Goal: Task Accomplishment & Management: Use online tool/utility

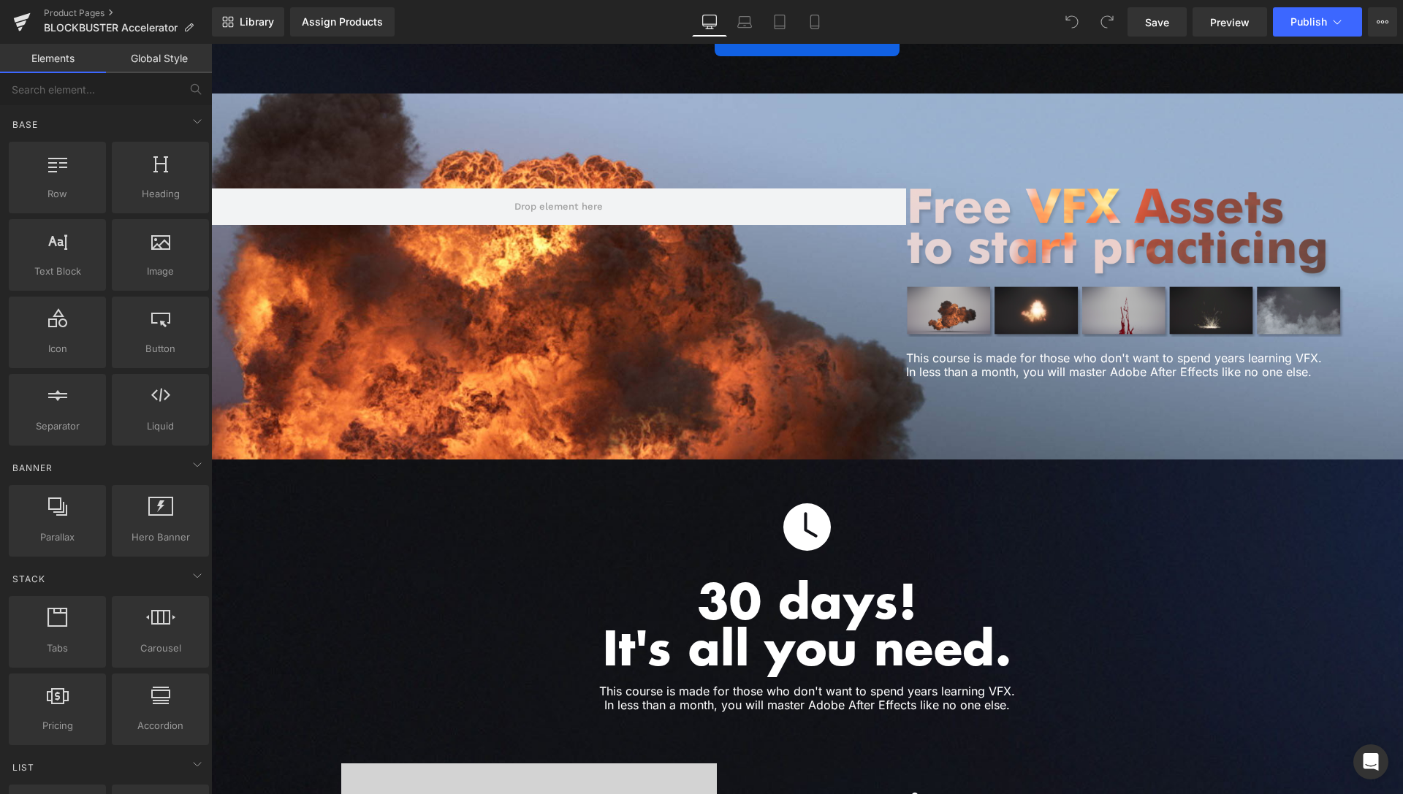
scroll to position [3513, 0]
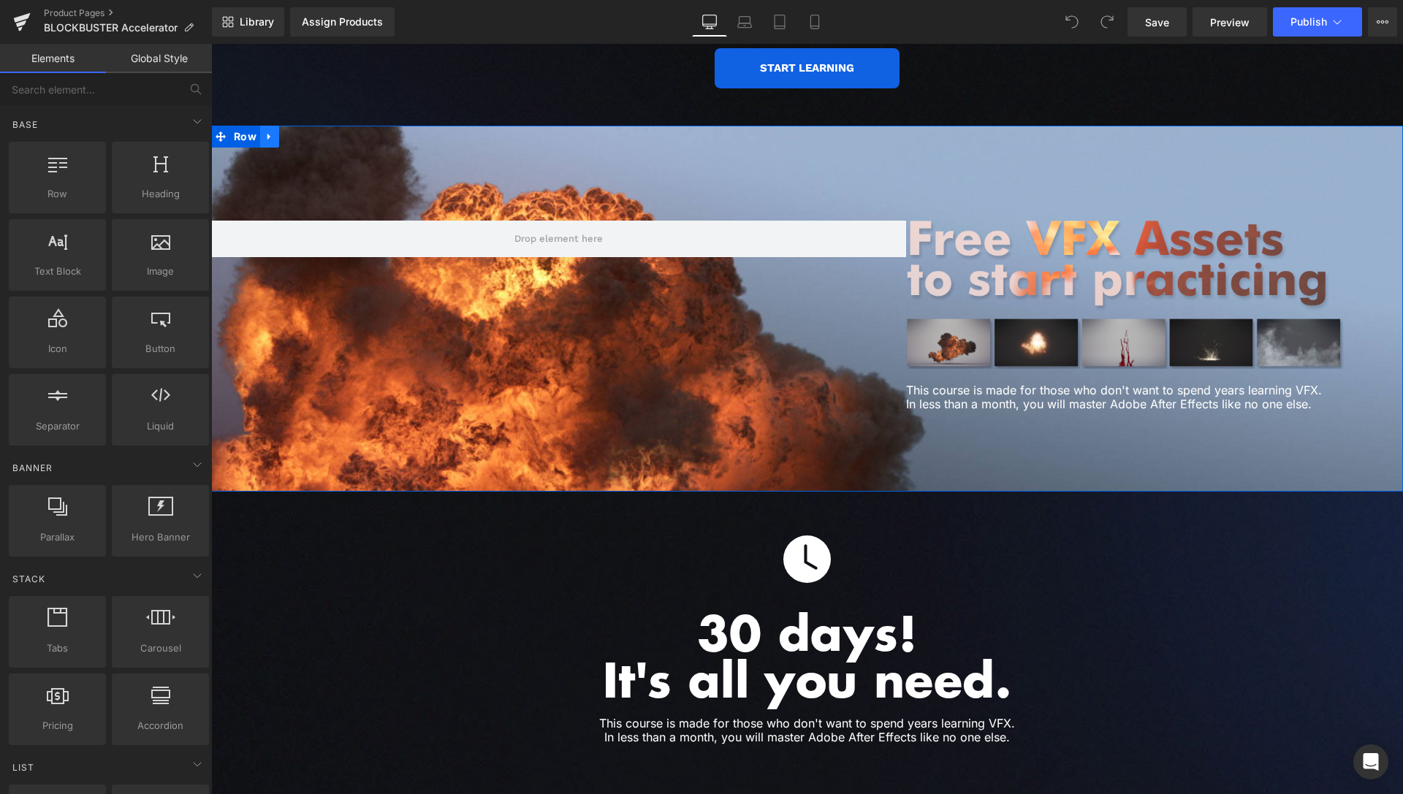
click at [265, 132] on icon at bounding box center [270, 137] width 10 height 11
click at [279, 126] on link at bounding box center [288, 137] width 19 height 22
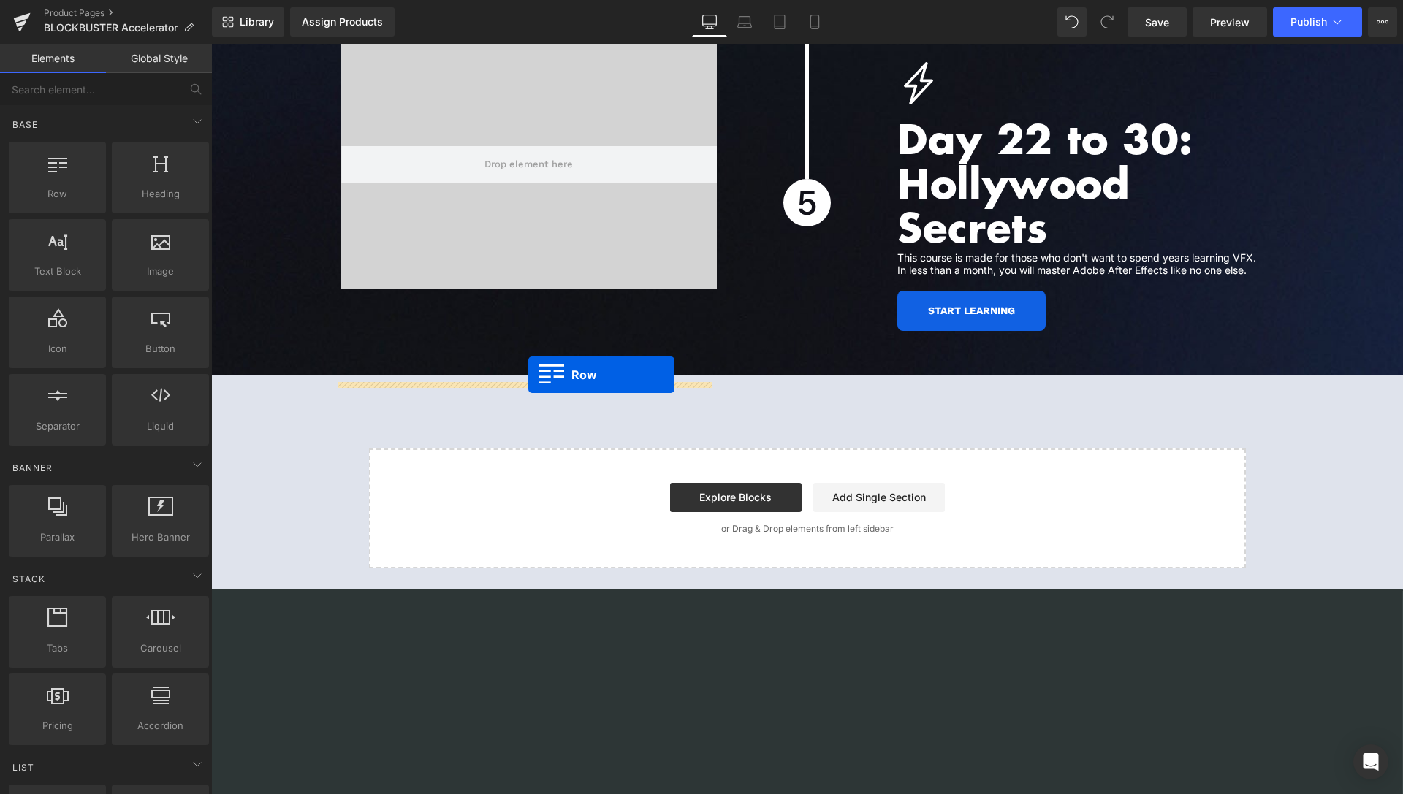
scroll to position [5749, 0]
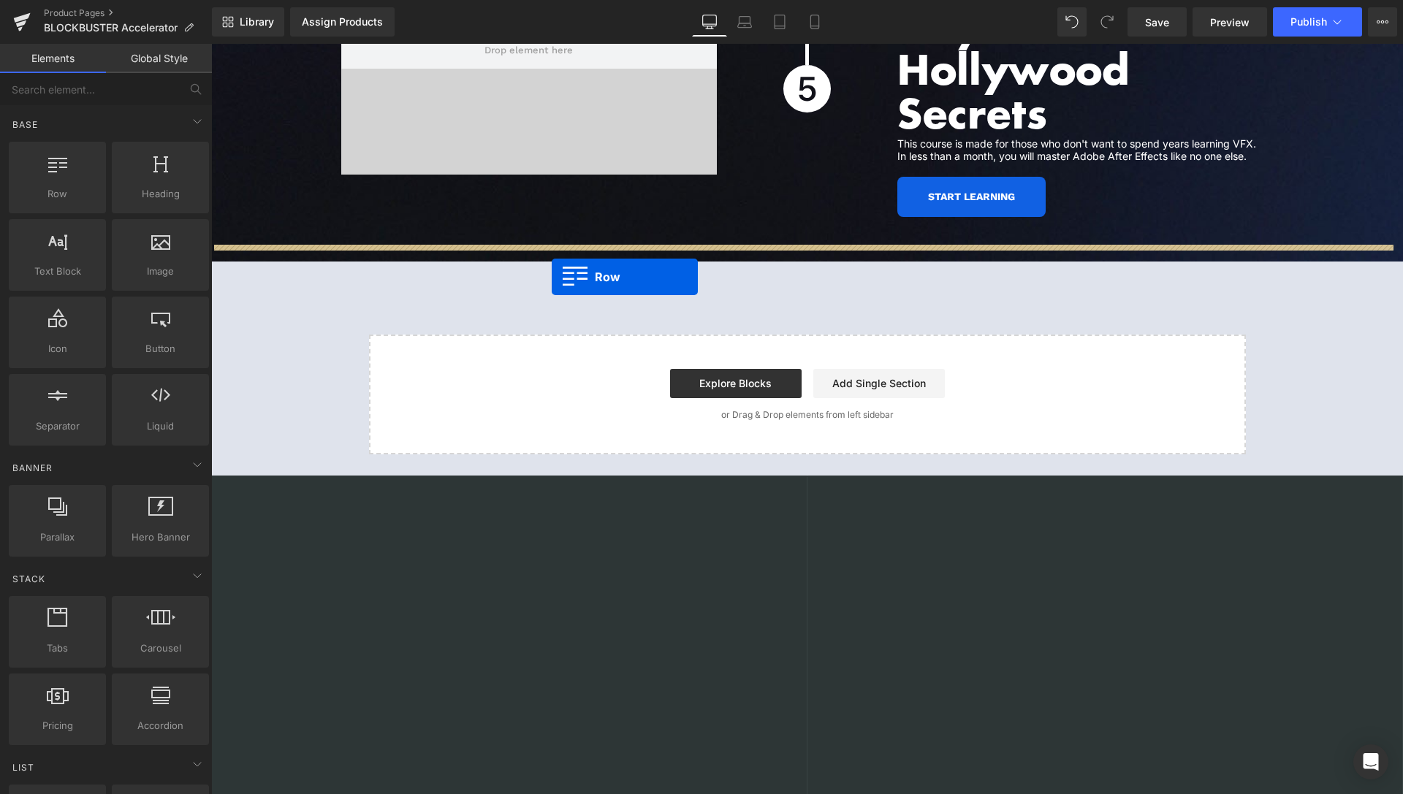
drag, startPoint x: 219, startPoint y: 485, endPoint x: 552, endPoint y: 277, distance: 392.3
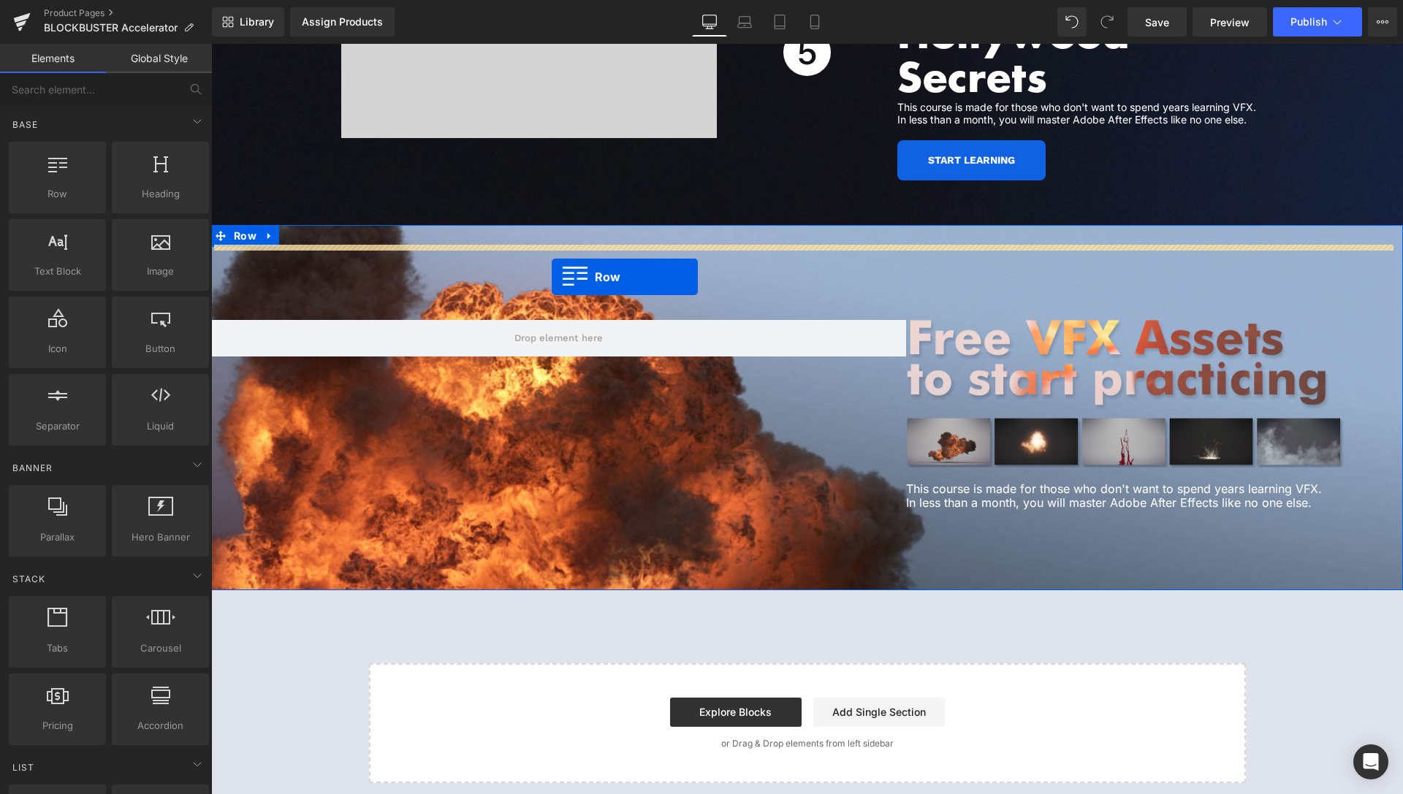
scroll to position [5713, 0]
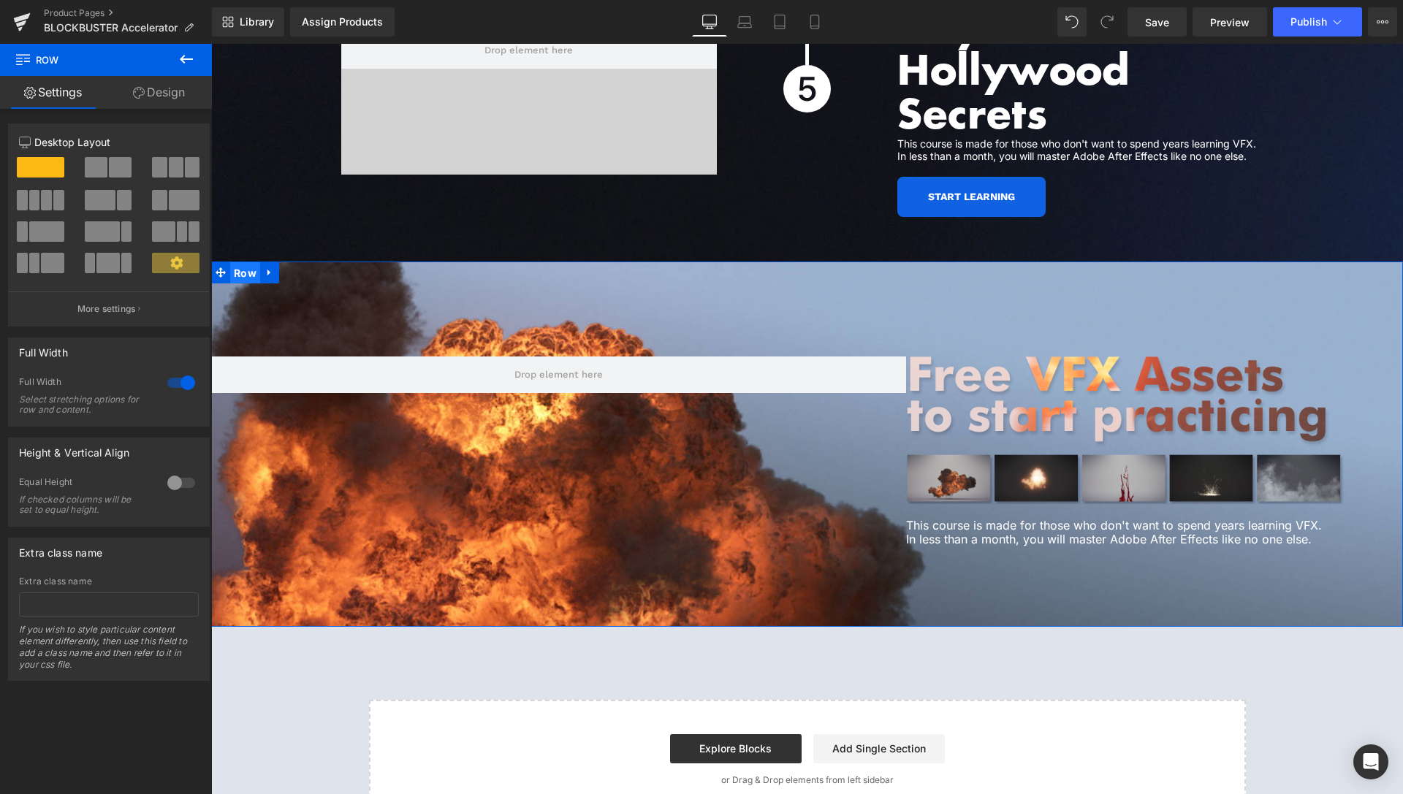
click at [240, 262] on span "Row" at bounding box center [245, 273] width 30 height 22
click at [848, 267] on icon at bounding box center [853, 272] width 10 height 11
click at [857, 267] on icon at bounding box center [862, 272] width 10 height 10
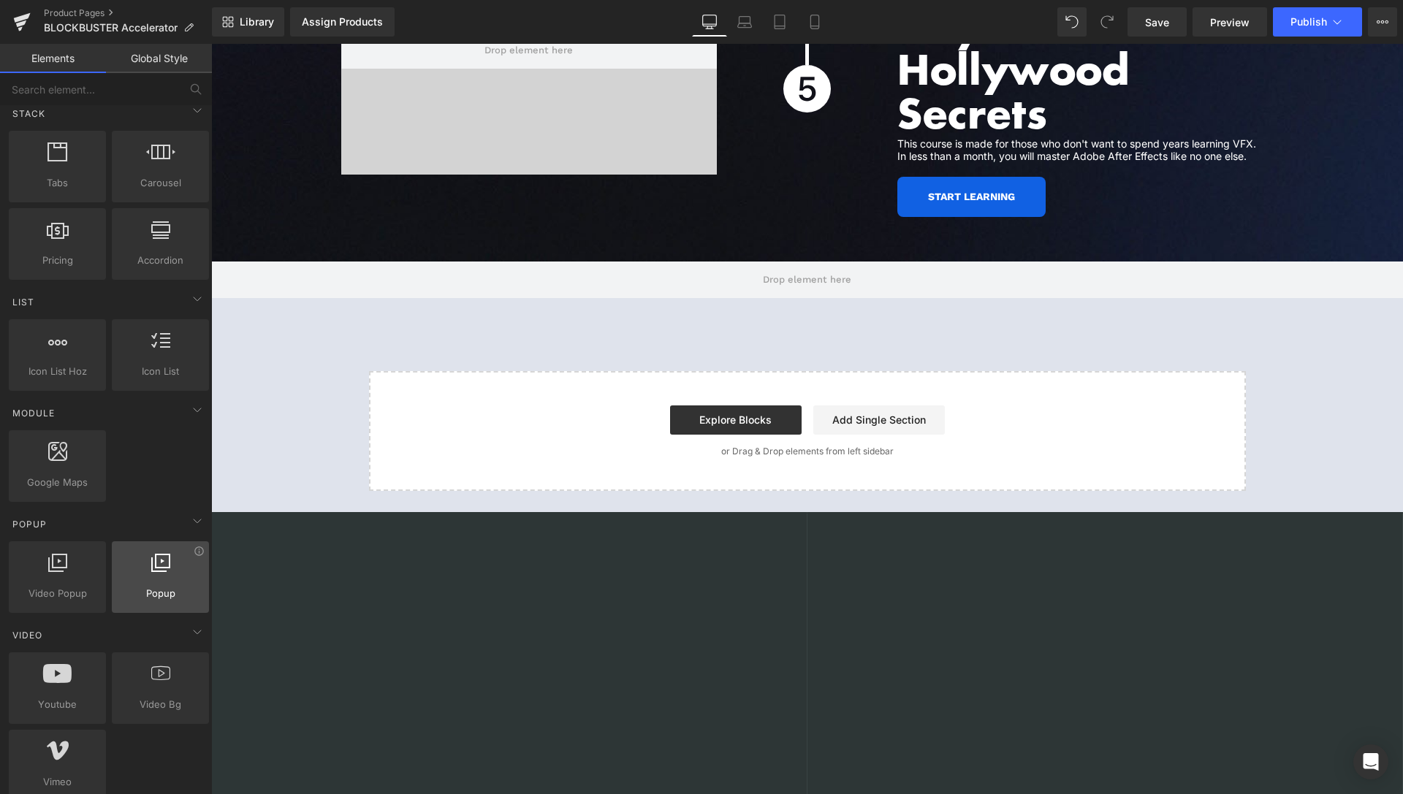
scroll to position [522, 0]
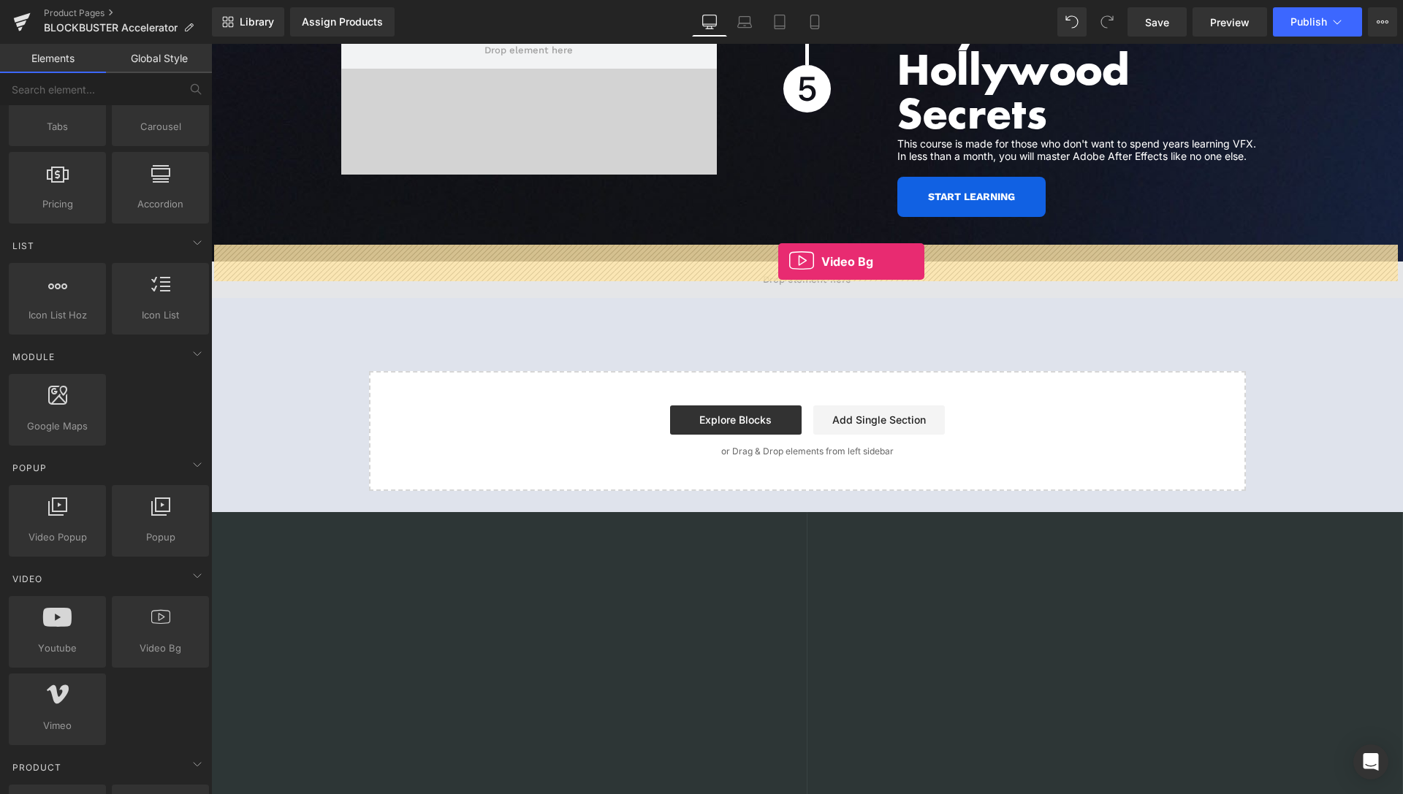
drag, startPoint x: 216, startPoint y: 634, endPoint x: 778, endPoint y: 262, distance: 674.9
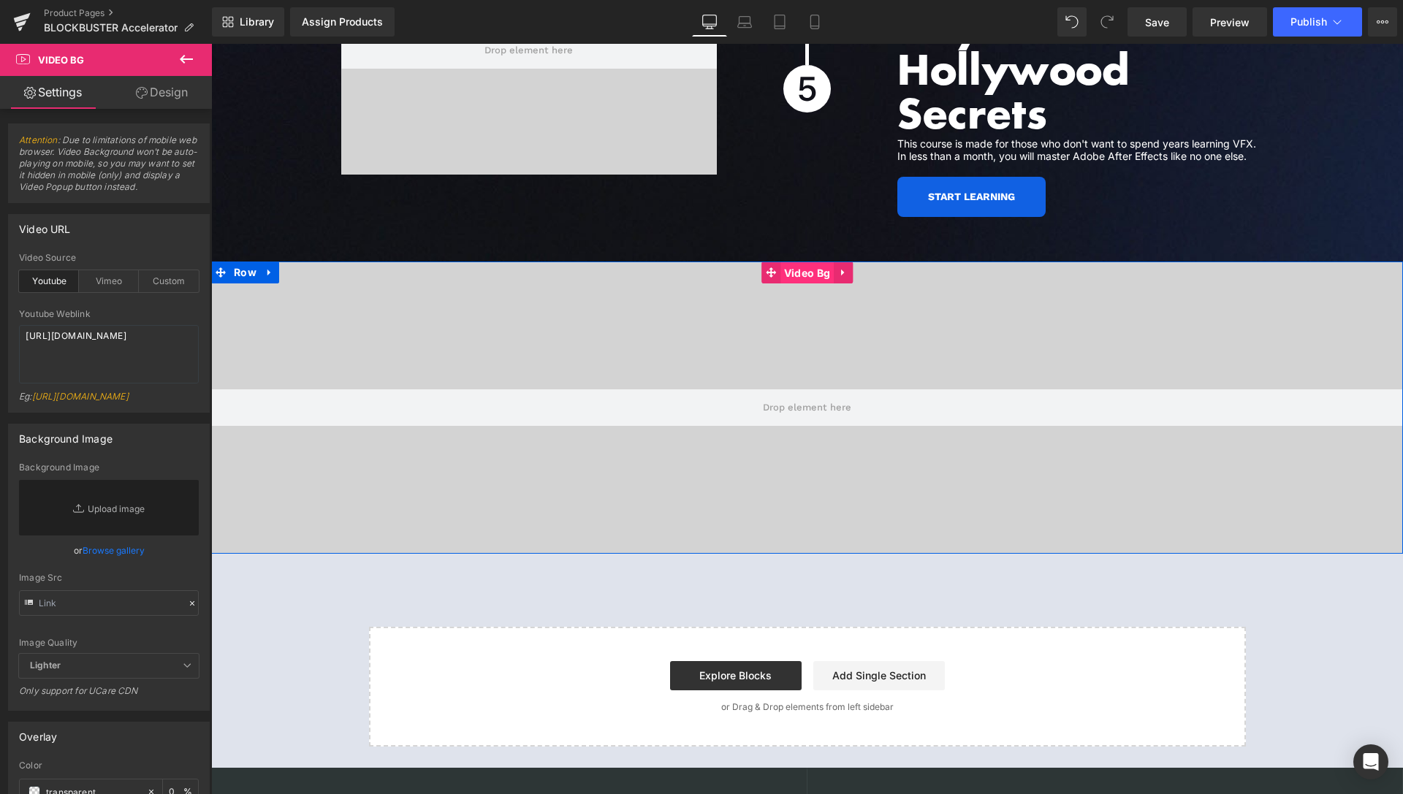
click at [800, 262] on span "Video Bg" at bounding box center [806, 273] width 53 height 22
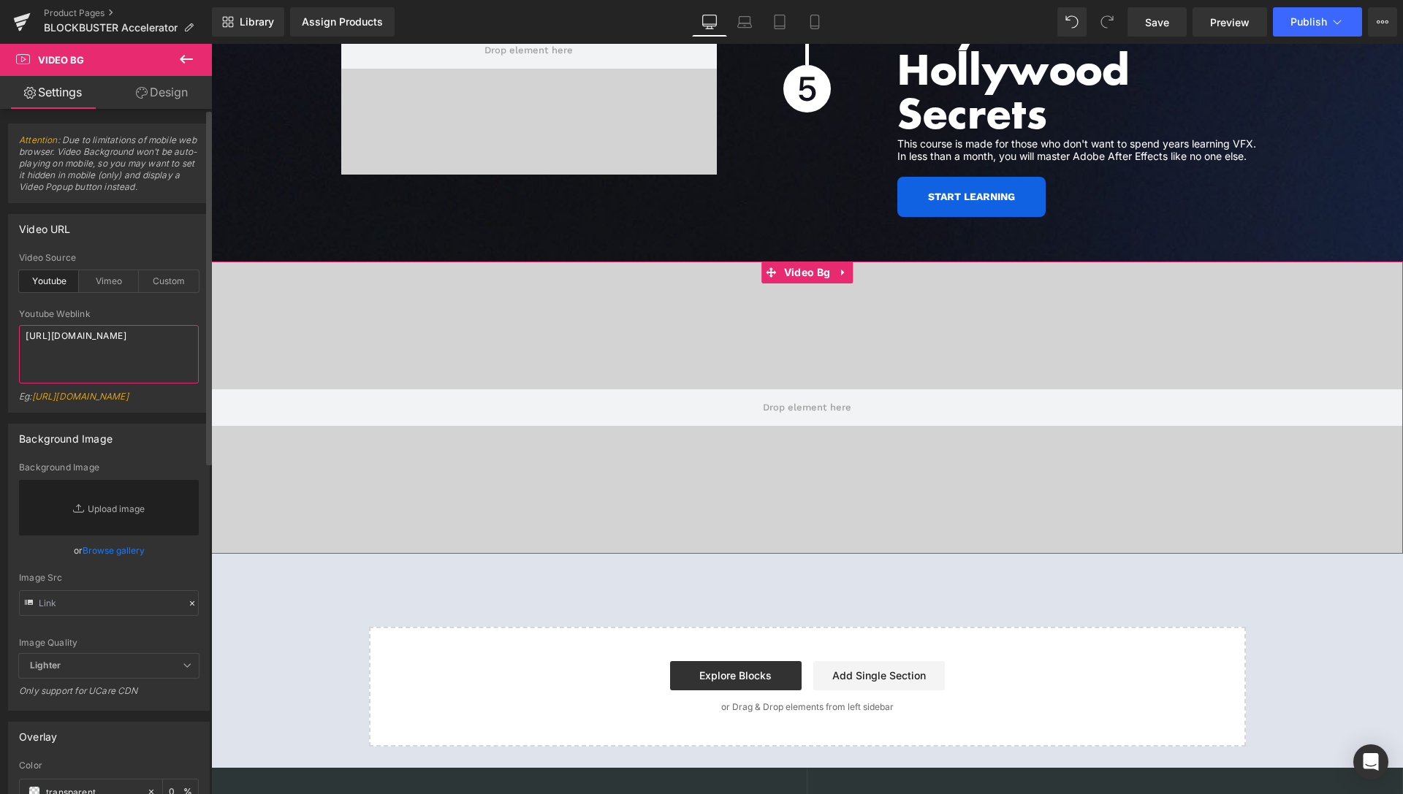
drag, startPoint x: 104, startPoint y: 365, endPoint x: 0, endPoint y: 287, distance: 130.1
click at [19, 325] on textarea "[URL][DOMAIN_NAME]" at bounding box center [109, 354] width 180 height 58
click at [190, 286] on div "youtube Video Source Youtube Vimeo Custom Youtube Weblink Eg: [URL][DOMAIN_NAME…" at bounding box center [109, 332] width 200 height 159
click at [170, 292] on div "Custom" at bounding box center [169, 281] width 60 height 22
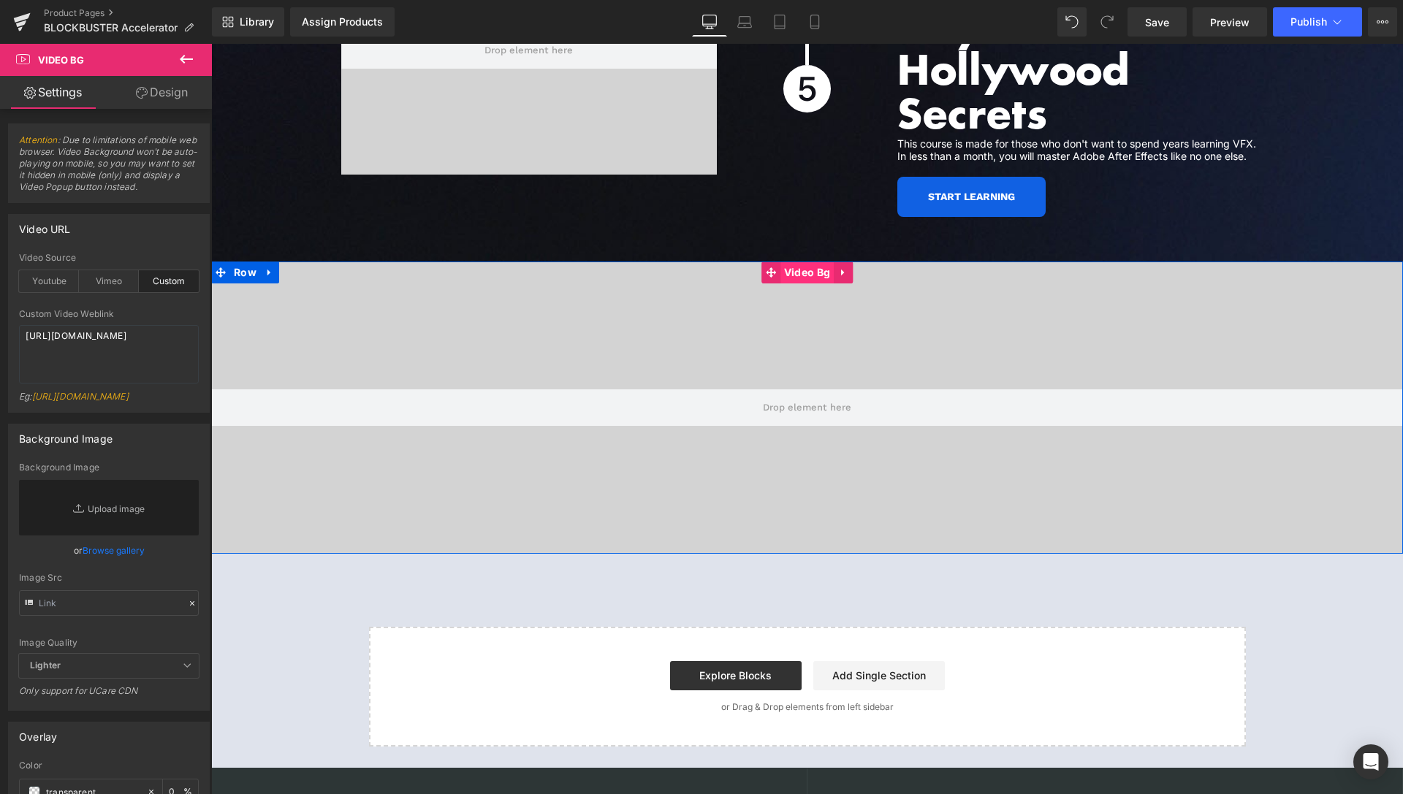
click at [799, 262] on span "Video Bg" at bounding box center [806, 273] width 53 height 22
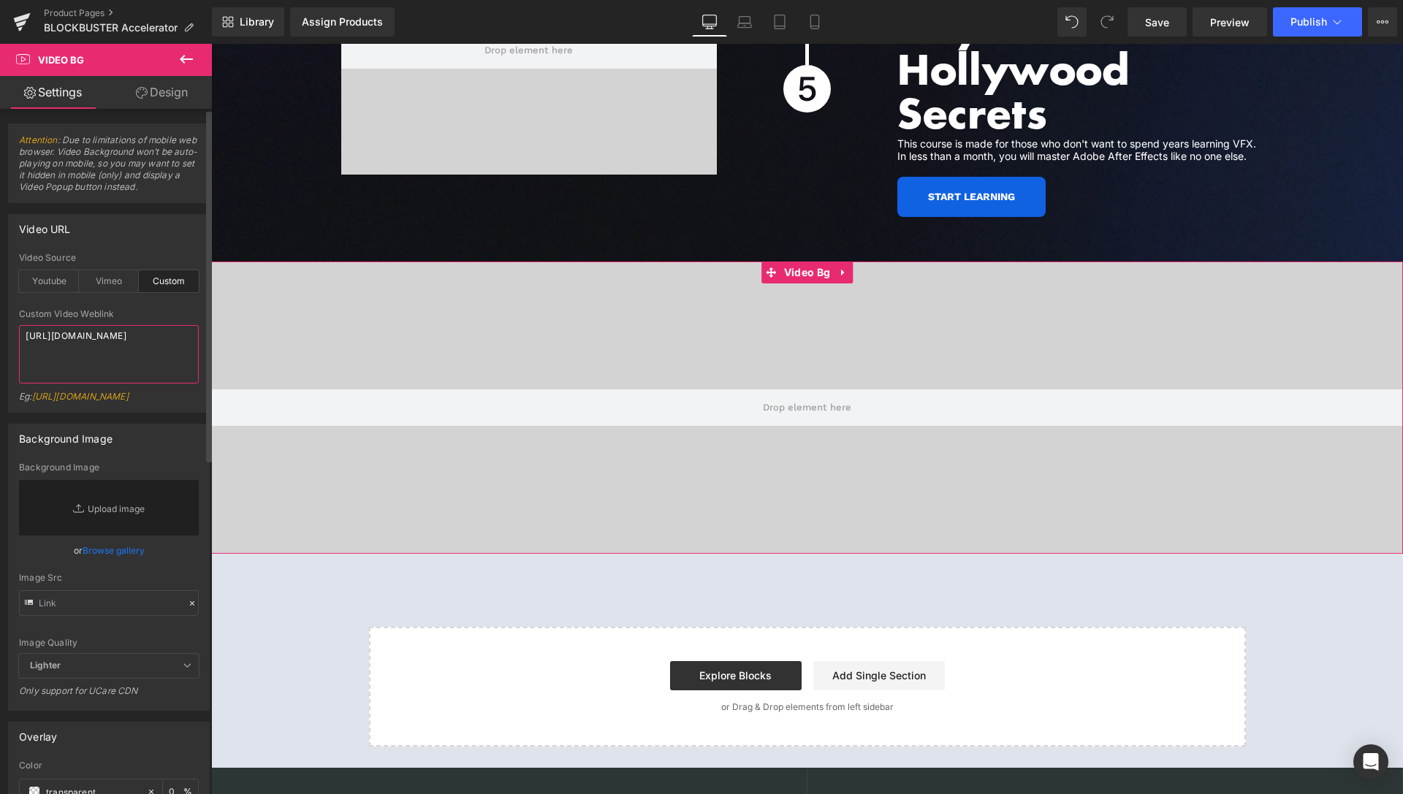
drag, startPoint x: 40, startPoint y: 364, endPoint x: 0, endPoint y: 316, distance: 62.8
click at [19, 325] on textarea "[URL][DOMAIN_NAME]" at bounding box center [109, 354] width 180 height 58
paste textarea "videos/c/o/v/4ba090584bd5421db9d8d57e05df9e68.mp4"
type textarea "[URL][DOMAIN_NAME]"
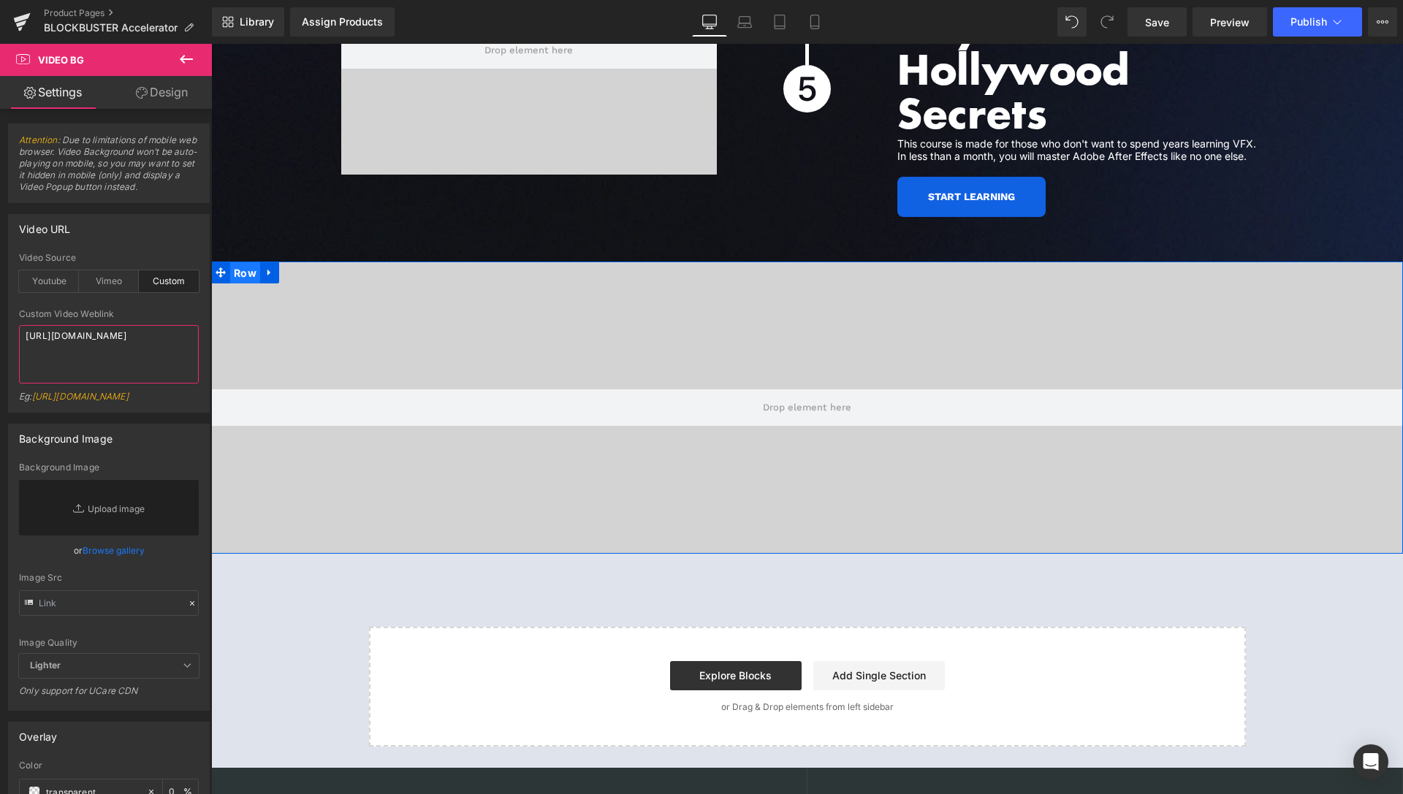
click at [248, 262] on span "Row" at bounding box center [245, 273] width 30 height 22
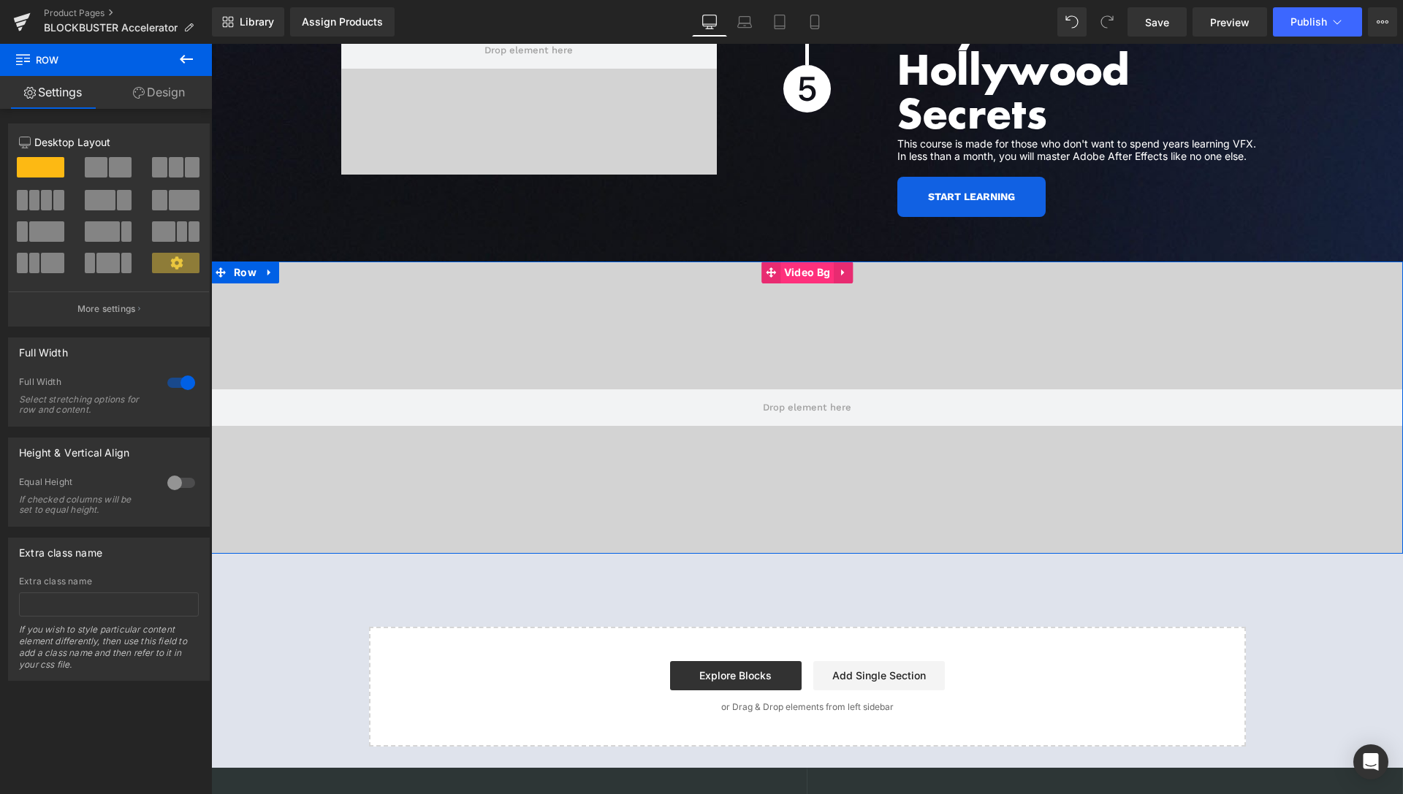
click at [798, 262] on span "Video Bg" at bounding box center [806, 273] width 53 height 22
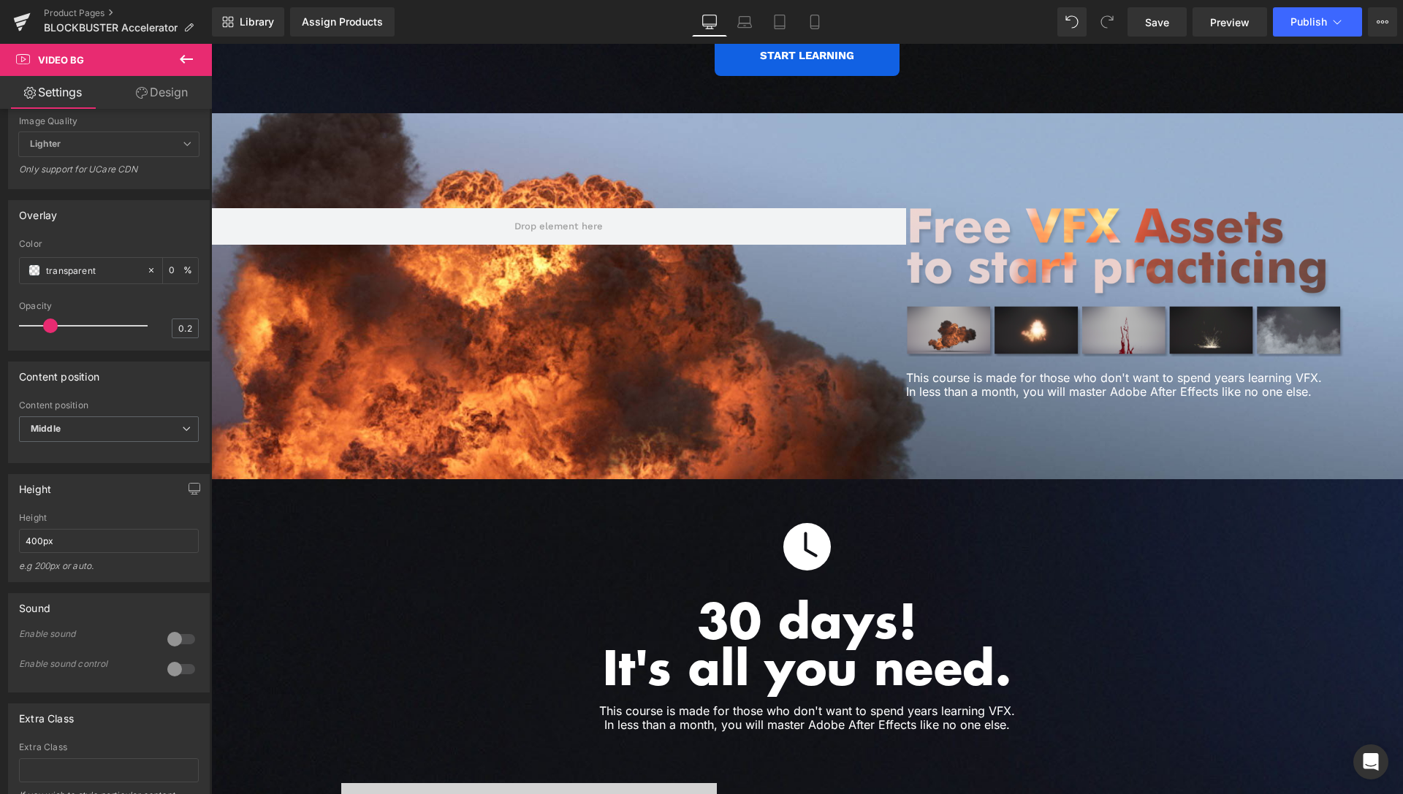
scroll to position [3328, 0]
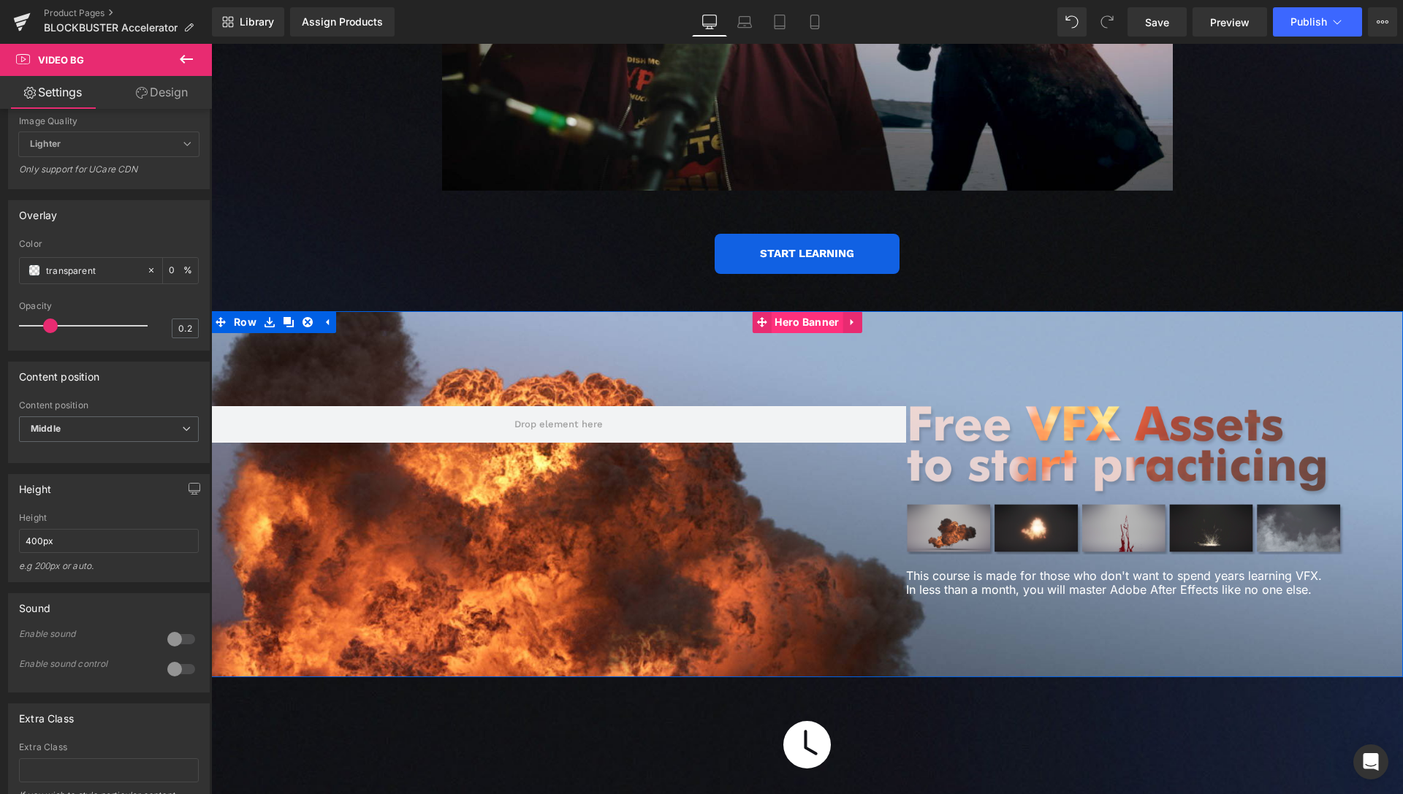
click at [798, 311] on span "Hero Banner" at bounding box center [807, 322] width 72 height 22
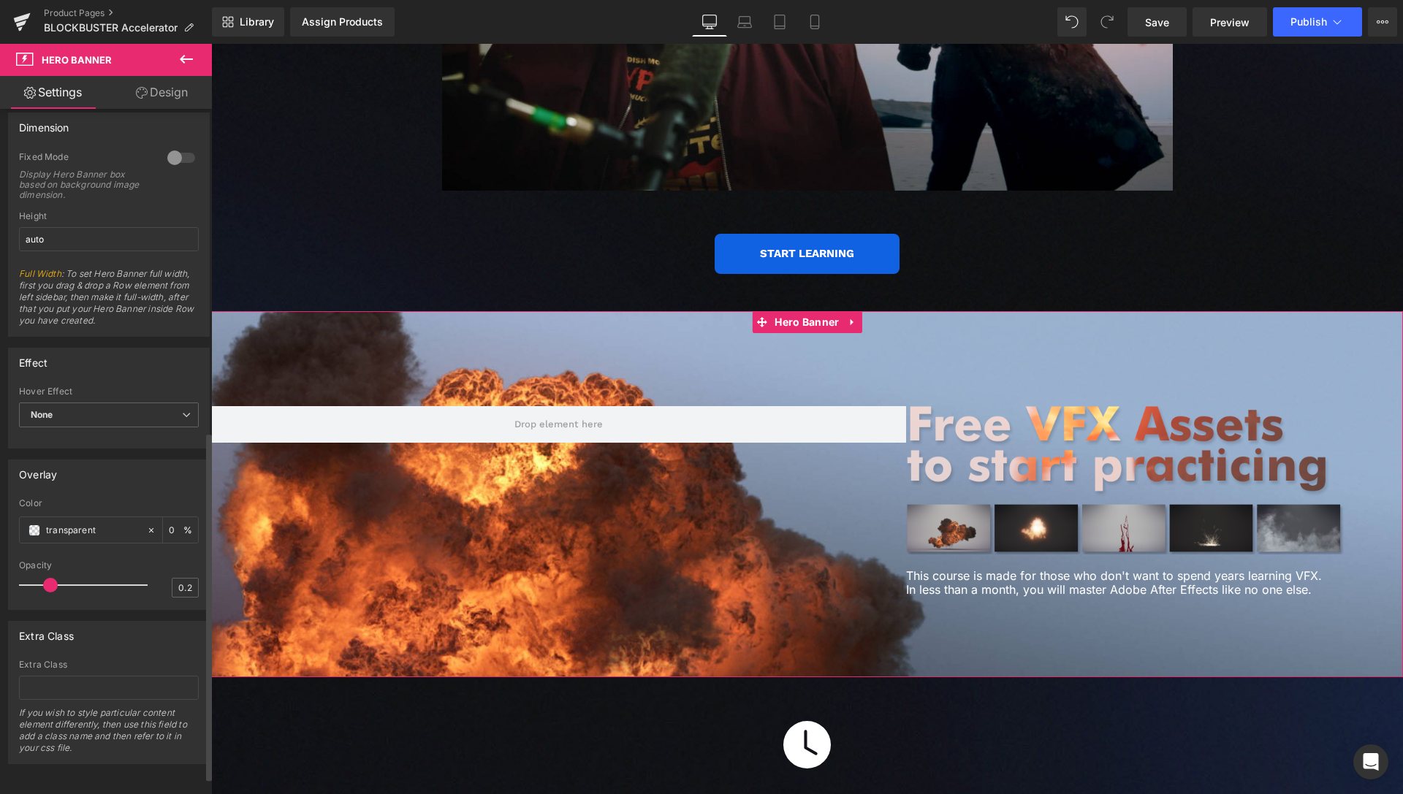
scroll to position [666, 0]
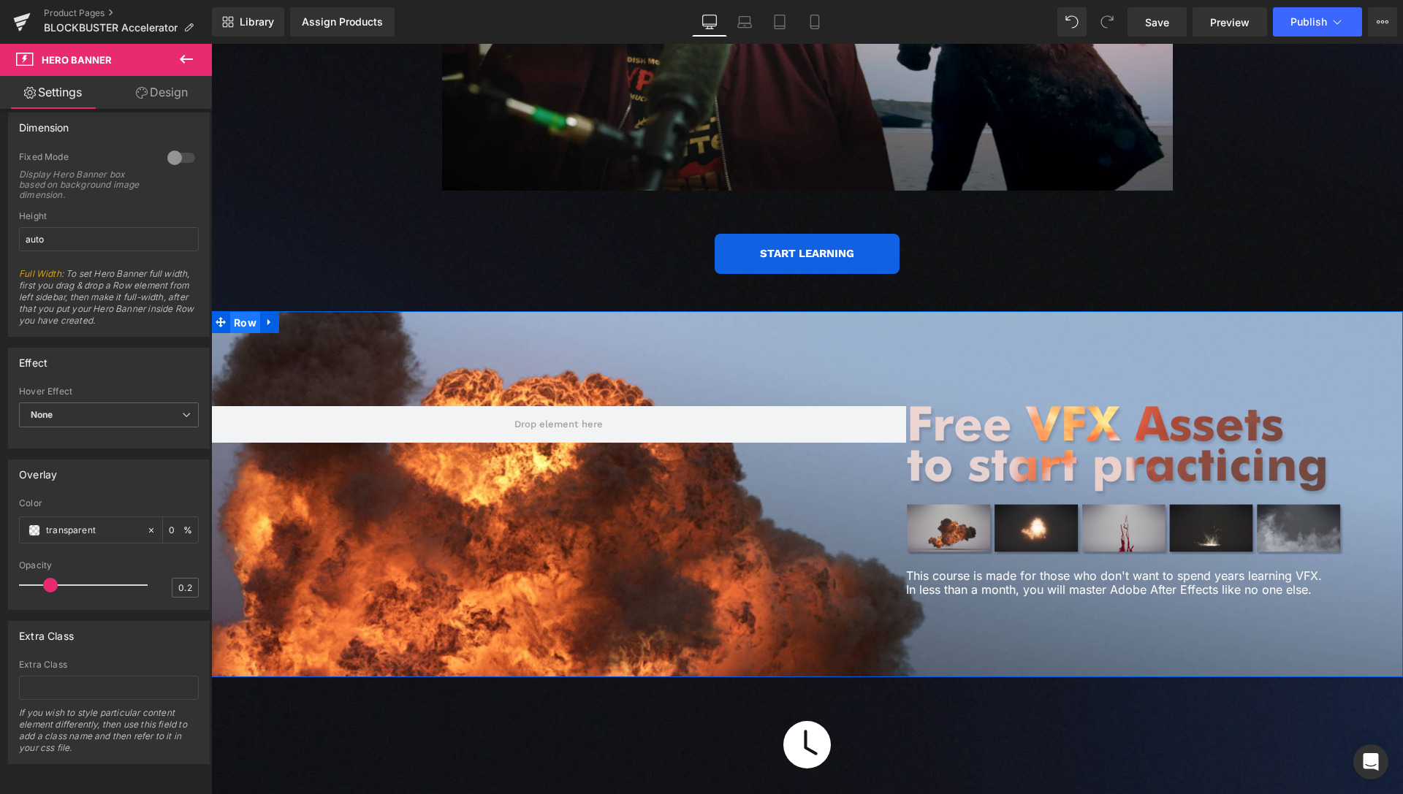
click at [246, 312] on span "Row" at bounding box center [245, 323] width 30 height 22
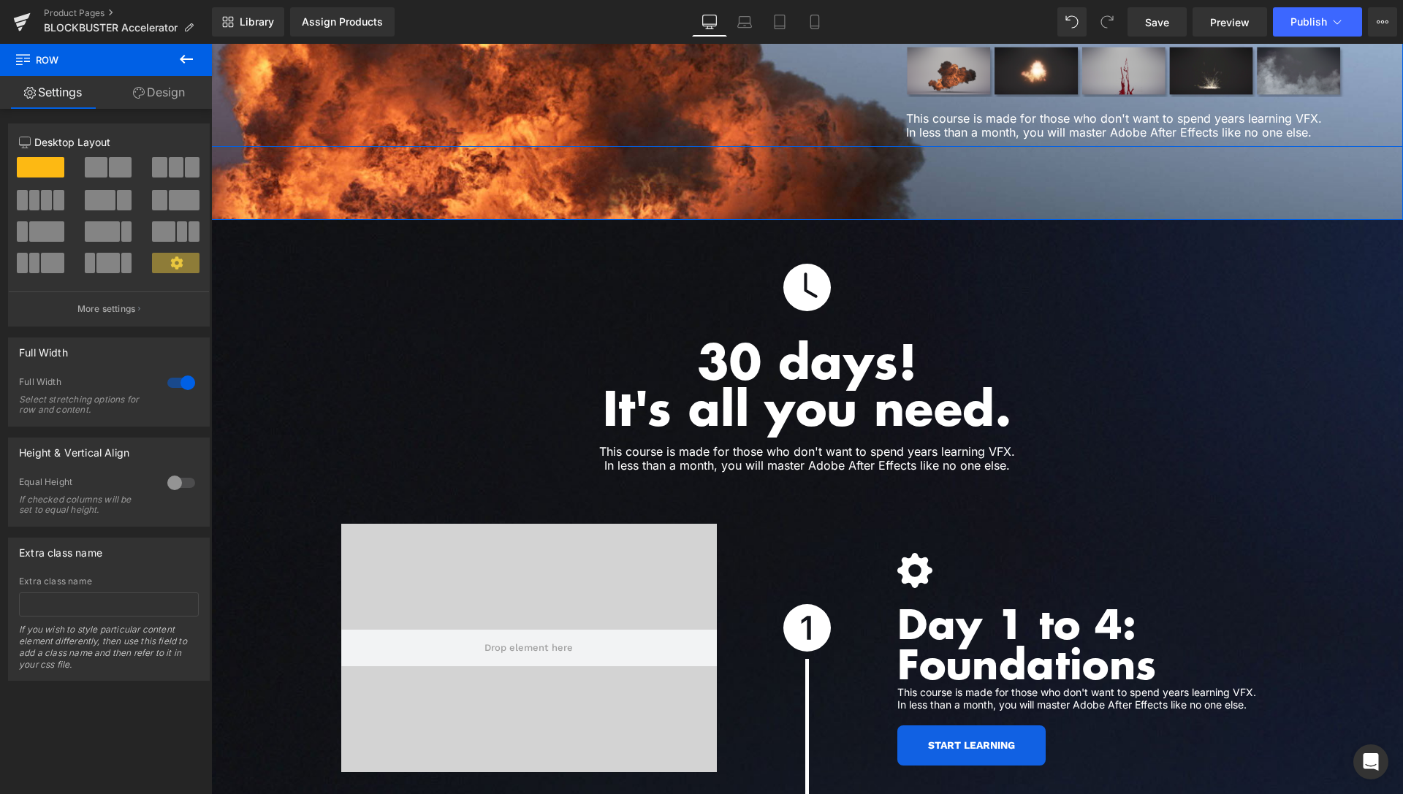
scroll to position [3849, 0]
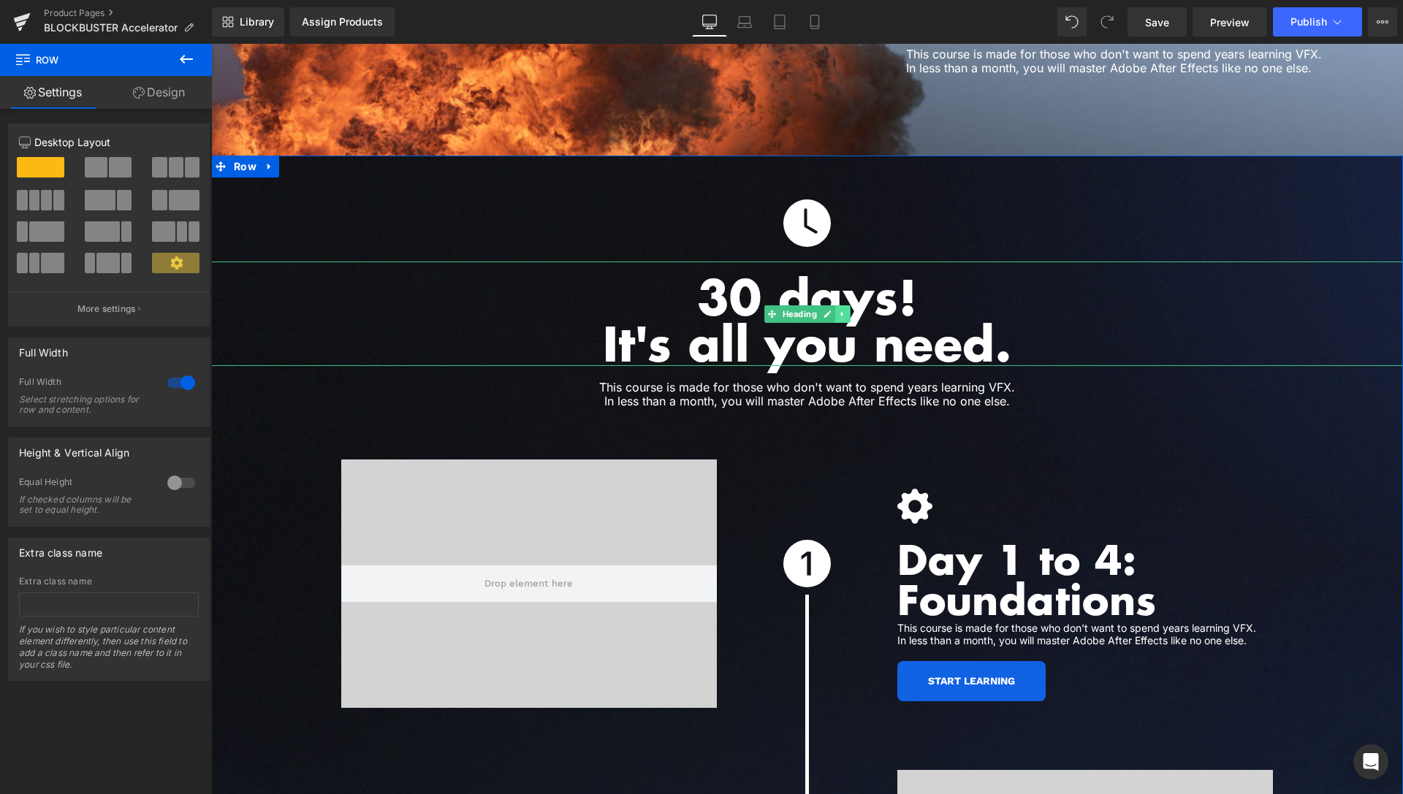
click at [840, 310] on icon at bounding box center [842, 314] width 8 height 9
click at [831, 310] on icon at bounding box center [835, 314] width 8 height 8
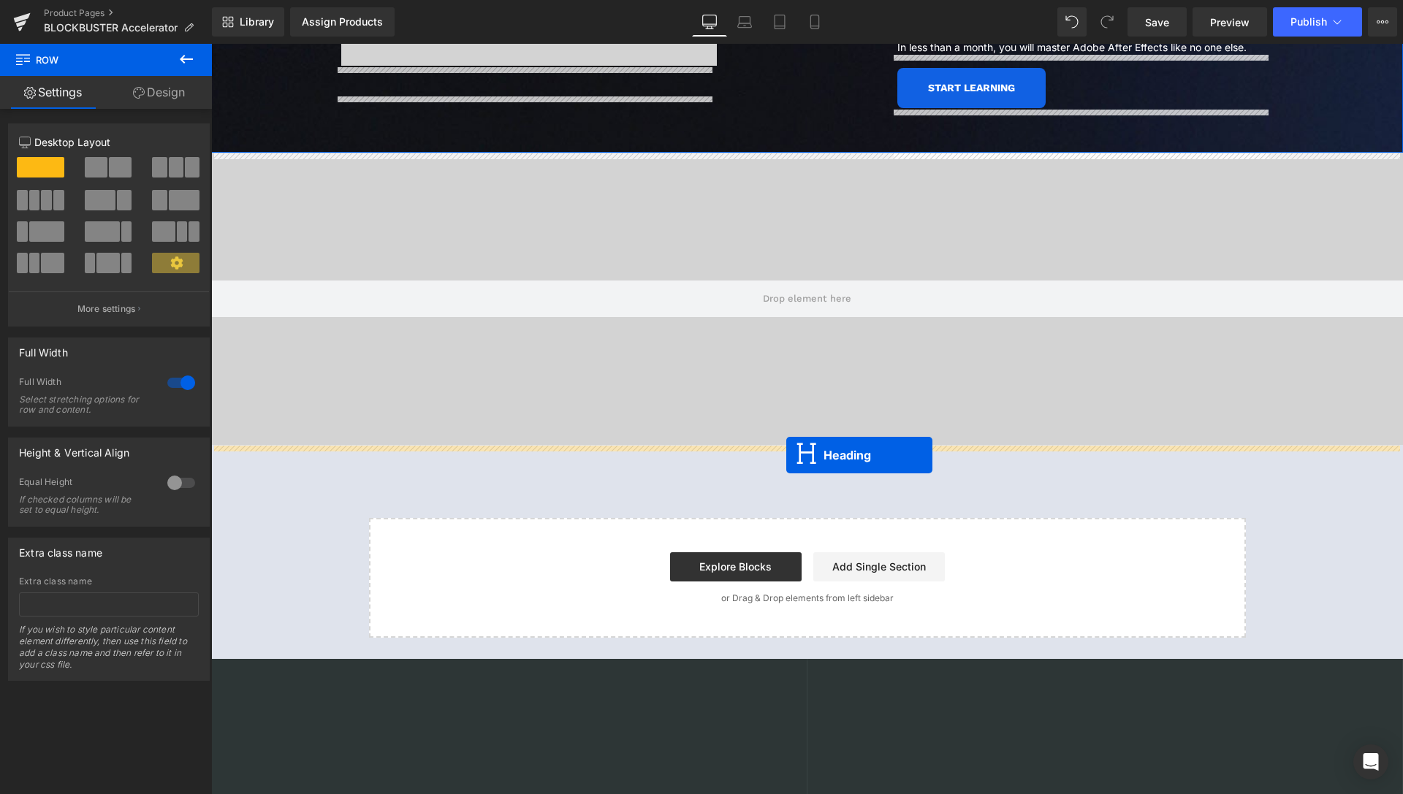
scroll to position [5862, 0]
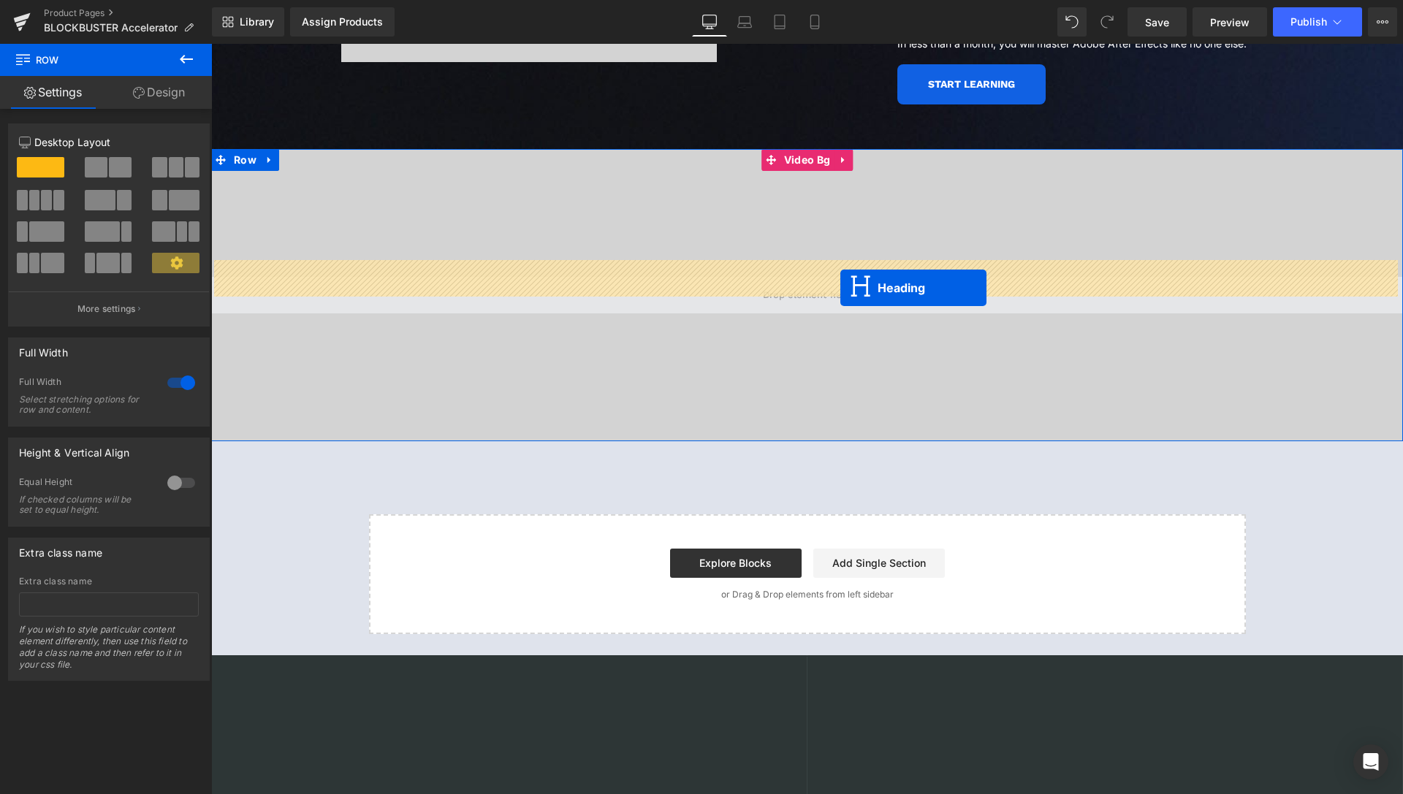
drag, startPoint x: 767, startPoint y: 403, endPoint x: 840, endPoint y: 288, distance: 136.6
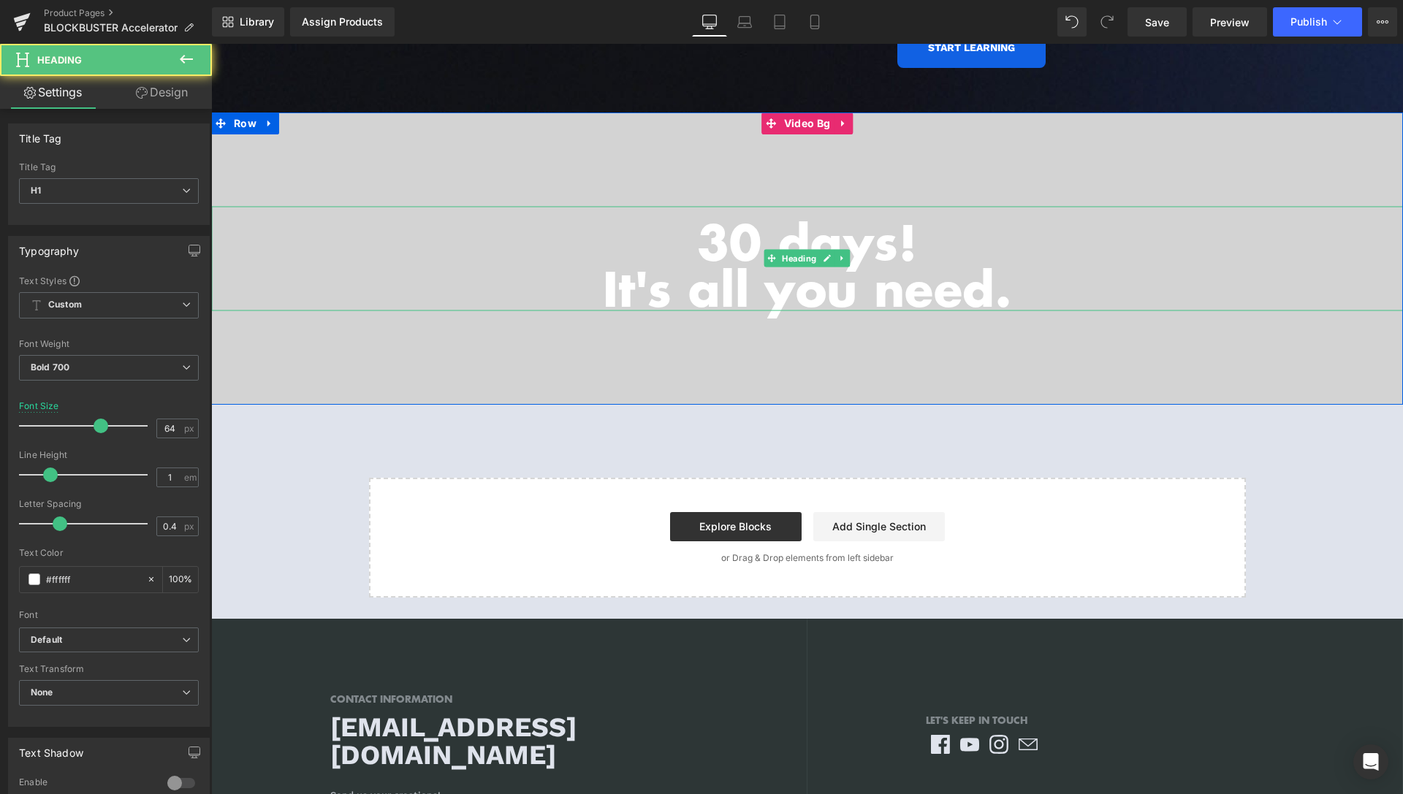
scroll to position [5825, 0]
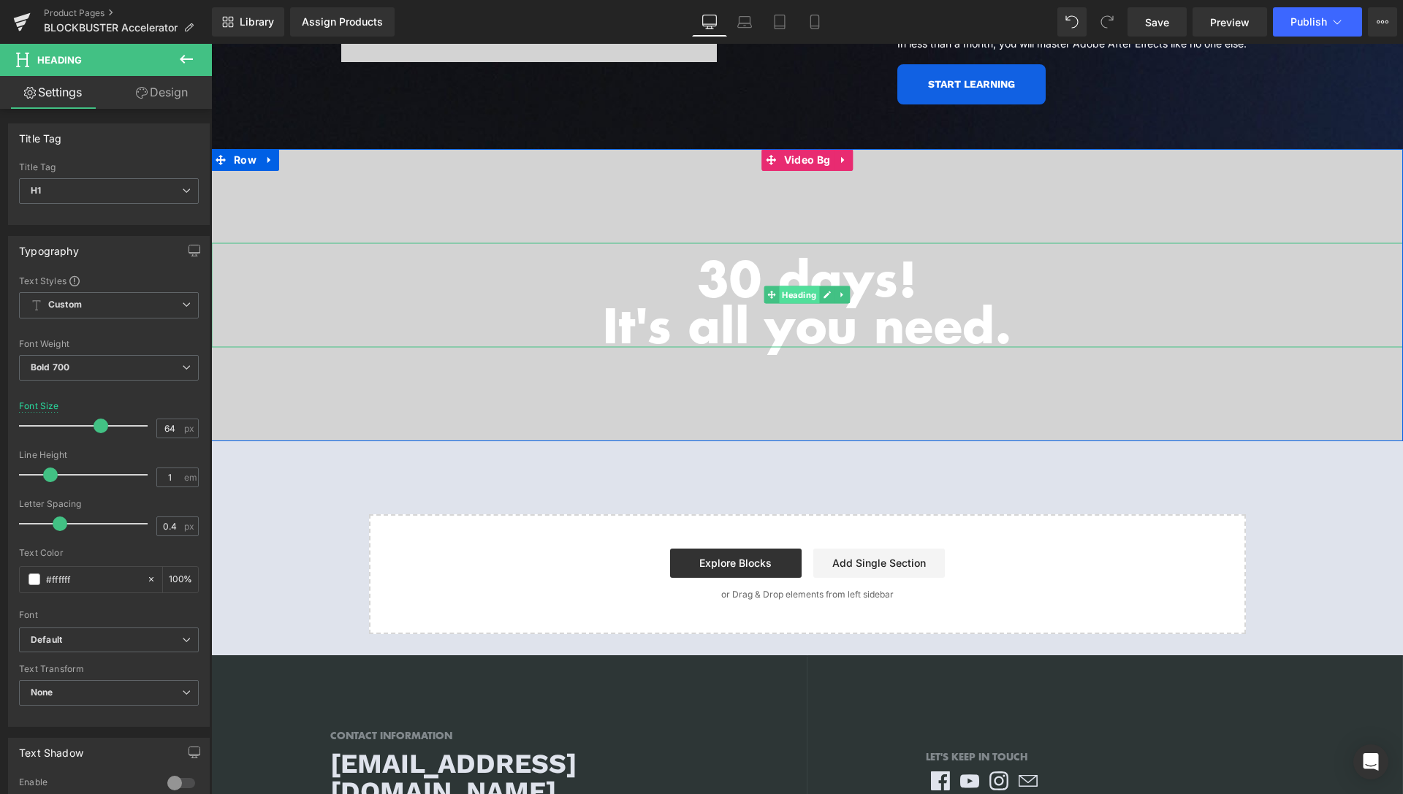
click at [798, 286] on span "Heading" at bounding box center [799, 295] width 40 height 18
click at [178, 93] on link "Design" at bounding box center [162, 92] width 106 height 33
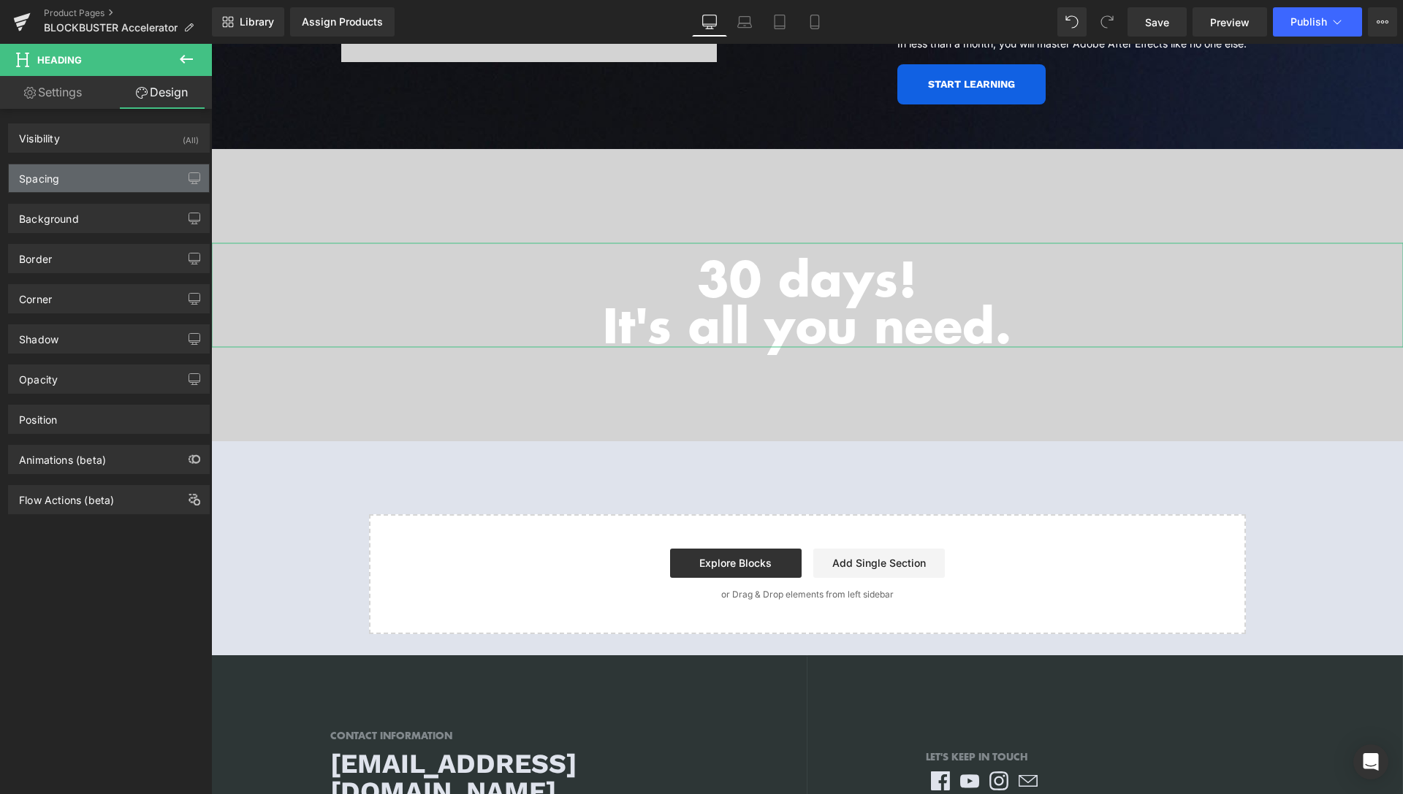
click at [103, 183] on div "Spacing" at bounding box center [109, 178] width 200 height 28
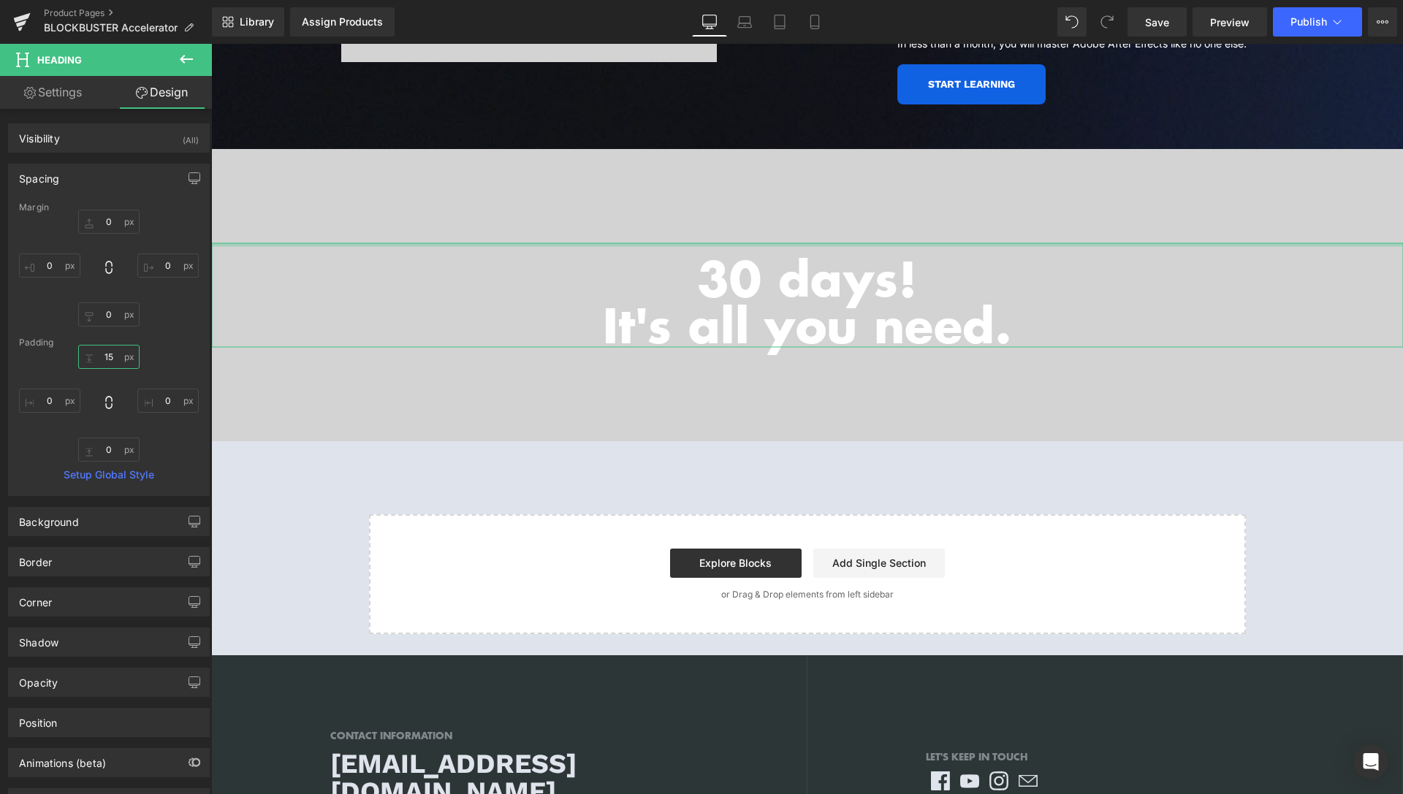
click at [96, 357] on input "15" at bounding box center [108, 357] width 61 height 24
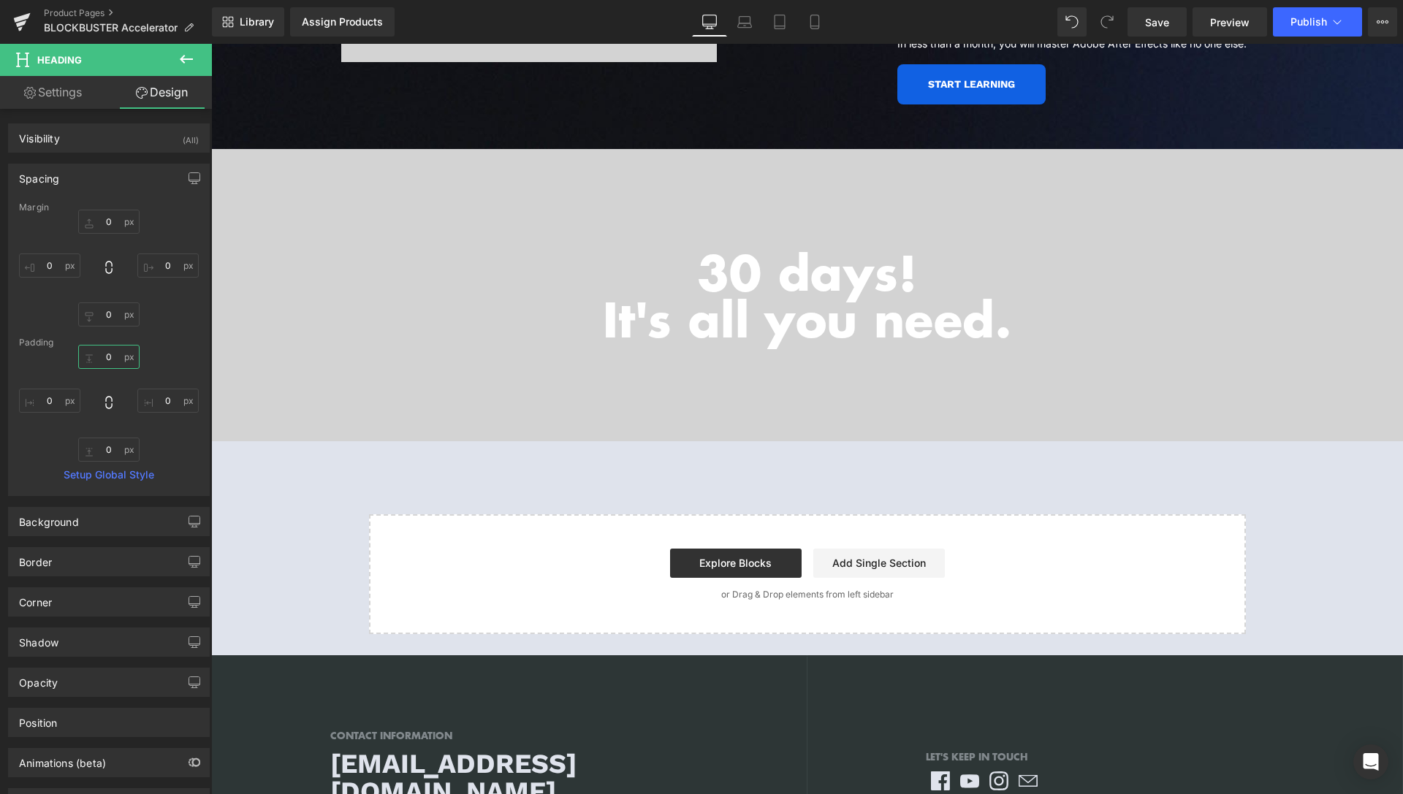
type input "0"
click at [742, 248] on h1 "30 days!" at bounding box center [807, 271] width 1192 height 47
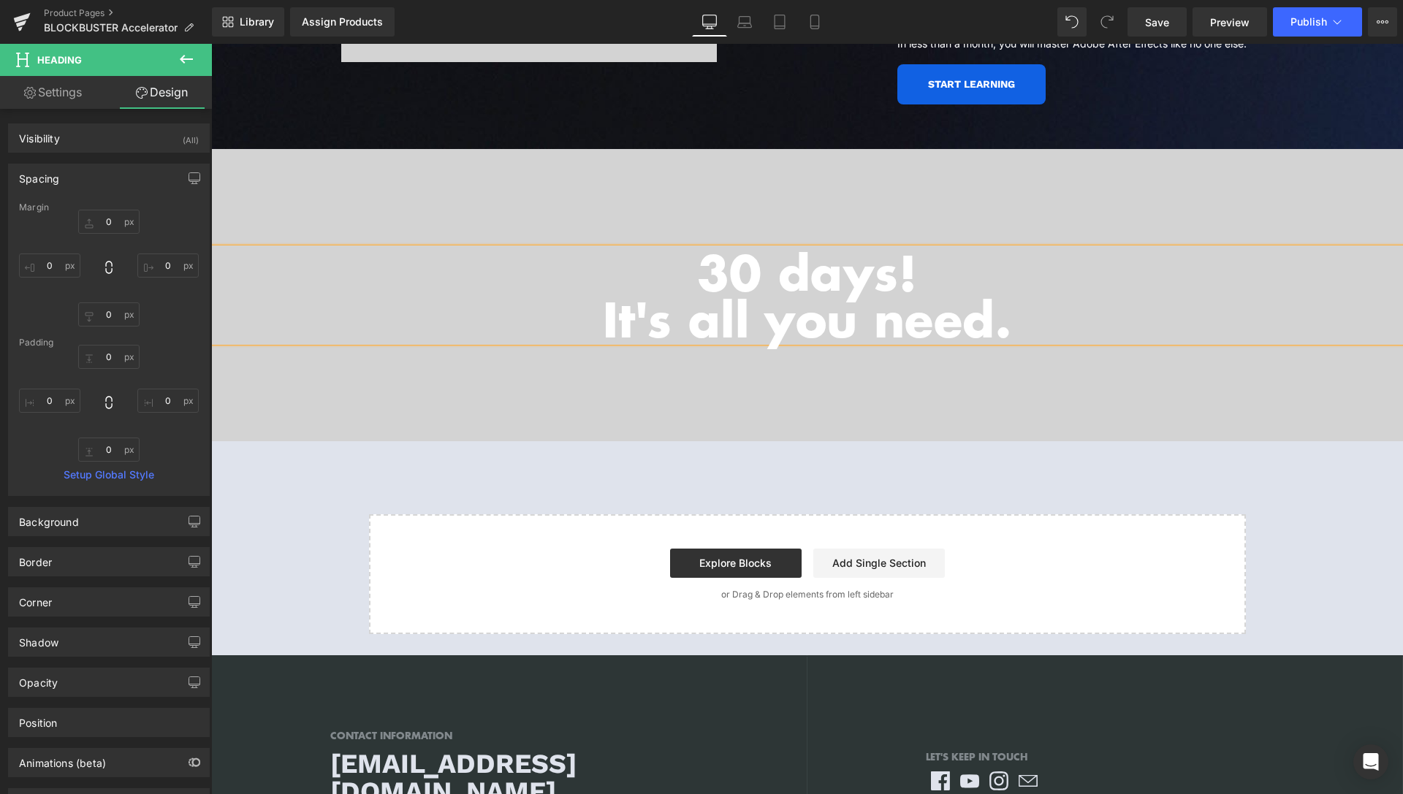
click at [742, 248] on h1 "30 days!" at bounding box center [807, 271] width 1192 height 47
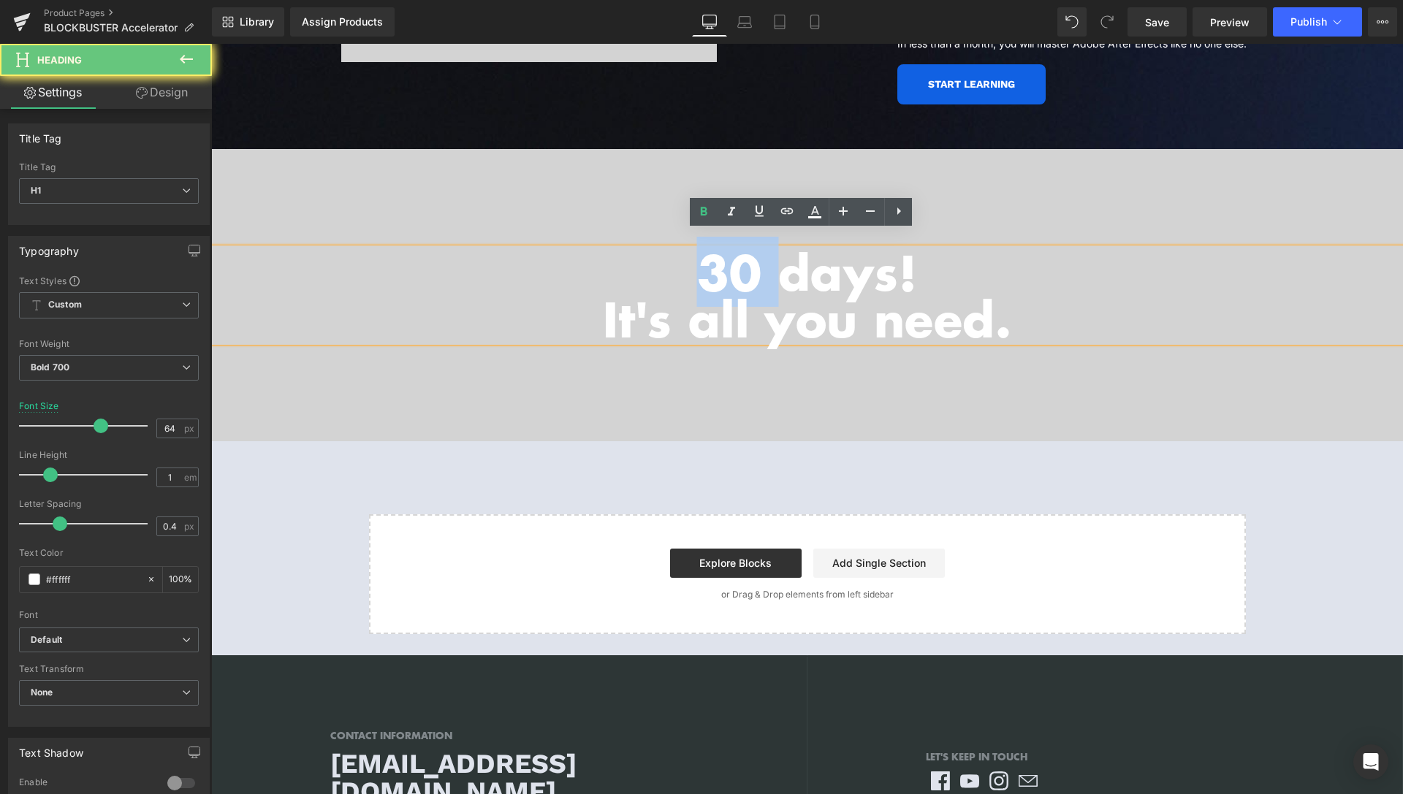
click at [727, 251] on h1 "30 days!" at bounding box center [807, 271] width 1192 height 47
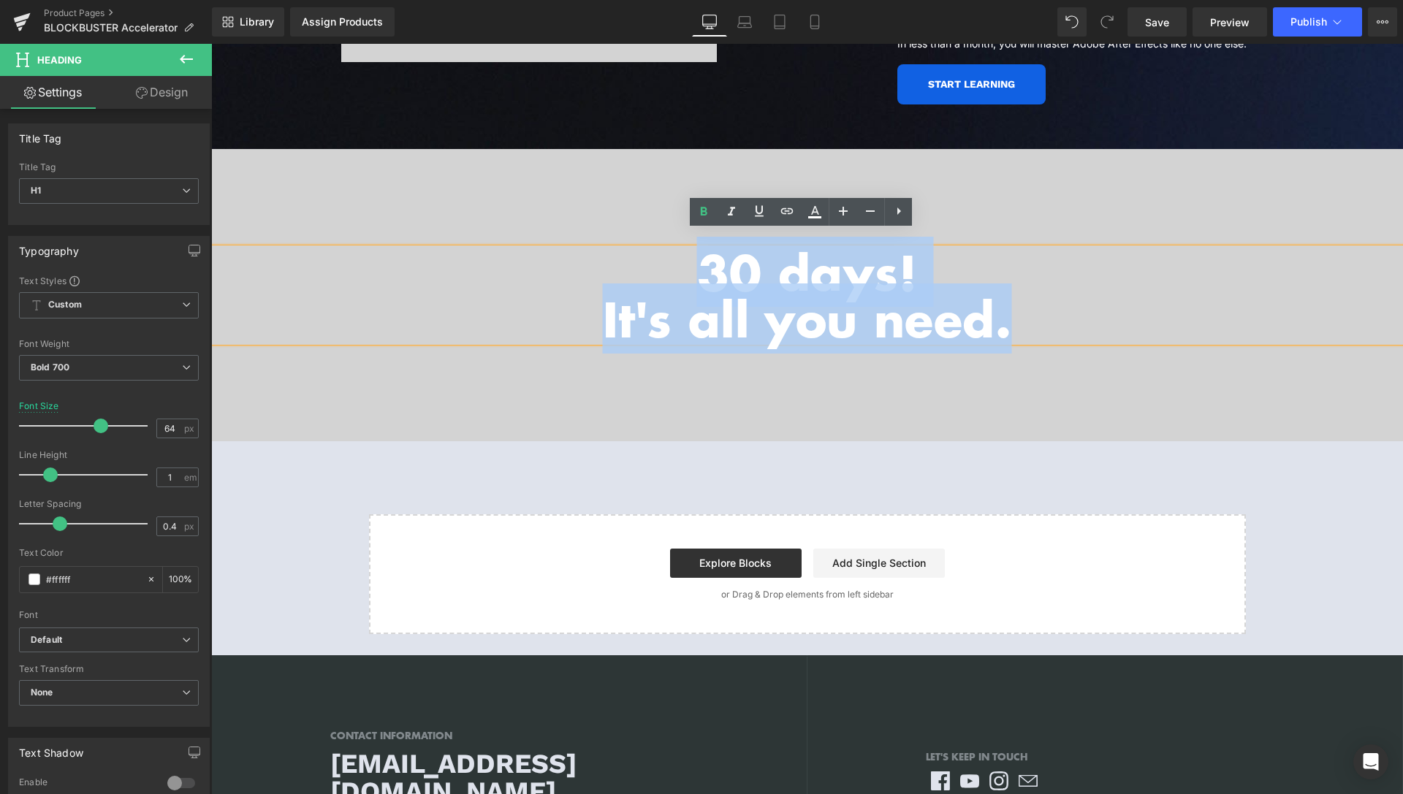
drag, startPoint x: 767, startPoint y: 262, endPoint x: 999, endPoint y: 308, distance: 236.0
click at [999, 308] on div "30 days! It's all you need." at bounding box center [807, 295] width 1192 height 94
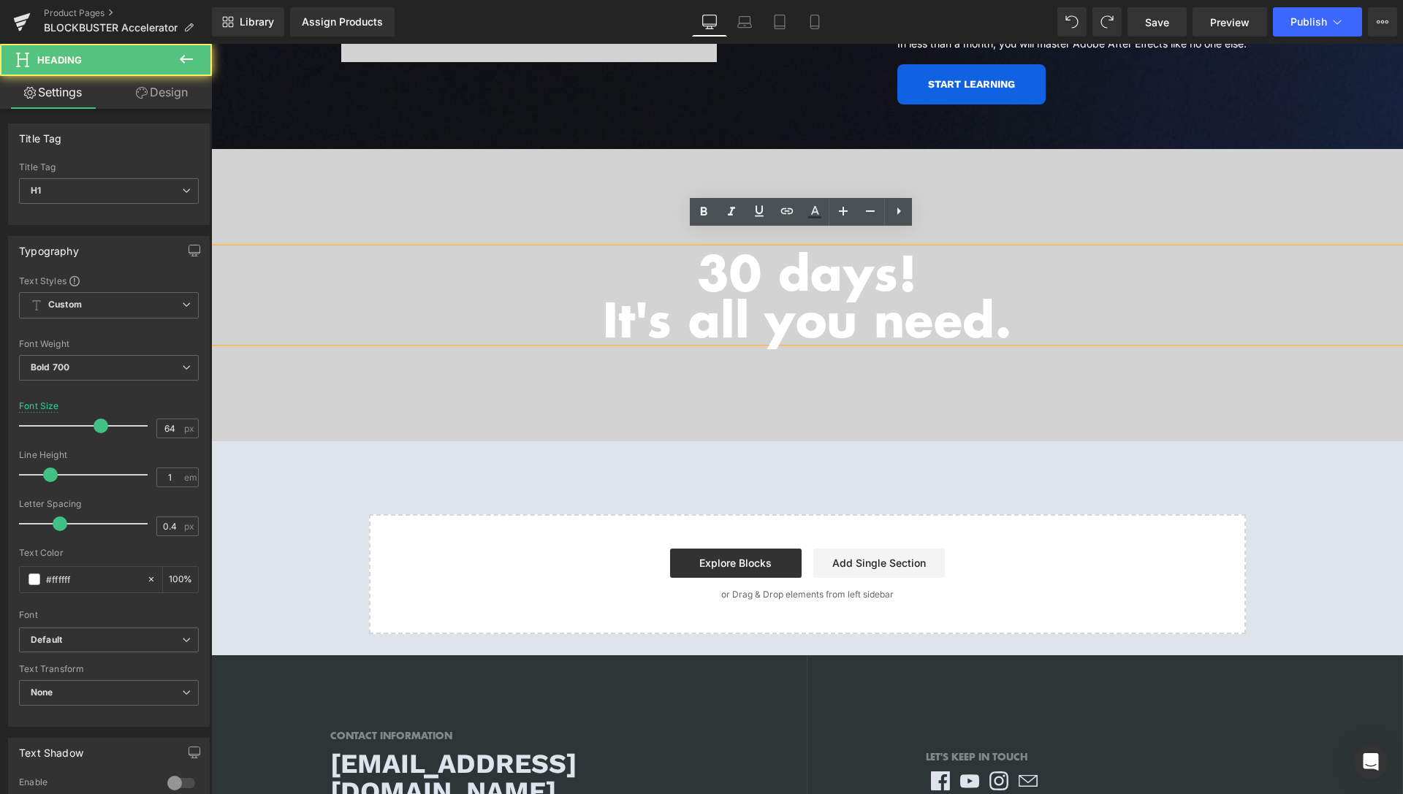
click at [761, 264] on h1 "30 days!" at bounding box center [807, 271] width 1192 height 47
click at [1020, 300] on h1 "It's all you need." at bounding box center [807, 318] width 1192 height 47
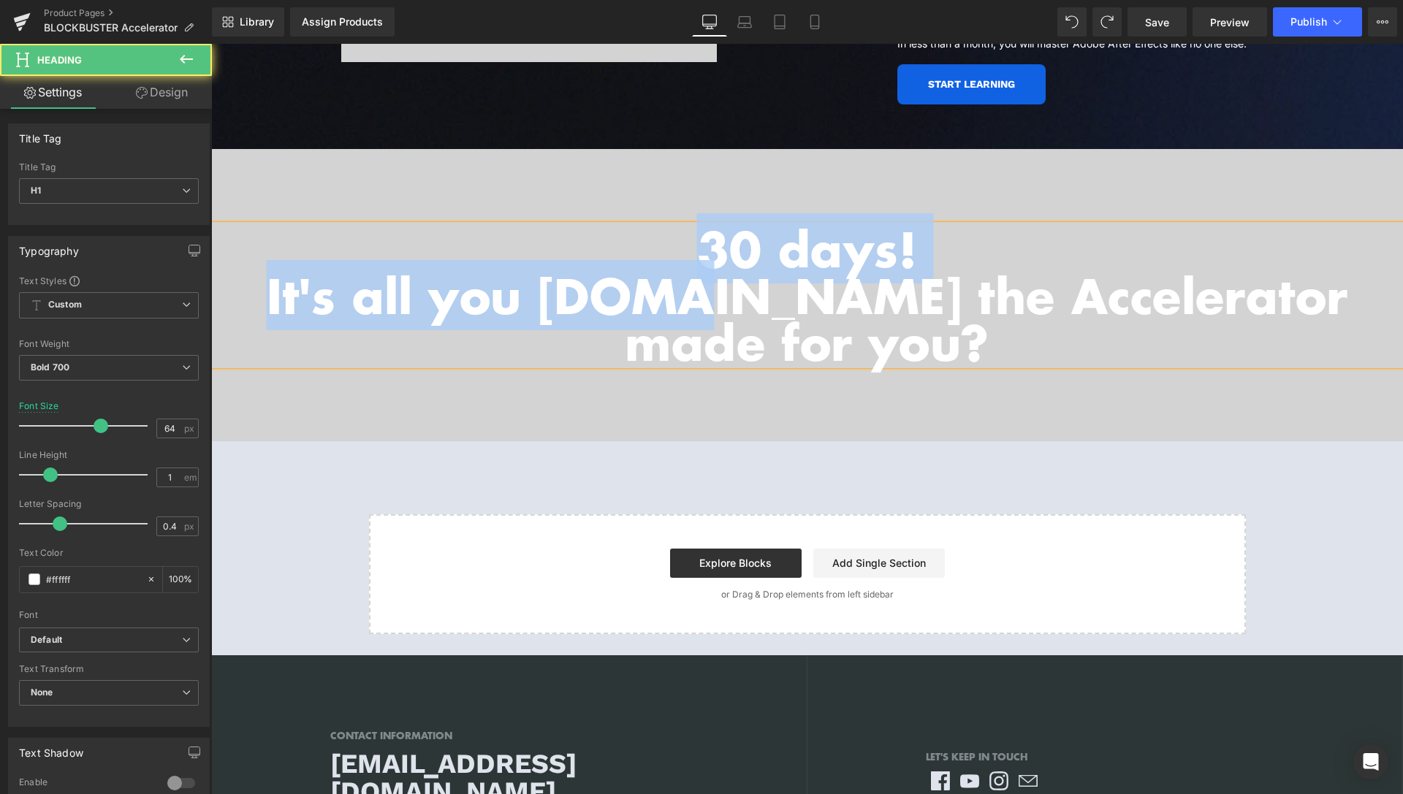
drag, startPoint x: 795, startPoint y: 279, endPoint x: 693, endPoint y: 233, distance: 112.2
click at [693, 233] on div "30 days! It's all you [DOMAIN_NAME] the Accelerator made for you?" at bounding box center [807, 295] width 1192 height 140
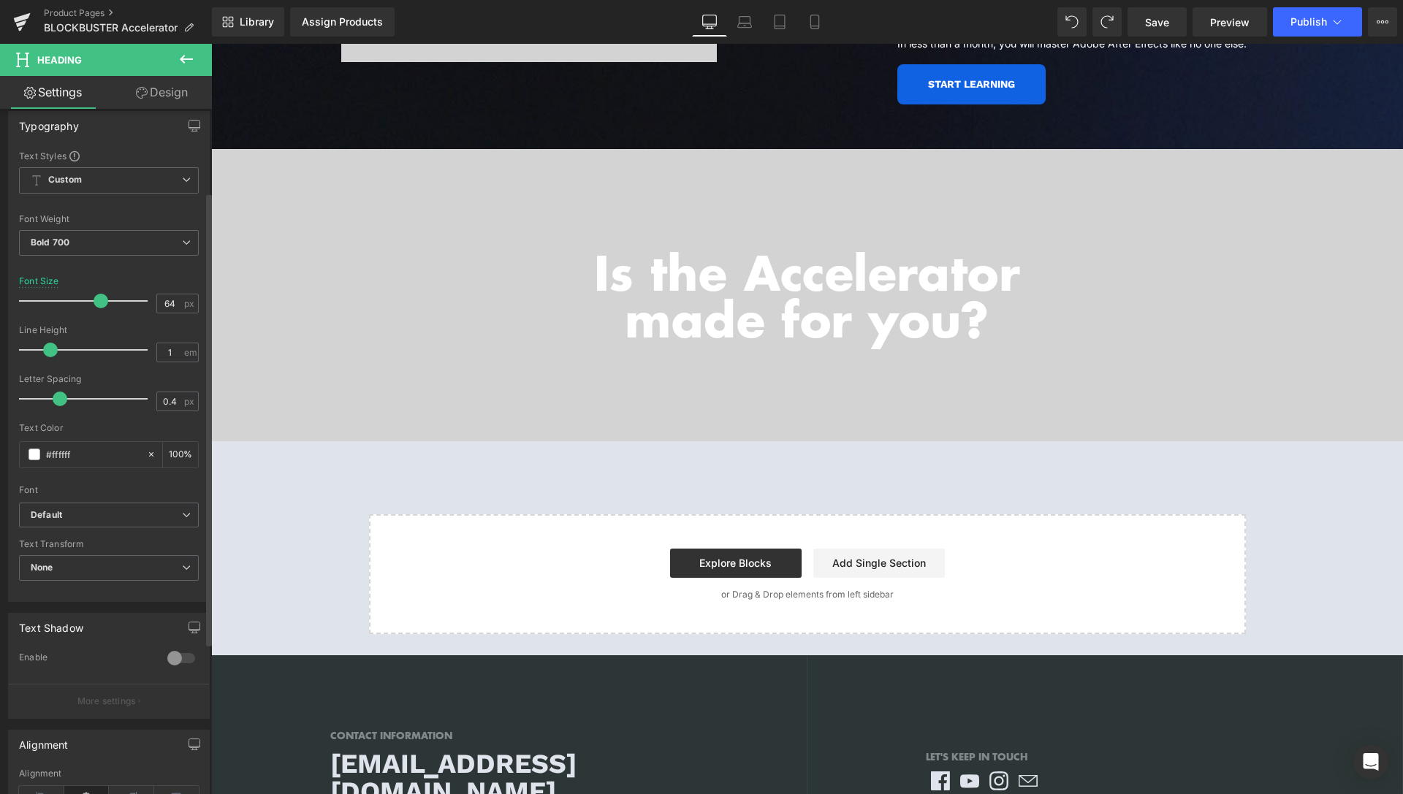
scroll to position [224, 0]
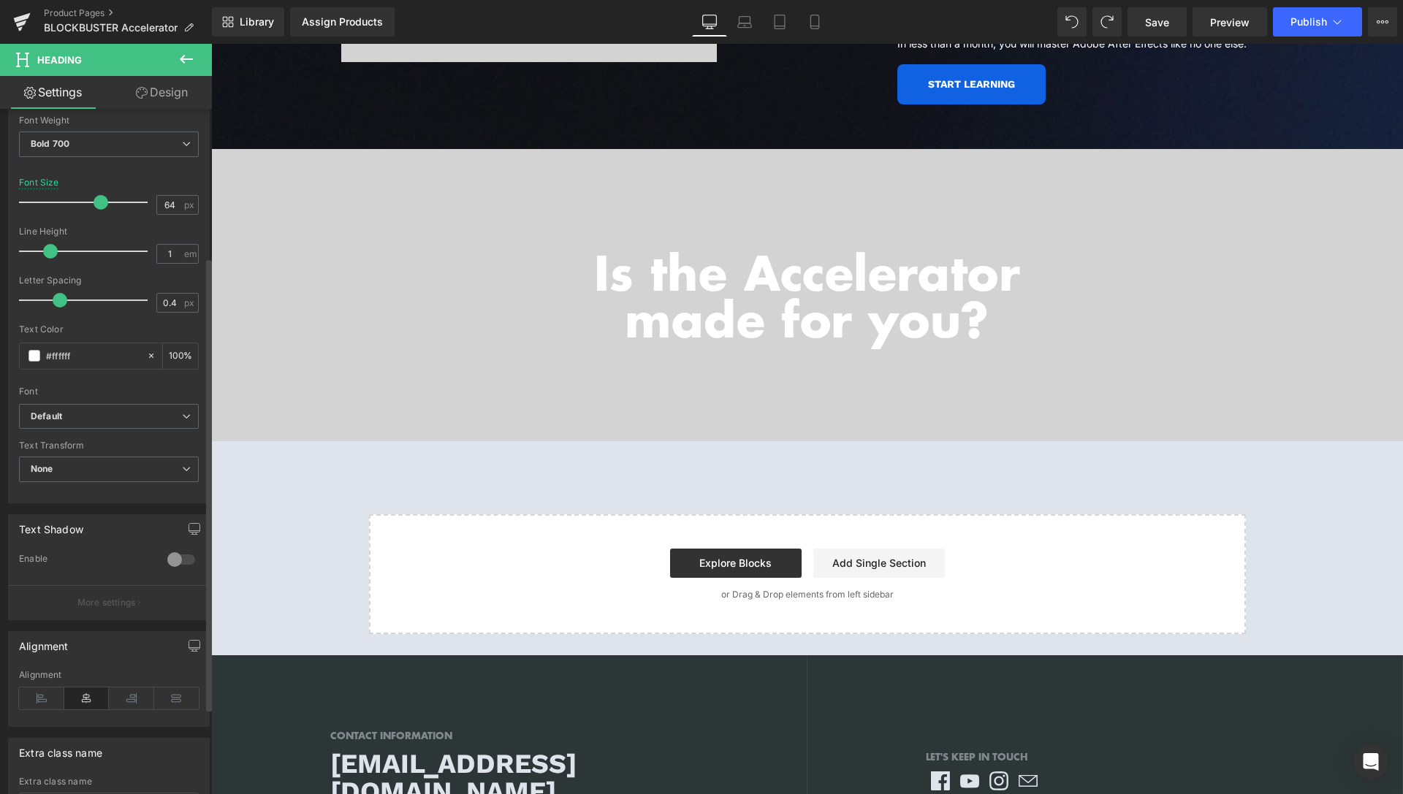
click at [164, 560] on div at bounding box center [181, 559] width 35 height 23
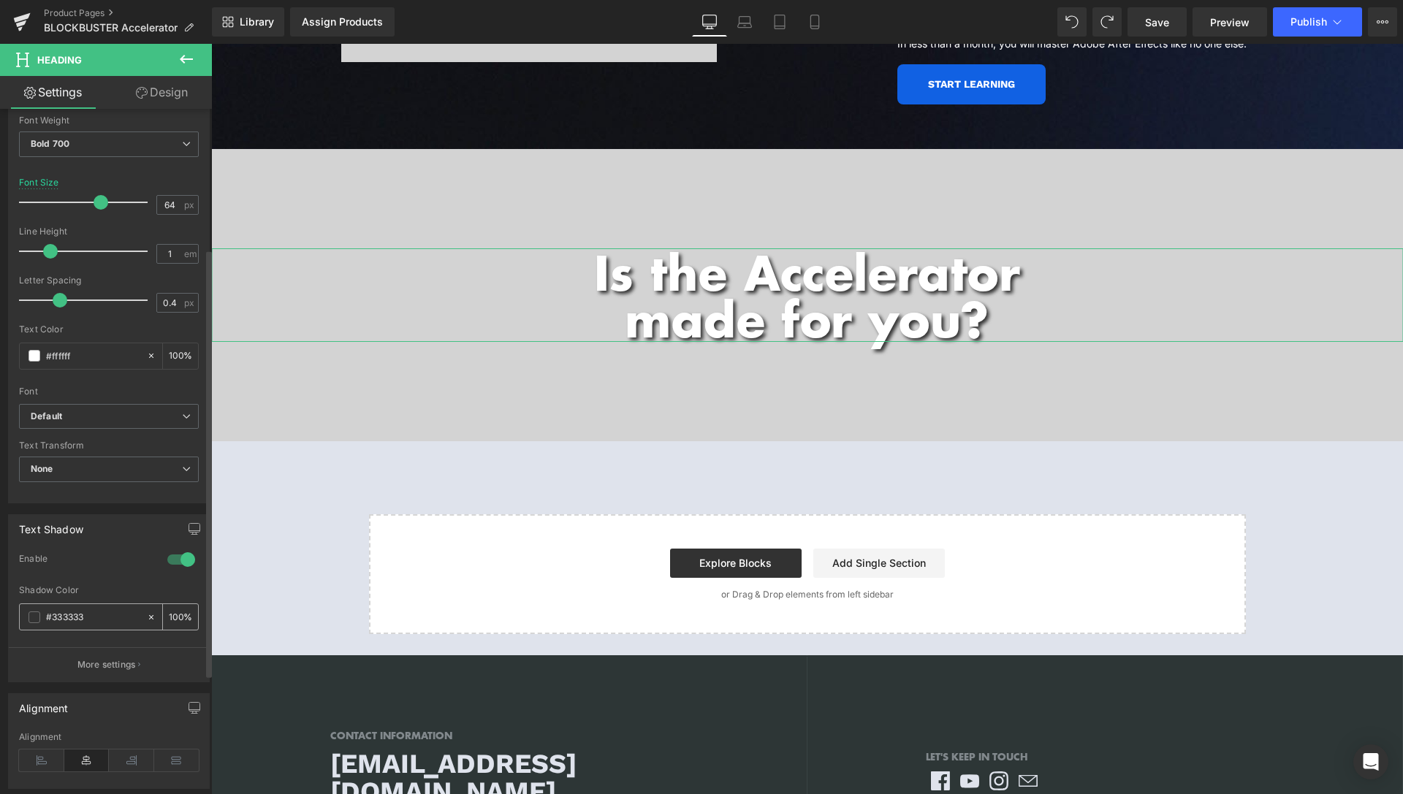
click at [35, 618] on span at bounding box center [34, 618] width 12 height 12
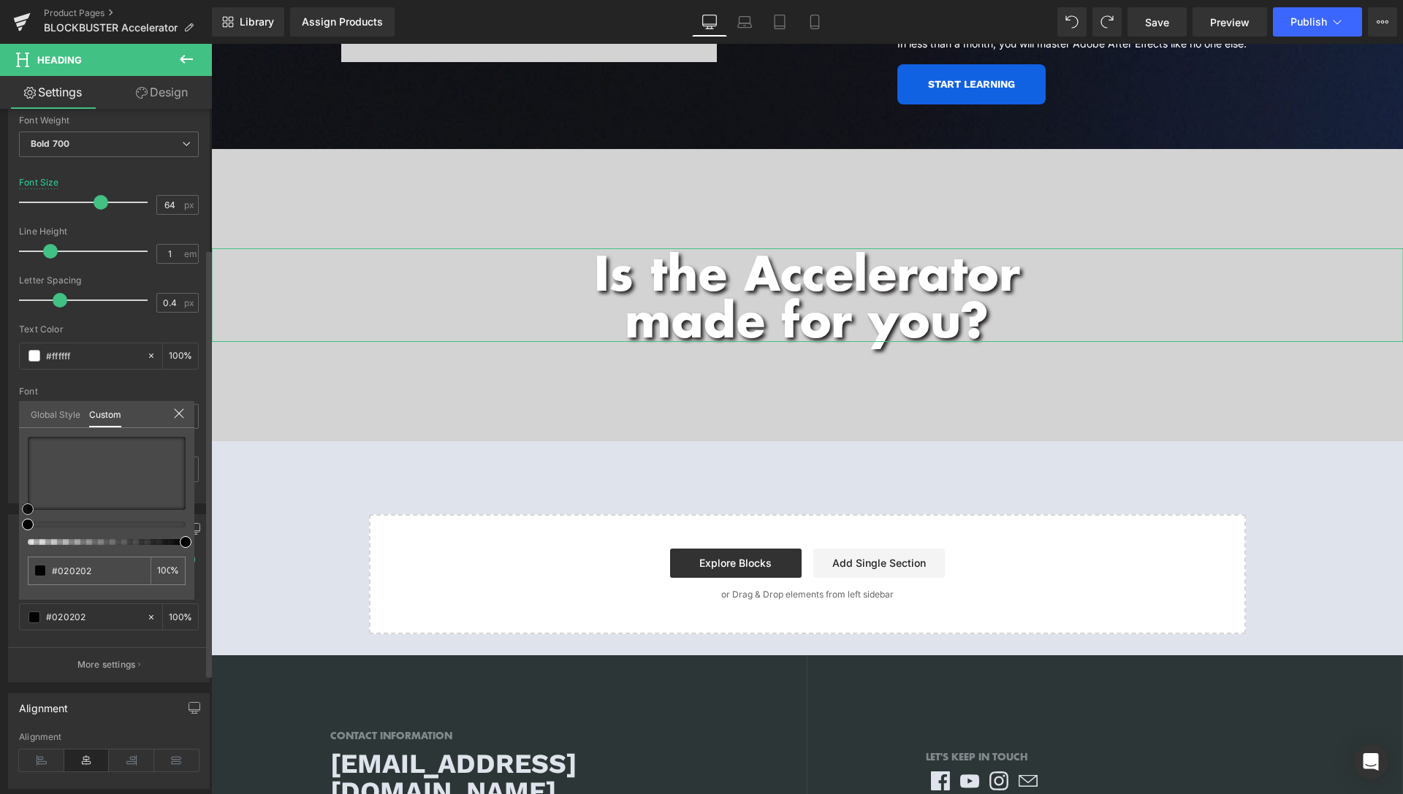
drag, startPoint x: 35, startPoint y: 500, endPoint x: 0, endPoint y: 548, distance: 59.6
click at [0, 541] on div "Text Shadow 0 Enable #333333 Shadow Color #333333 100 % More settings Global St…" at bounding box center [109, 592] width 218 height 179
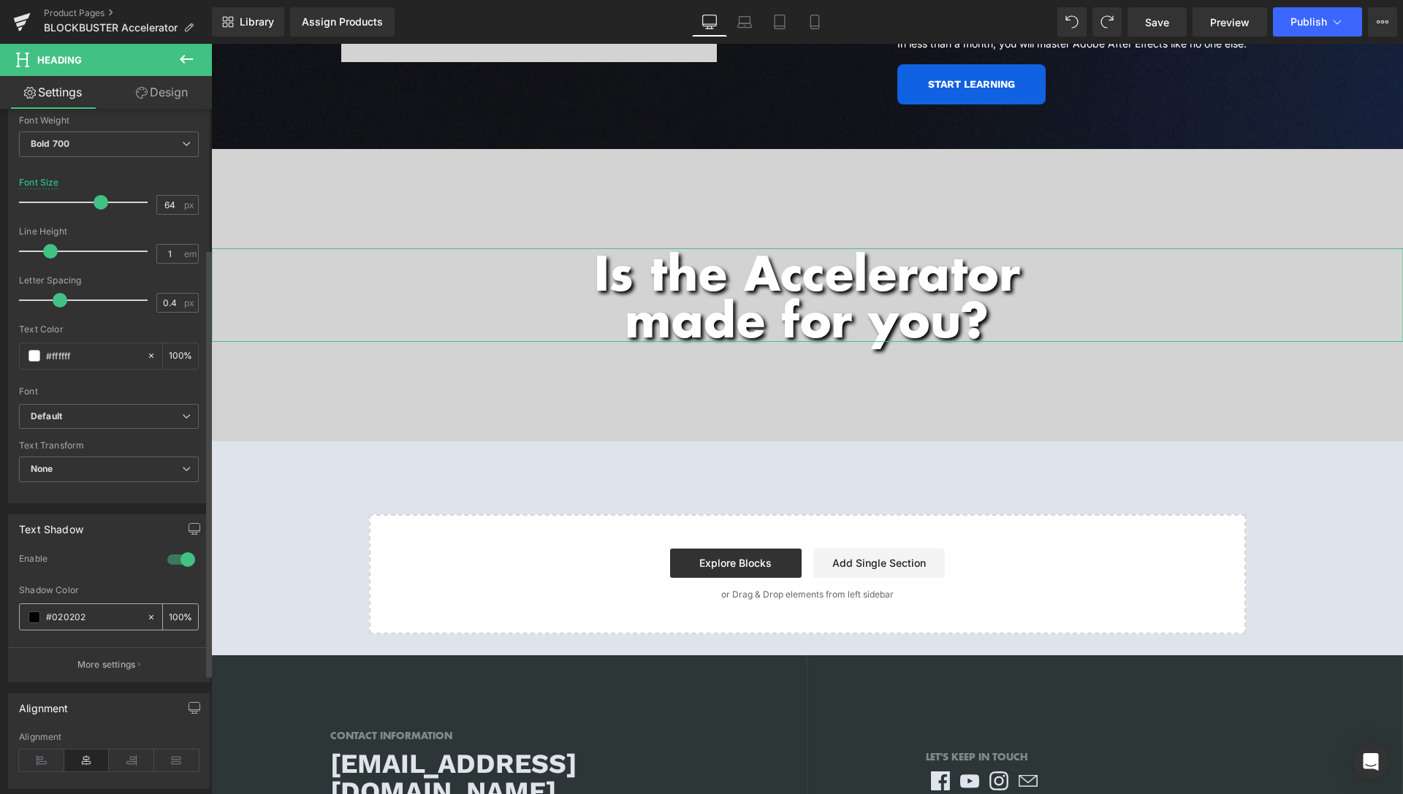
click at [169, 613] on input "100" at bounding box center [176, 617] width 15 height 16
click at [169, 615] on input "100" at bounding box center [176, 617] width 15 height 16
drag, startPoint x: 167, startPoint y: 617, endPoint x: 129, endPoint y: 618, distance: 38.7
click at [169, 618] on input "100" at bounding box center [176, 617] width 15 height 16
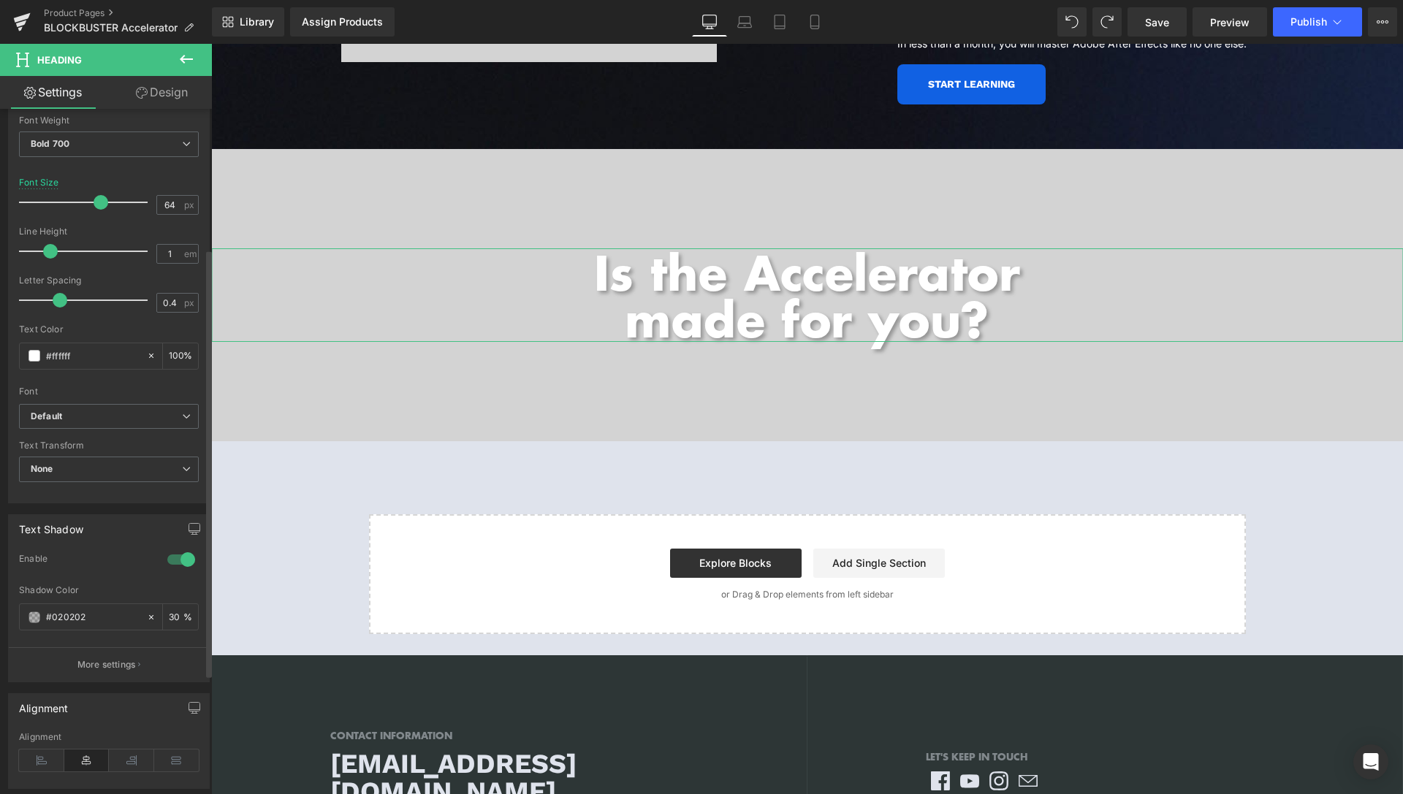
type input "30"
click at [45, 256] on span at bounding box center [46, 251] width 15 height 15
click at [822, 149] on span "Video Bg" at bounding box center [806, 160] width 53 height 22
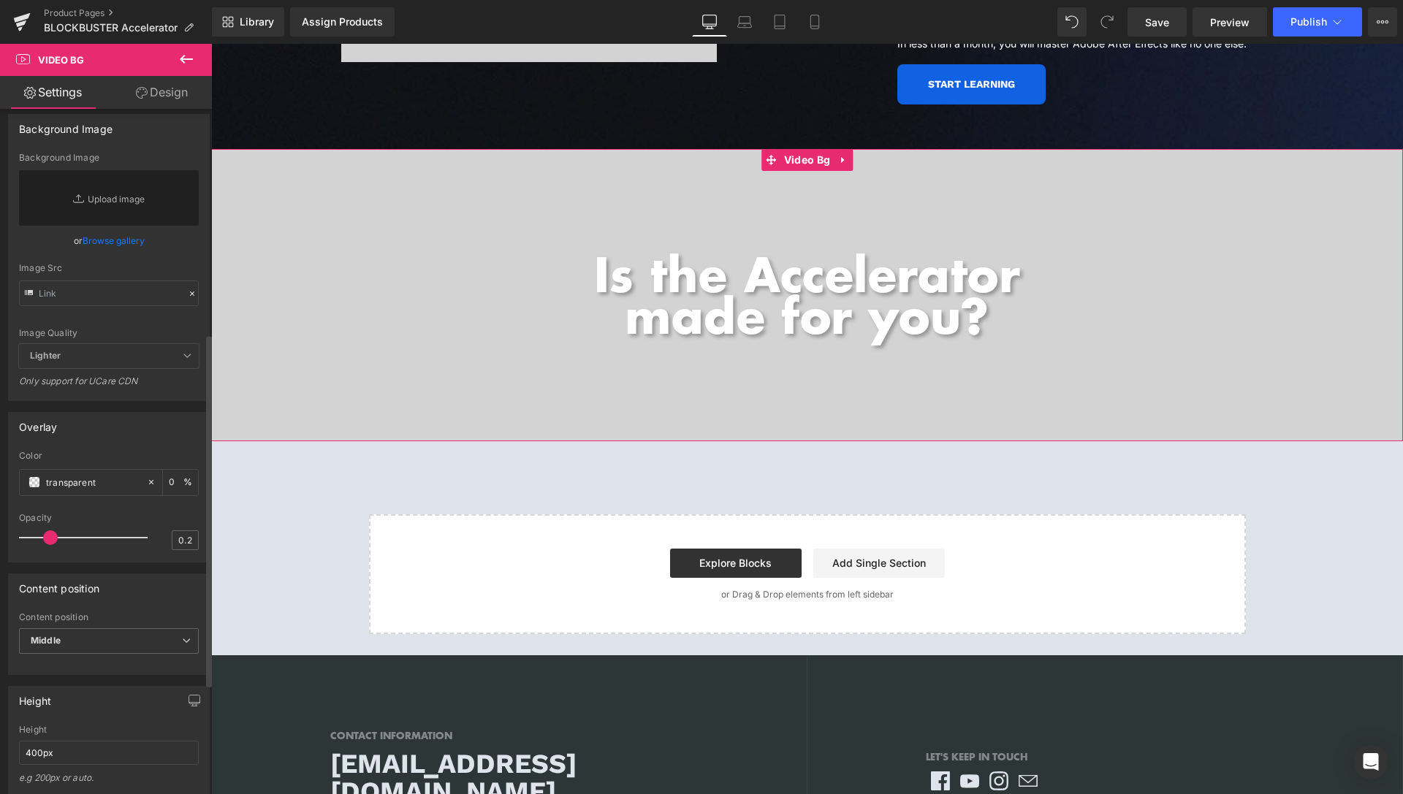
scroll to position [447, 0]
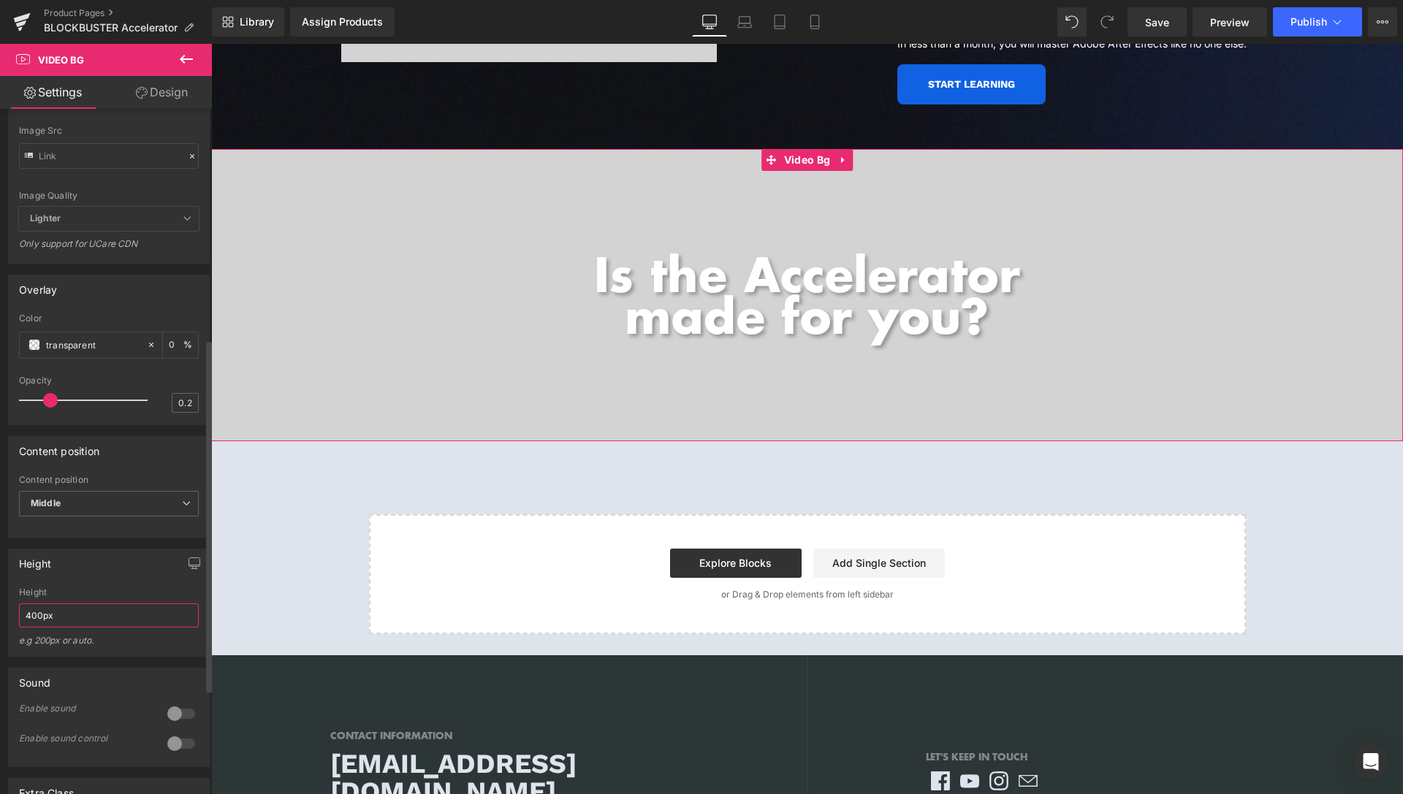
drag, startPoint x: 32, startPoint y: 651, endPoint x: 15, endPoint y: 650, distance: 16.8
click at [19, 628] on input "400px" at bounding box center [109, 616] width 180 height 24
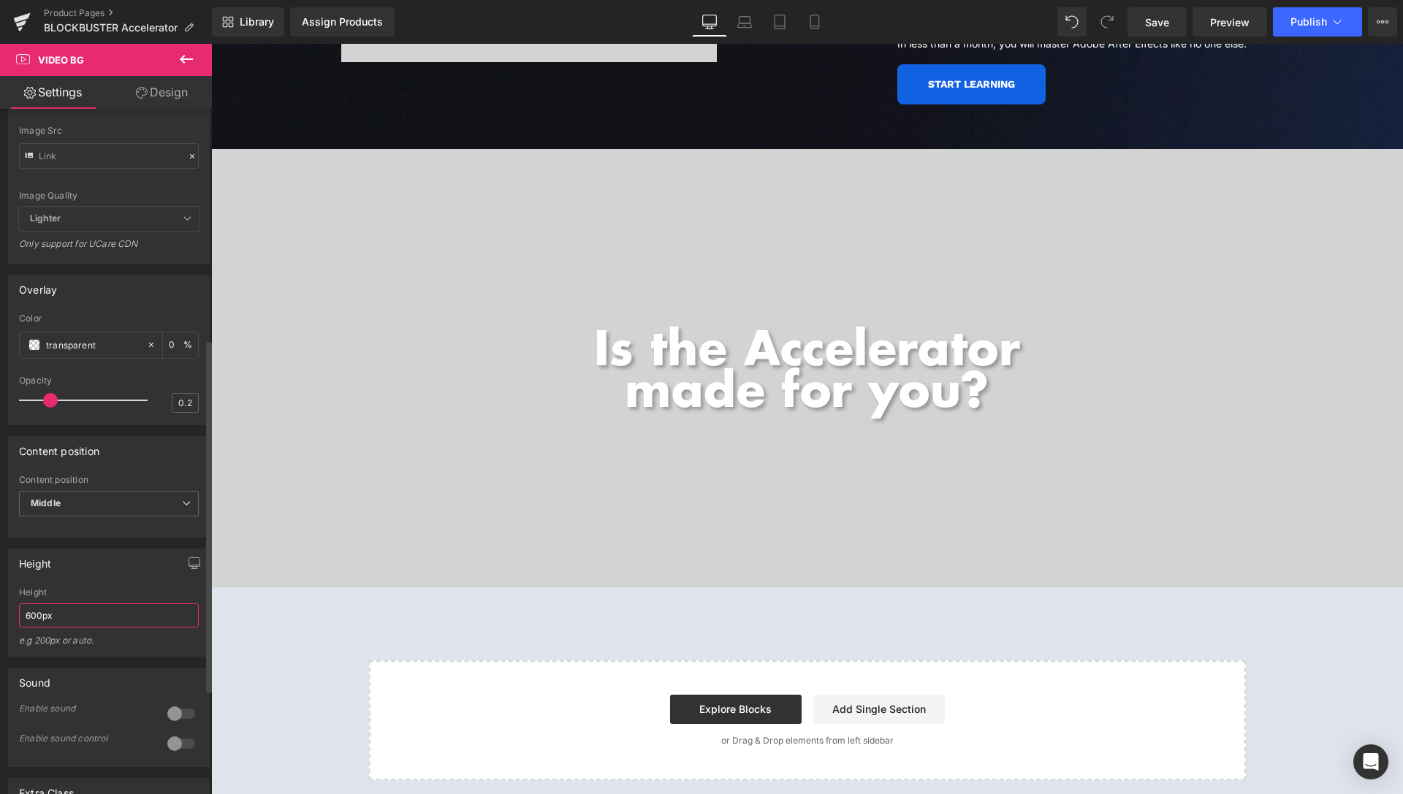
drag, startPoint x: 32, startPoint y: 648, endPoint x: 14, endPoint y: 649, distance: 18.3
click at [19, 628] on input "600px" at bounding box center [109, 616] width 180 height 24
type input "500px"
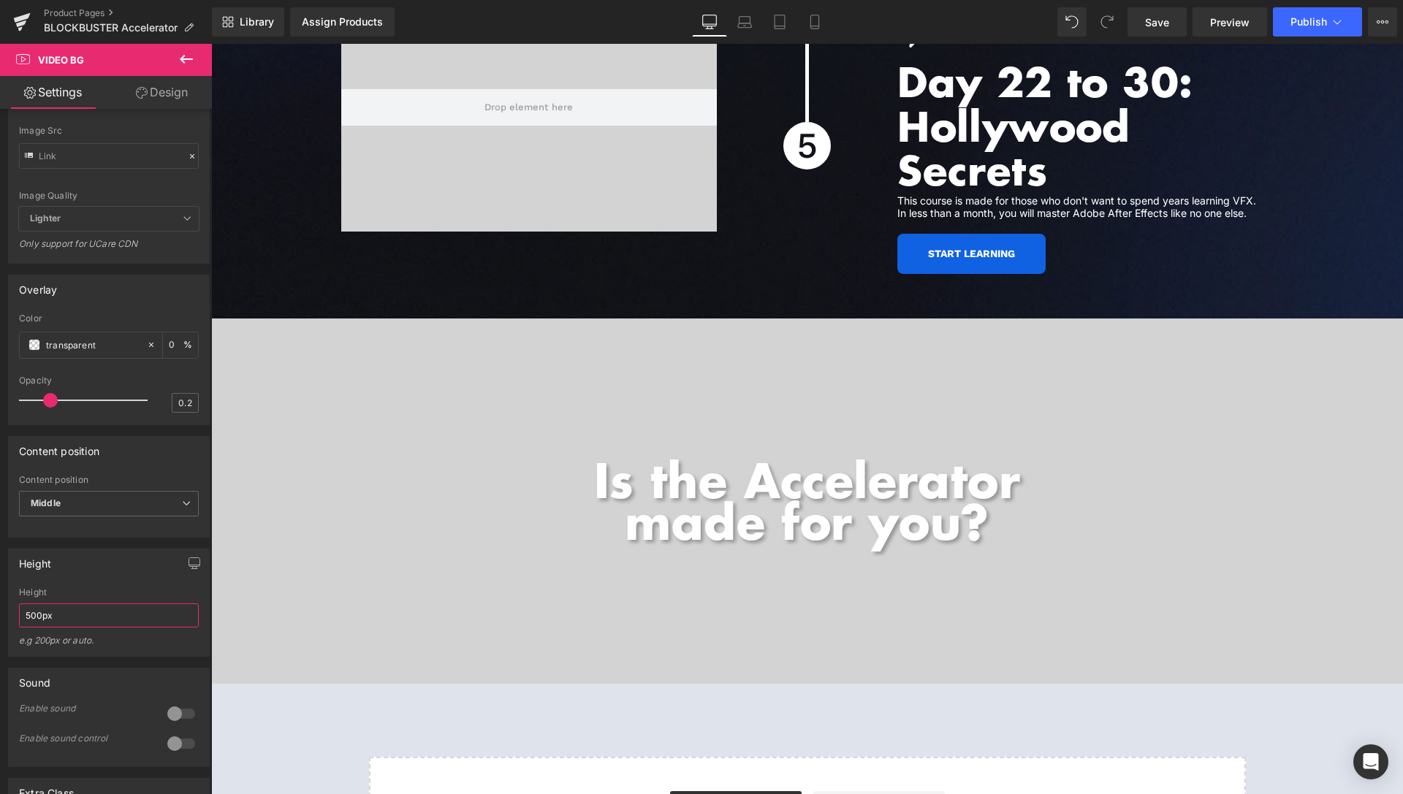
scroll to position [5676, 0]
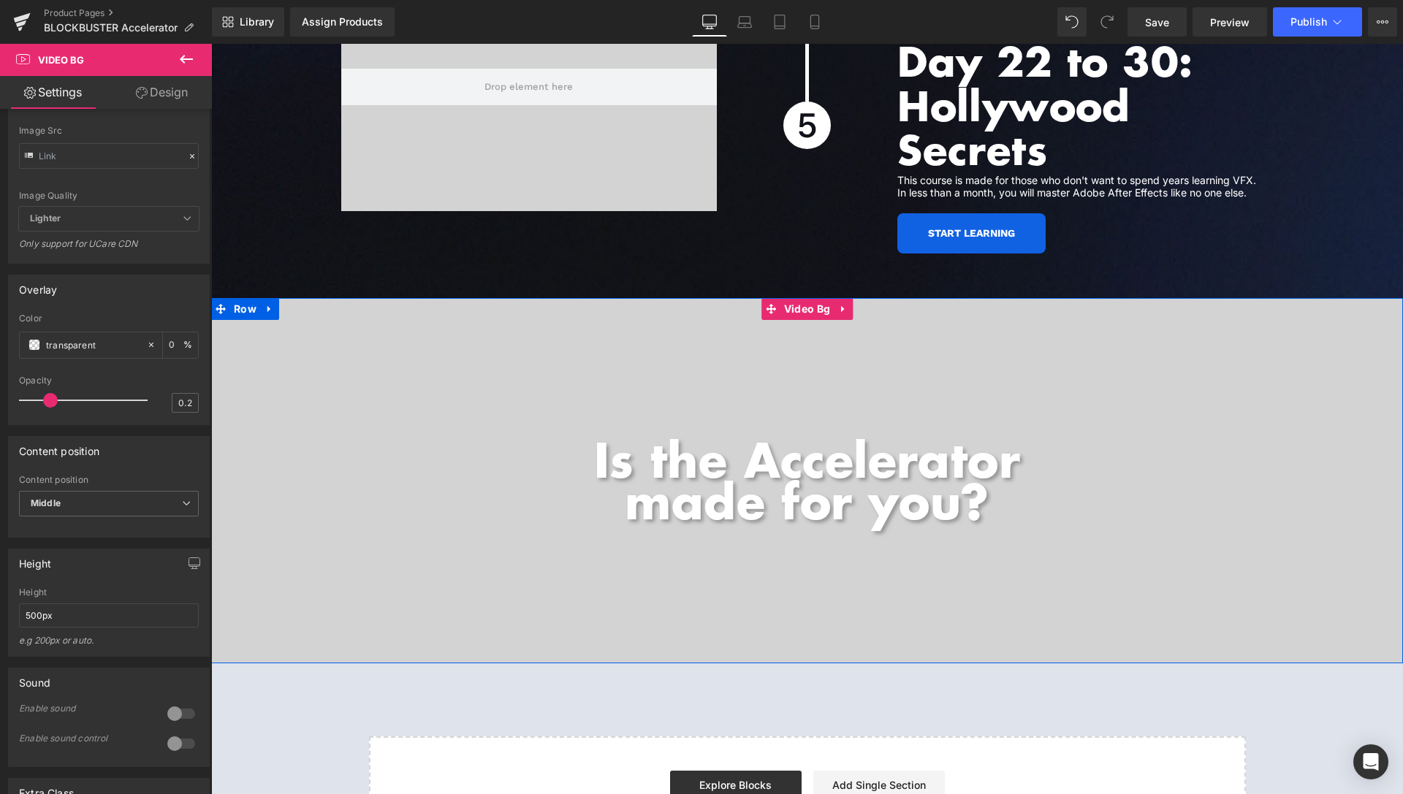
click at [743, 444] on h1 "Is the Accelerator made for you?" at bounding box center [807, 480] width 1192 height 84
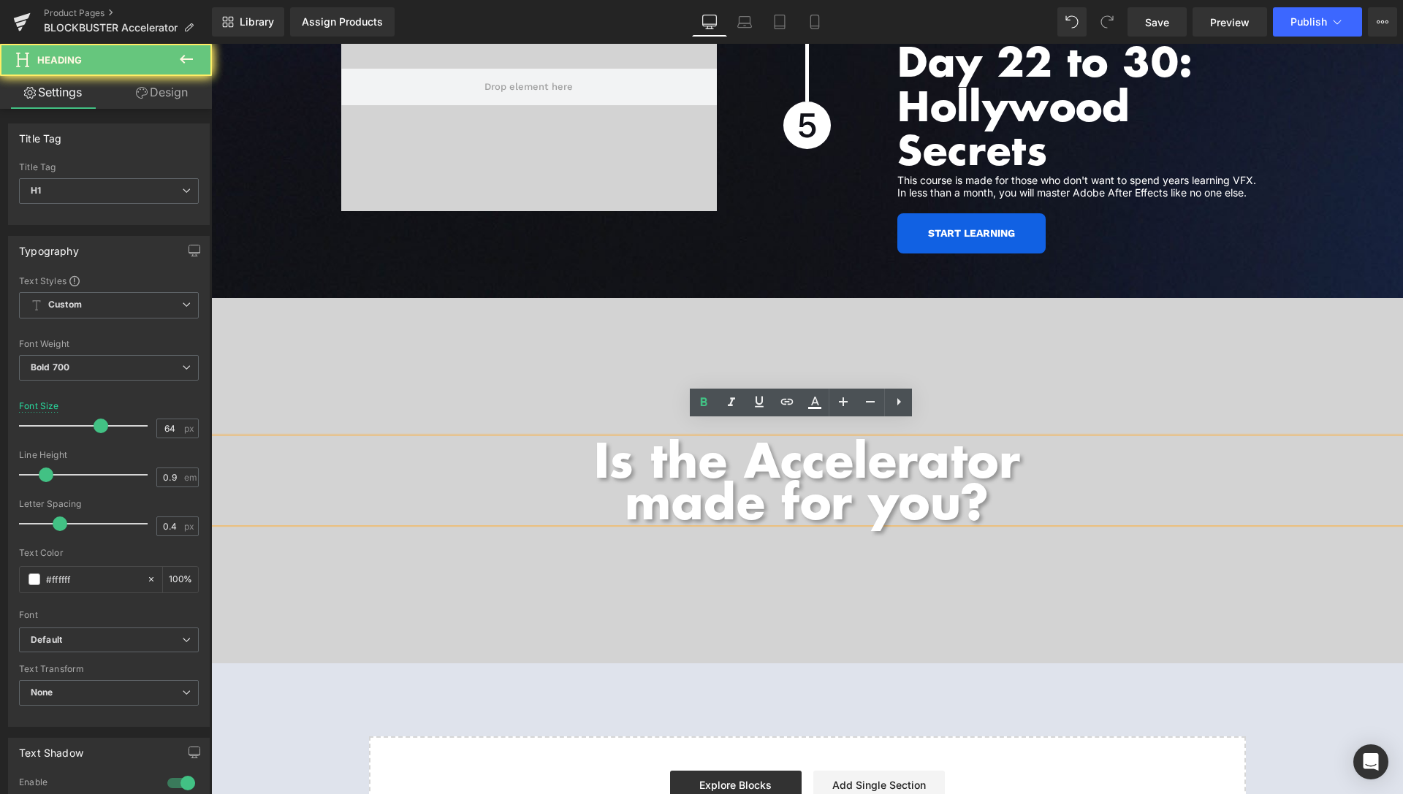
click at [738, 443] on h1 "Is the Accelerator made for you?" at bounding box center [807, 480] width 1192 height 84
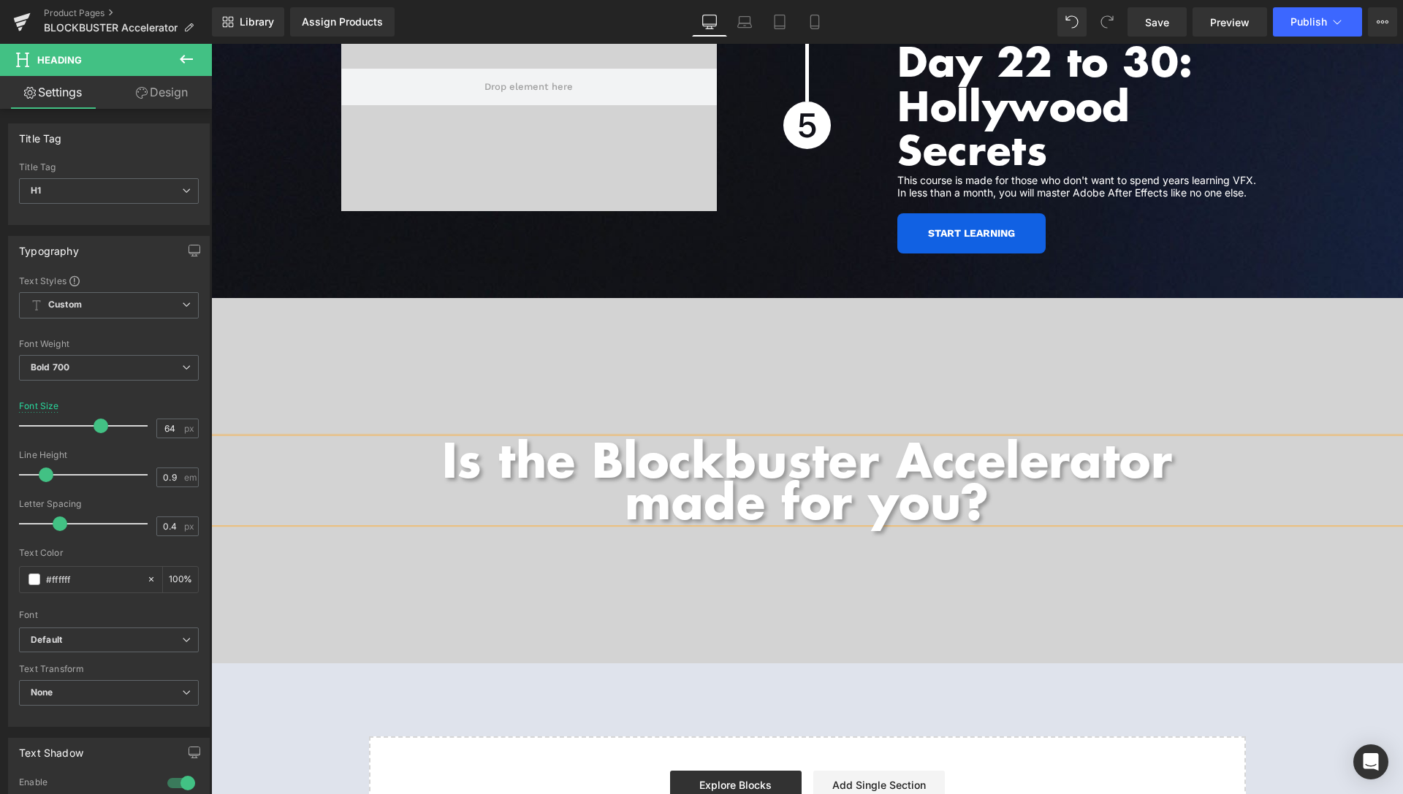
click at [720, 440] on h1 "Is the Blockbuster Accelerator made for you?" at bounding box center [807, 480] width 1192 height 84
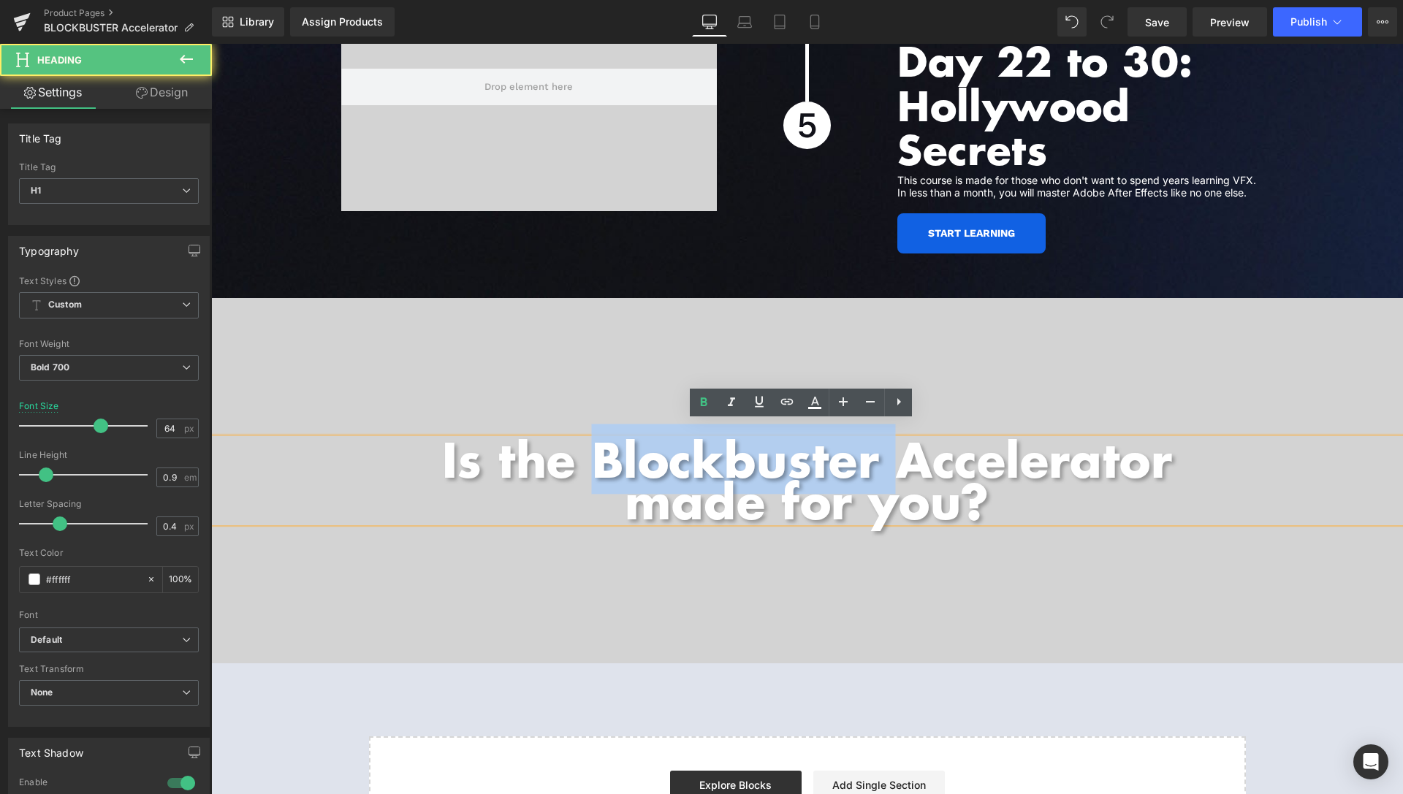
click at [720, 440] on h1 "Is the Blockbuster Accelerator made for you?" at bounding box center [807, 480] width 1192 height 84
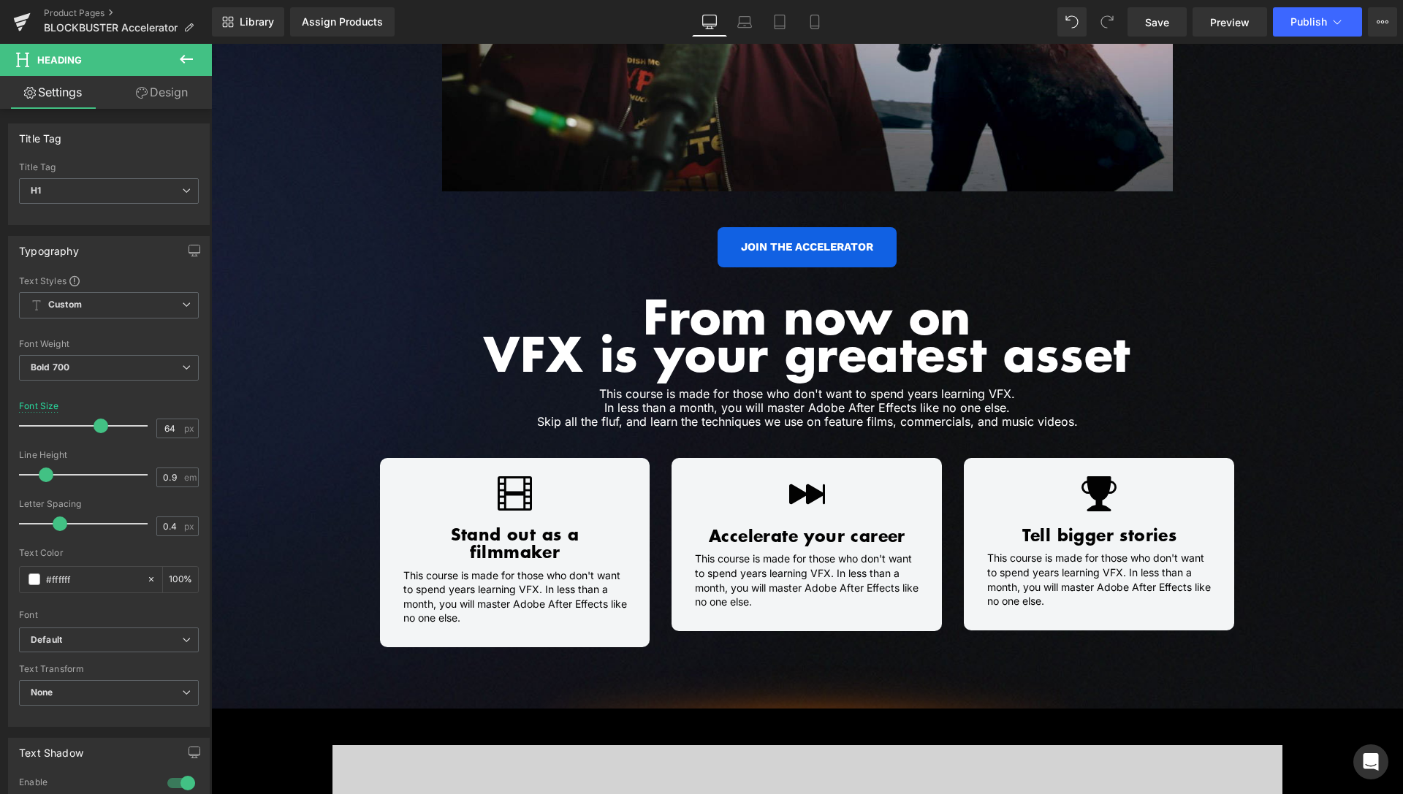
scroll to position [875, 0]
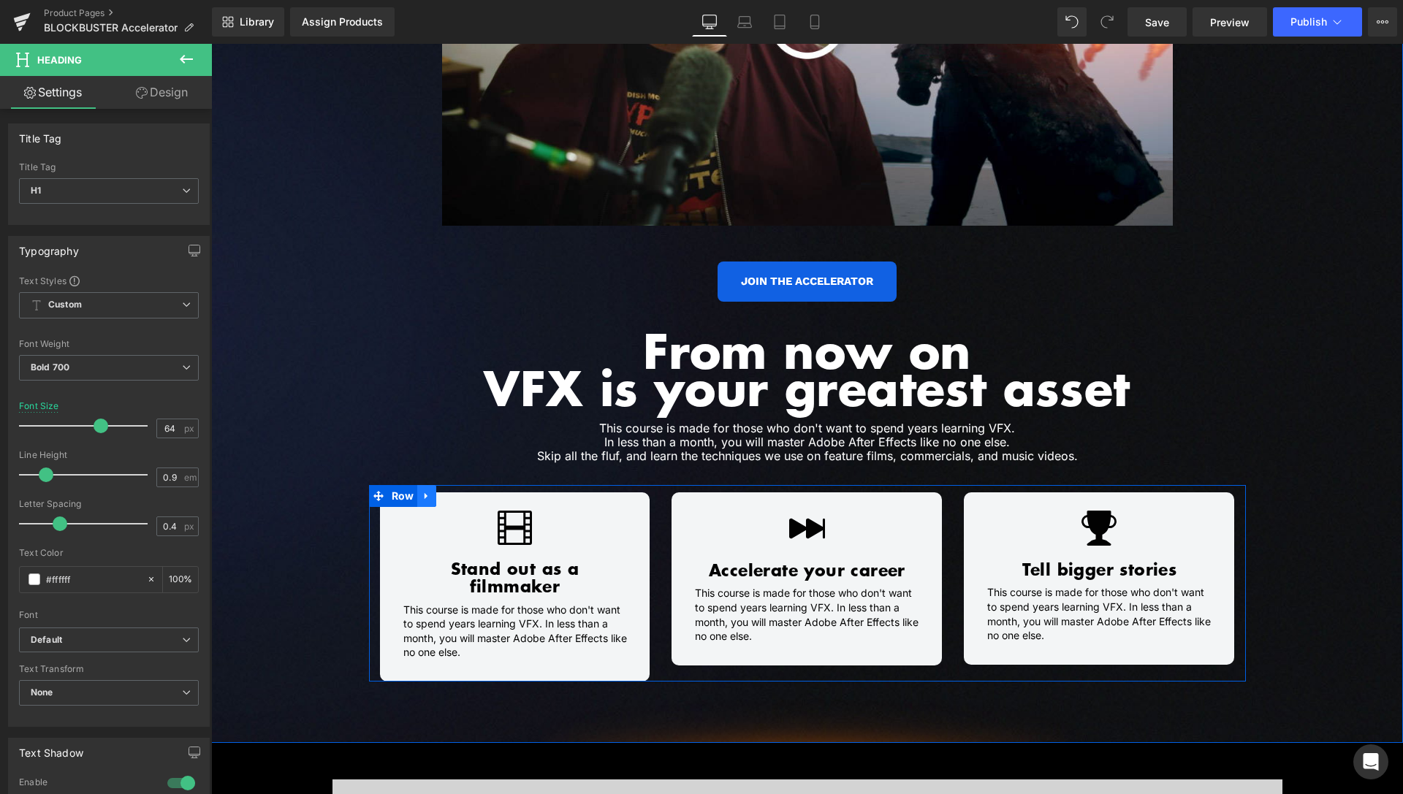
click at [423, 498] on icon at bounding box center [427, 496] width 10 height 11
click at [441, 499] on icon at bounding box center [446, 496] width 10 height 11
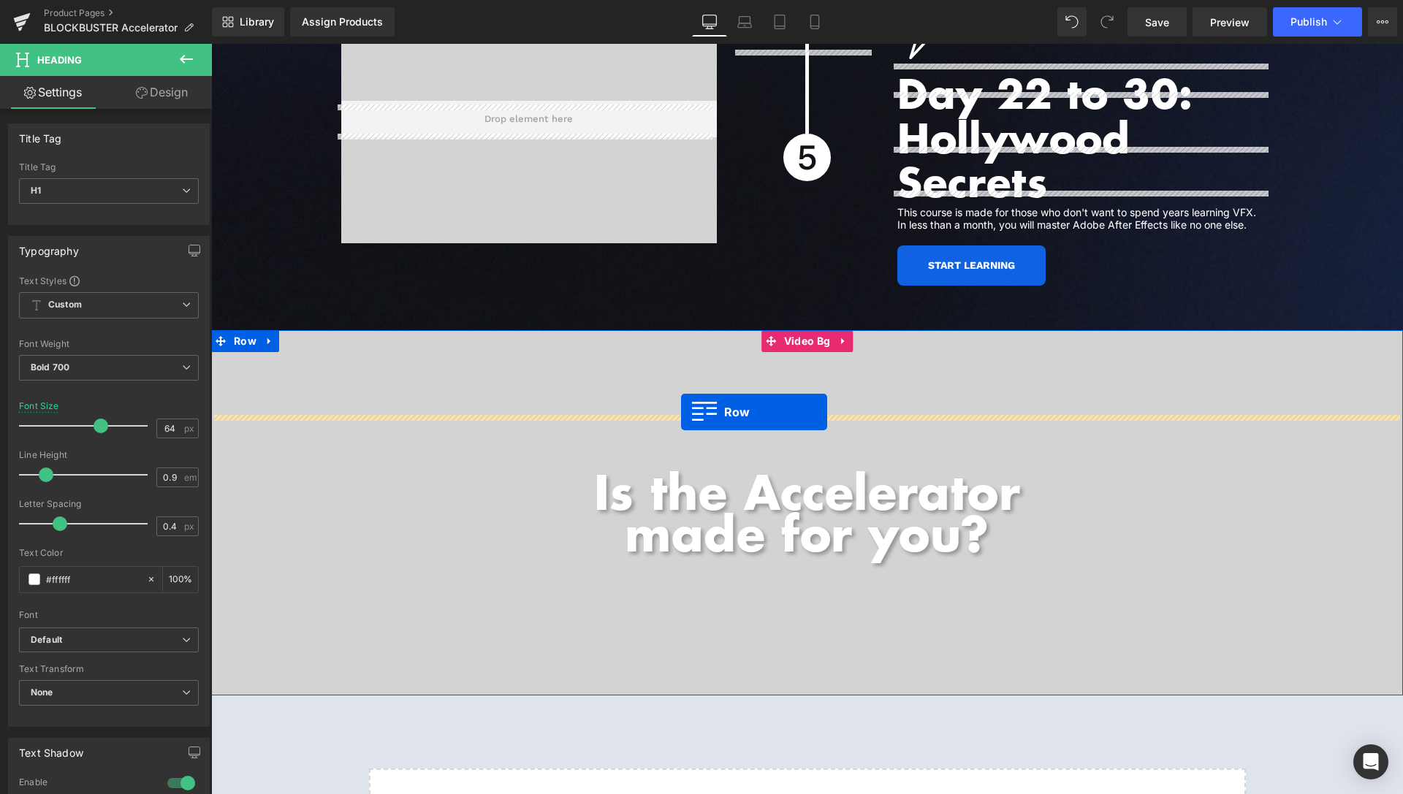
scroll to position [5836, 0]
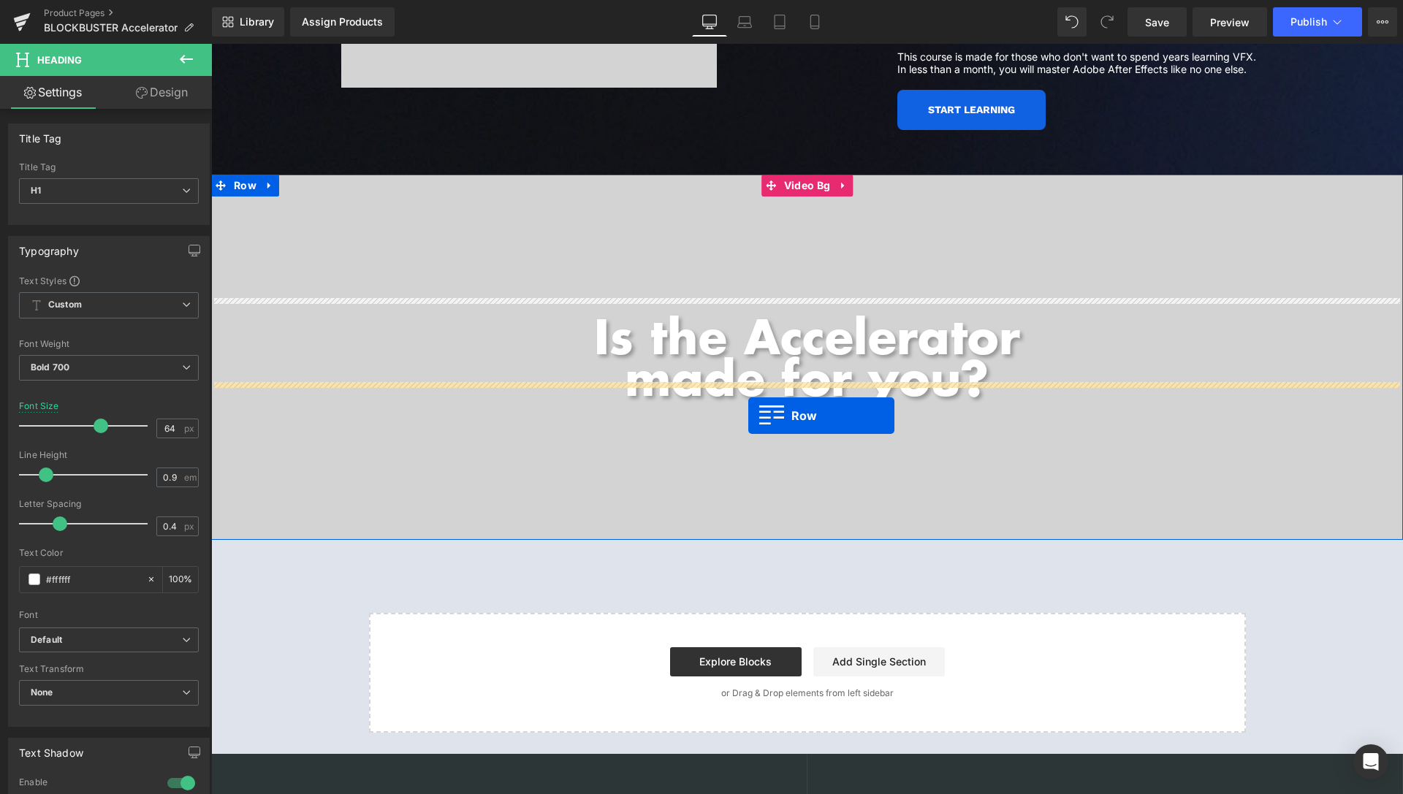
drag, startPoint x: 372, startPoint y: 116, endPoint x: 748, endPoint y: 416, distance: 481.0
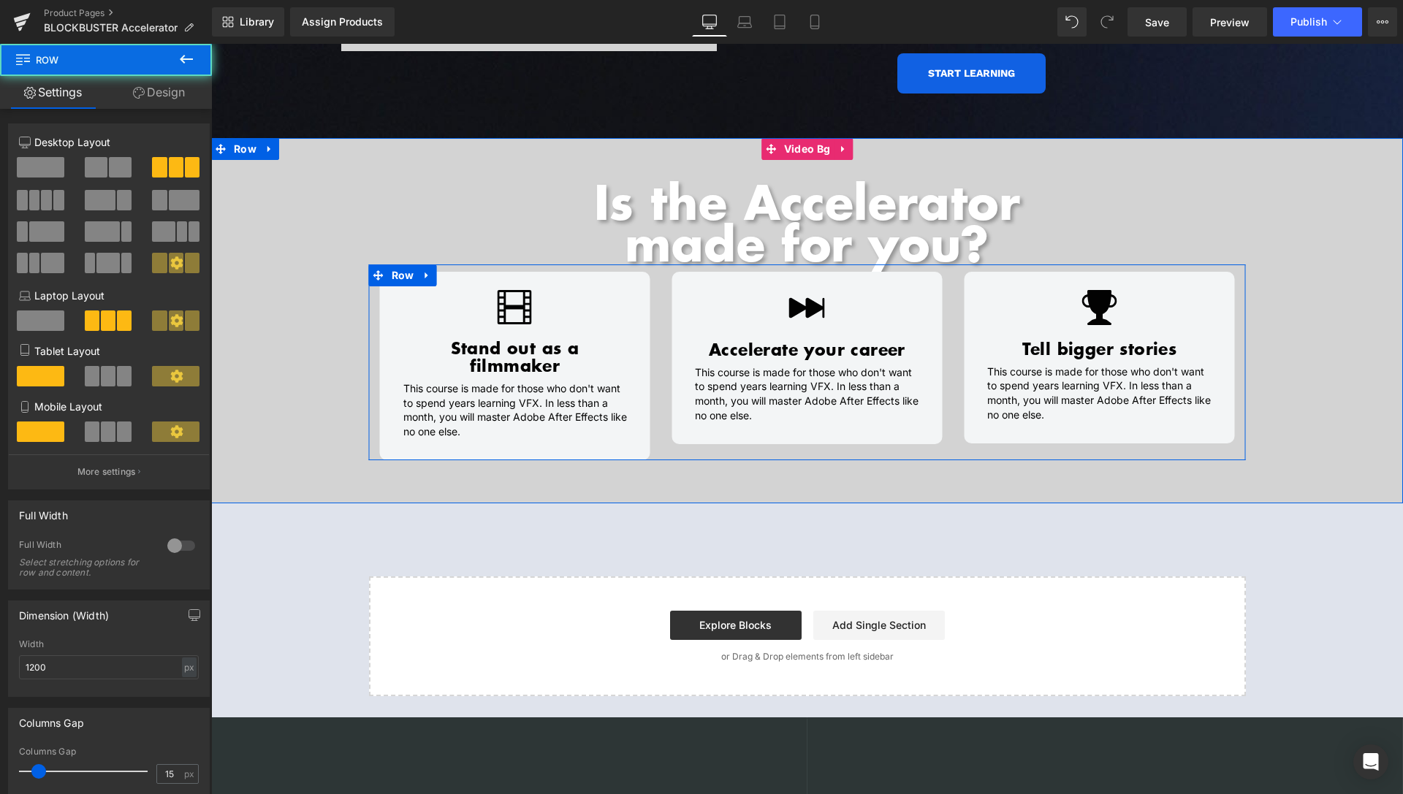
scroll to position [5800, 0]
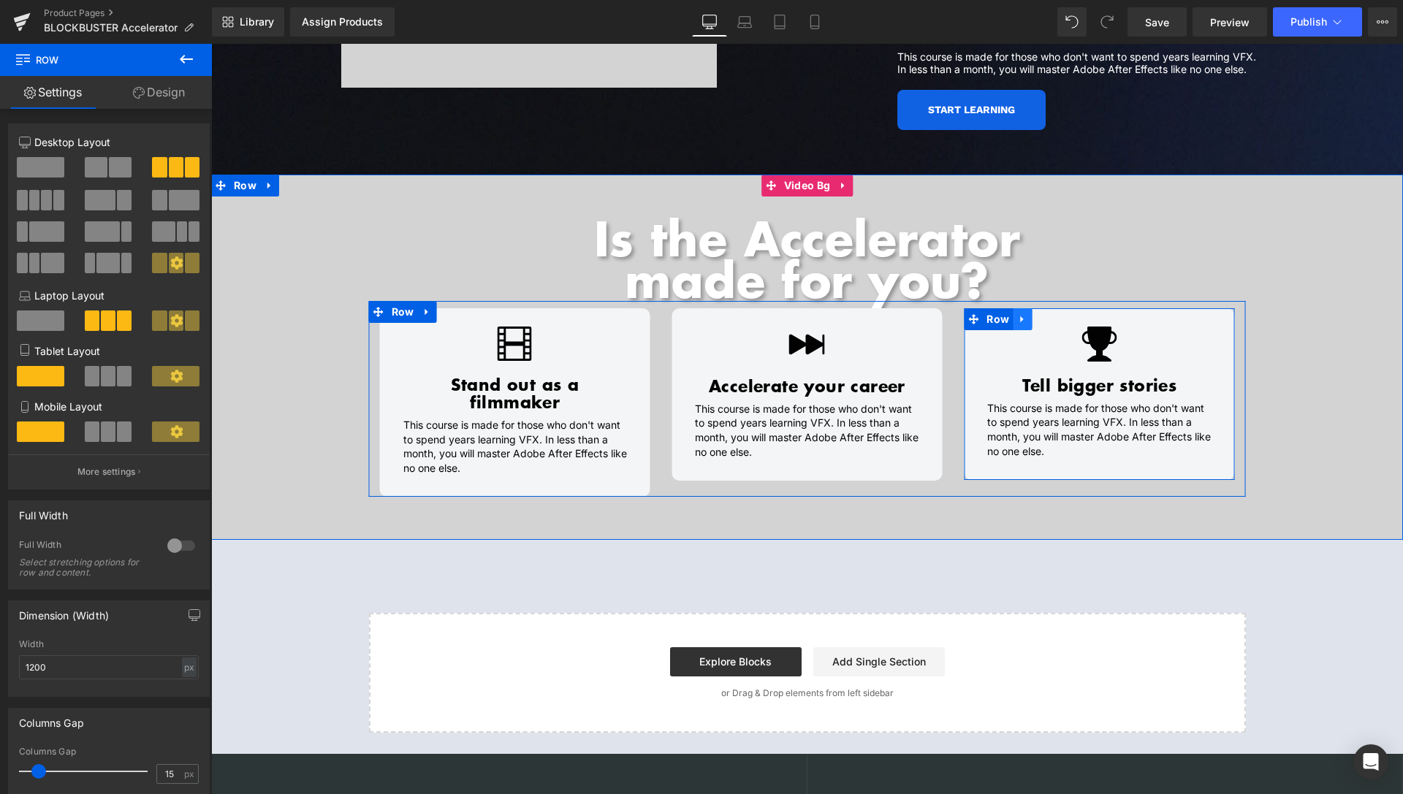
click at [1021, 310] on link at bounding box center [1022, 319] width 19 height 22
click at [1055, 313] on icon at bounding box center [1060, 318] width 10 height 11
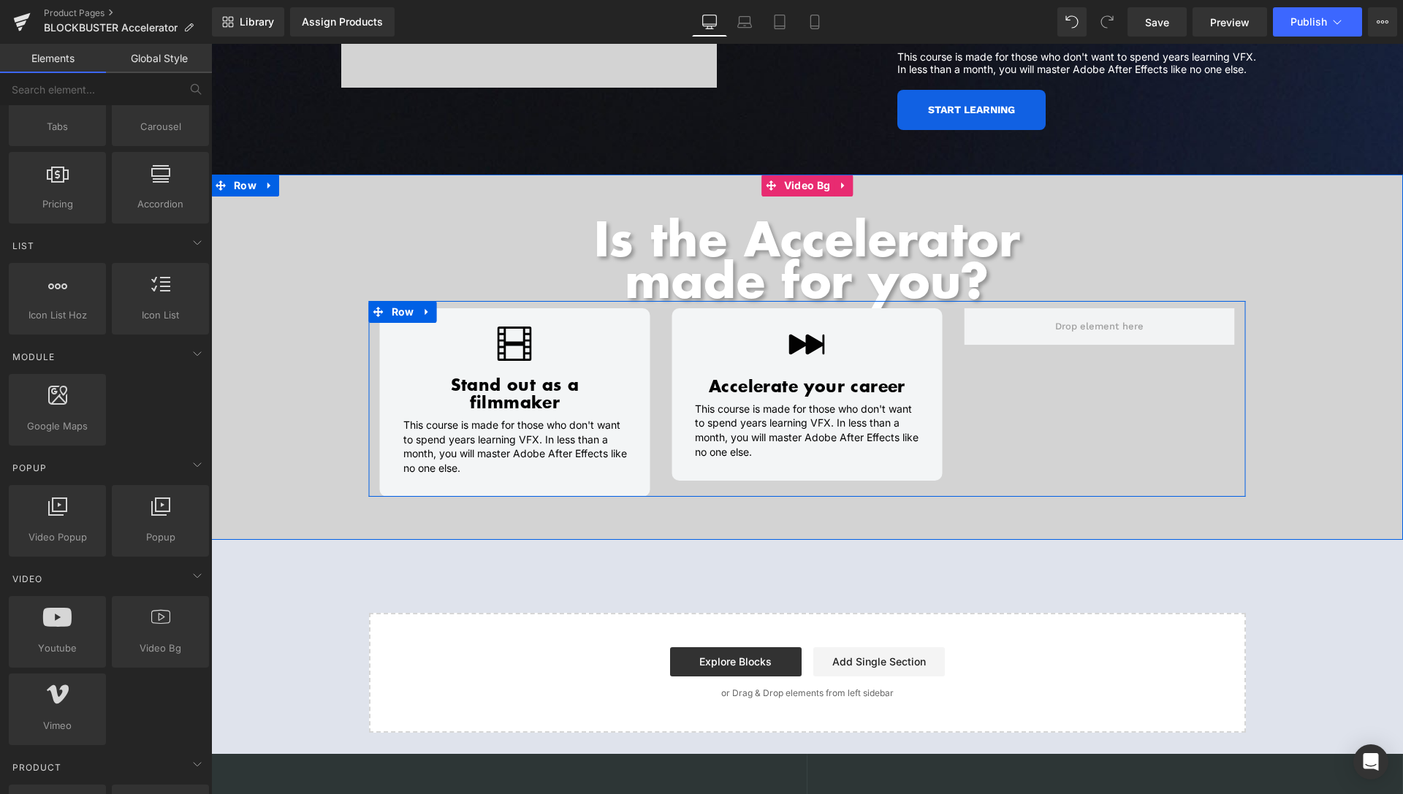
scroll to position [522, 0]
click at [392, 303] on span "Row" at bounding box center [403, 312] width 30 height 22
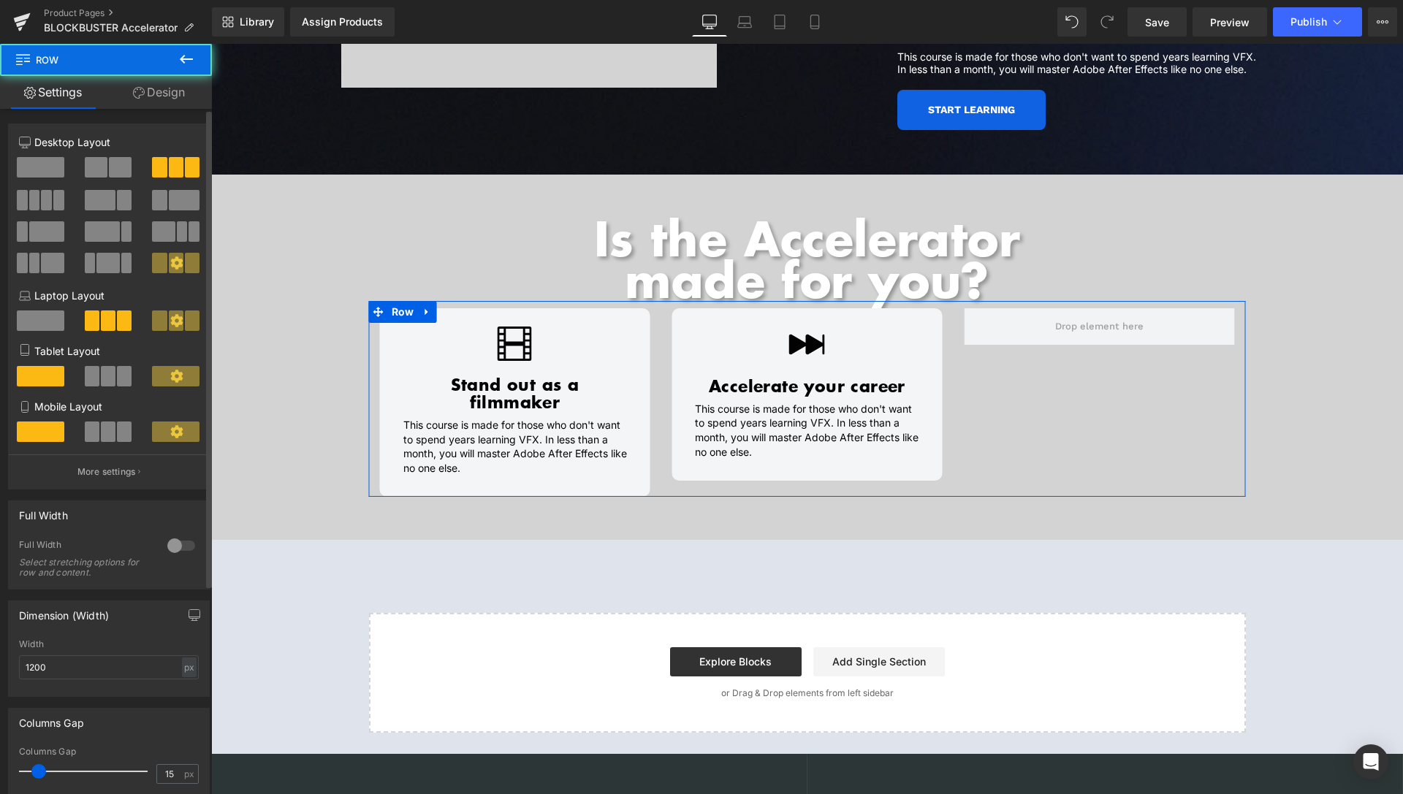
click at [109, 164] on span at bounding box center [120, 167] width 23 height 20
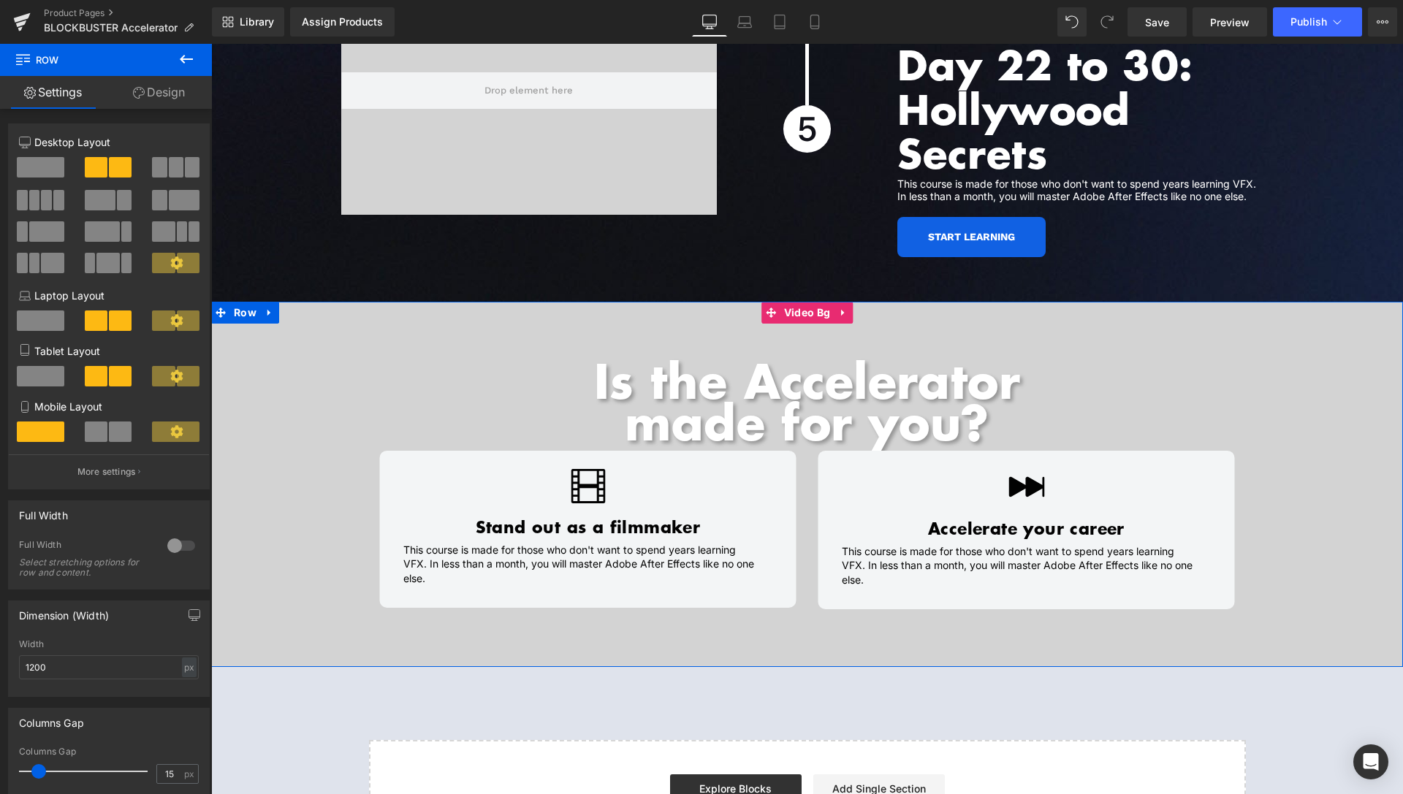
scroll to position [5650, 0]
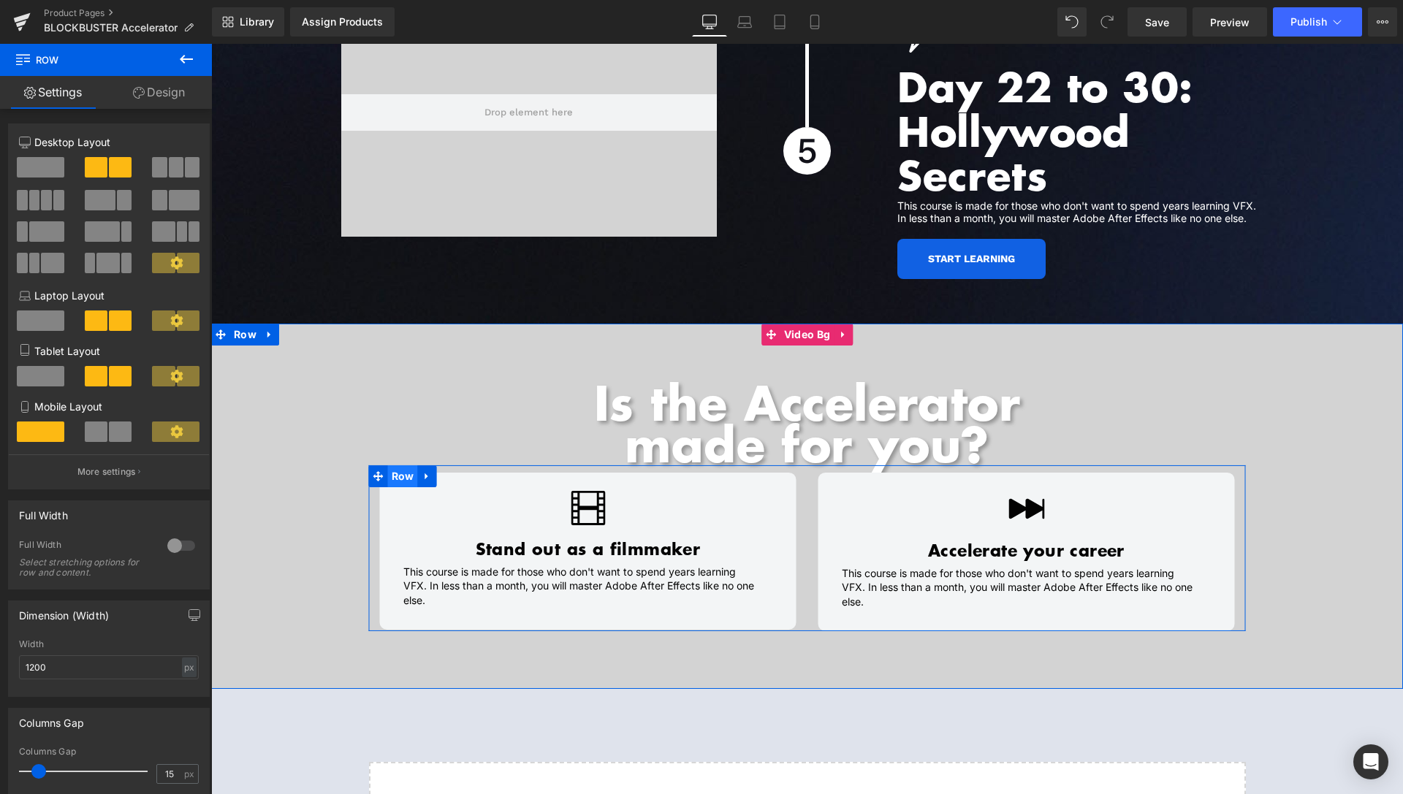
click at [398, 465] on span "Row" at bounding box center [403, 476] width 30 height 22
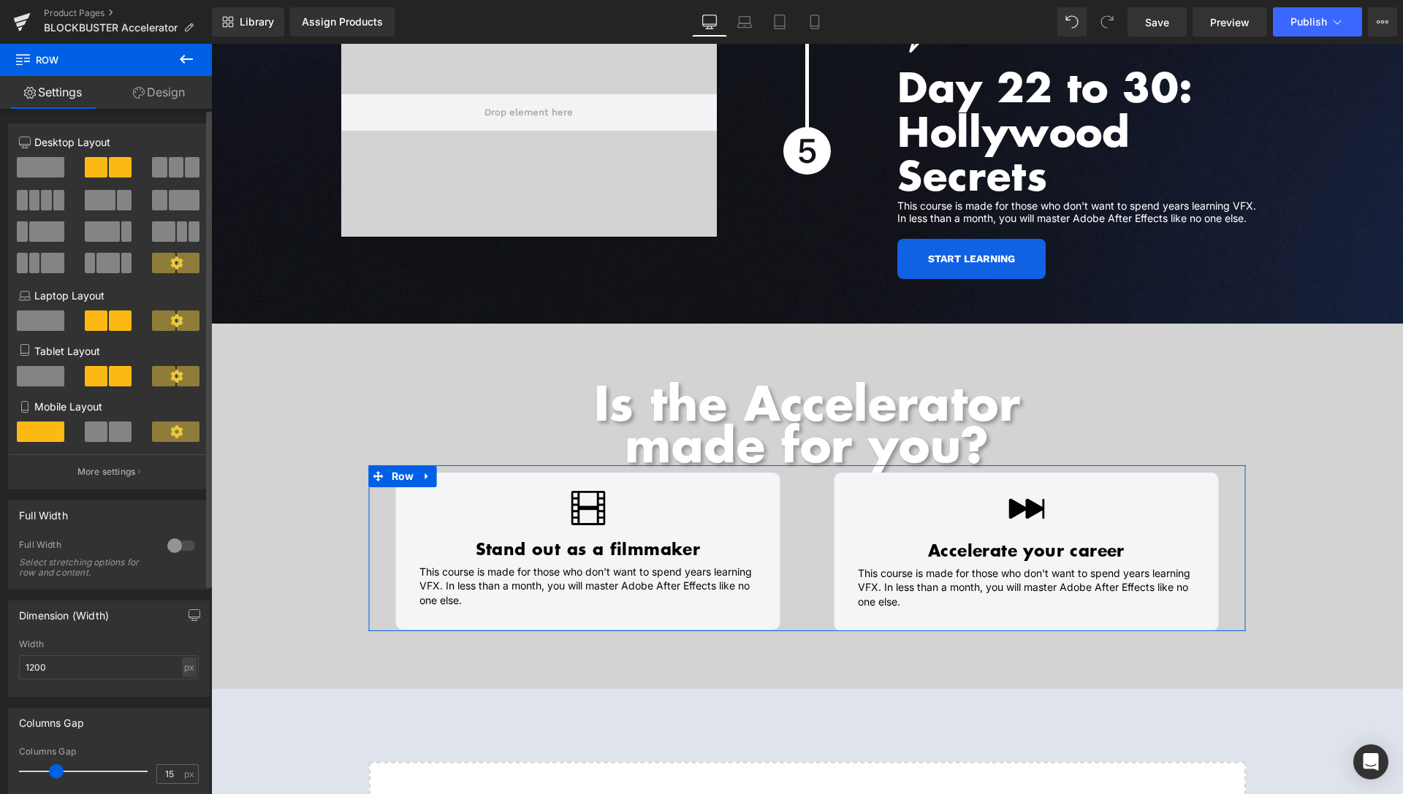
drag, startPoint x: 37, startPoint y: 773, endPoint x: 53, endPoint y: 761, distance: 19.9
click at [53, 761] on div at bounding box center [86, 771] width 121 height 29
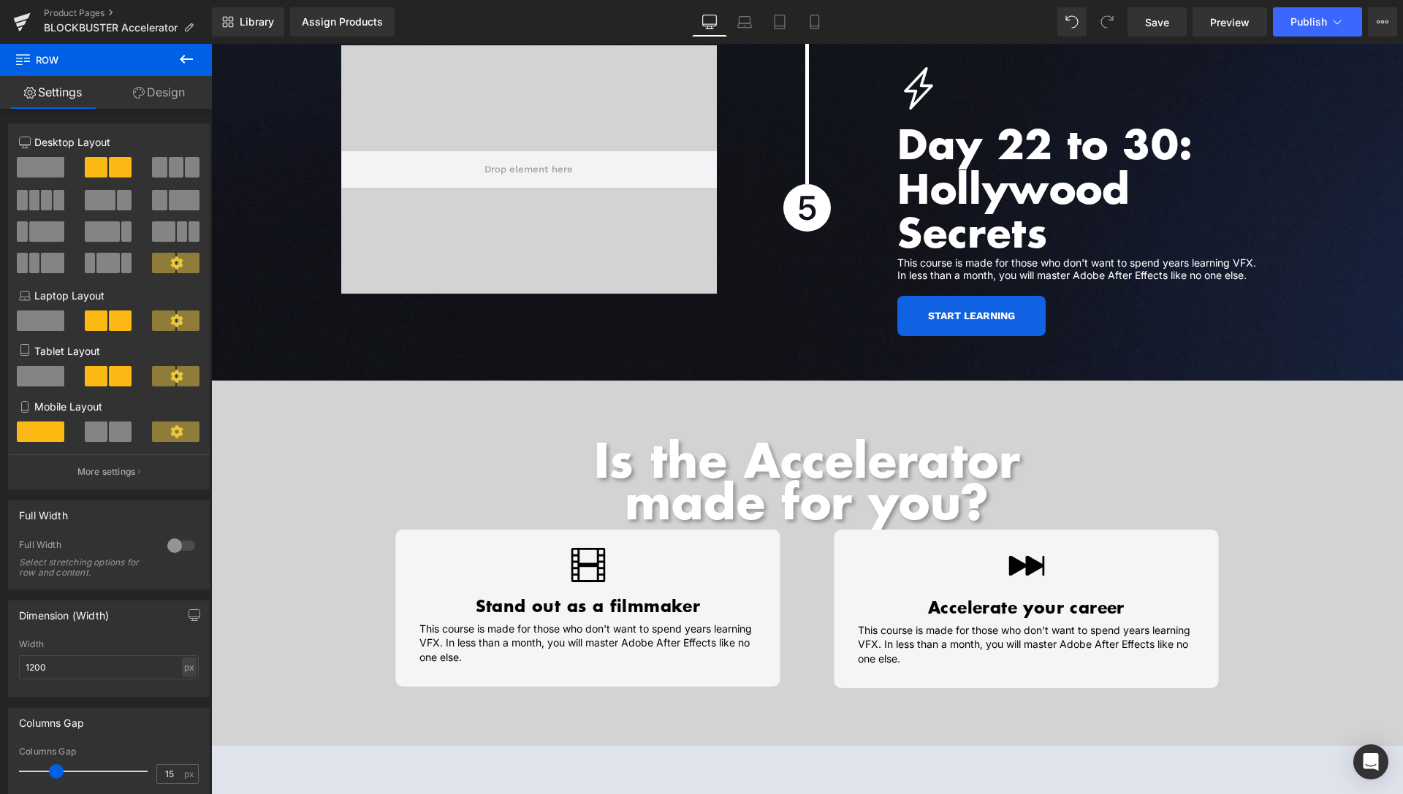
scroll to position [5352, 0]
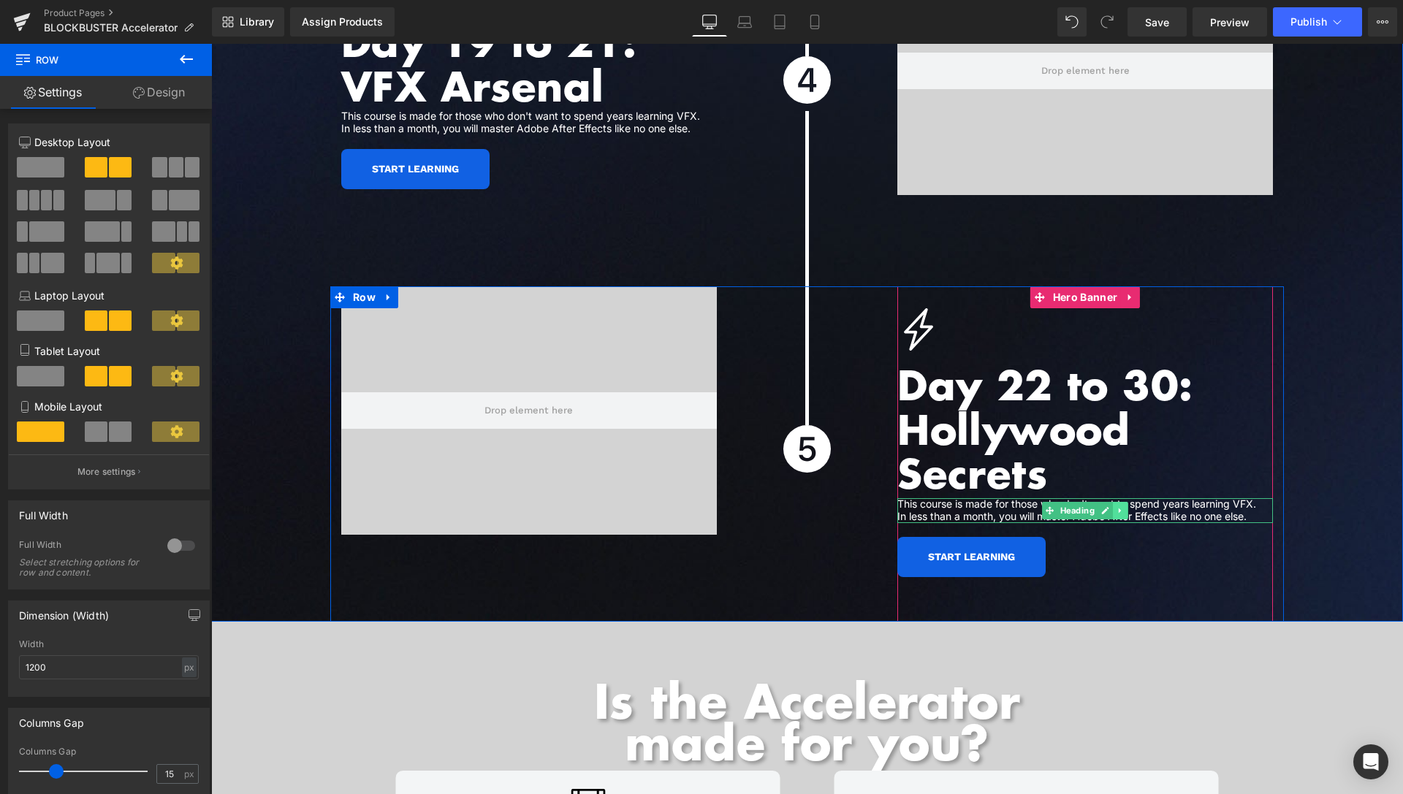
click at [1116, 506] on icon at bounding box center [1120, 510] width 8 height 9
click at [1108, 506] on icon at bounding box center [1112, 510] width 8 height 8
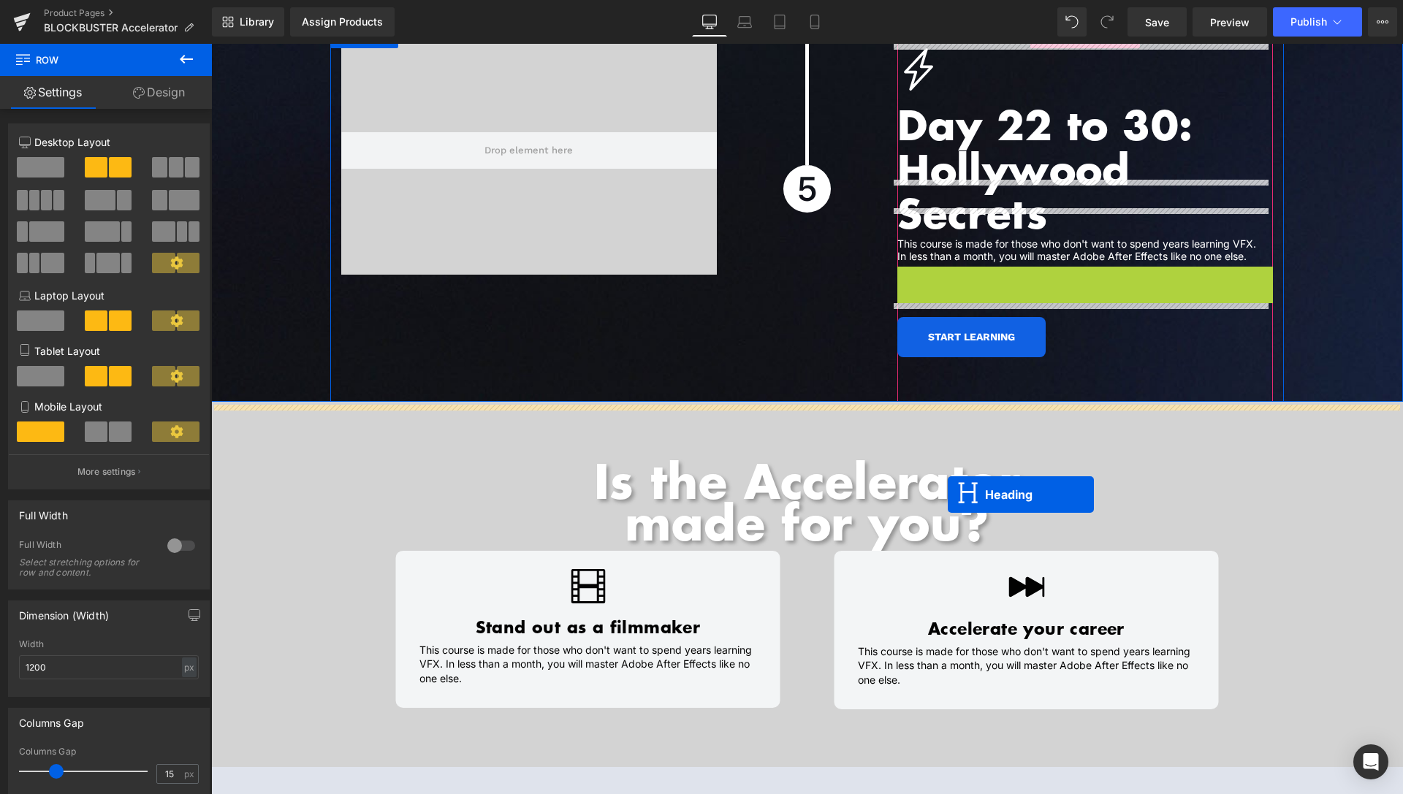
scroll to position [5650, 0]
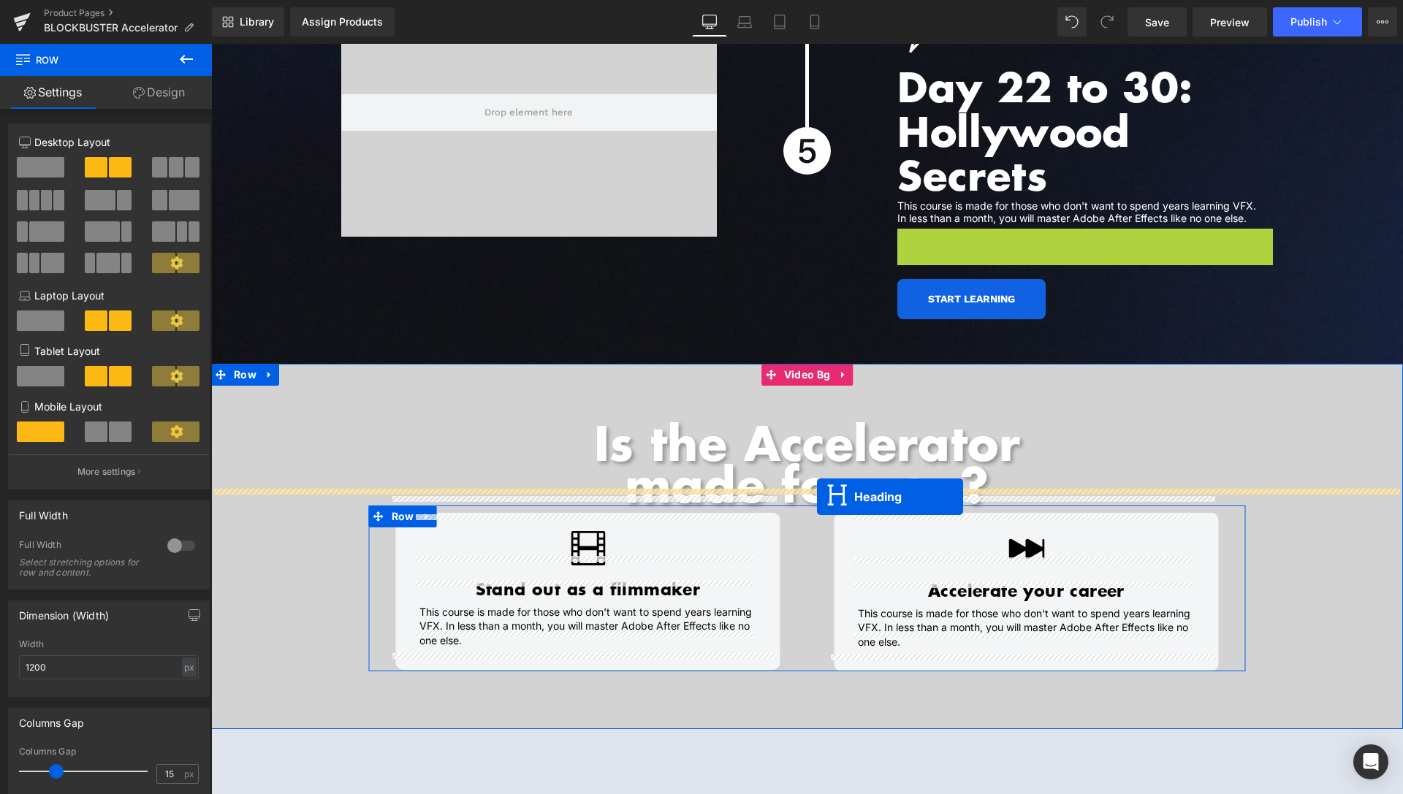
drag, startPoint x: 1042, startPoint y: 523, endPoint x: 817, endPoint y: 497, distance: 226.6
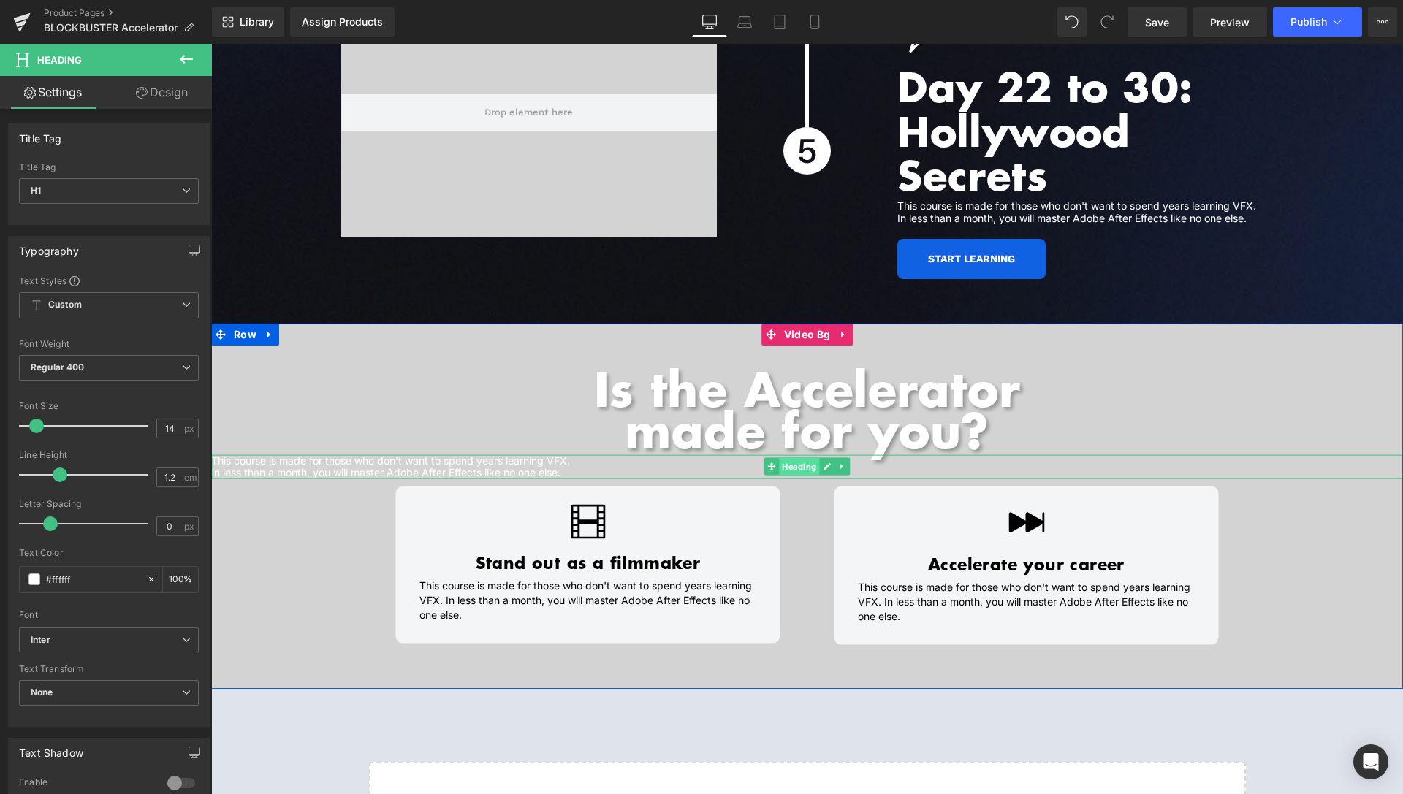
click at [787, 458] on span "Heading" at bounding box center [799, 467] width 40 height 18
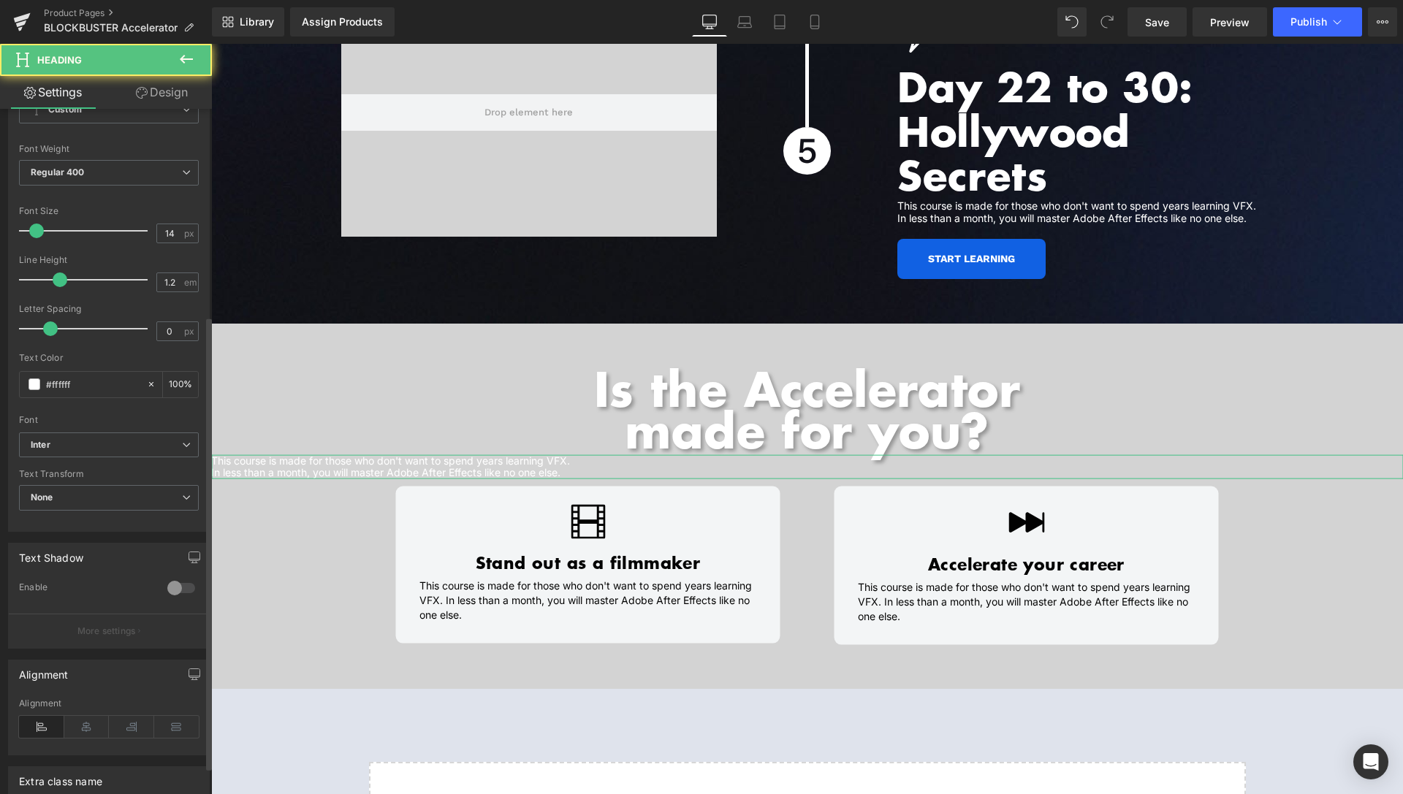
scroll to position [353, 0]
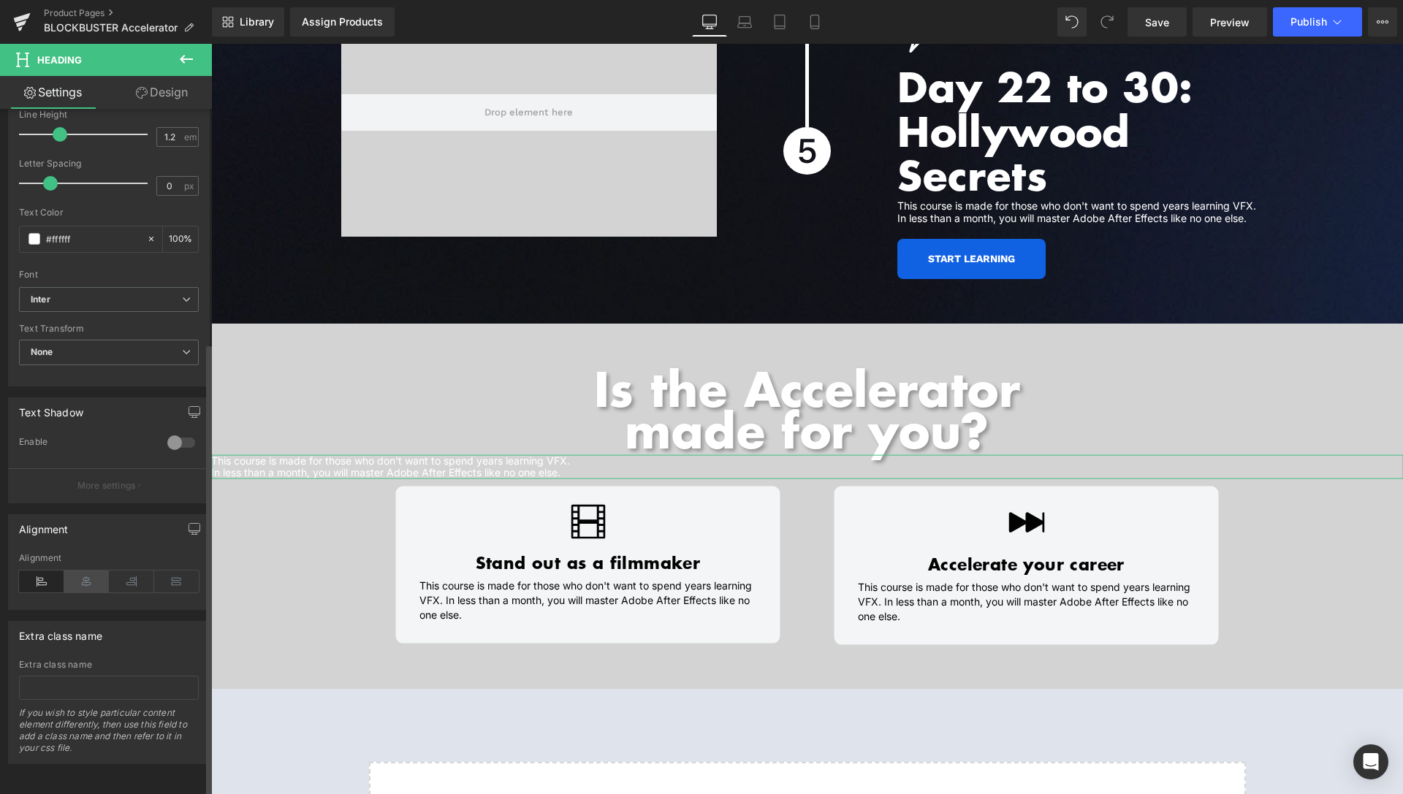
click at [80, 571] on icon at bounding box center [86, 582] width 45 height 22
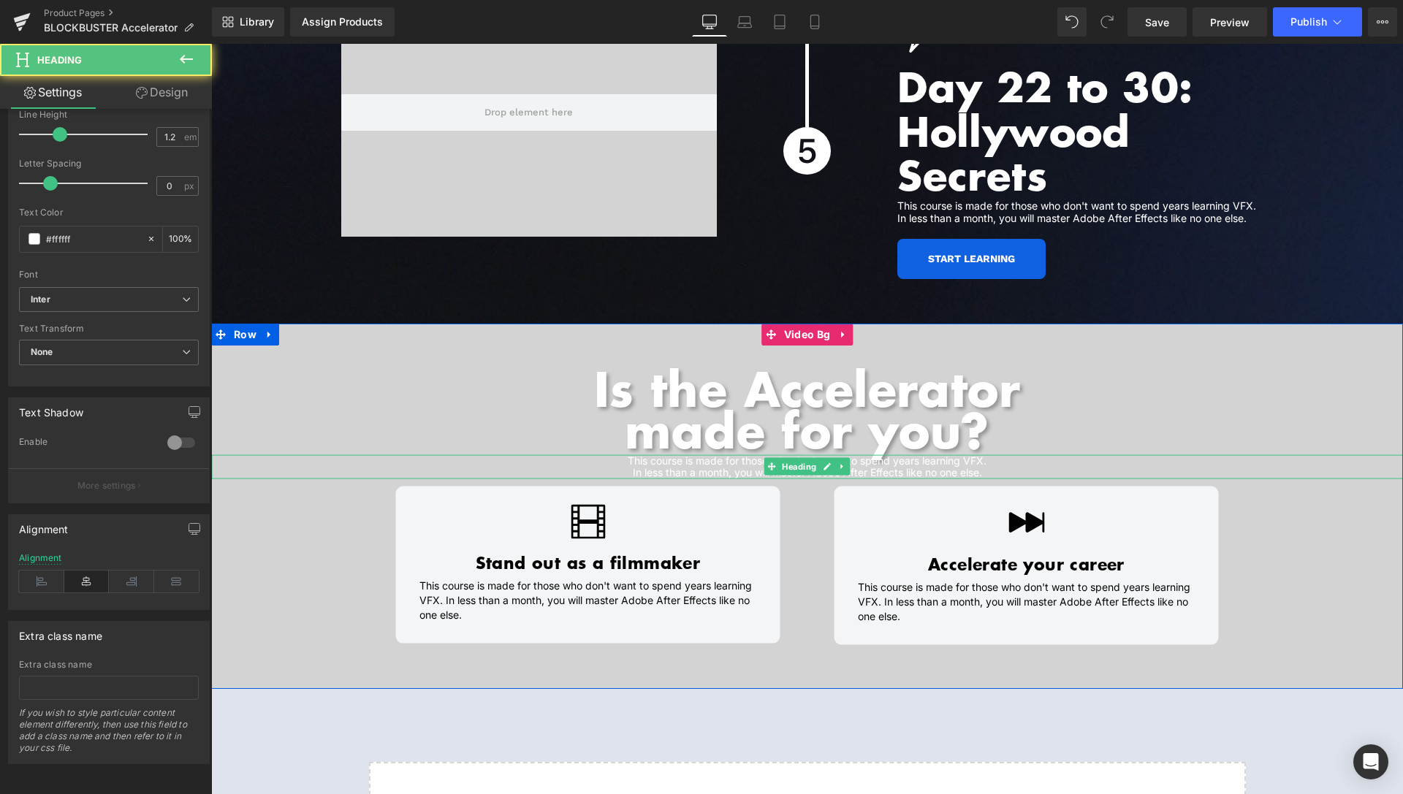
click at [871, 456] on h1 "This course is made for those who don't want to spend years learning VFX. In le…" at bounding box center [807, 466] width 1192 height 25
click at [870, 456] on h1 "This course is made for those who don't want to spend years learning VFX. In le…" at bounding box center [807, 466] width 1192 height 25
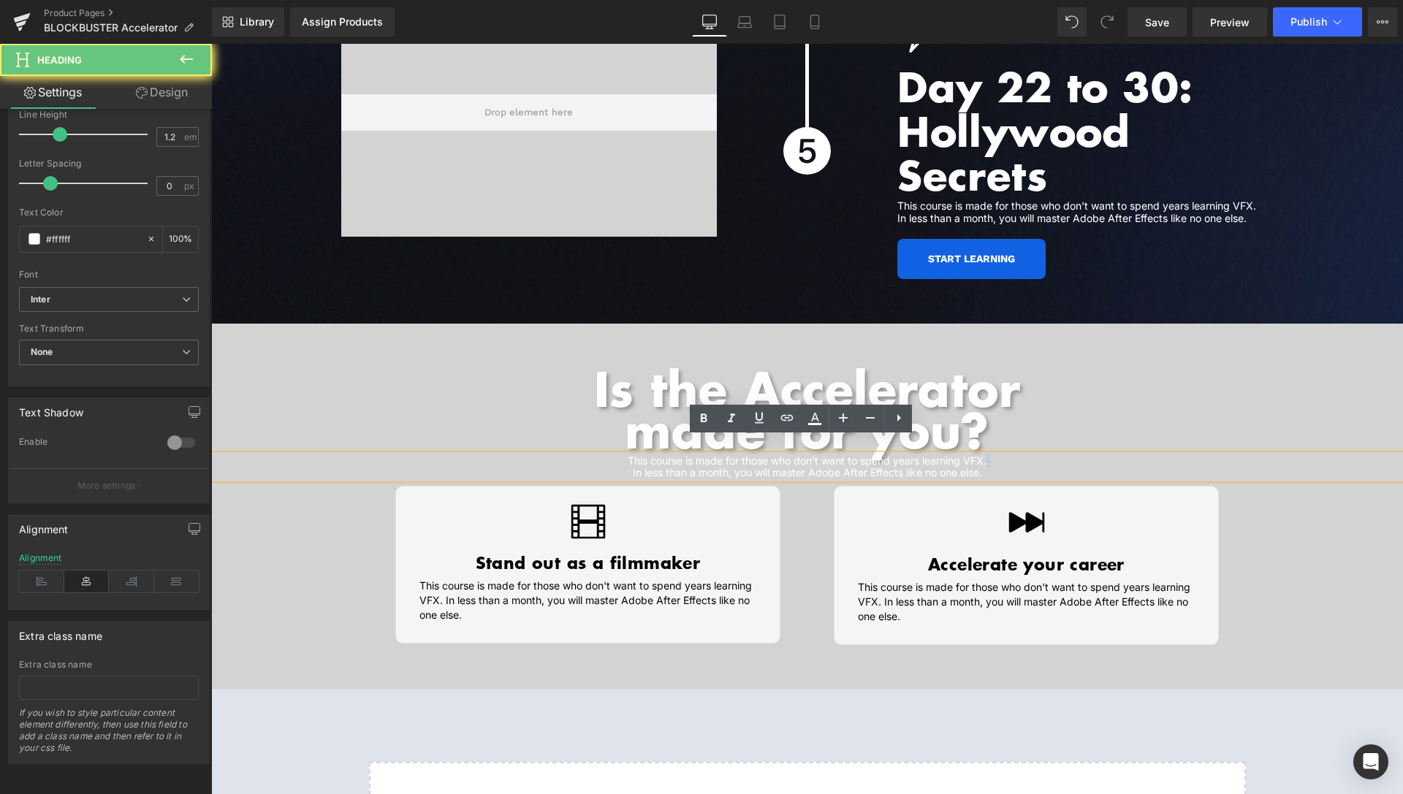
click at [870, 456] on h1 "This course is made for those who don't want to spend years learning VFX. In le…" at bounding box center [807, 466] width 1192 height 25
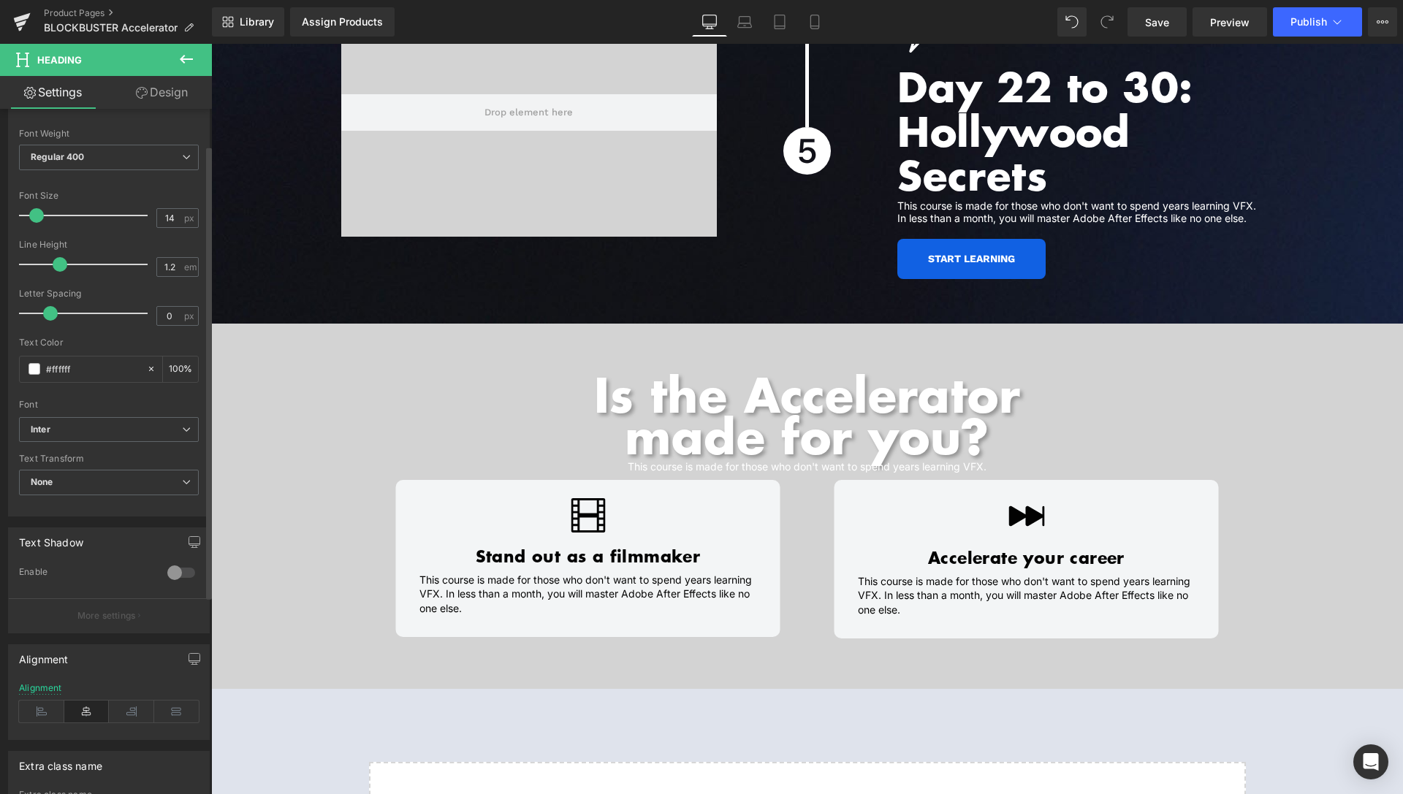
scroll to position [55, 0]
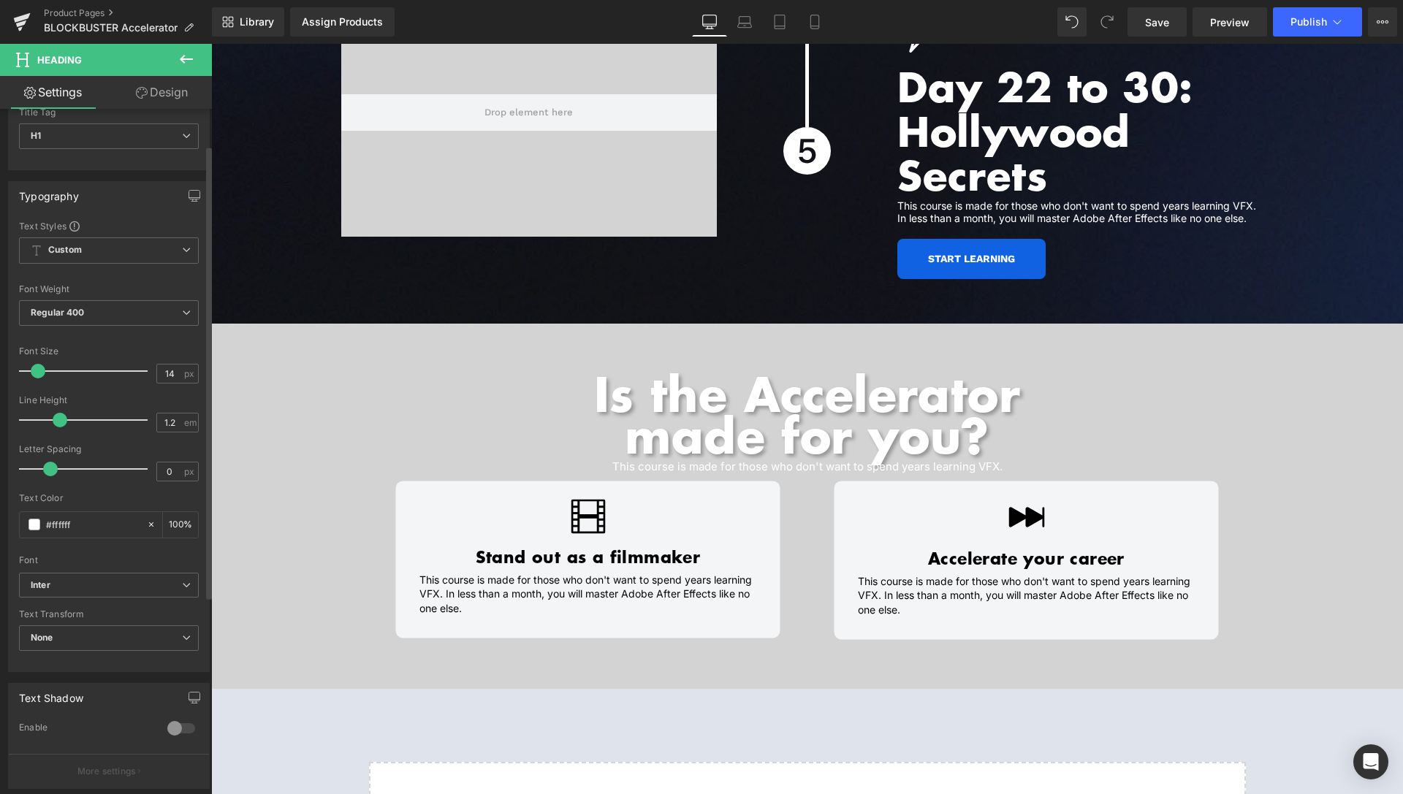
click at [42, 373] on span at bounding box center [38, 371] width 15 height 15
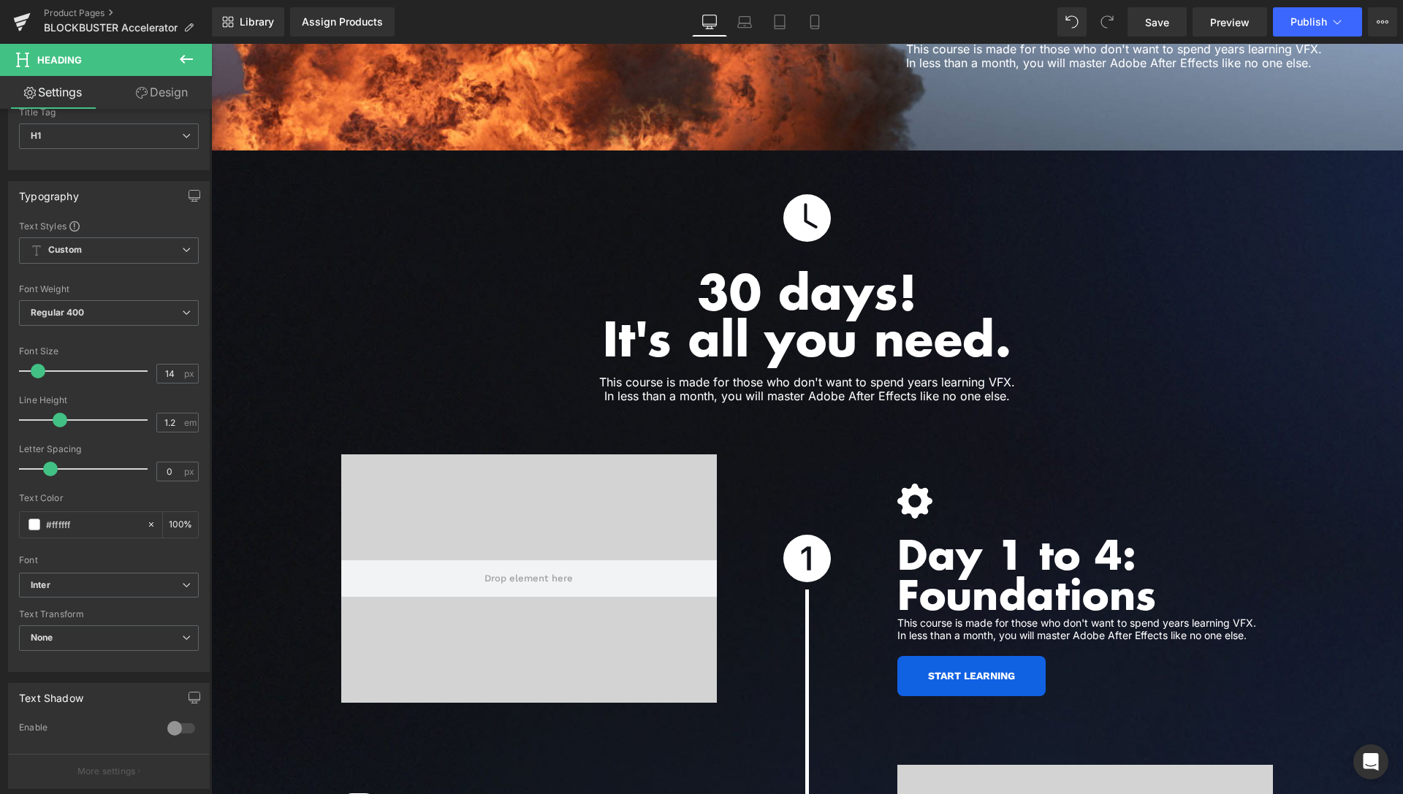
scroll to position [3787, 0]
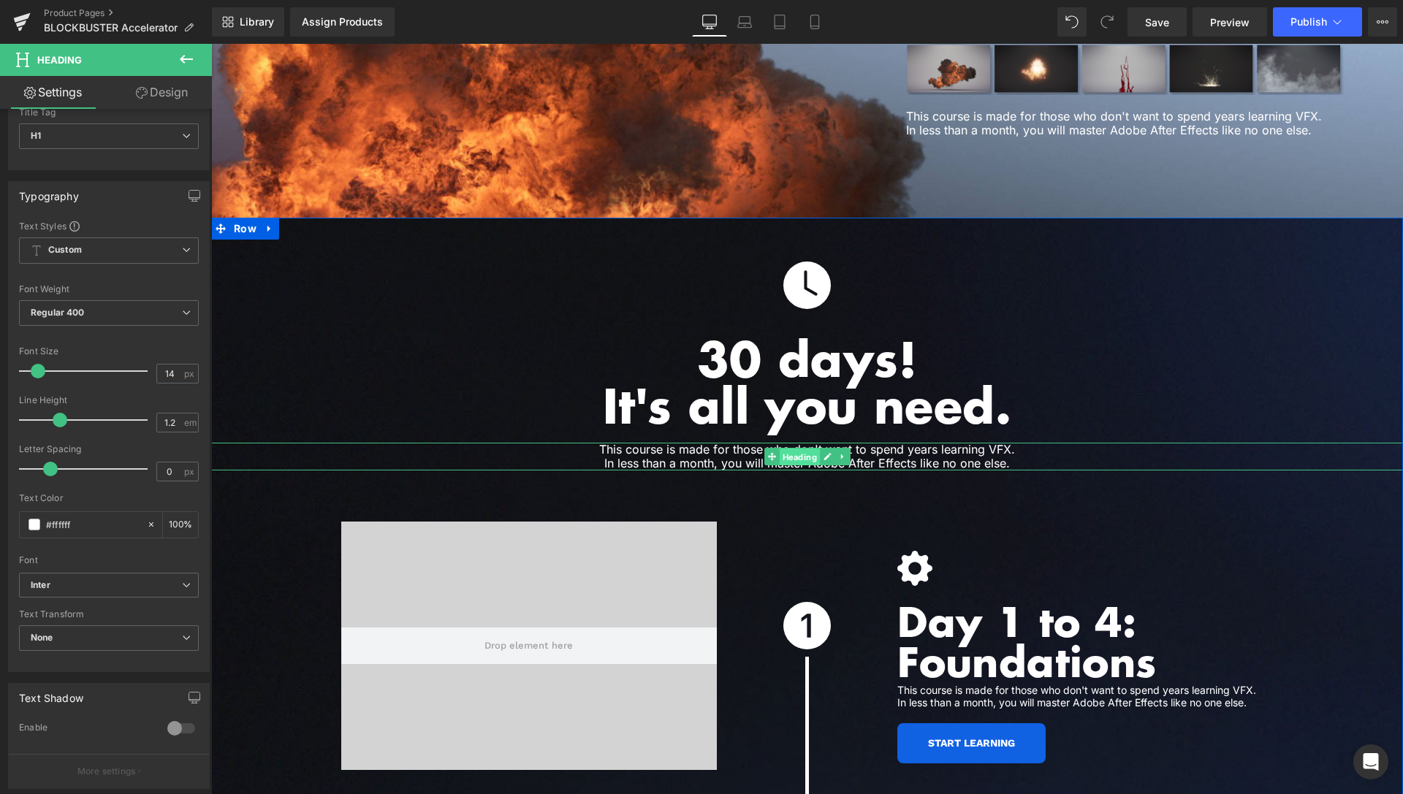
click at [781, 449] on span "Heading" at bounding box center [799, 458] width 40 height 18
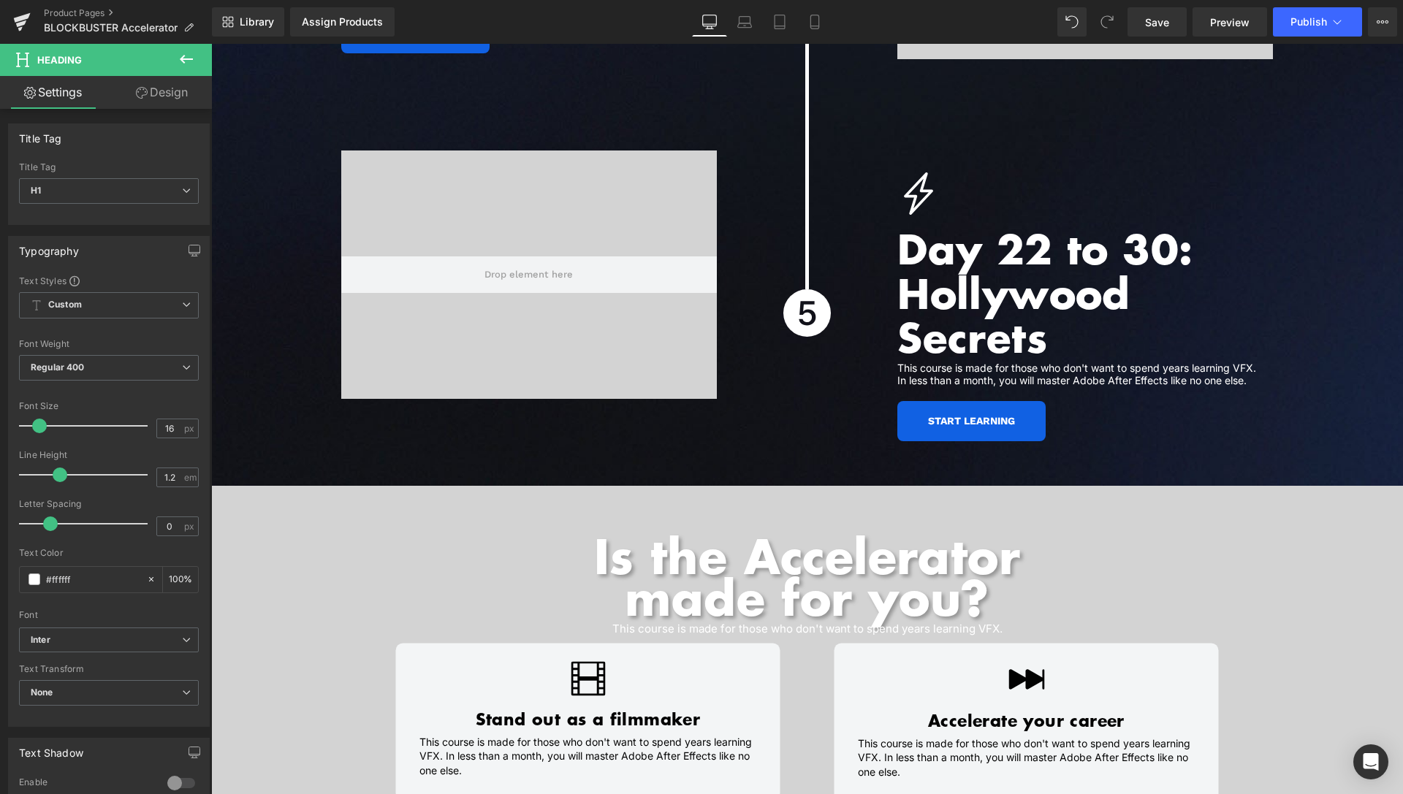
scroll to position [5576, 0]
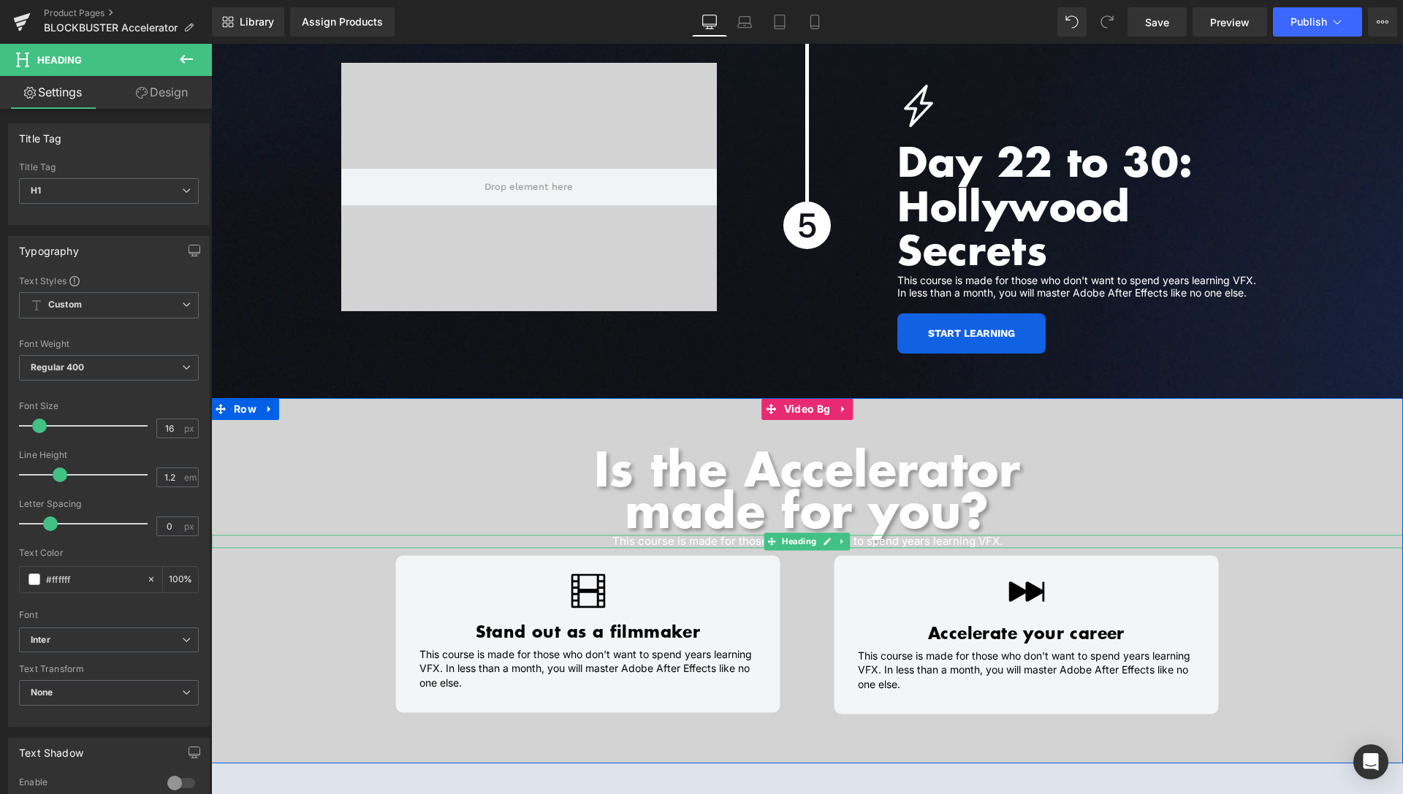
drag, startPoint x: 793, startPoint y: 528, endPoint x: 747, endPoint y: 528, distance: 45.3
click at [793, 533] on span "Heading" at bounding box center [799, 542] width 40 height 18
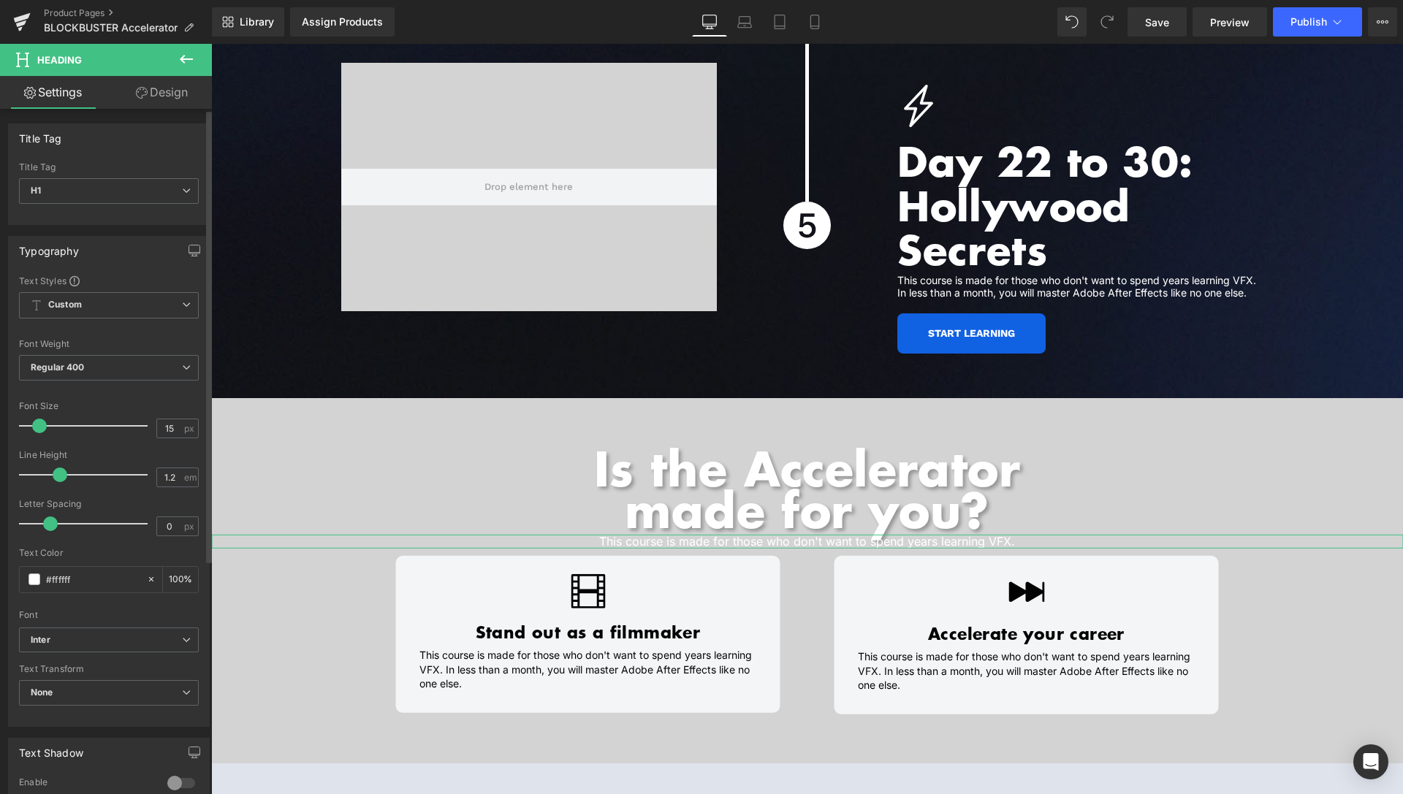
click at [39, 424] on span at bounding box center [39, 426] width 15 height 15
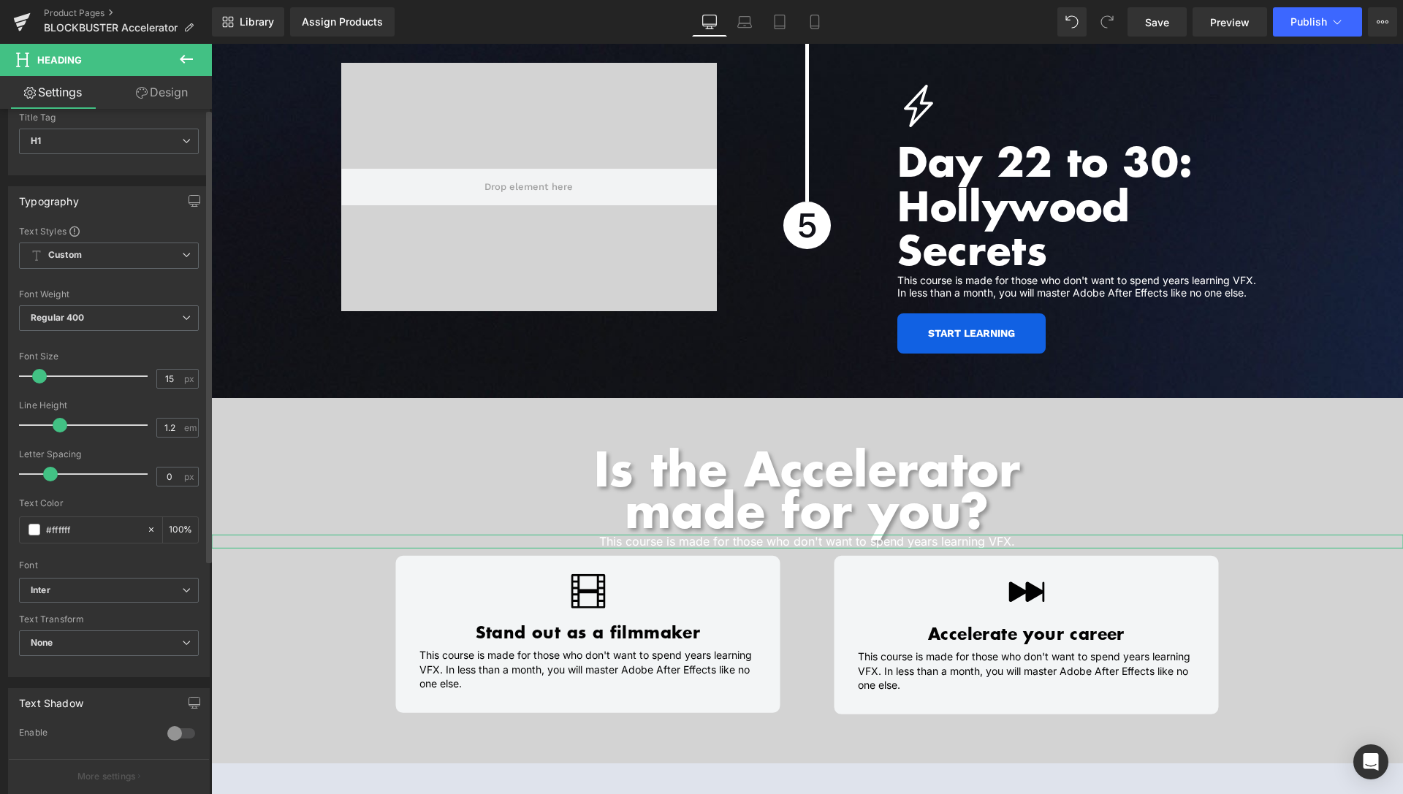
scroll to position [75, 0]
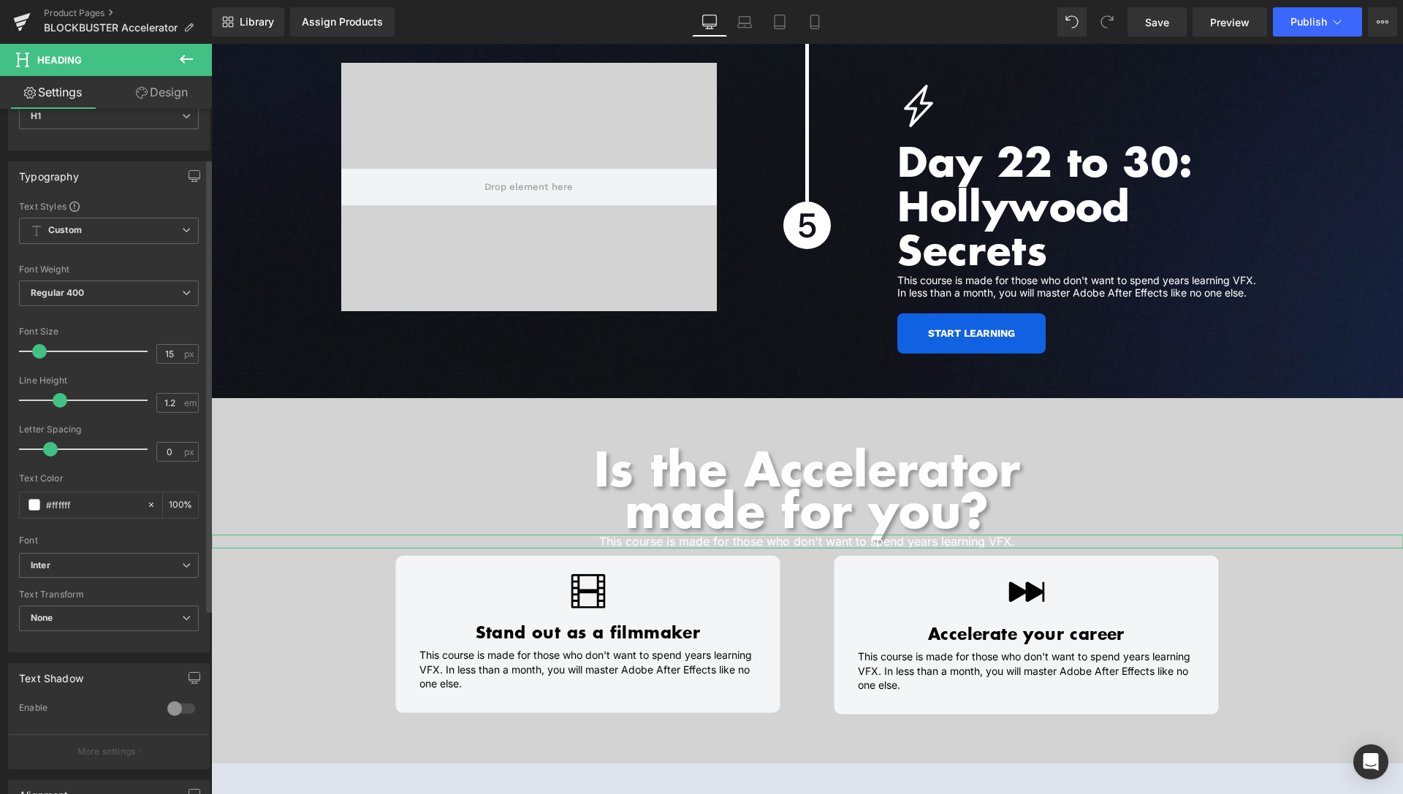
click at [164, 706] on div at bounding box center [181, 708] width 35 height 23
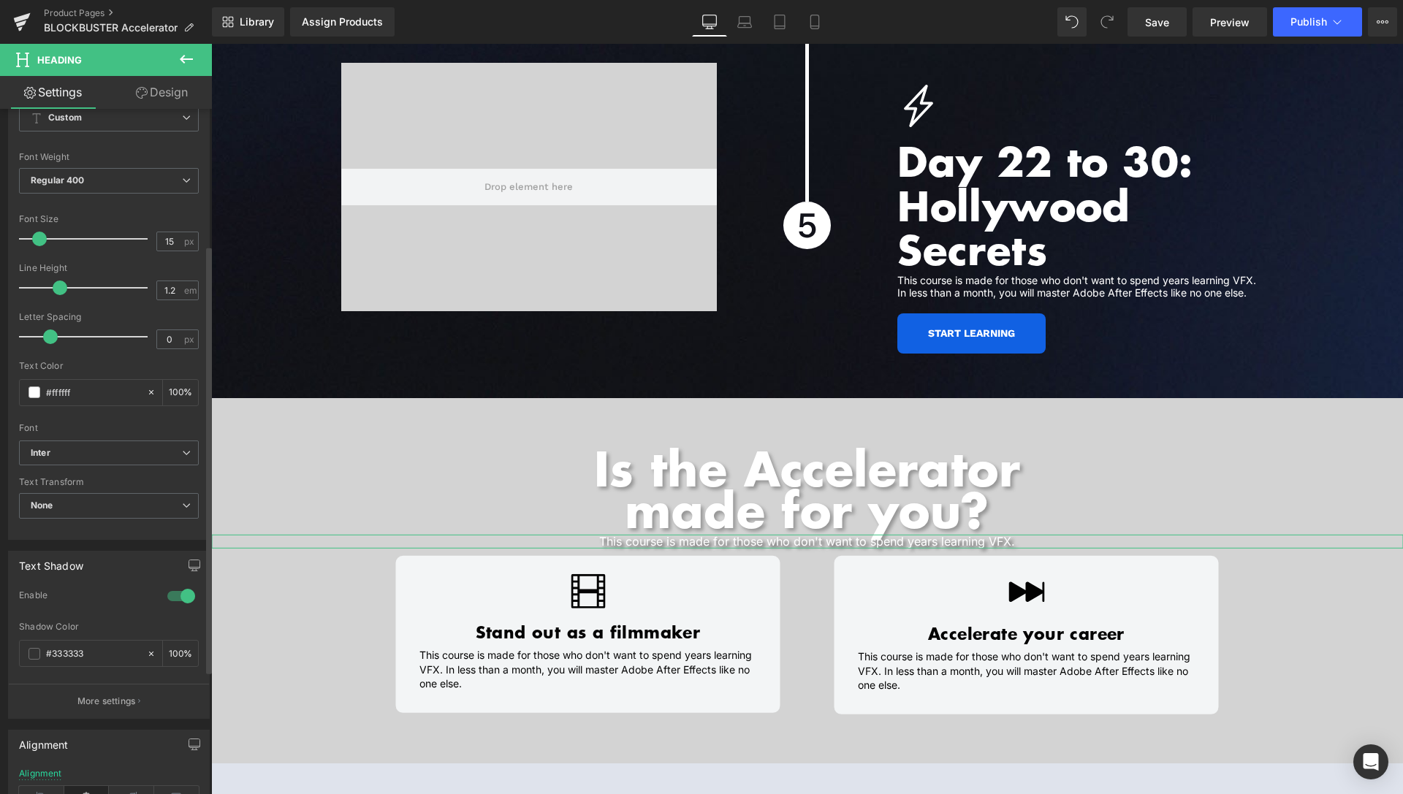
scroll to position [224, 0]
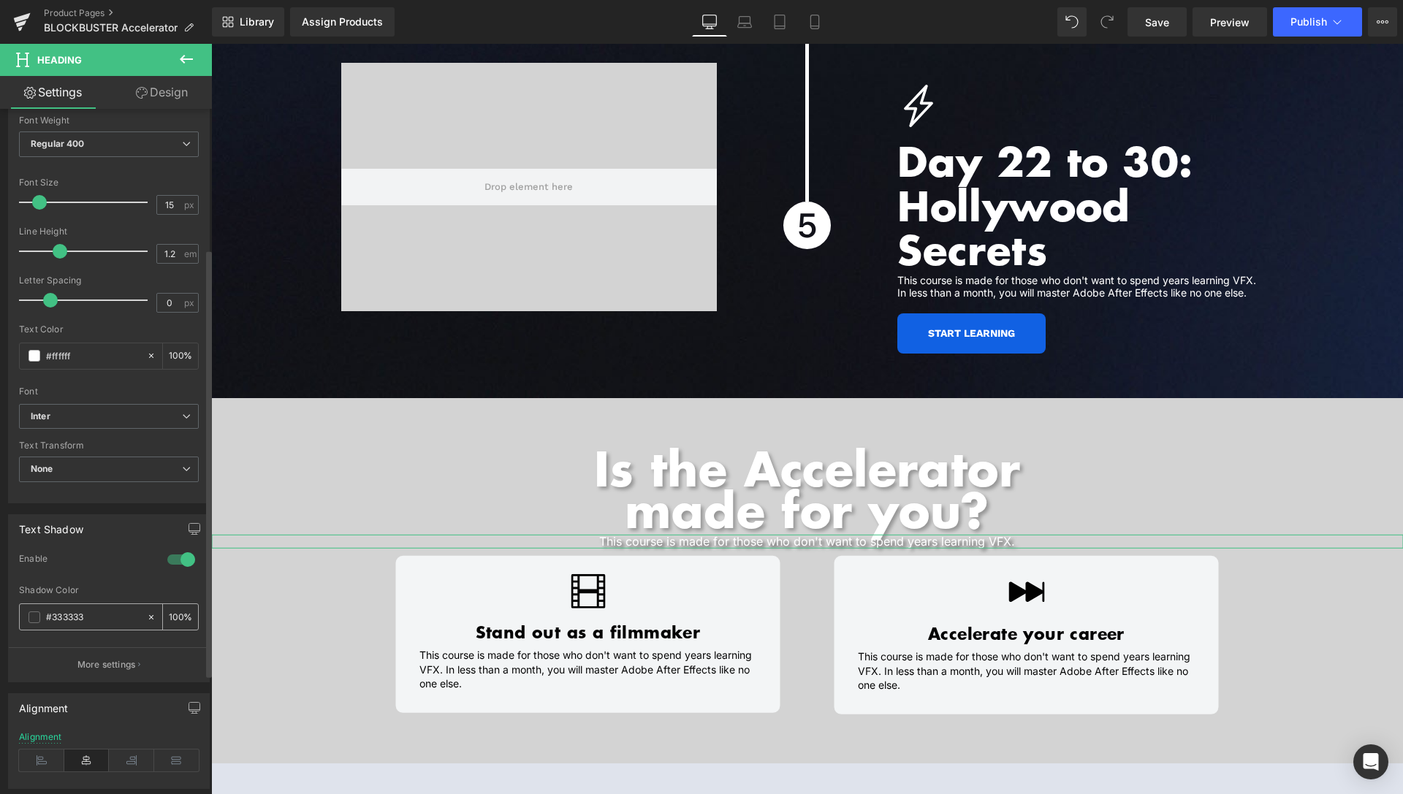
click at [34, 614] on span at bounding box center [34, 618] width 12 height 12
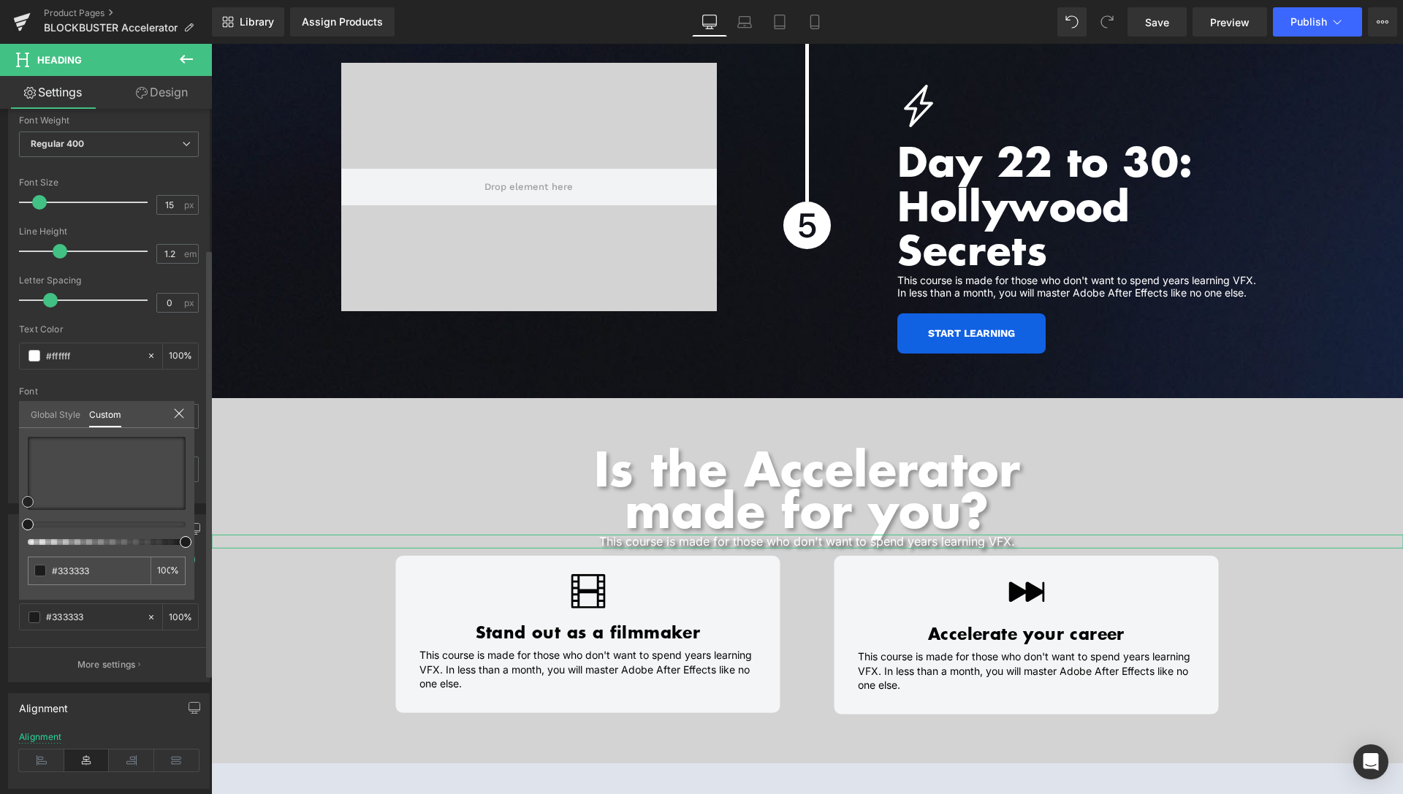
drag, startPoint x: 26, startPoint y: 501, endPoint x: 0, endPoint y: 539, distance: 46.4
click at [0, 538] on div "Text Shadow 0 Enable #333333 Shadow Color #333333 100 % More settings Global St…" at bounding box center [109, 592] width 218 height 179
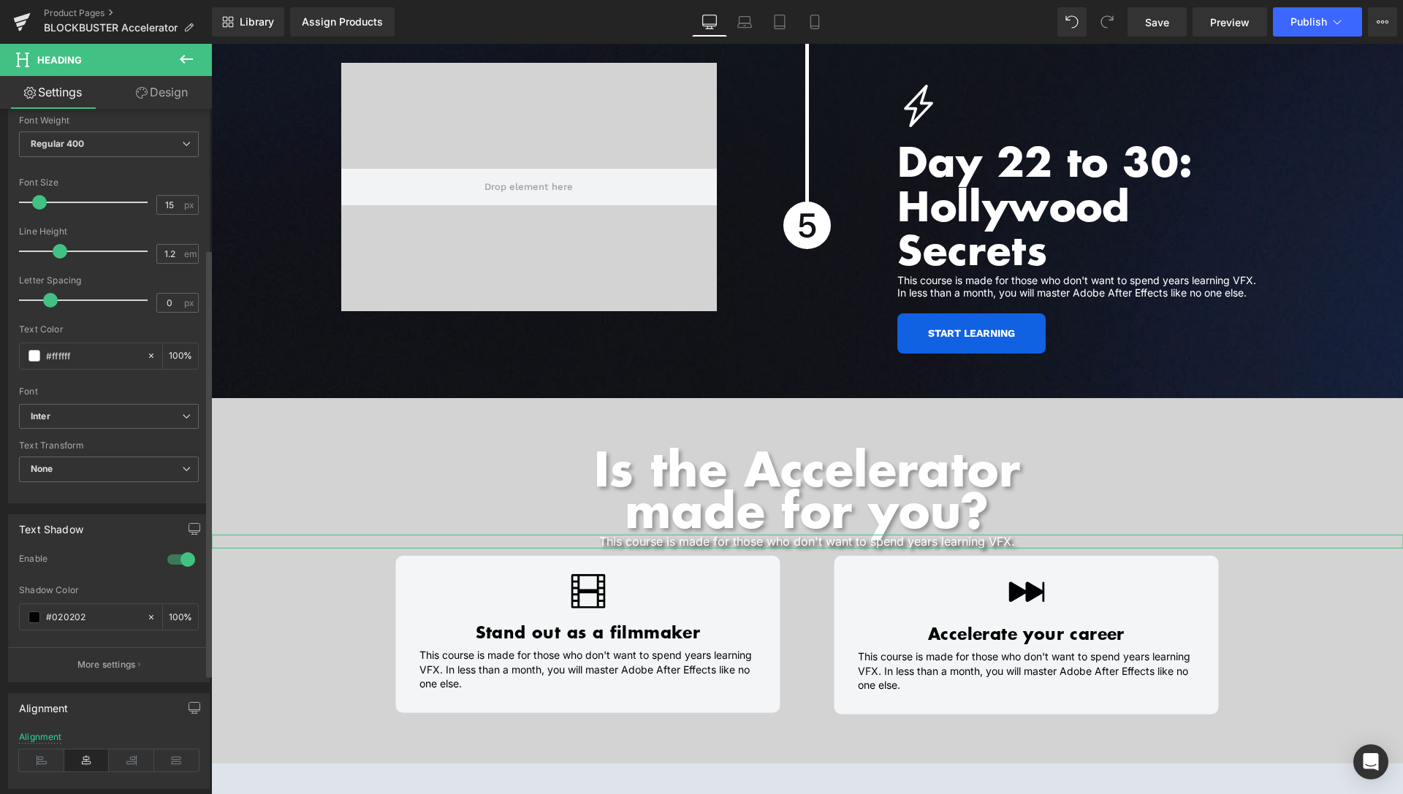
click at [87, 664] on p "More settings" at bounding box center [106, 664] width 58 height 13
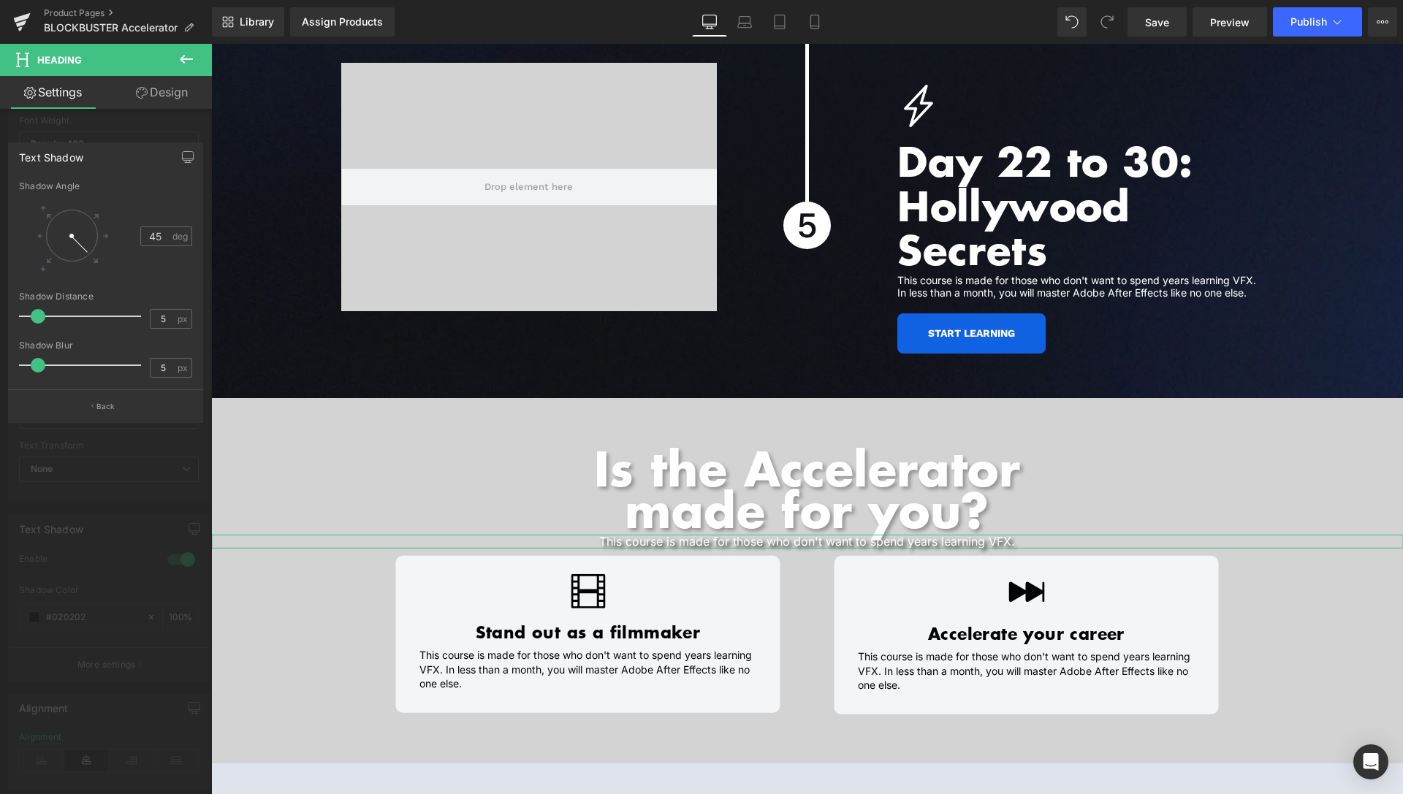
click at [37, 319] on span at bounding box center [38, 316] width 15 height 15
click at [31, 368] on span at bounding box center [30, 365] width 15 height 15
click at [35, 316] on span at bounding box center [33, 316] width 15 height 15
click at [36, 365] on span at bounding box center [35, 365] width 15 height 15
drag, startPoint x: 167, startPoint y: 316, endPoint x: 147, endPoint y: 316, distance: 20.5
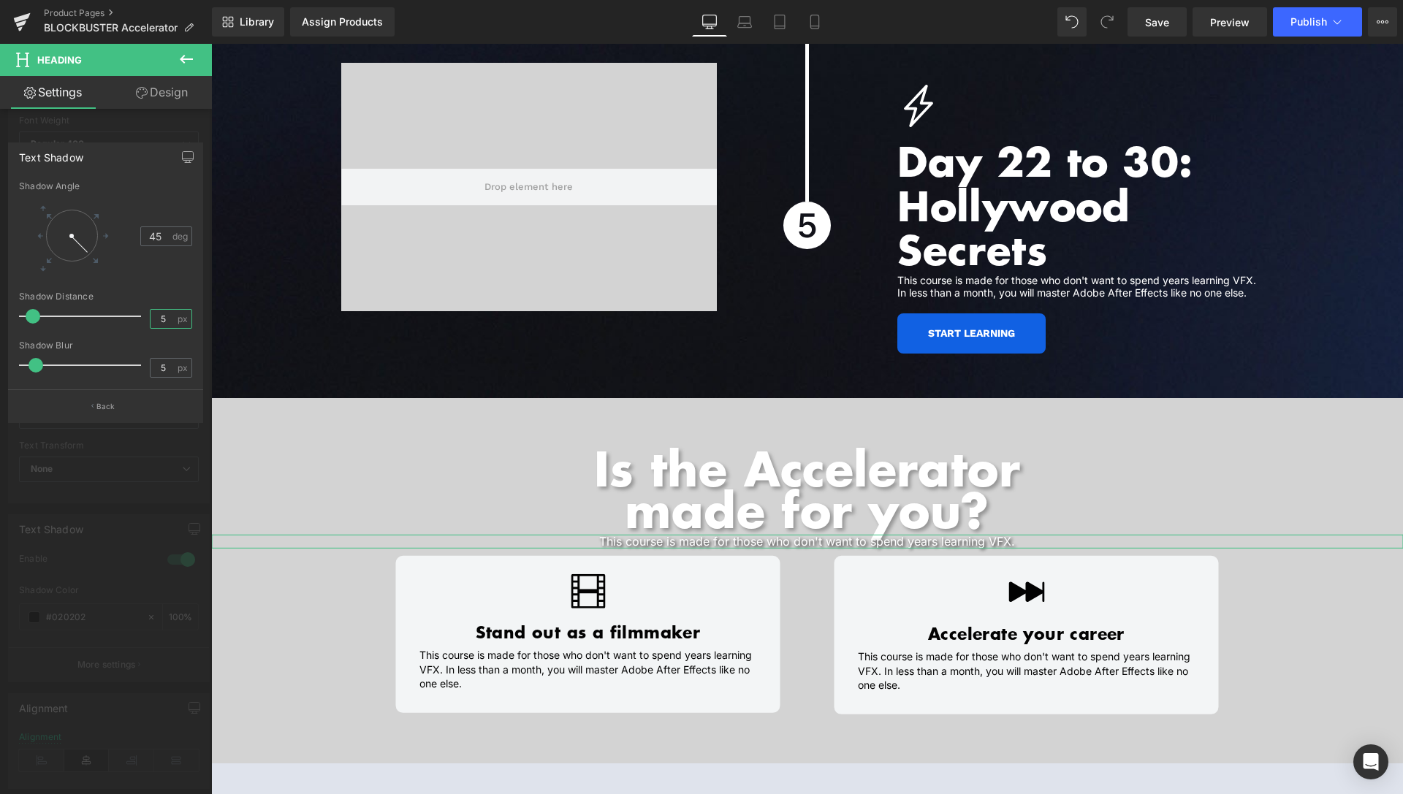
click at [151, 319] on input "5" at bounding box center [164, 319] width 26 height 18
drag, startPoint x: 168, startPoint y: 317, endPoint x: 151, endPoint y: 316, distance: 16.8
click at [160, 317] on input "4" at bounding box center [164, 319] width 26 height 18
type input "3"
click at [153, 564] on div at bounding box center [106, 423] width 212 height 758
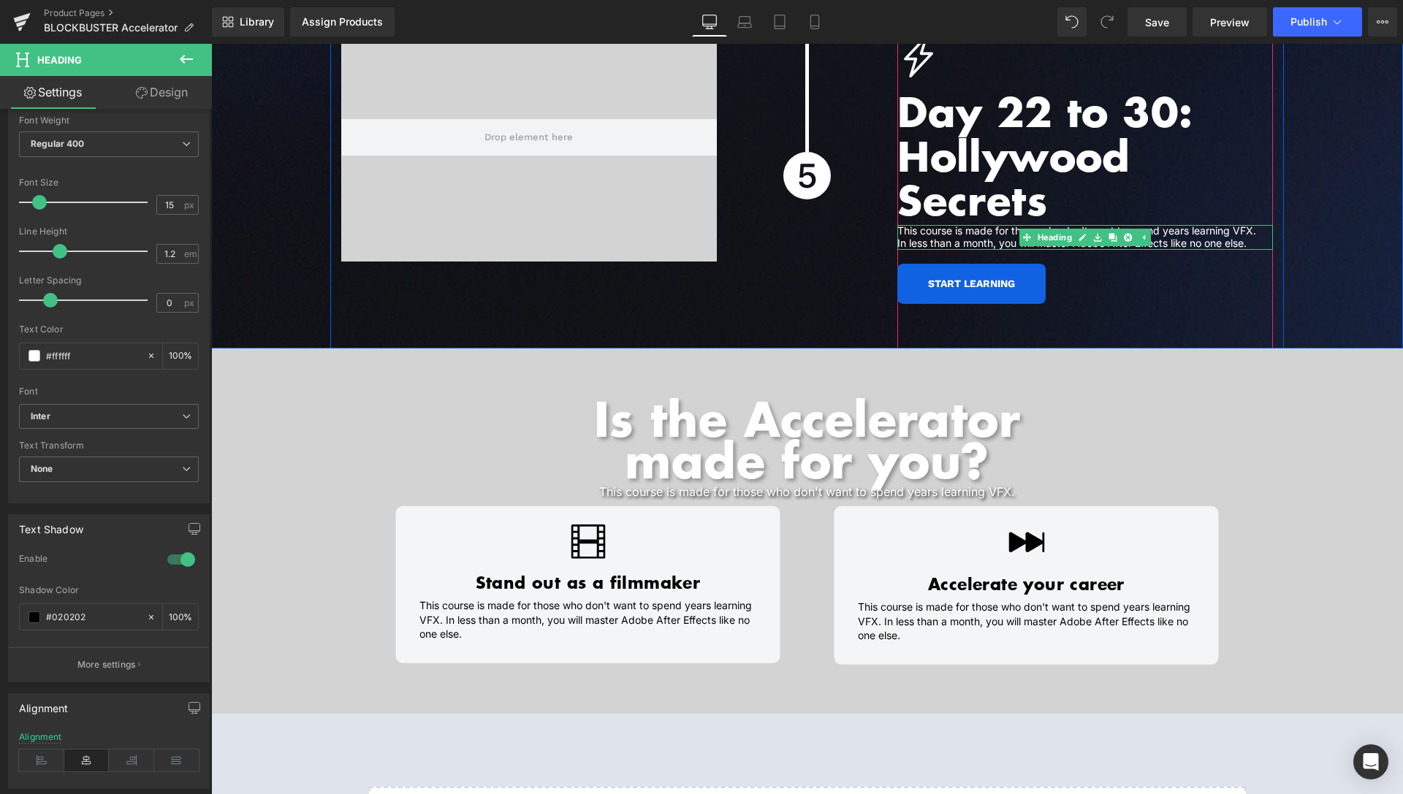
scroll to position [5650, 0]
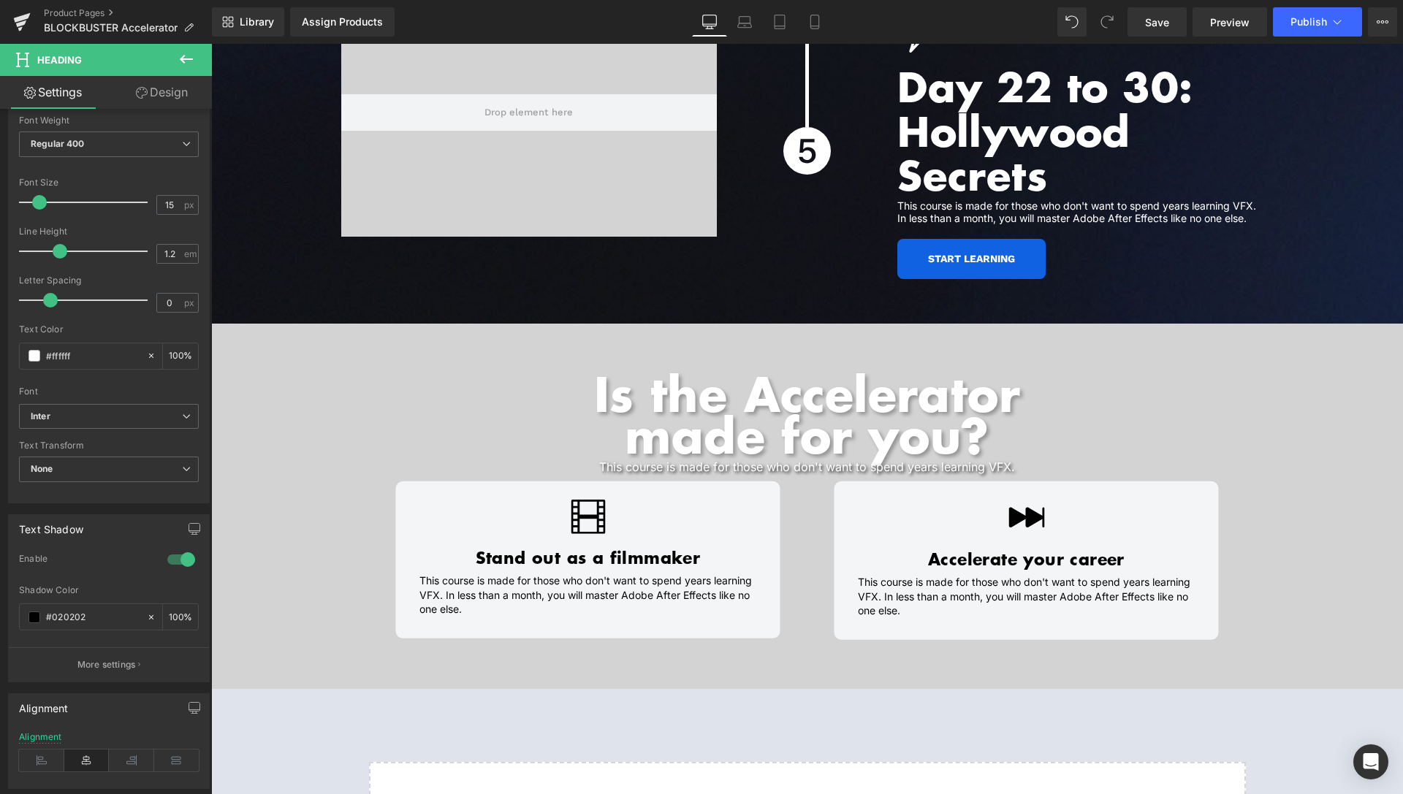
click at [763, 397] on div "Is the Accelerator made for you? Heading" at bounding box center [807, 414] width 1192 height 84
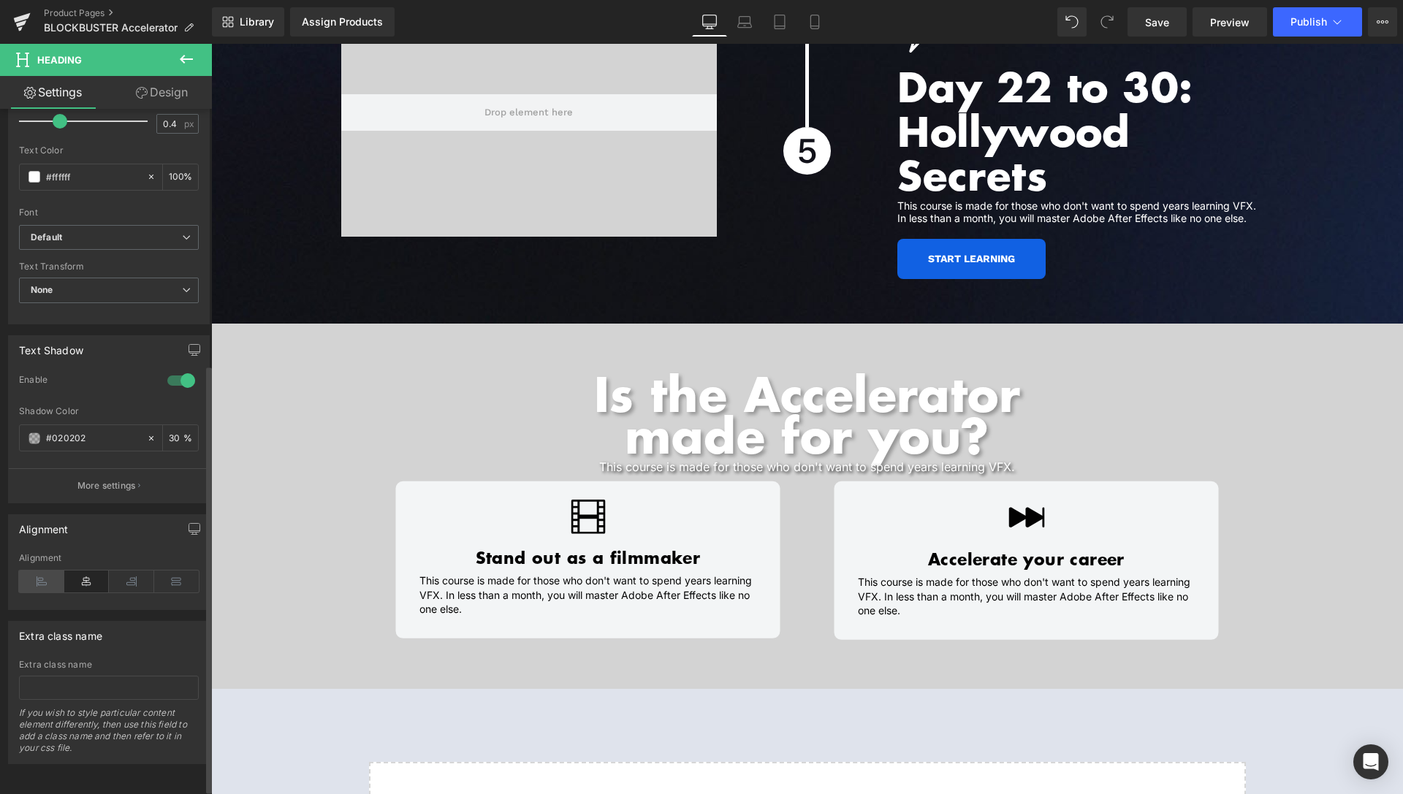
scroll to position [415, 0]
drag, startPoint x: 164, startPoint y: 424, endPoint x: 155, endPoint y: 423, distance: 8.8
click at [169, 430] on input "30" at bounding box center [176, 438] width 15 height 16
type input "40"
click at [794, 264] on div "Video Bg Hero Banner 40px Separator Icon Icon Day 22 to 30: Hollywood Secrets H…" at bounding box center [807, 155] width 954 height 335
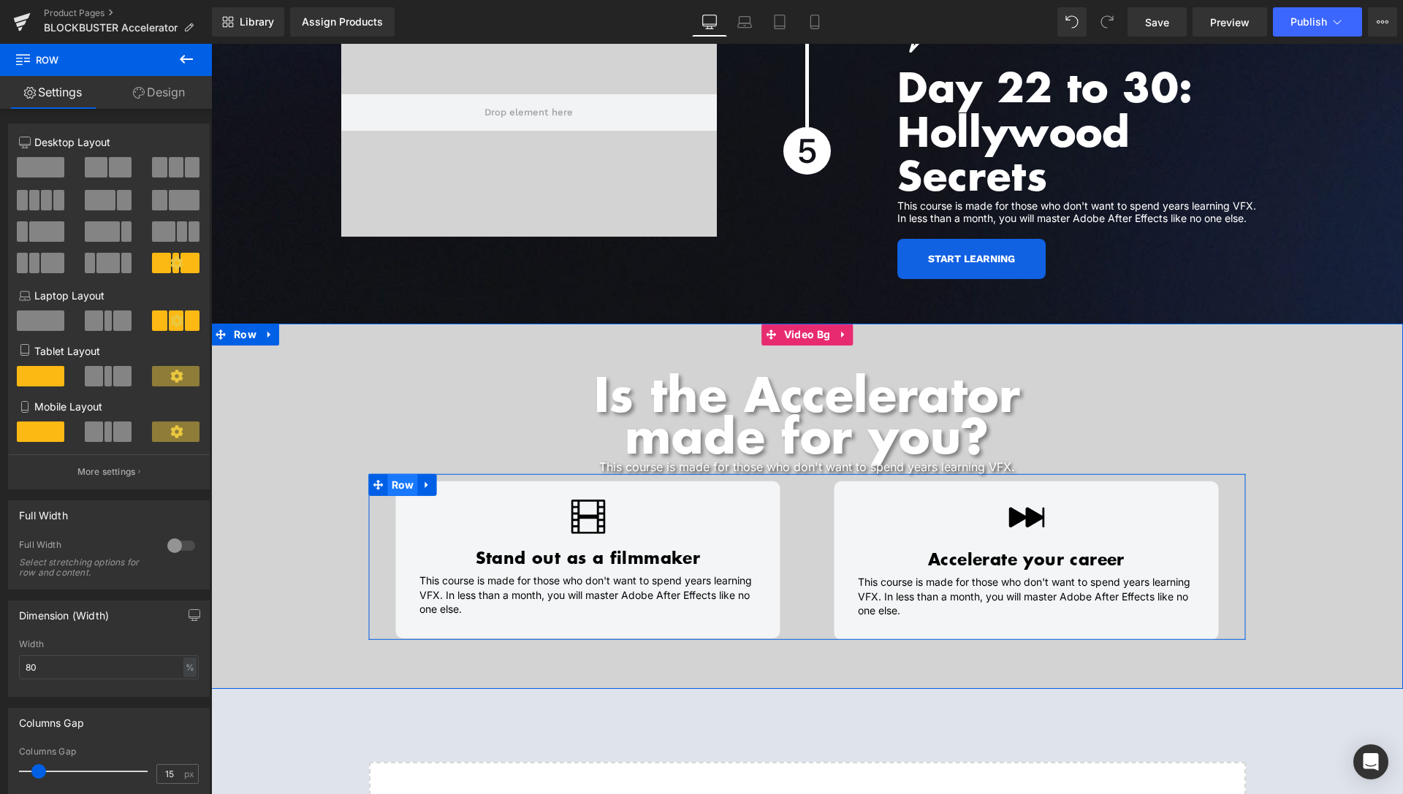
click at [397, 474] on span "Row" at bounding box center [403, 485] width 30 height 22
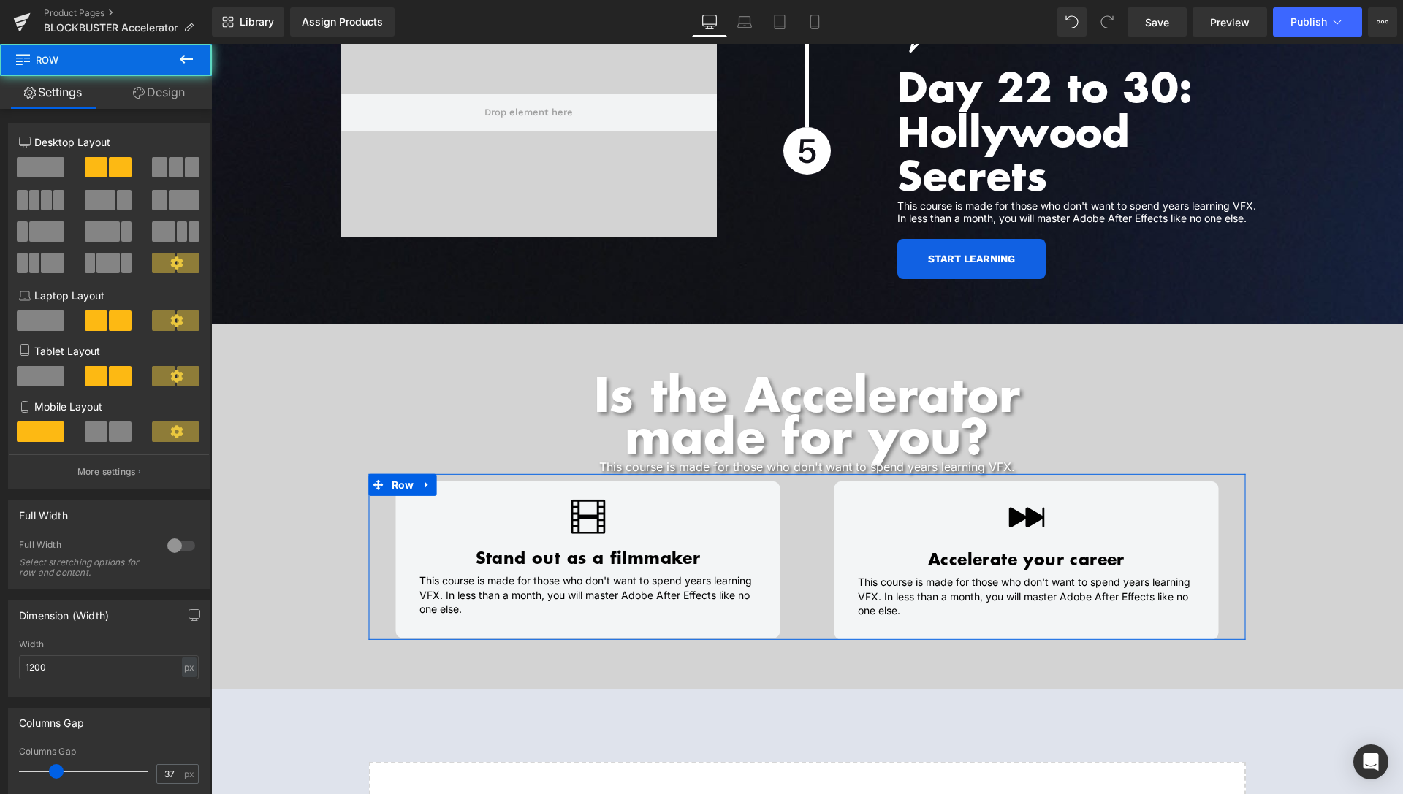
click at [172, 94] on link "Design" at bounding box center [159, 92] width 106 height 33
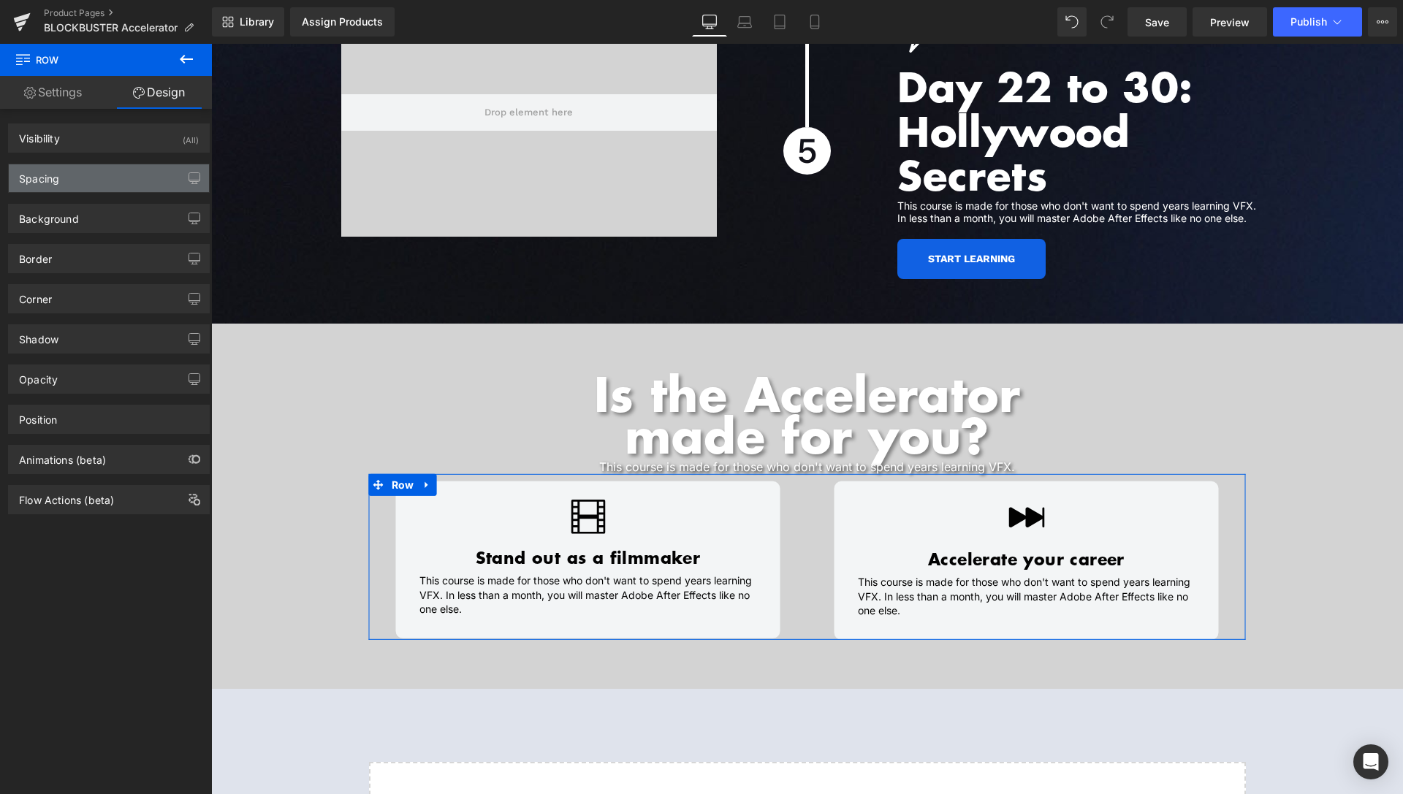
click at [85, 181] on div "Spacing" at bounding box center [109, 178] width 200 height 28
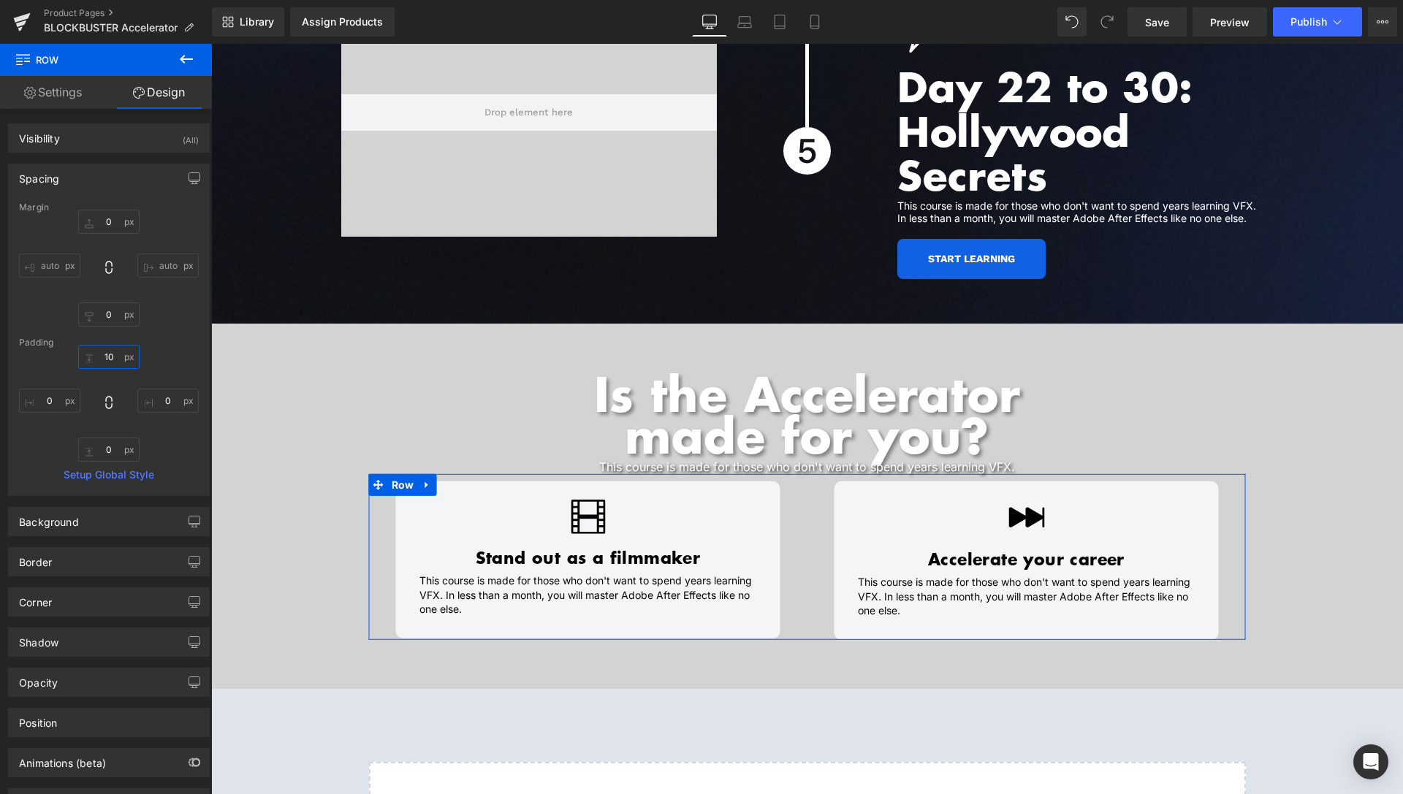
click at [105, 358] on input "text" at bounding box center [108, 357] width 61 height 24
type input "30"
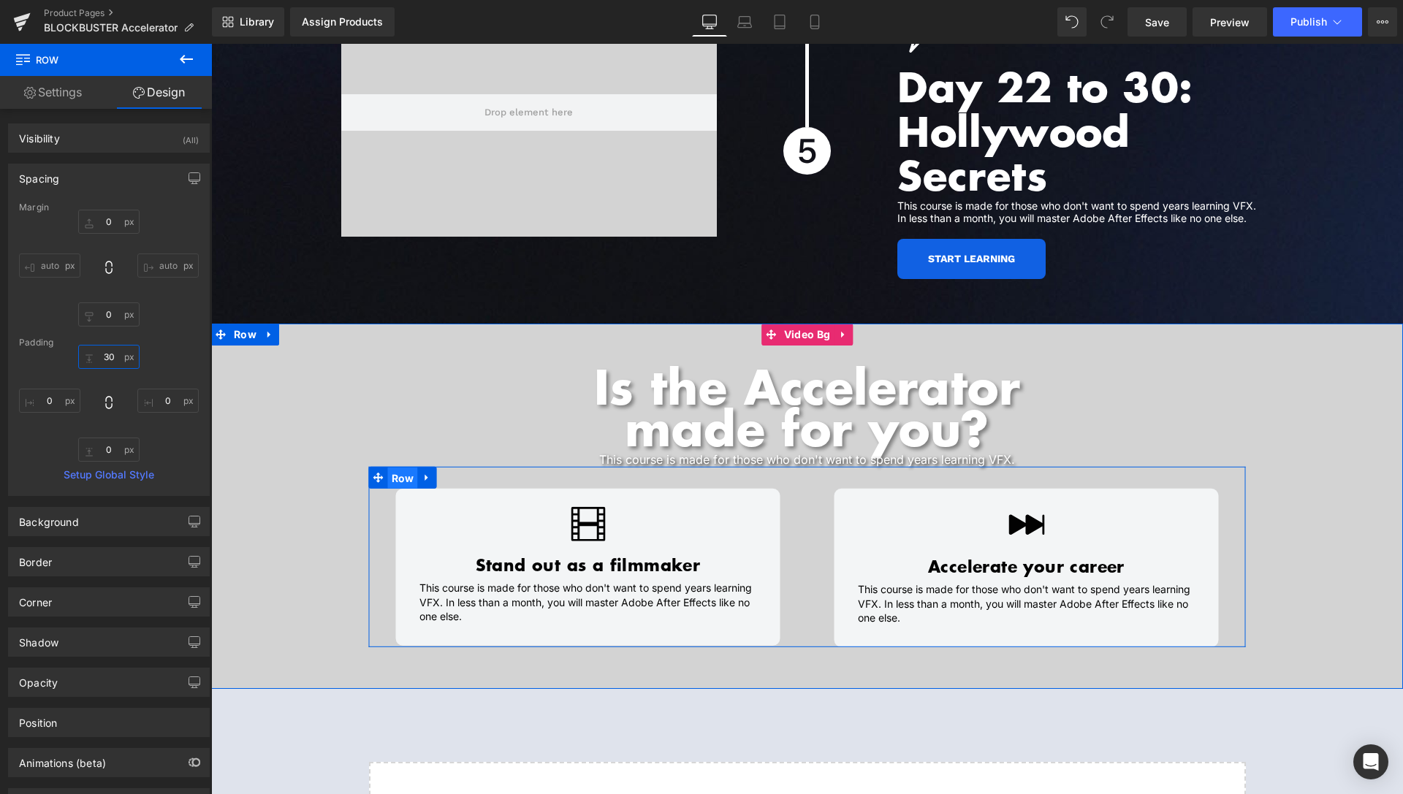
click at [397, 468] on span "Row" at bounding box center [403, 479] width 30 height 22
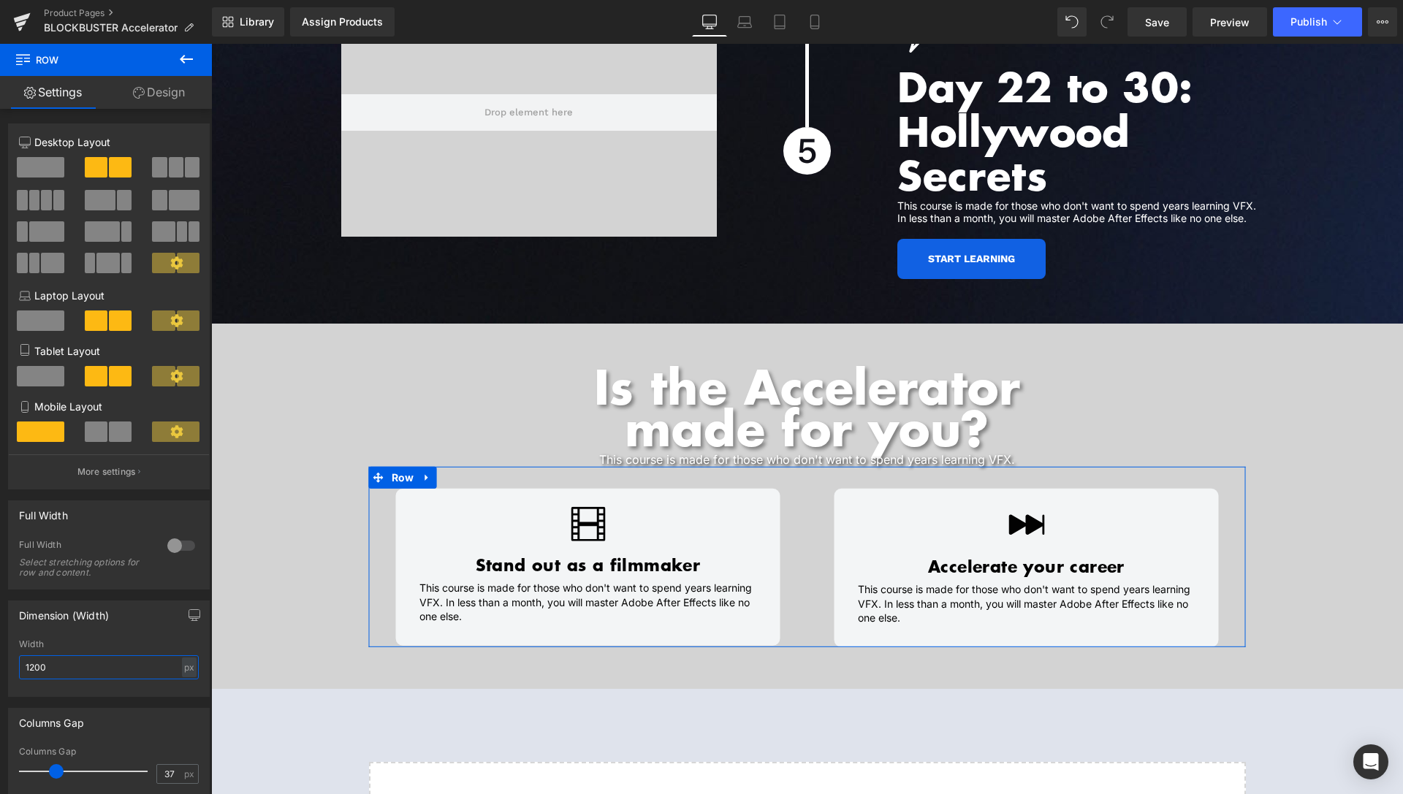
click at [31, 666] on input "1200" at bounding box center [109, 667] width 180 height 24
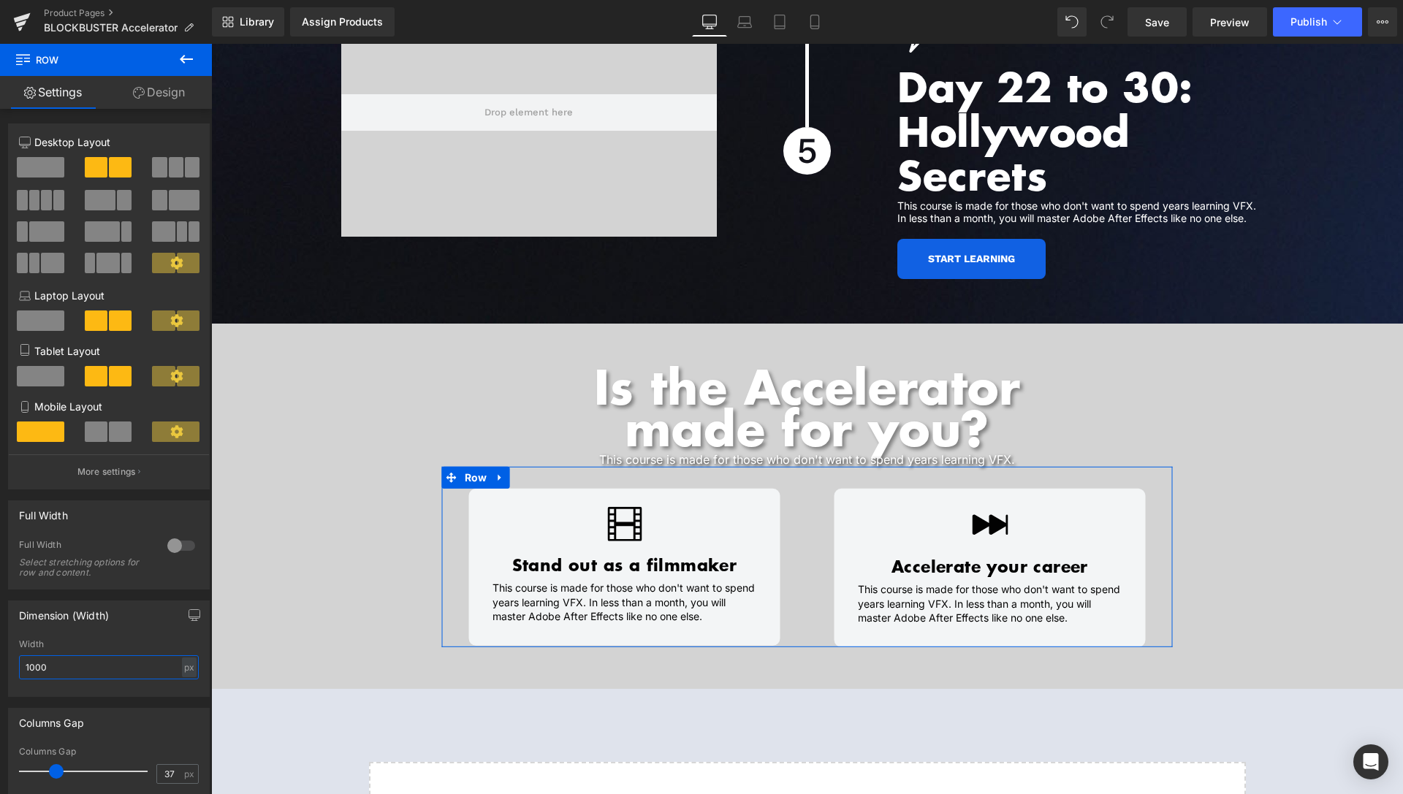
click at [34, 666] on input "1000" at bounding box center [109, 667] width 180 height 24
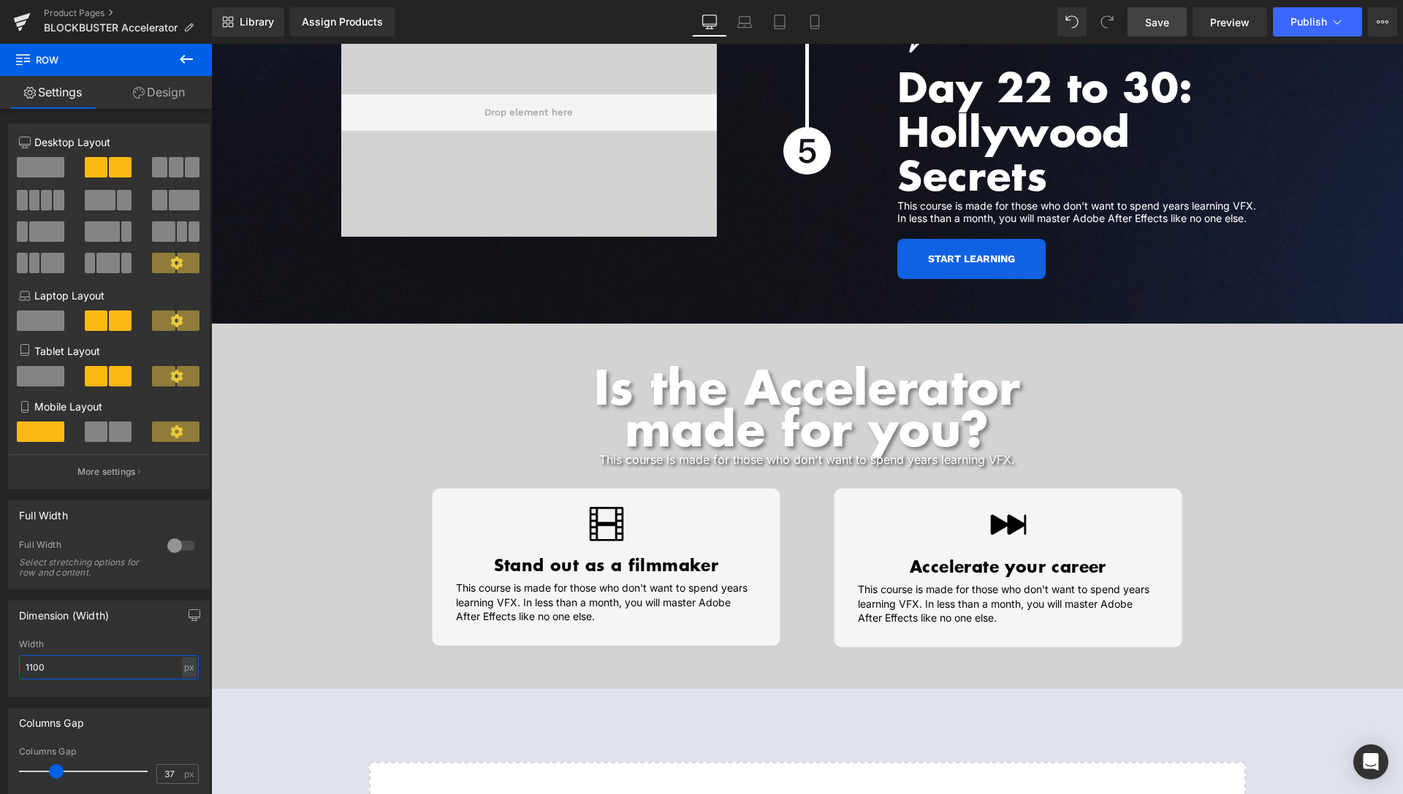
type input "1100"
click at [1154, 23] on span "Save" at bounding box center [1157, 22] width 24 height 15
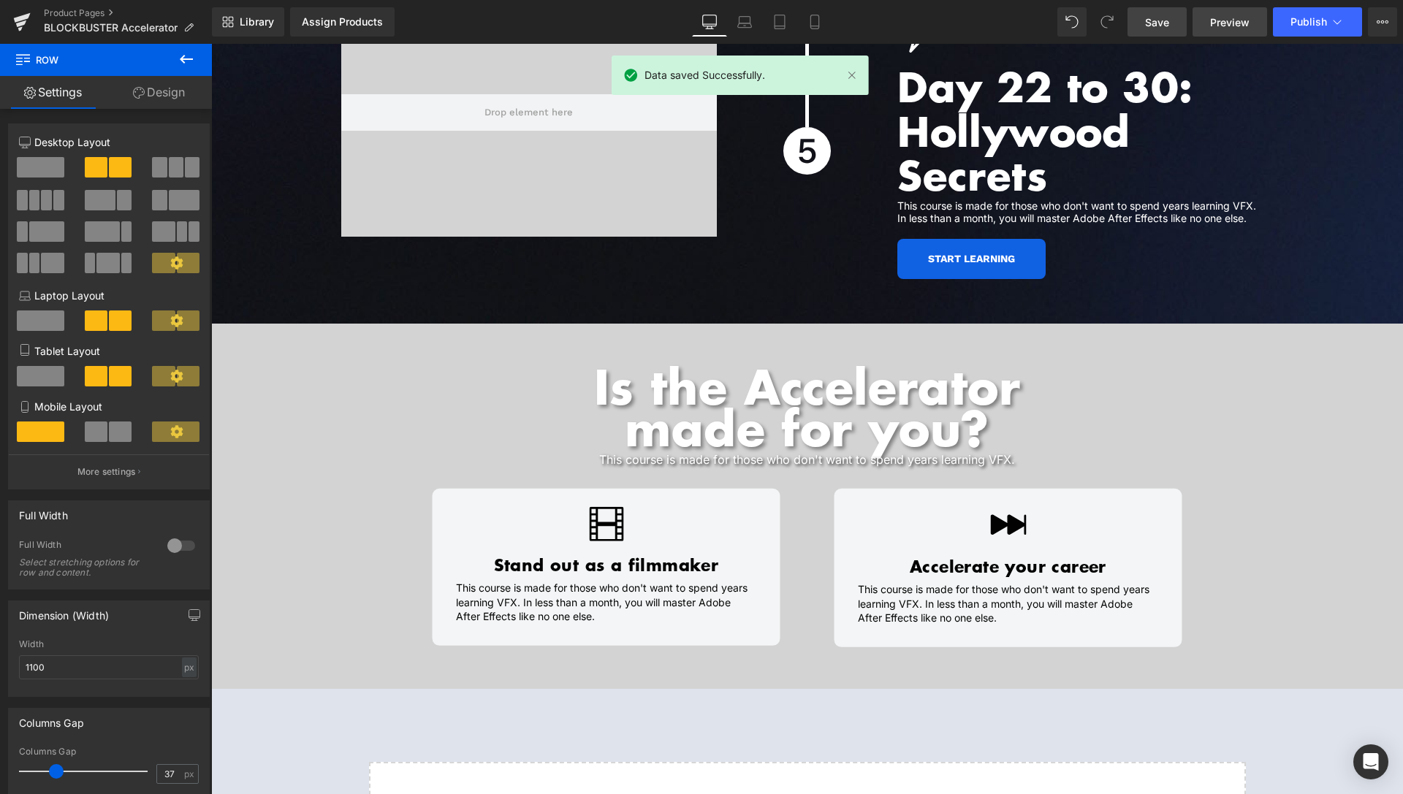
click at [1233, 25] on span "Preview" at bounding box center [1229, 22] width 39 height 15
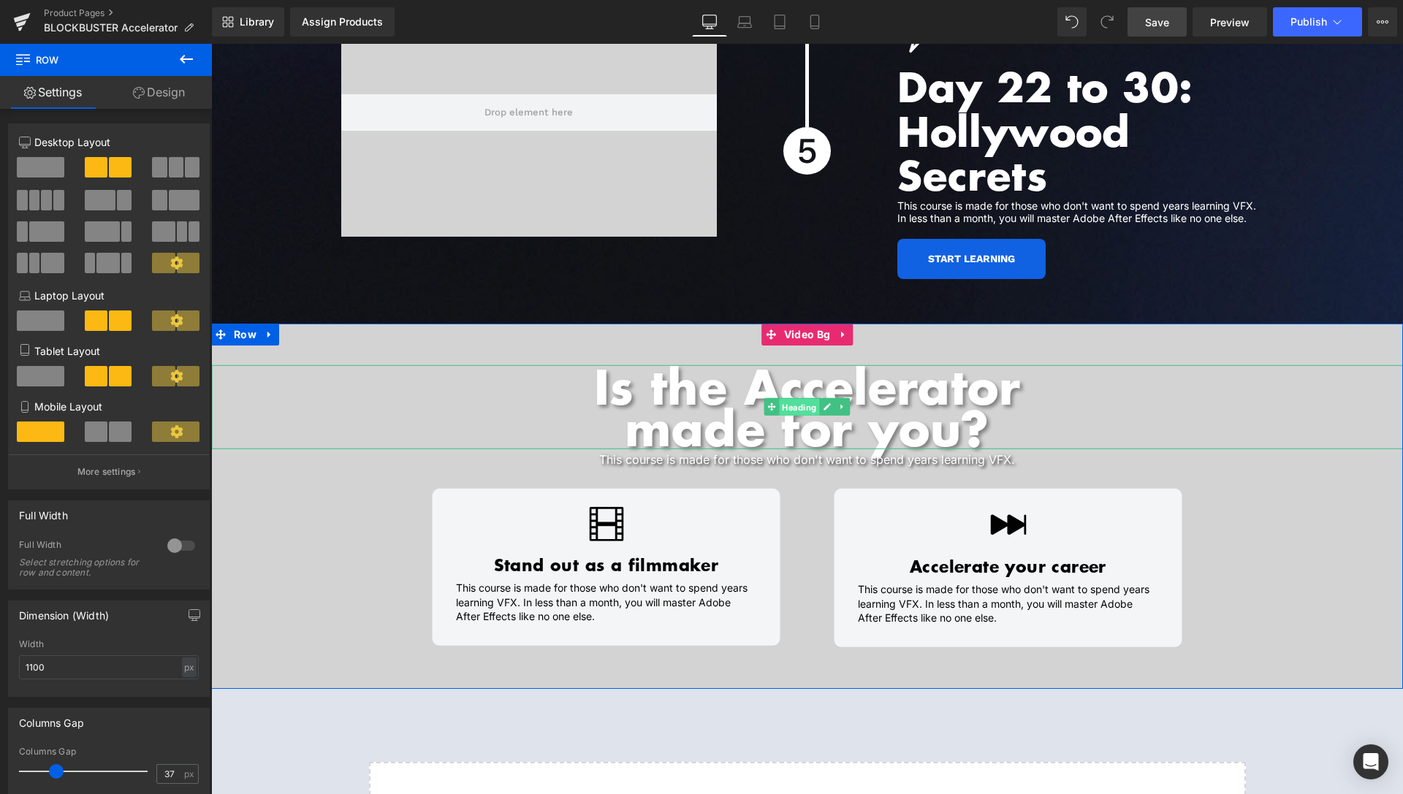
click at [795, 399] on span "Heading" at bounding box center [799, 408] width 40 height 18
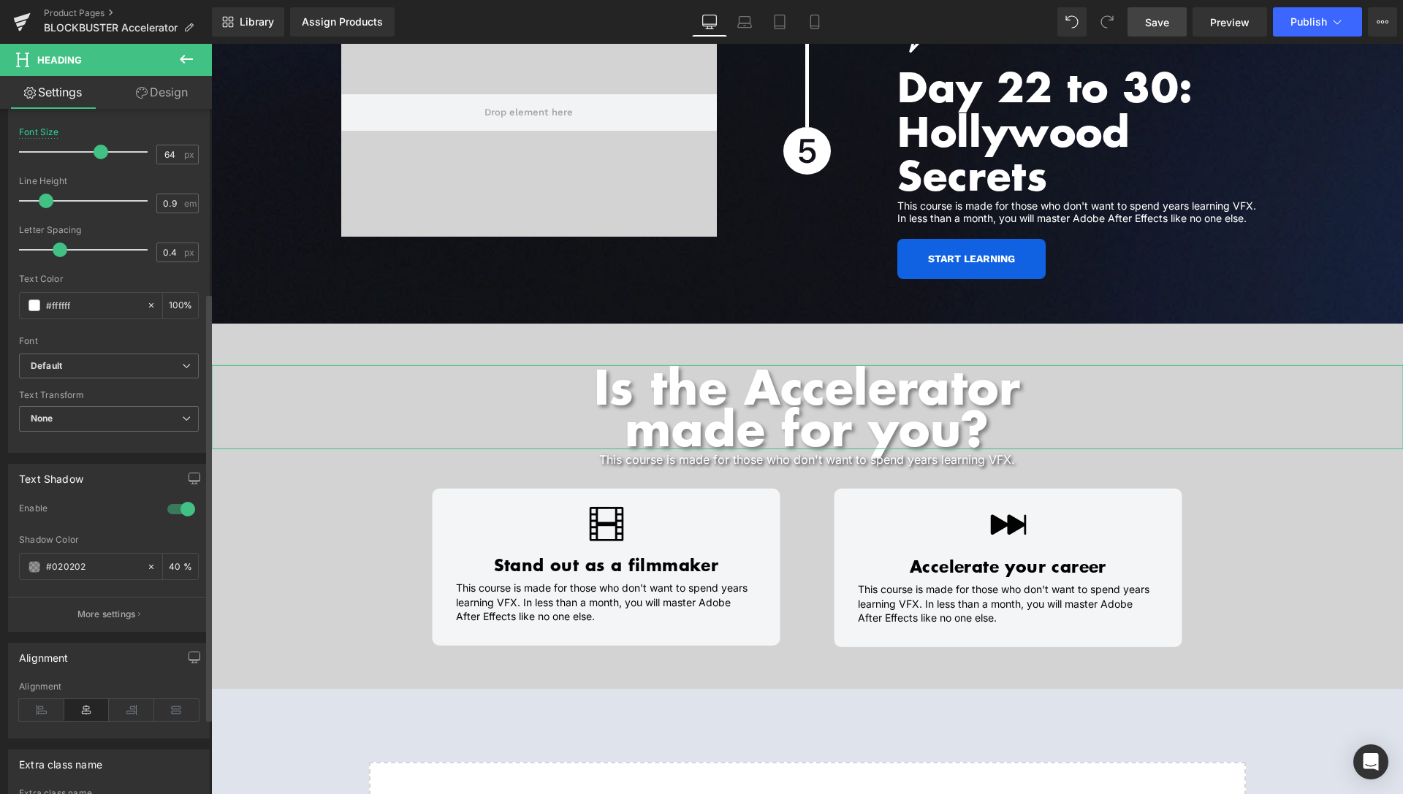
scroll to position [298, 0]
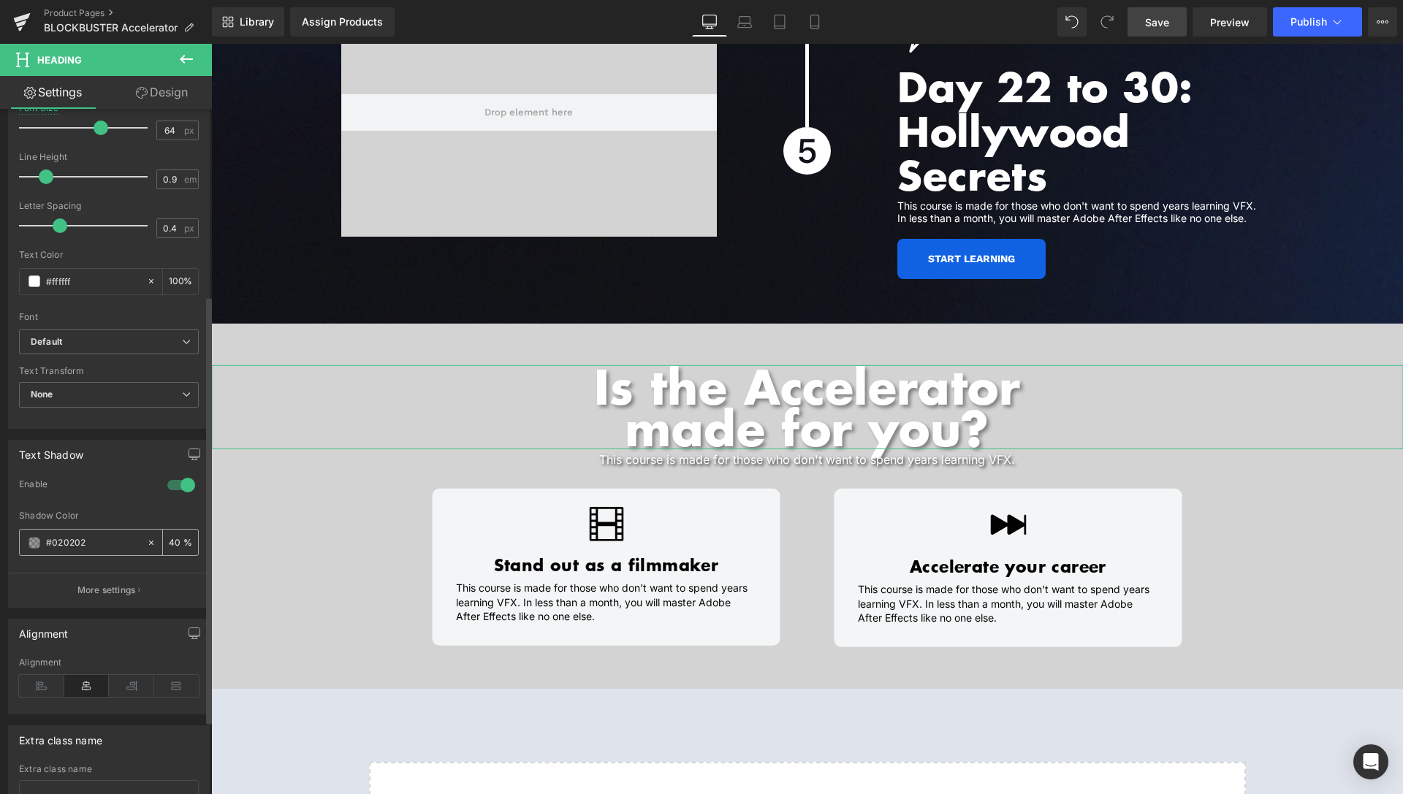
click at [169, 544] on input "40" at bounding box center [176, 542] width 15 height 16
drag, startPoint x: 156, startPoint y: 542, endPoint x: 123, endPoint y: 539, distance: 33.8
click at [169, 543] on input "40" at bounding box center [176, 542] width 15 height 16
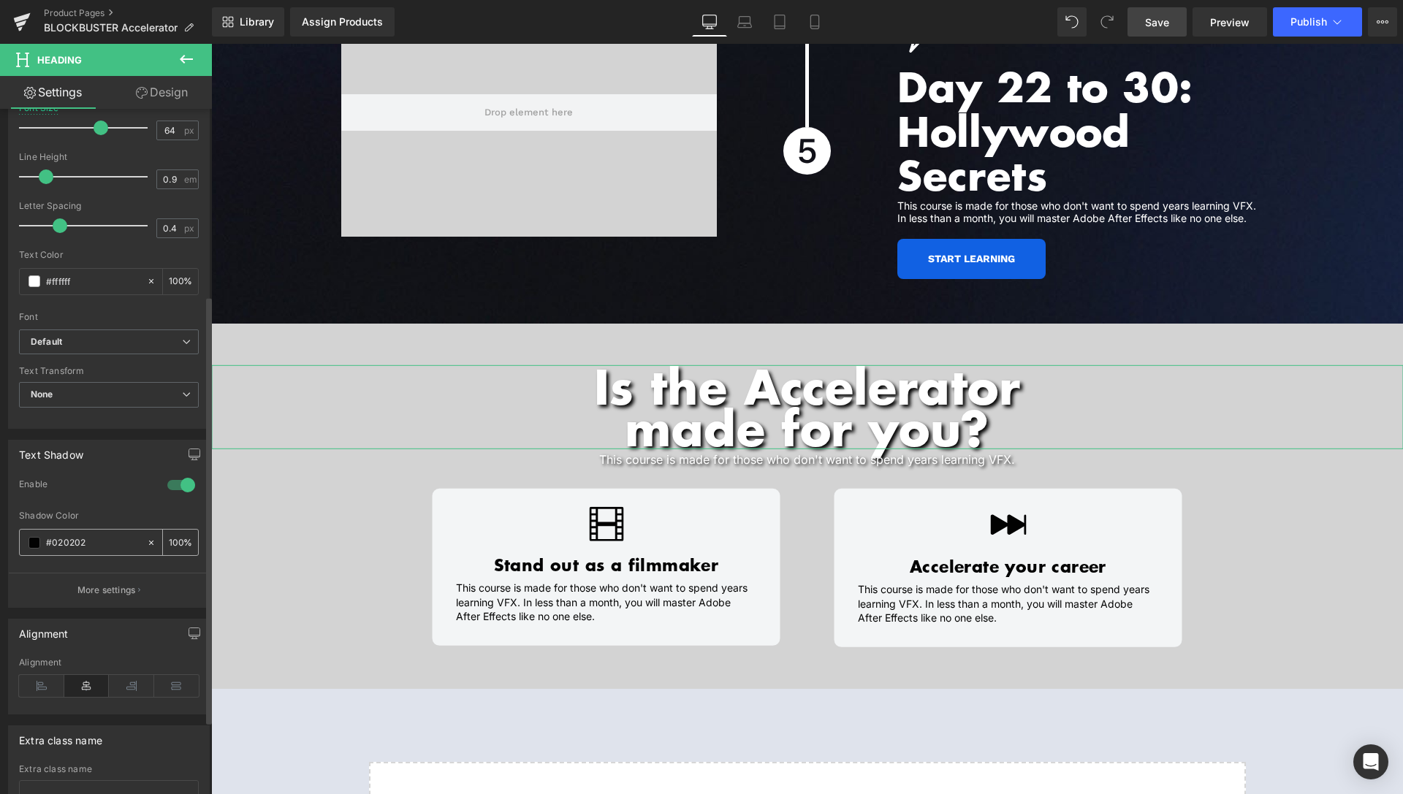
type input "100"
click at [26, 542] on div "#020202" at bounding box center [83, 543] width 126 height 26
click at [32, 543] on span at bounding box center [34, 543] width 12 height 12
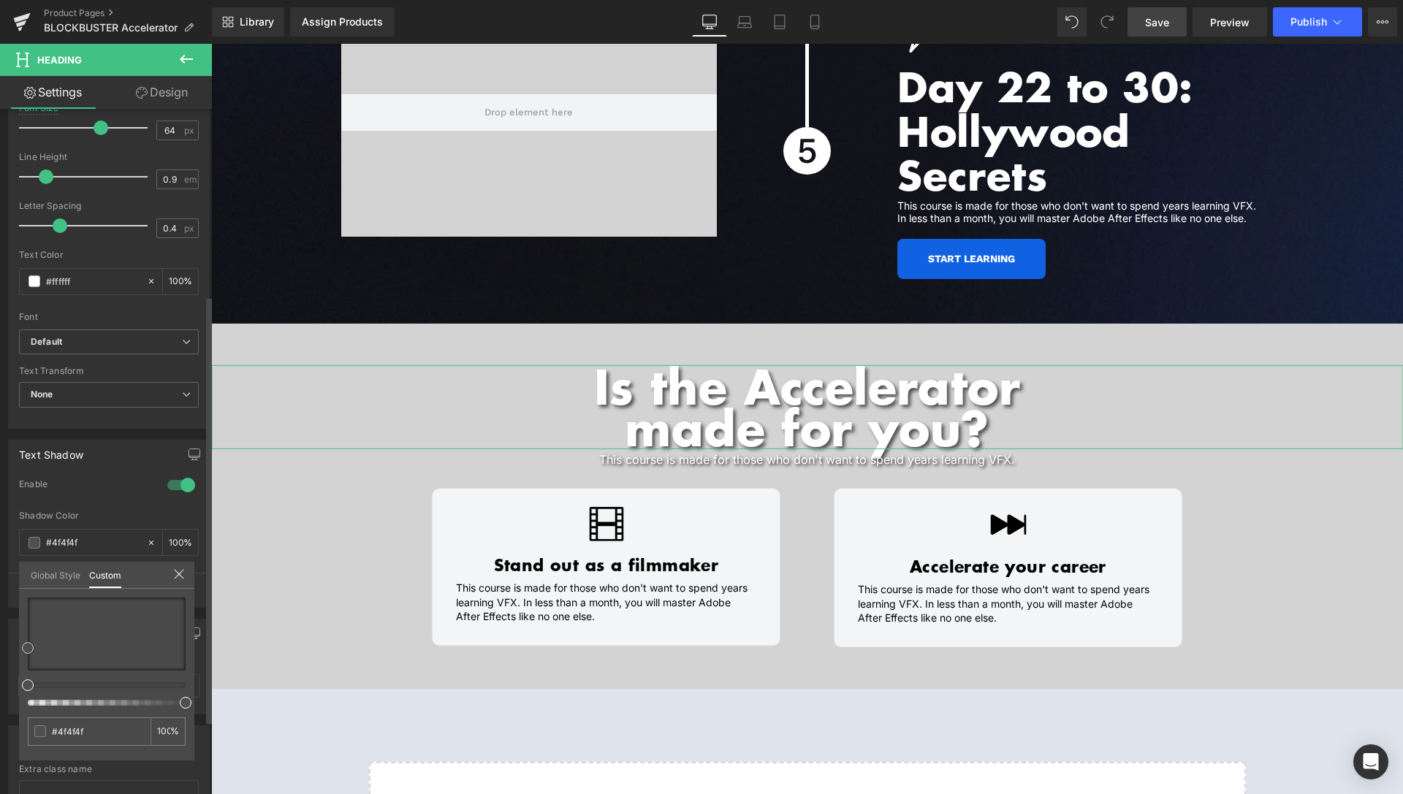
drag, startPoint x: 27, startPoint y: 666, endPoint x: 20, endPoint y: 644, distance: 22.9
click at [20, 644] on div "#020202 100 %" at bounding box center [106, 679] width 175 height 163
click at [1173, 24] on link "Save" at bounding box center [1156, 21] width 59 height 29
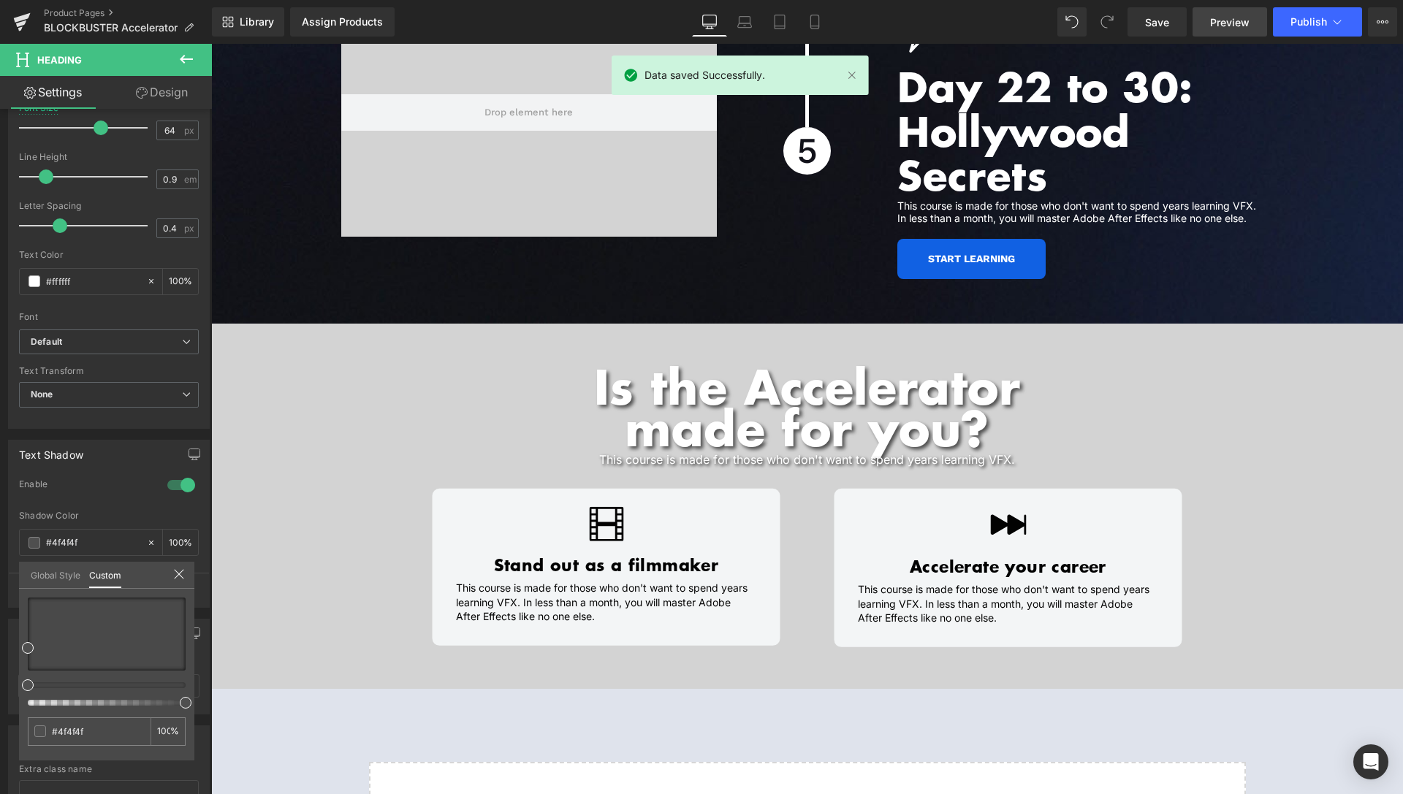
click at [1226, 17] on span "Preview" at bounding box center [1229, 22] width 39 height 15
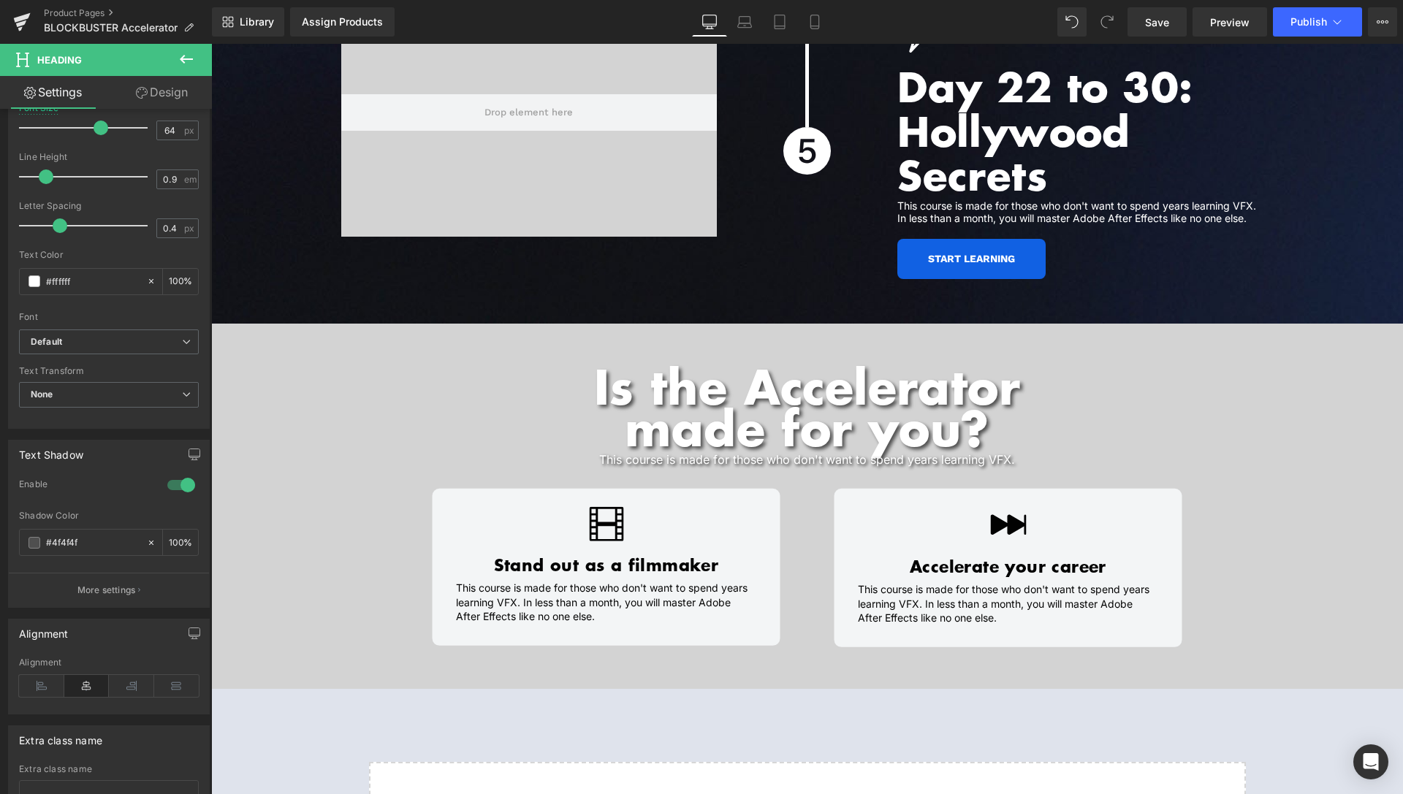
click at [791, 324] on span "Video Bg" at bounding box center [806, 335] width 53 height 22
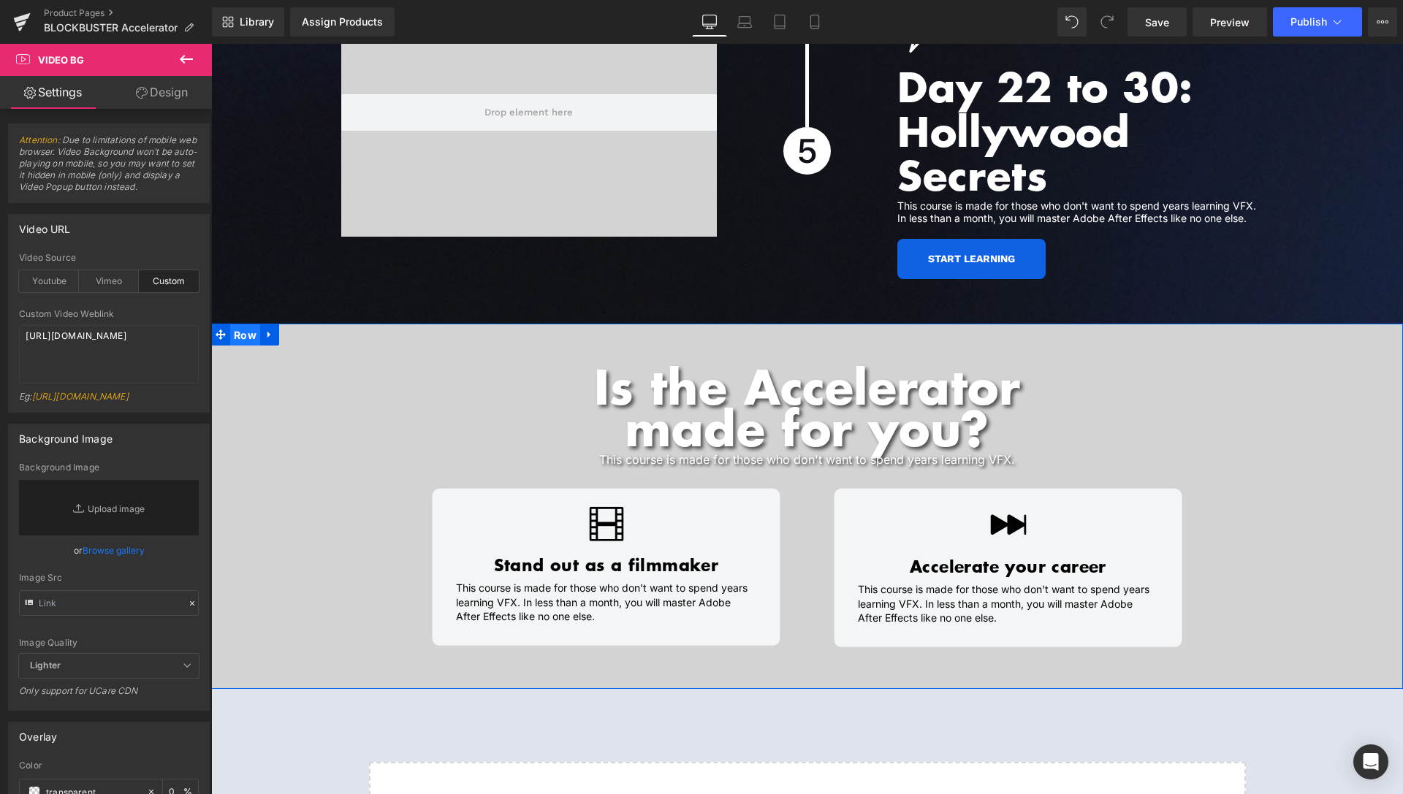
click at [232, 324] on span "Row" at bounding box center [245, 335] width 30 height 22
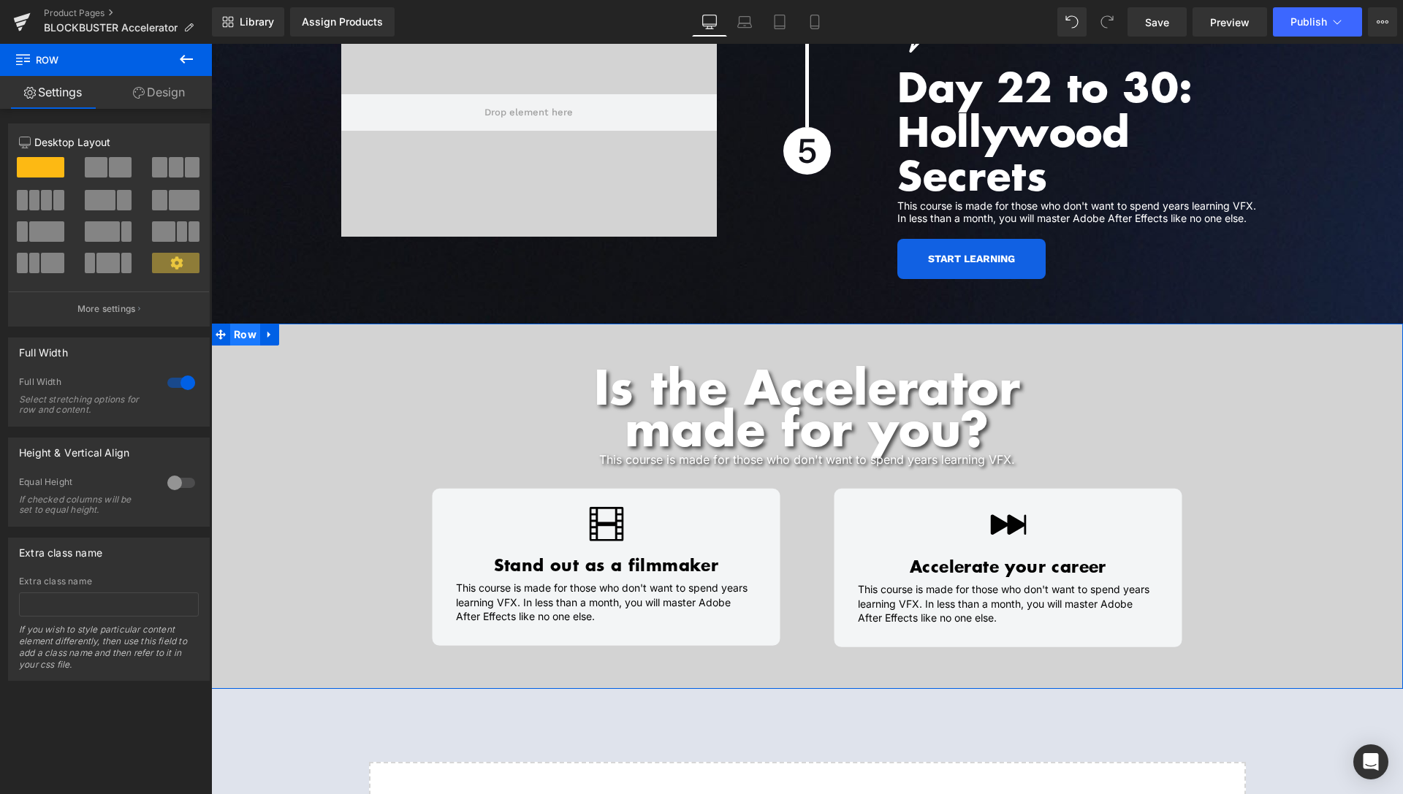
click at [243, 324] on span "Row" at bounding box center [245, 335] width 30 height 22
click at [801, 324] on span "Video Bg" at bounding box center [806, 335] width 53 height 22
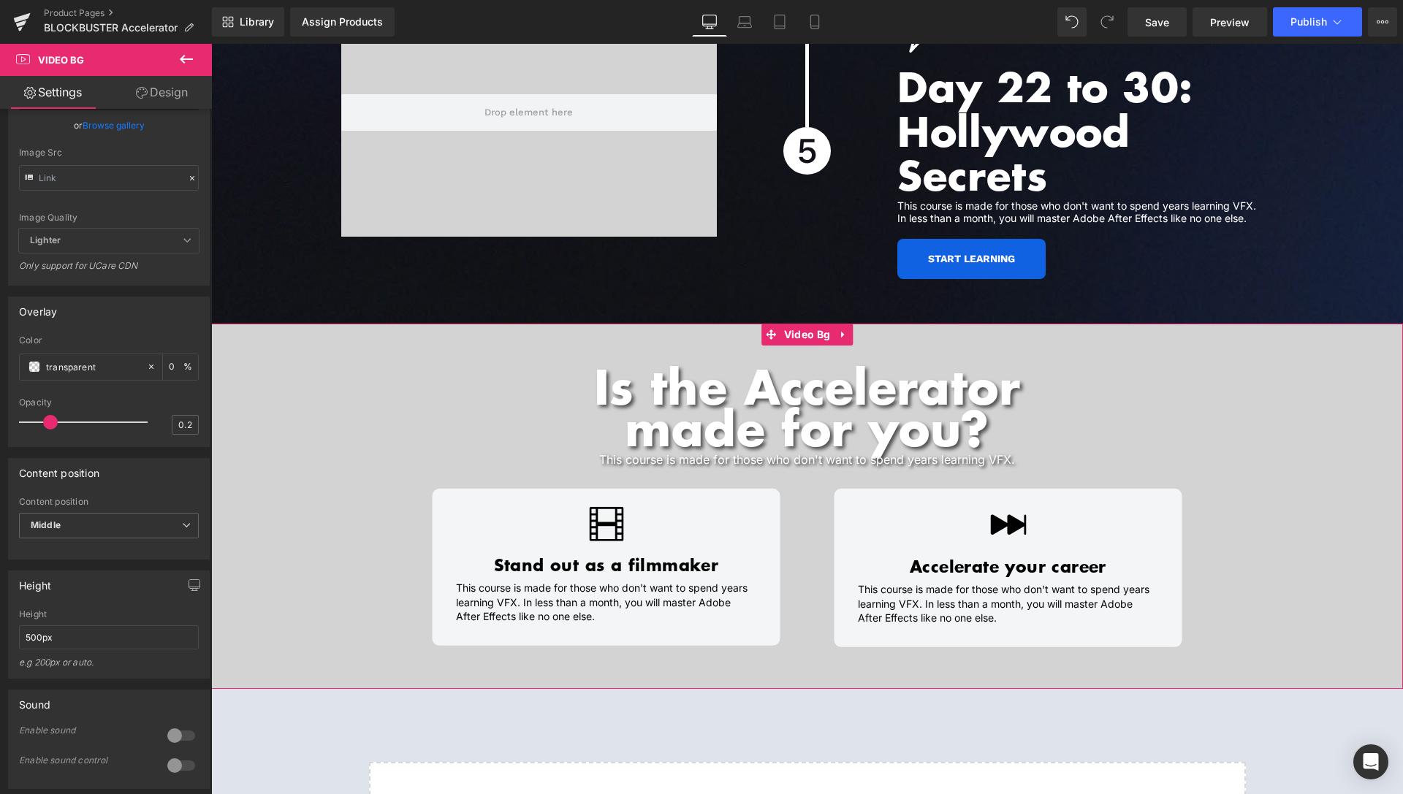
scroll to position [522, 0]
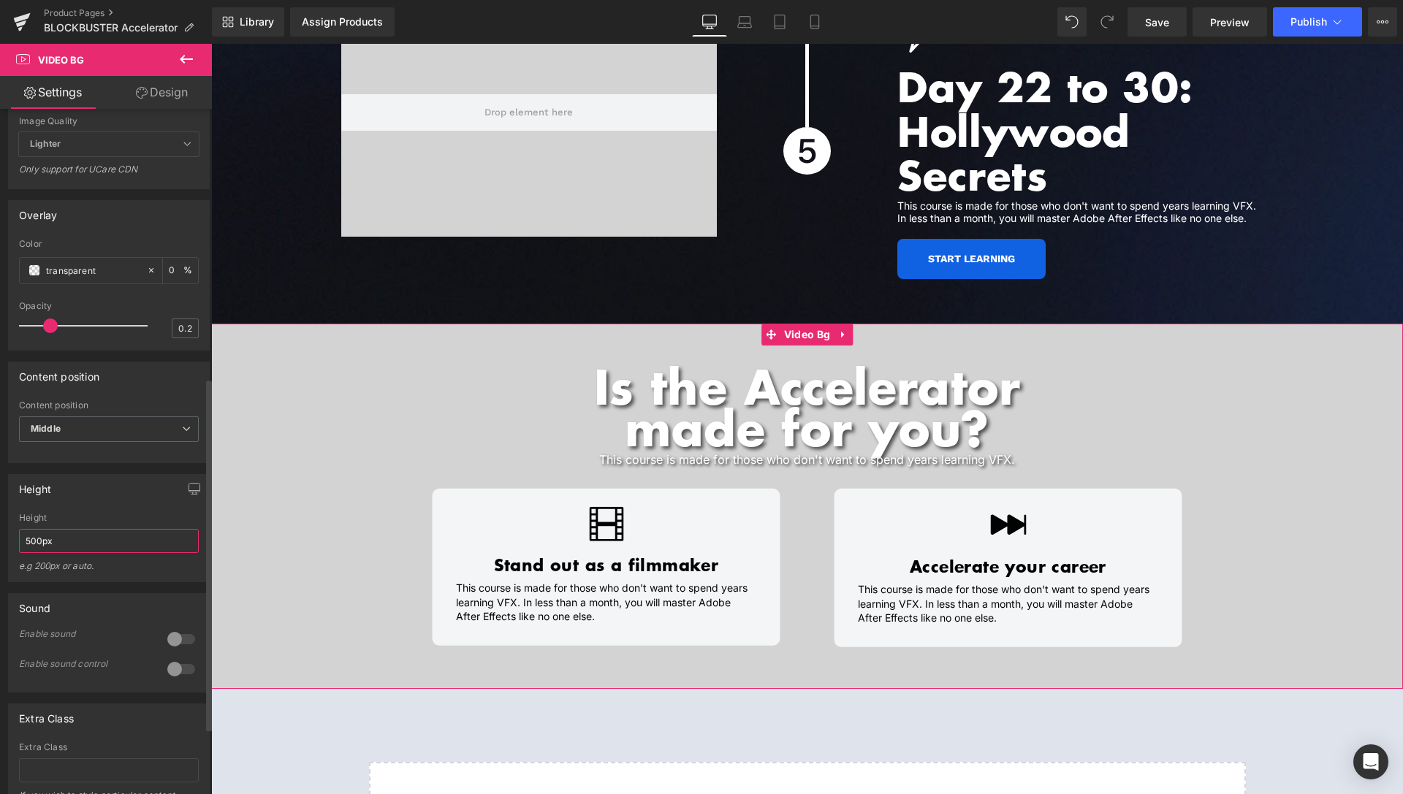
click at [34, 553] on input "500px" at bounding box center [109, 541] width 180 height 24
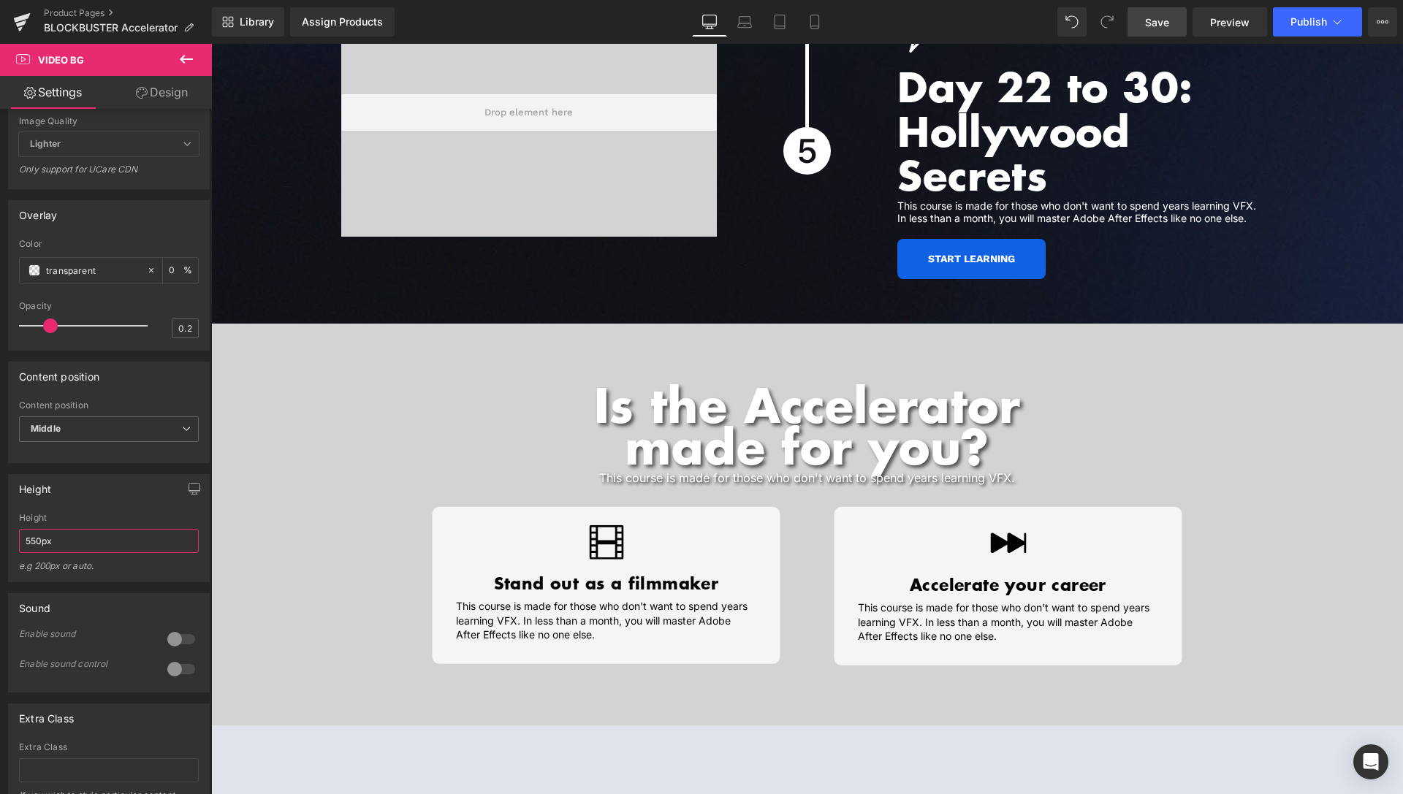
type input "550px"
click at [1168, 23] on span "Save" at bounding box center [1157, 22] width 24 height 15
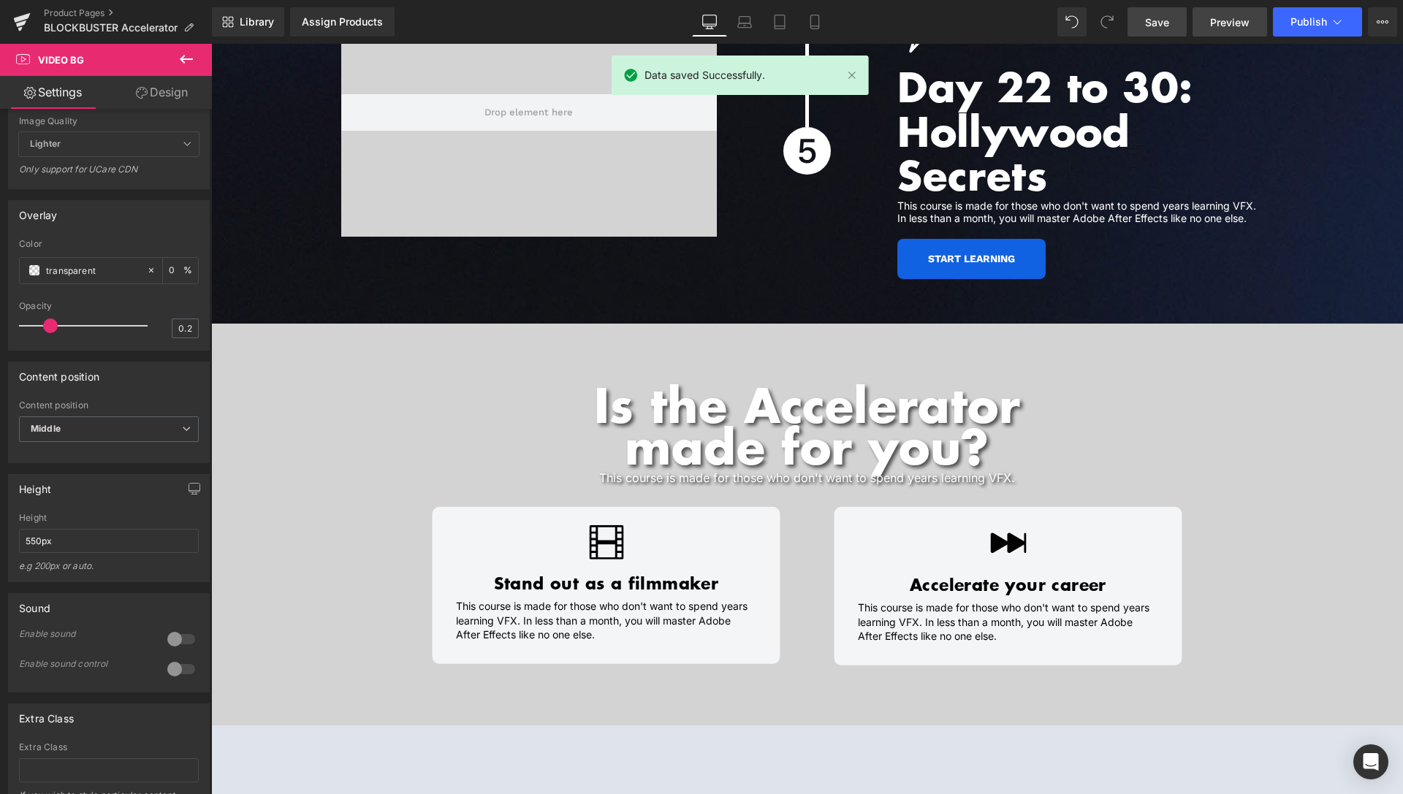
click at [1225, 24] on span "Preview" at bounding box center [1229, 22] width 39 height 15
click at [80, 13] on link "Product Pages" at bounding box center [128, 13] width 168 height 12
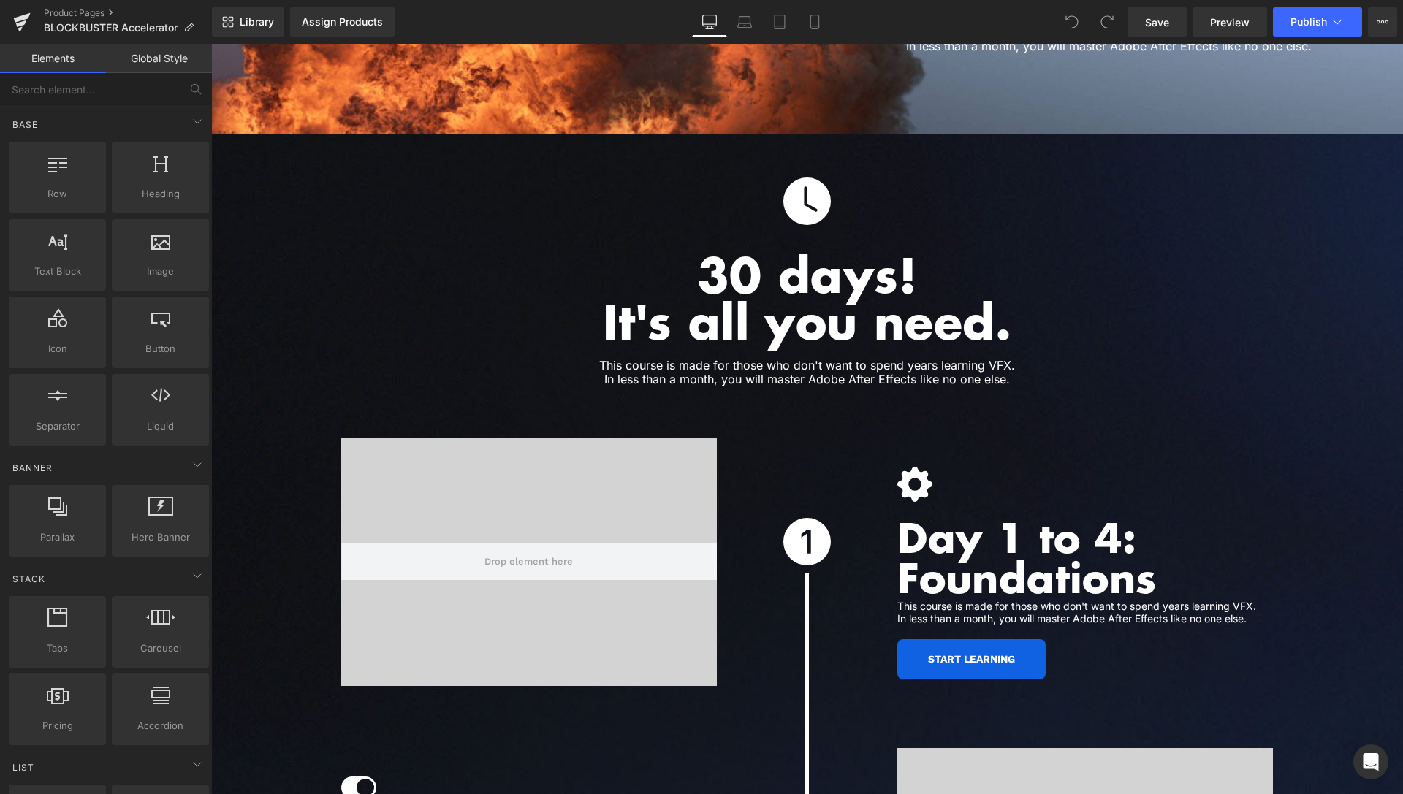
scroll to position [3740, 0]
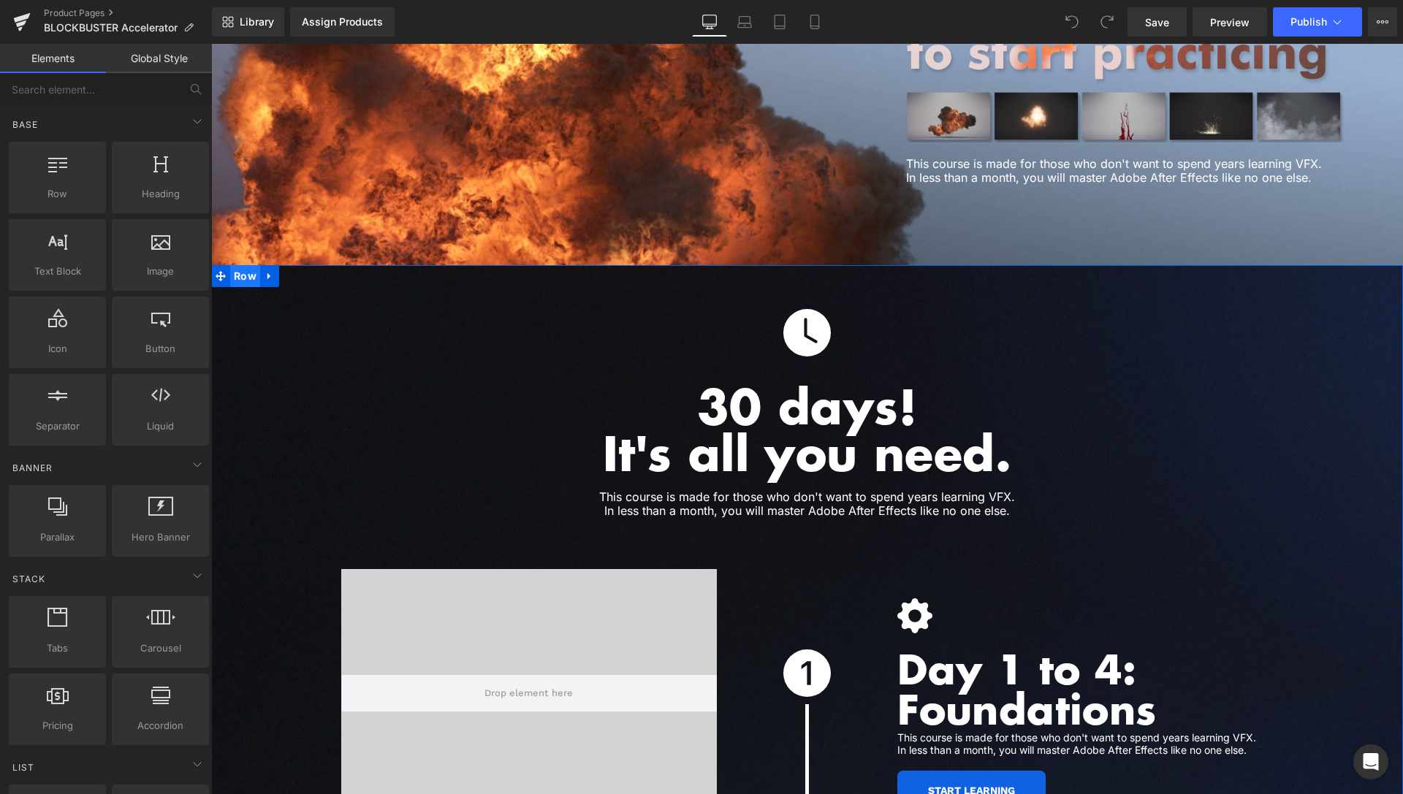
click at [245, 265] on span "Row" at bounding box center [245, 276] width 30 height 22
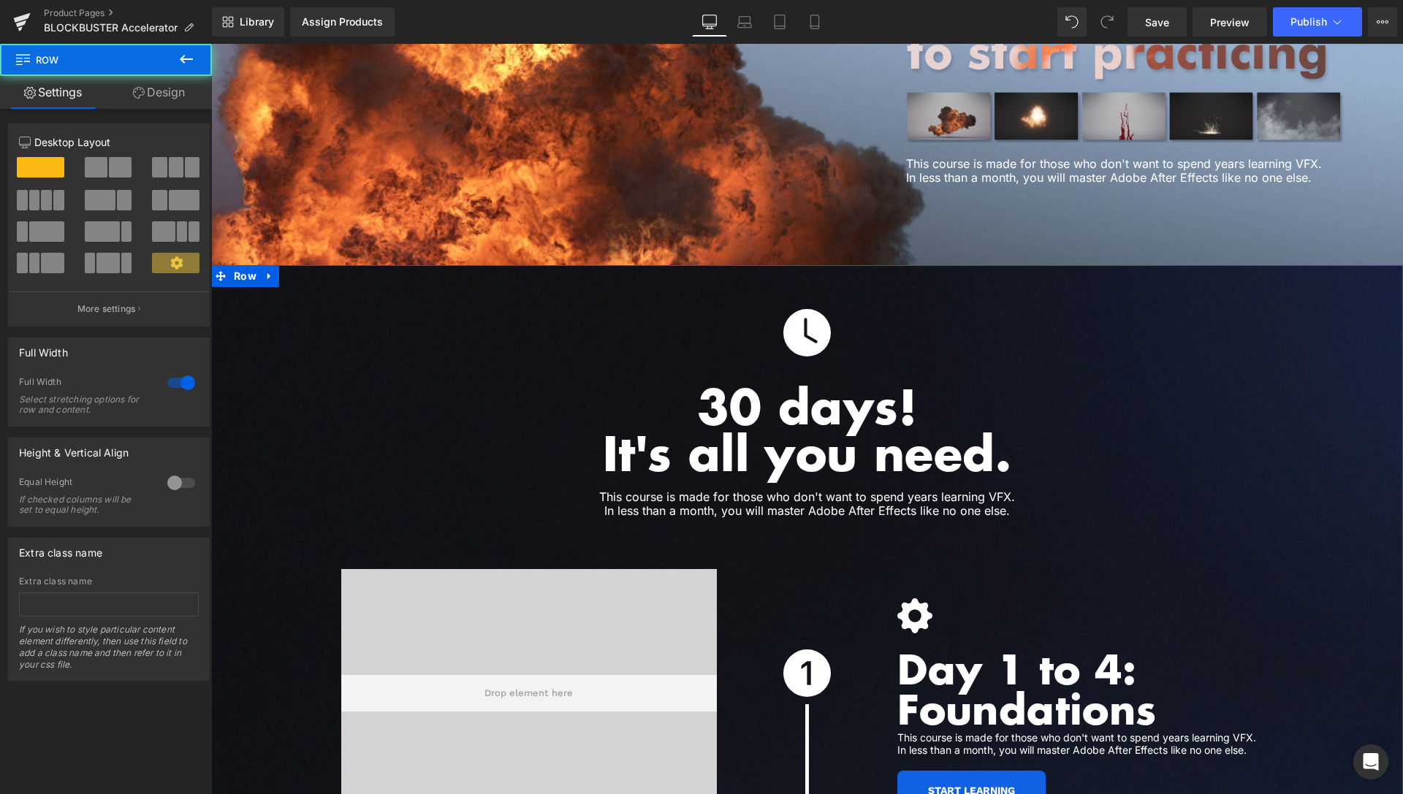
click at [177, 88] on link "Design" at bounding box center [159, 92] width 106 height 33
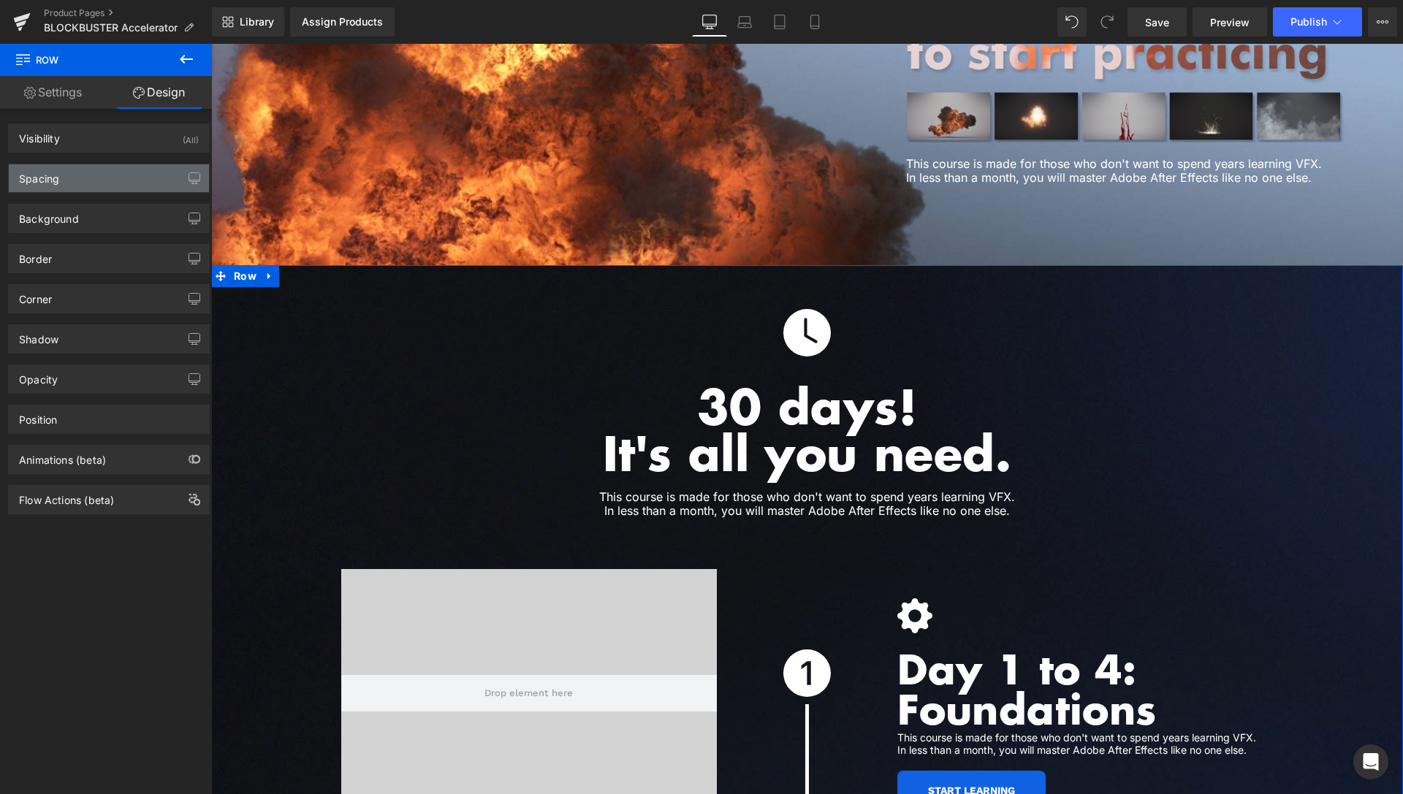
click at [92, 178] on div "Spacing" at bounding box center [109, 178] width 200 height 28
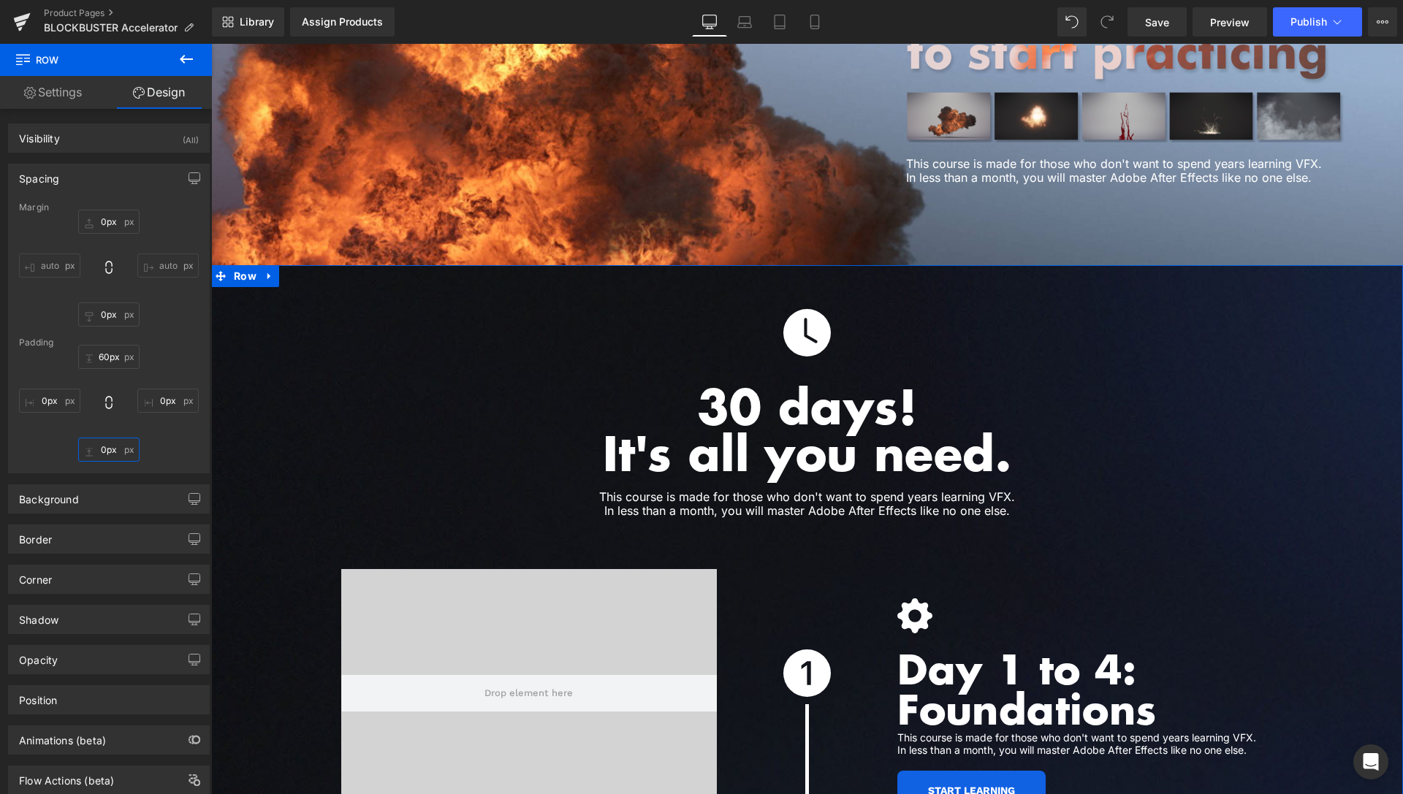
click at [102, 450] on input "0px" at bounding box center [108, 450] width 61 height 24
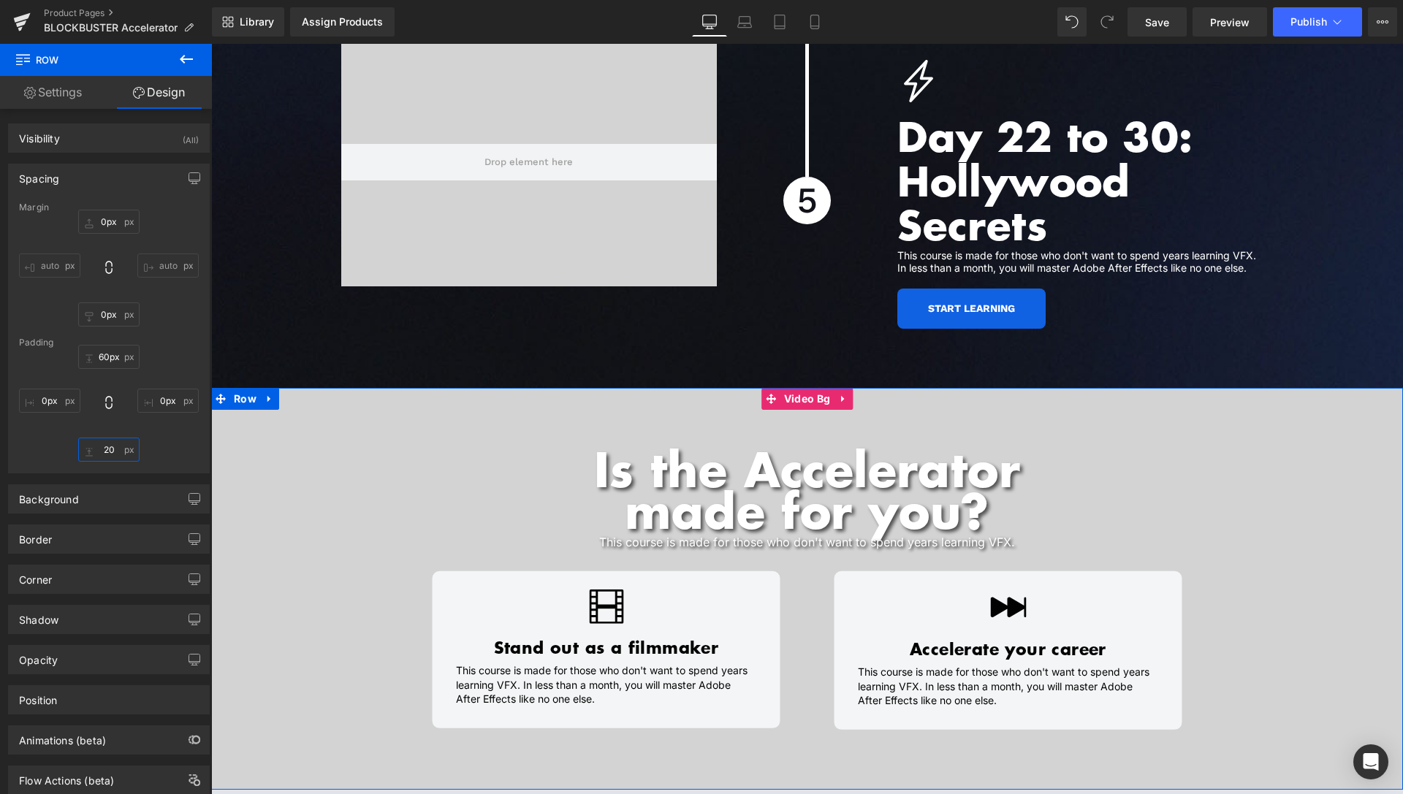
scroll to position [5441, 0]
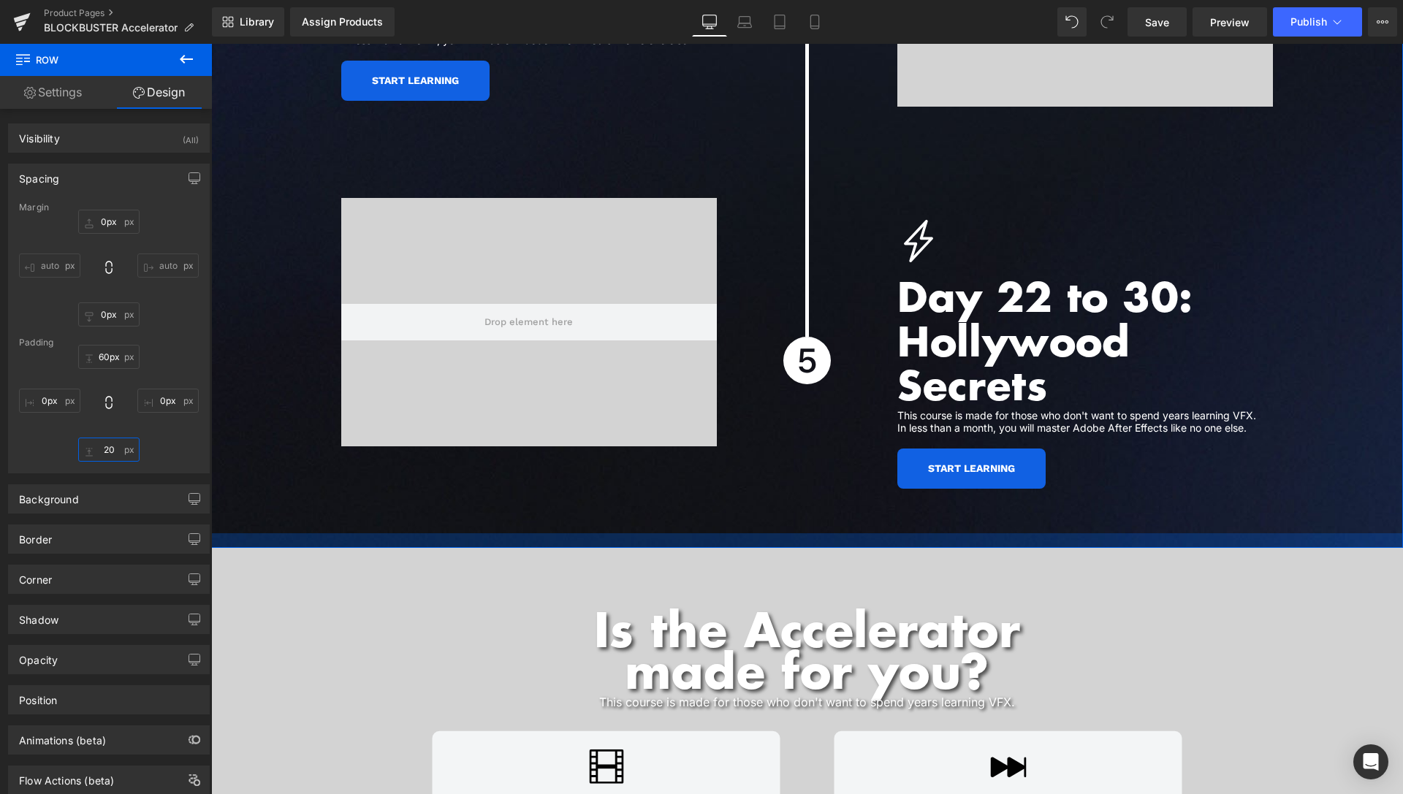
click at [102, 450] on input "20" at bounding box center [108, 450] width 61 height 24
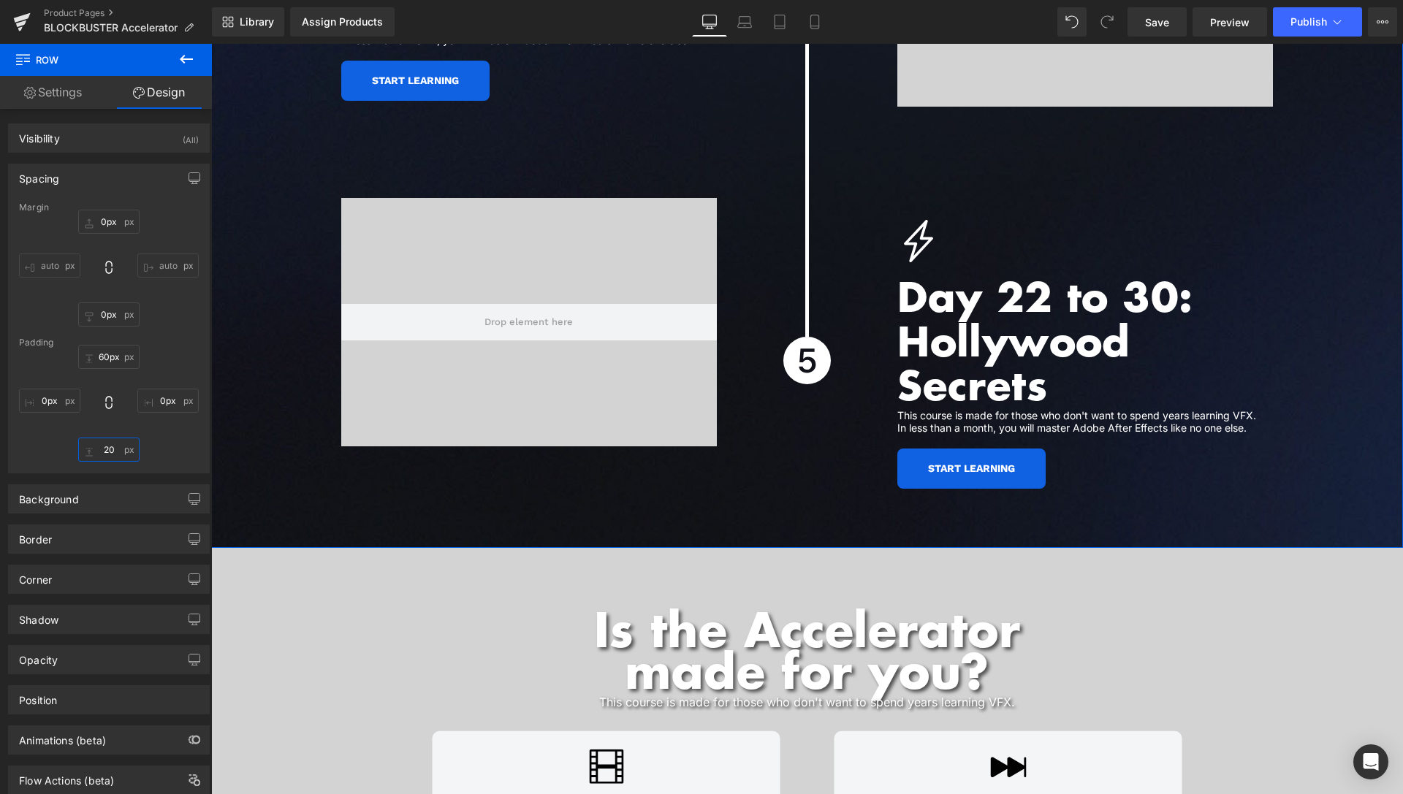
click at [102, 450] on input "20" at bounding box center [108, 450] width 61 height 24
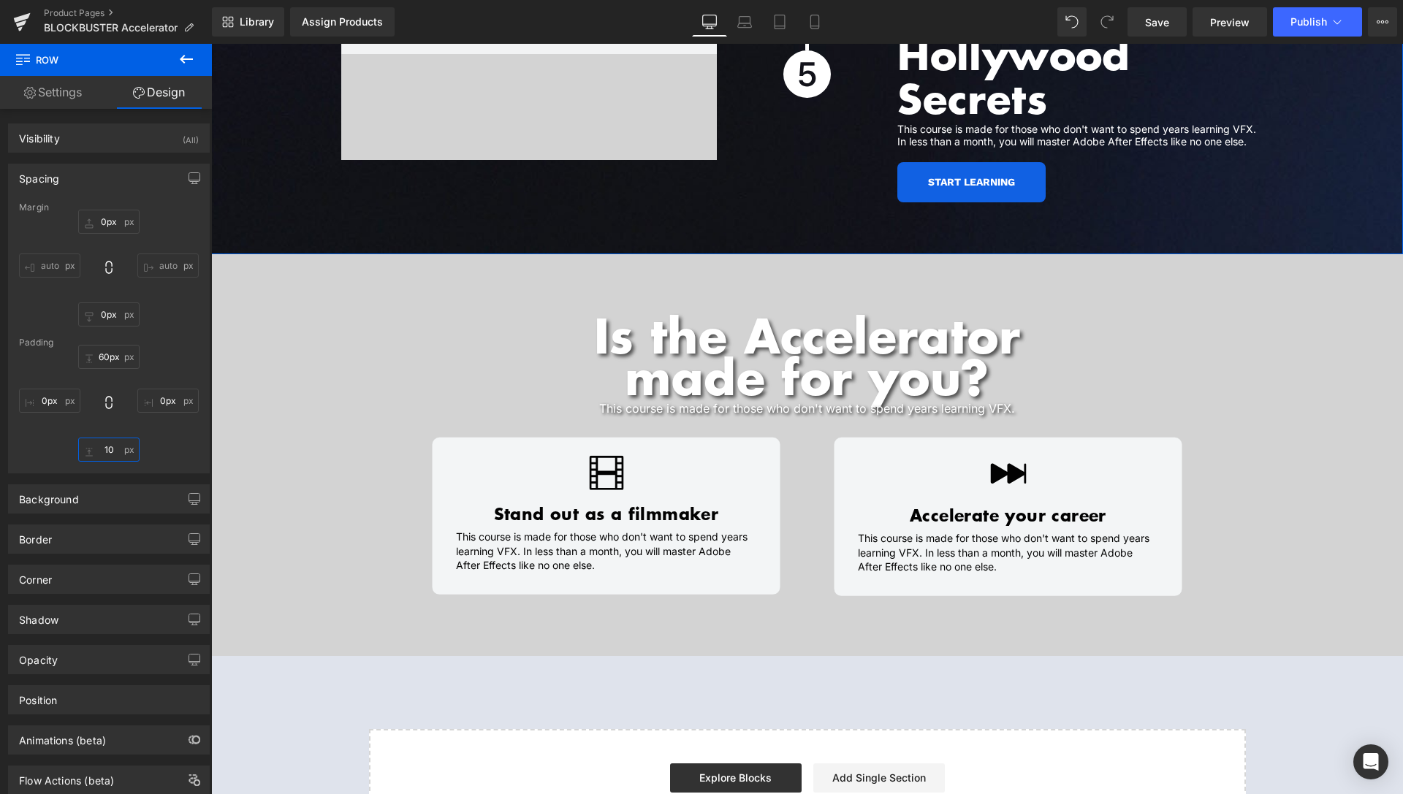
scroll to position [5739, 0]
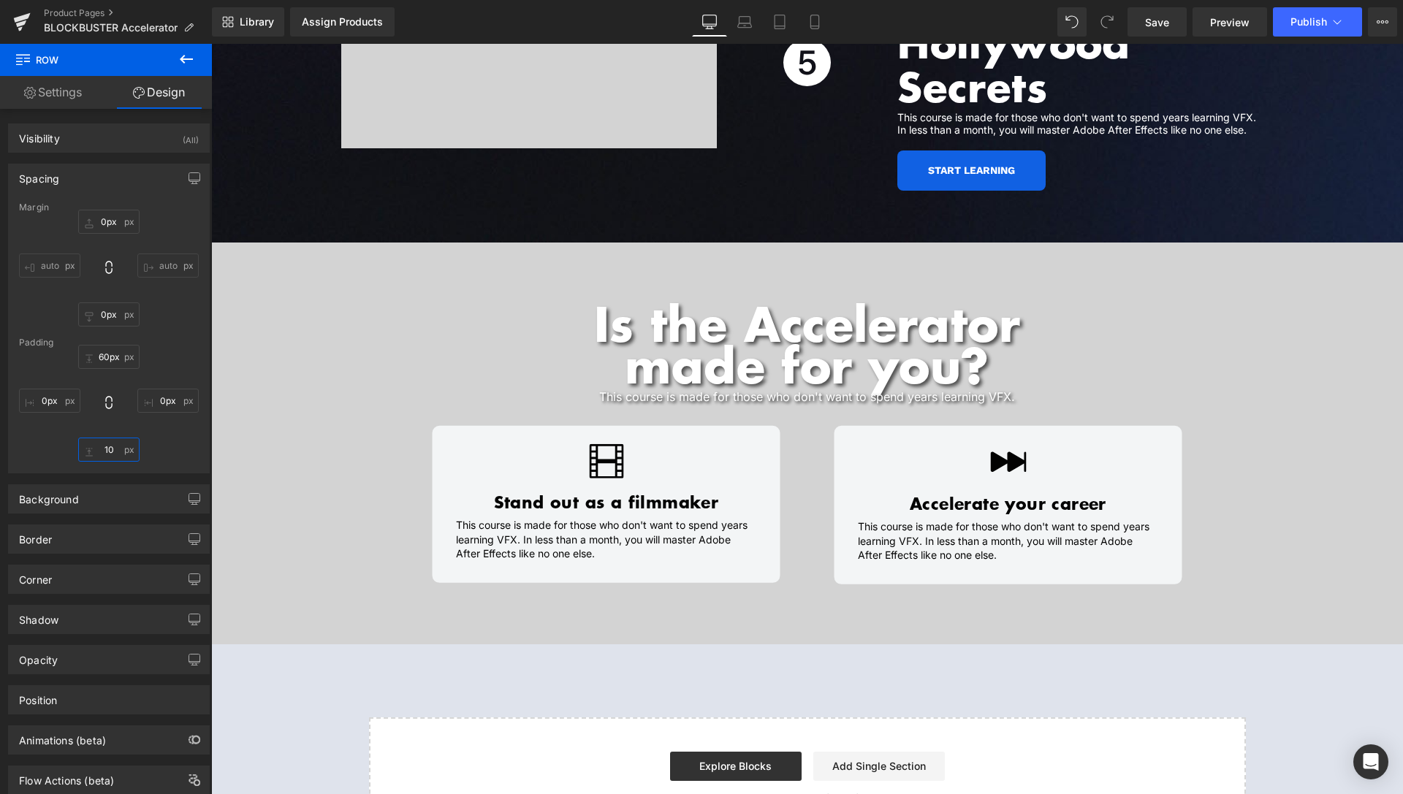
type input "10"
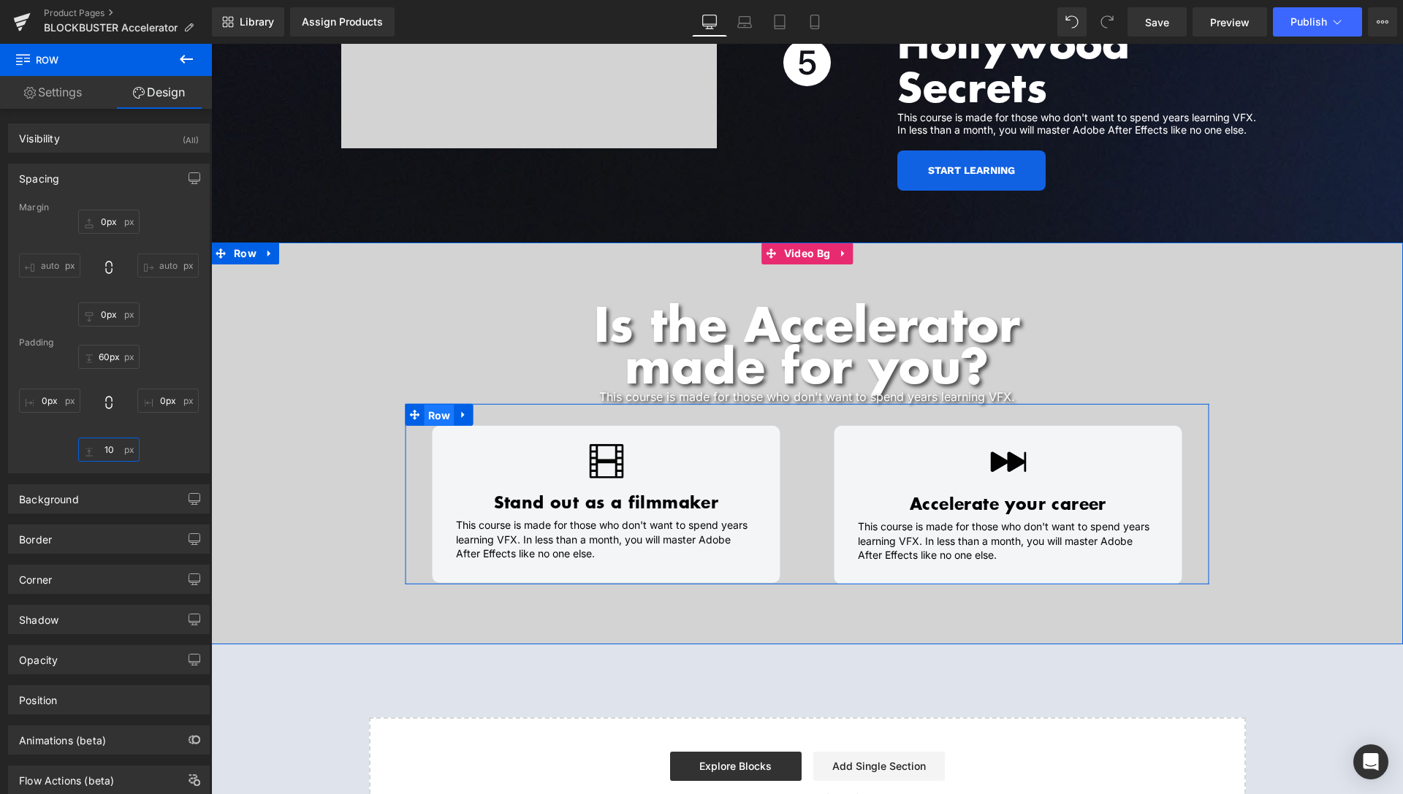
click at [428, 405] on span "Row" at bounding box center [440, 416] width 30 height 22
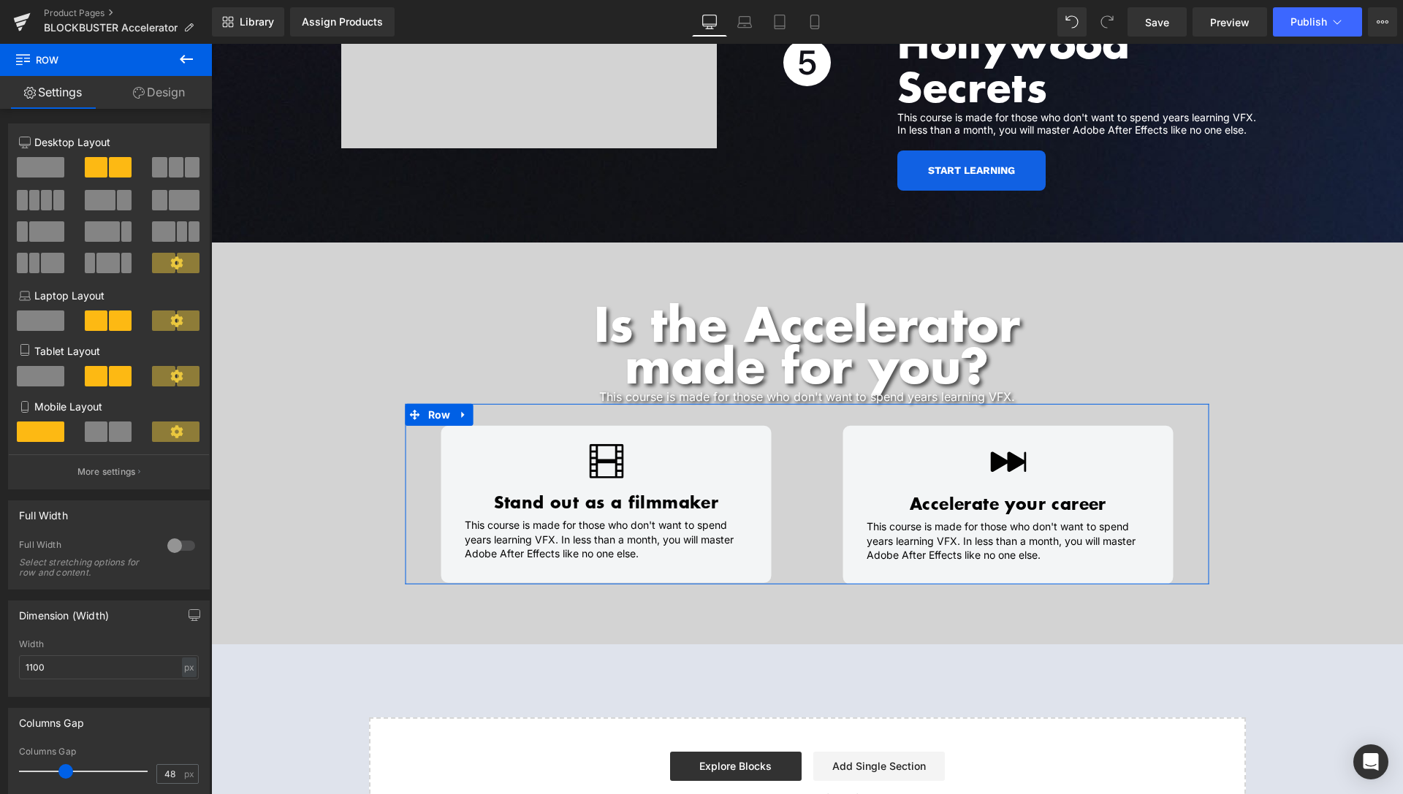
type input "47"
drag, startPoint x: 53, startPoint y: 774, endPoint x: 57, endPoint y: 666, distance: 107.5
click at [61, 775] on span at bounding box center [64, 771] width 15 height 15
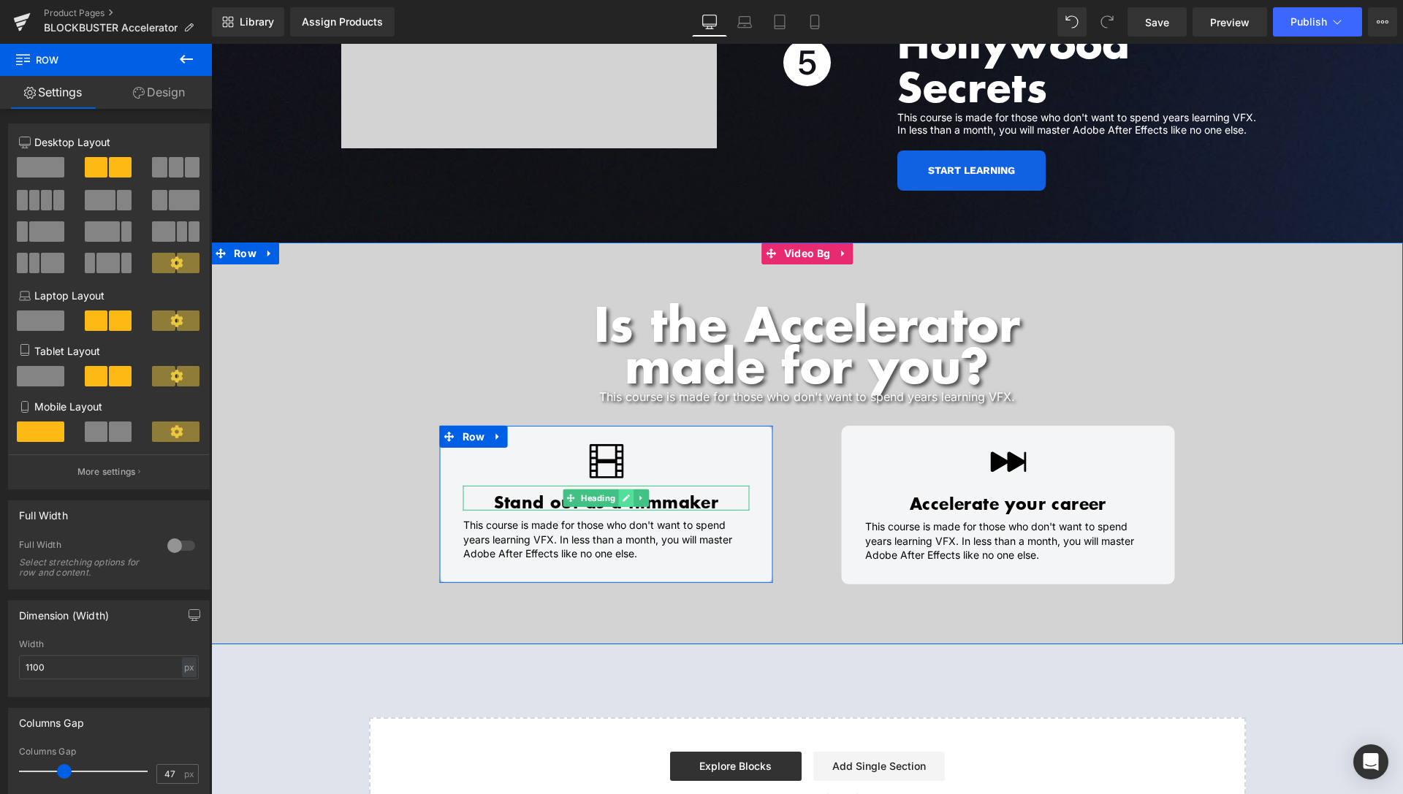
click at [623, 495] on icon at bounding box center [626, 498] width 7 height 7
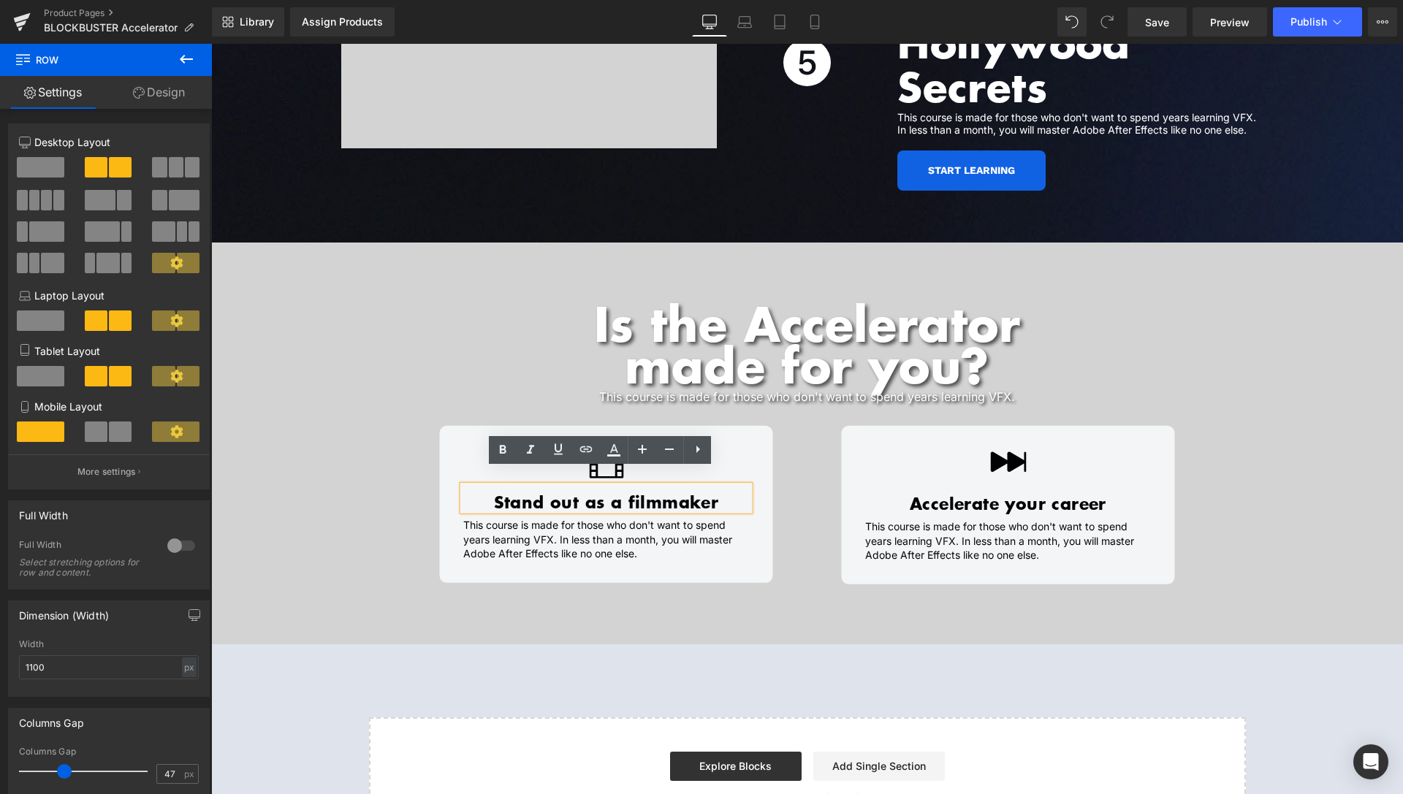
click at [608, 493] on h1 "Stand out as a filmmaker" at bounding box center [606, 502] width 286 height 18
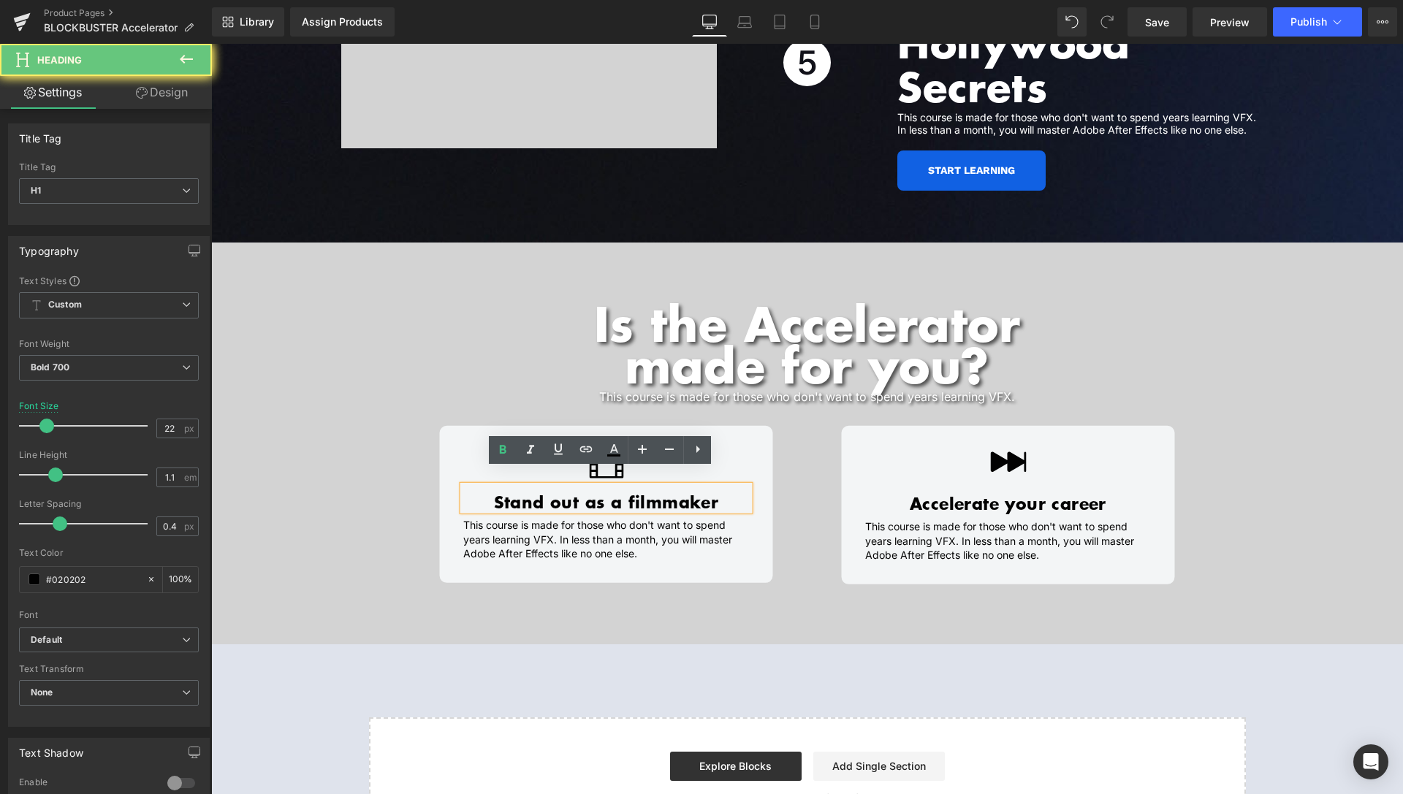
click at [608, 493] on h1 "Stand out as a filmmaker" at bounding box center [606, 502] width 286 height 18
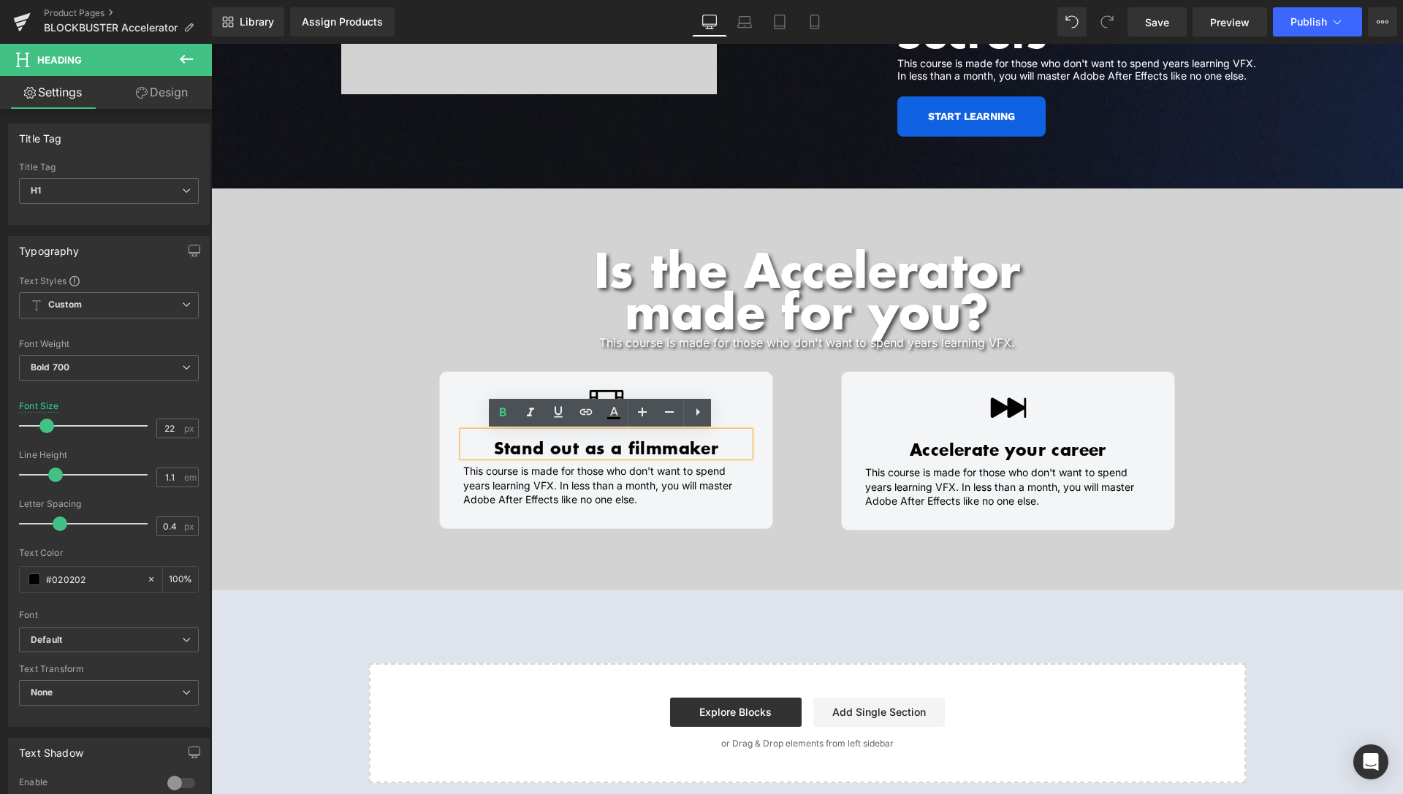
scroll to position [5813, 0]
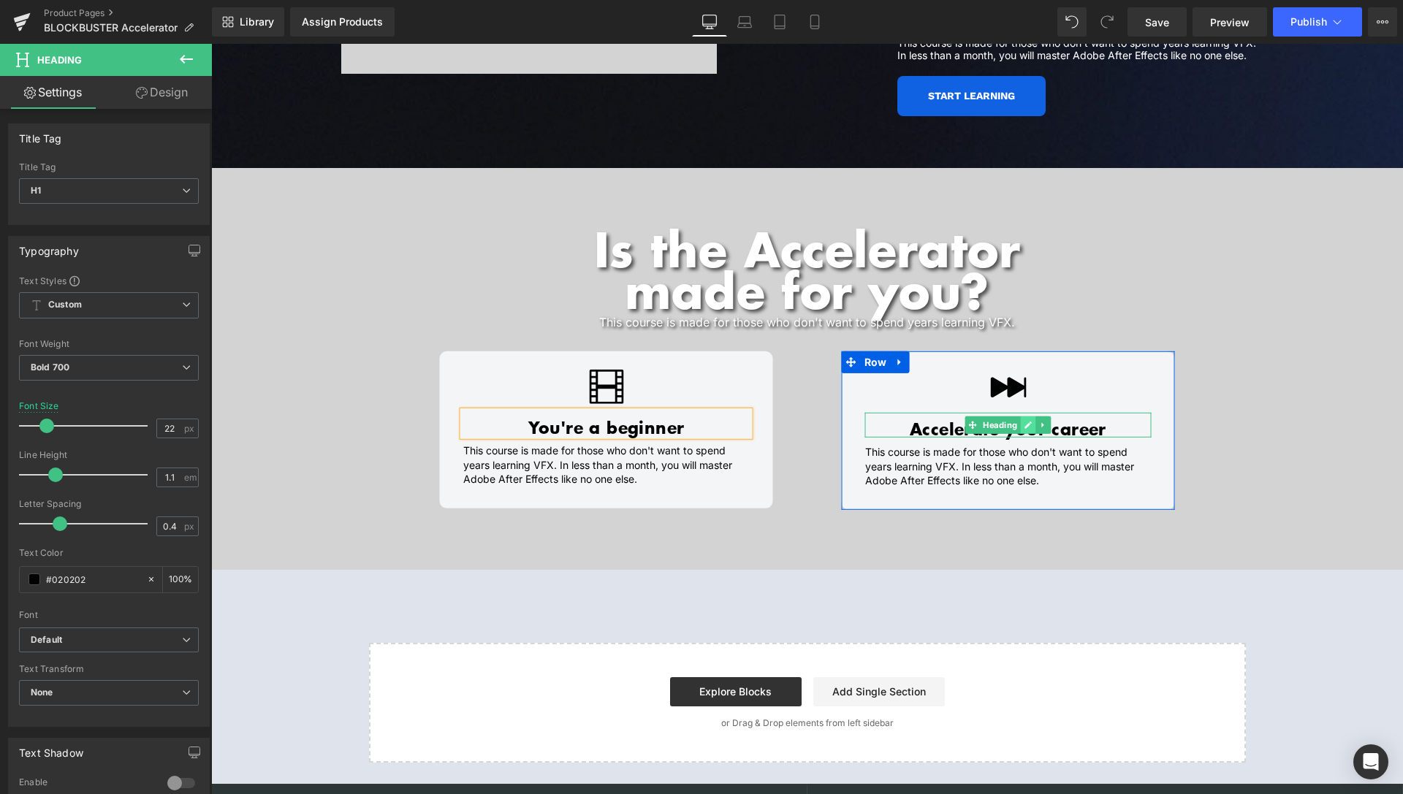
click at [1024, 421] on icon at bounding box center [1028, 425] width 8 height 9
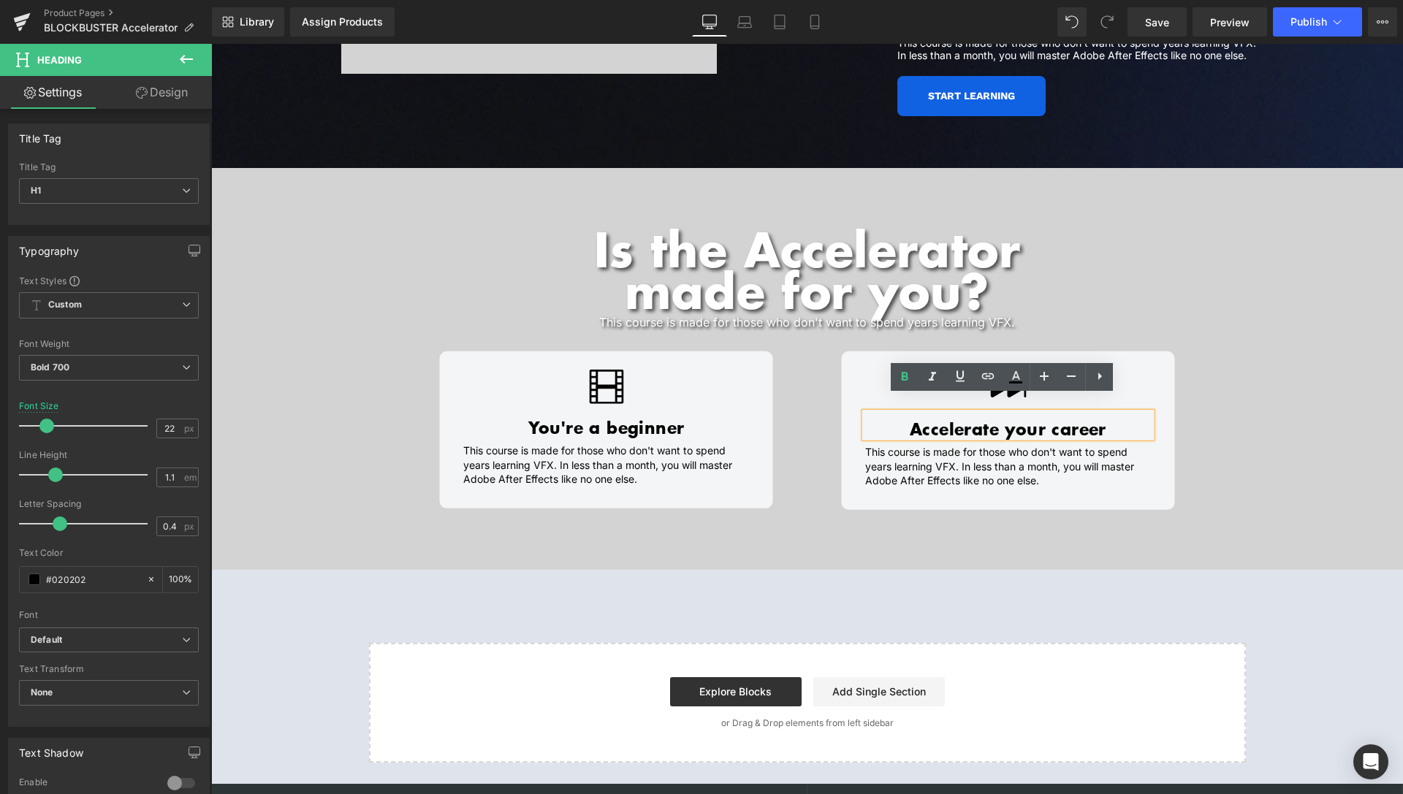
click at [1024, 420] on h1 "Accelerate your career" at bounding box center [1008, 429] width 286 height 18
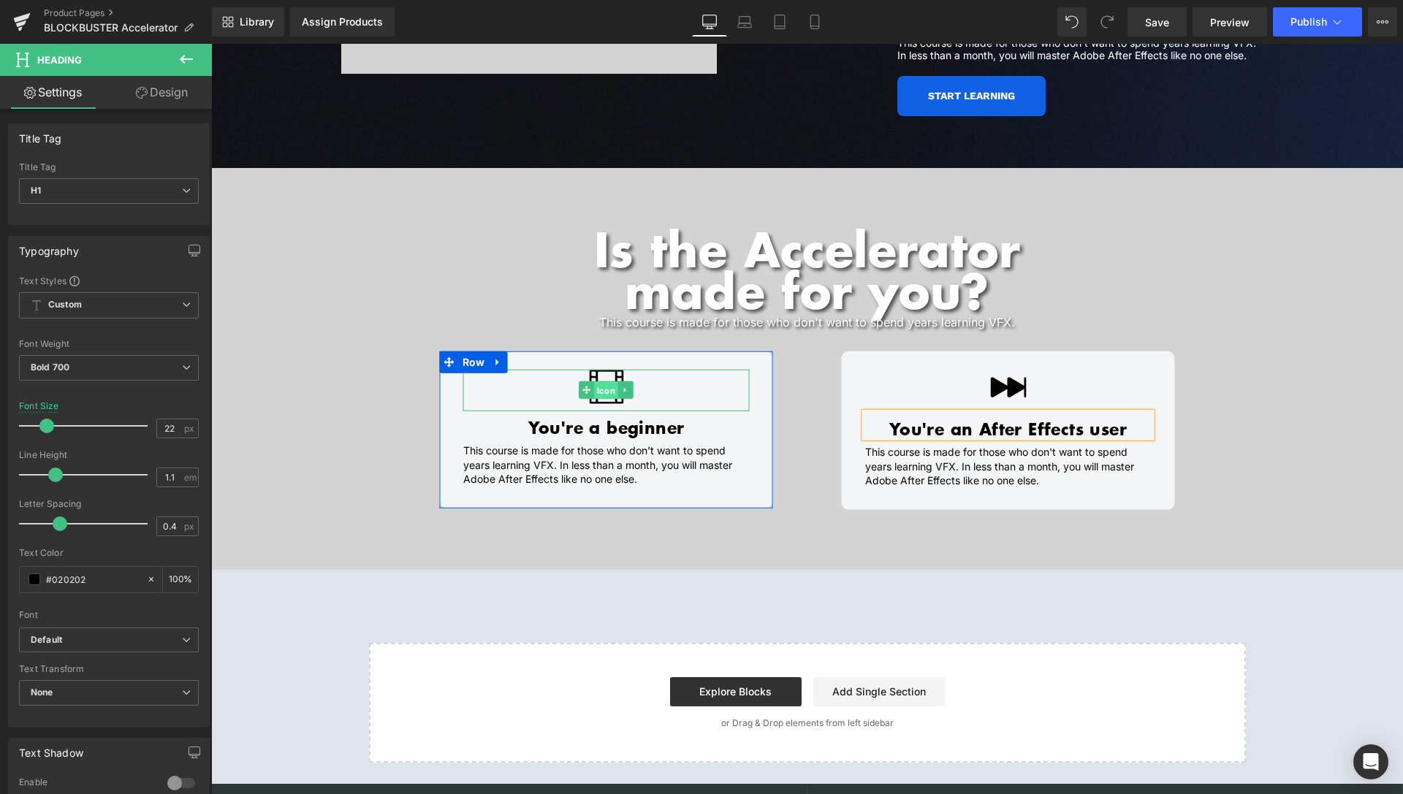
click at [598, 382] on span "Icon" at bounding box center [606, 391] width 24 height 18
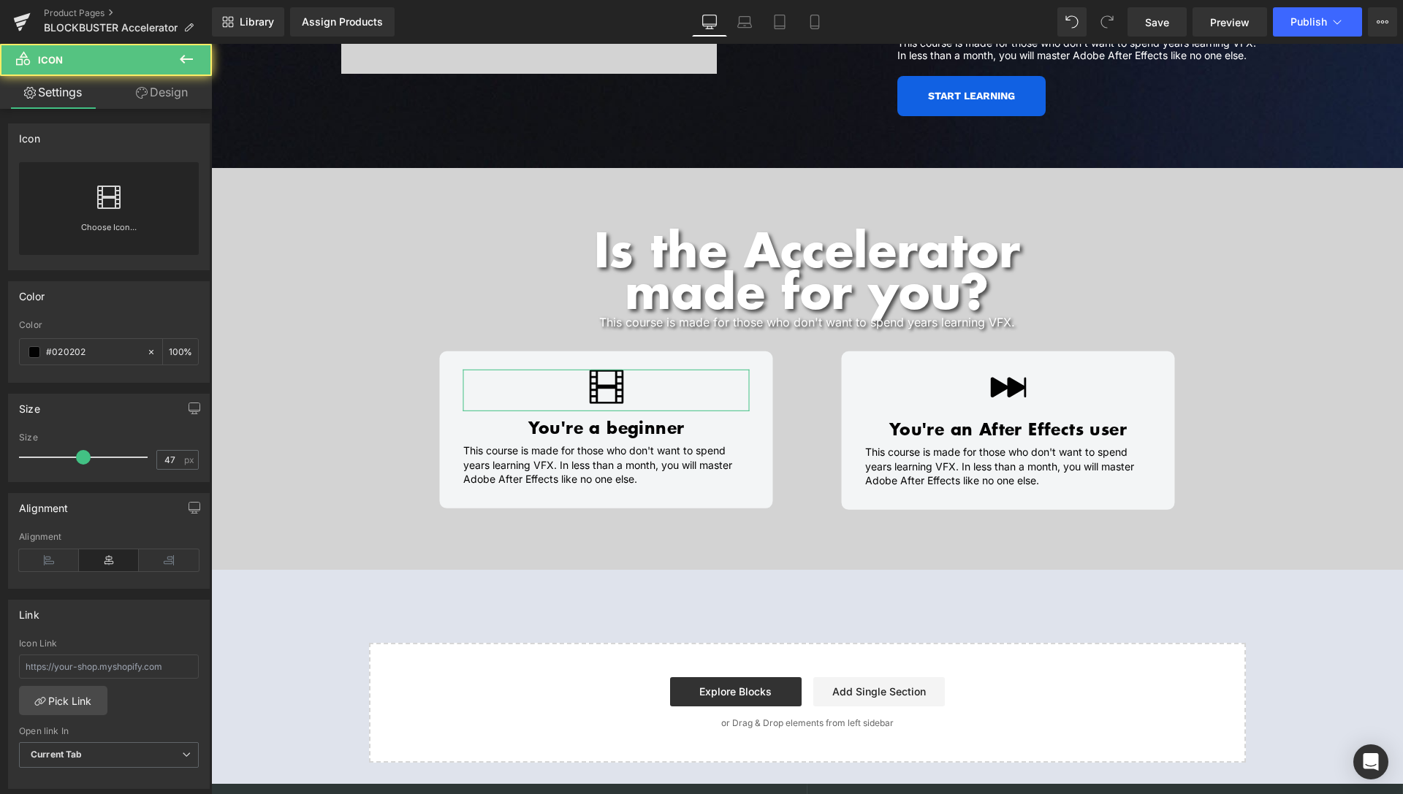
click at [96, 227] on link "Choose Icon..." at bounding box center [109, 238] width 180 height 34
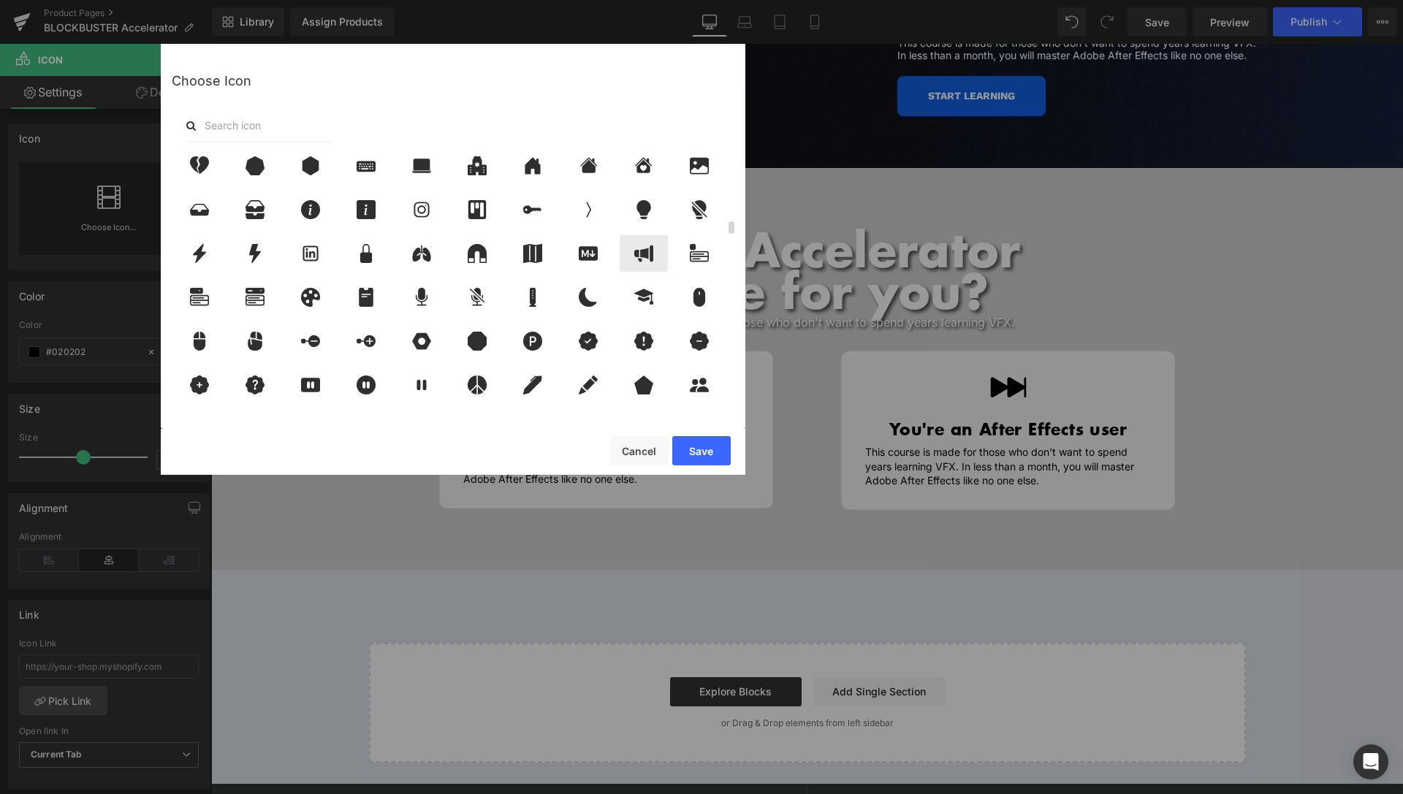
scroll to position [1350, 0]
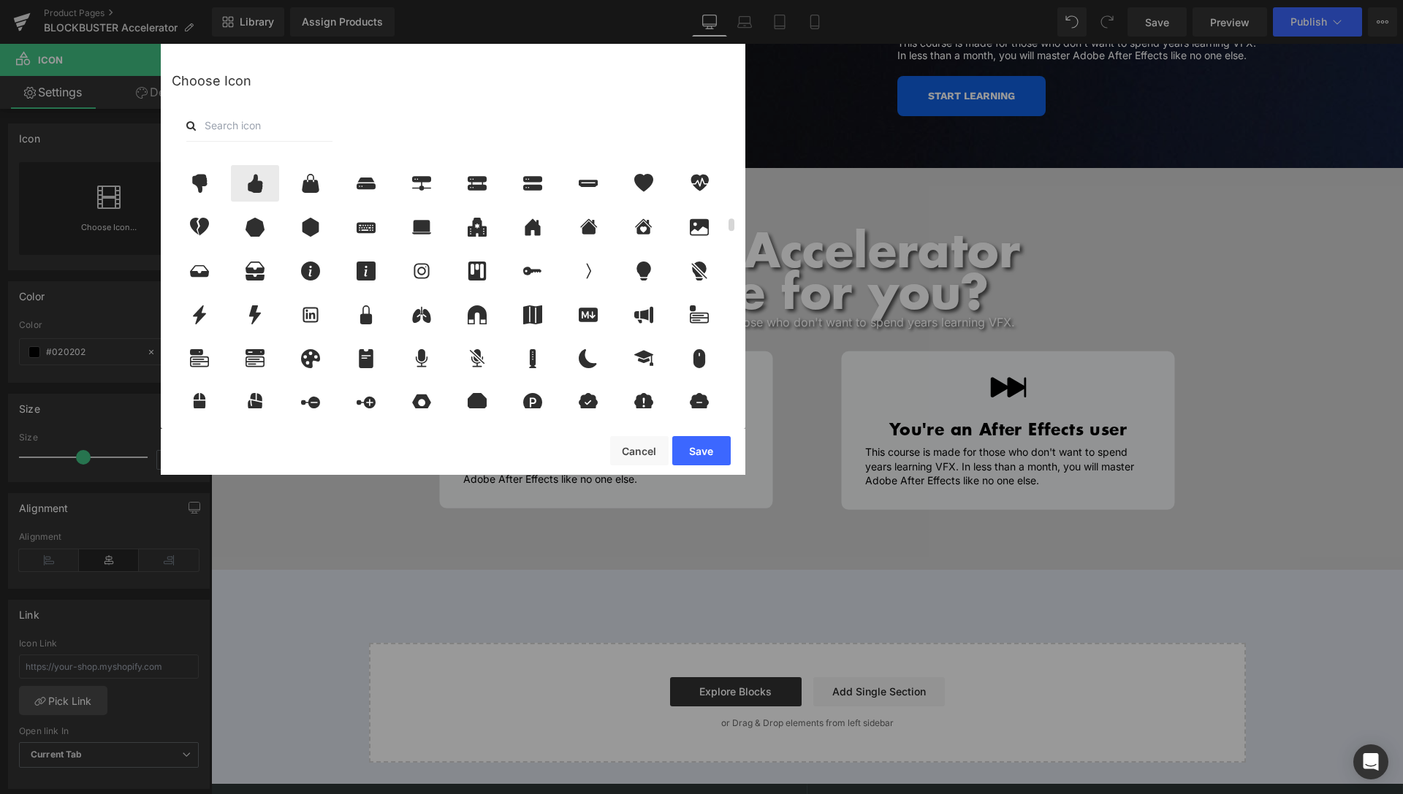
click at [259, 179] on icon at bounding box center [255, 183] width 31 height 19
click at [712, 456] on button "Save" at bounding box center [701, 450] width 58 height 29
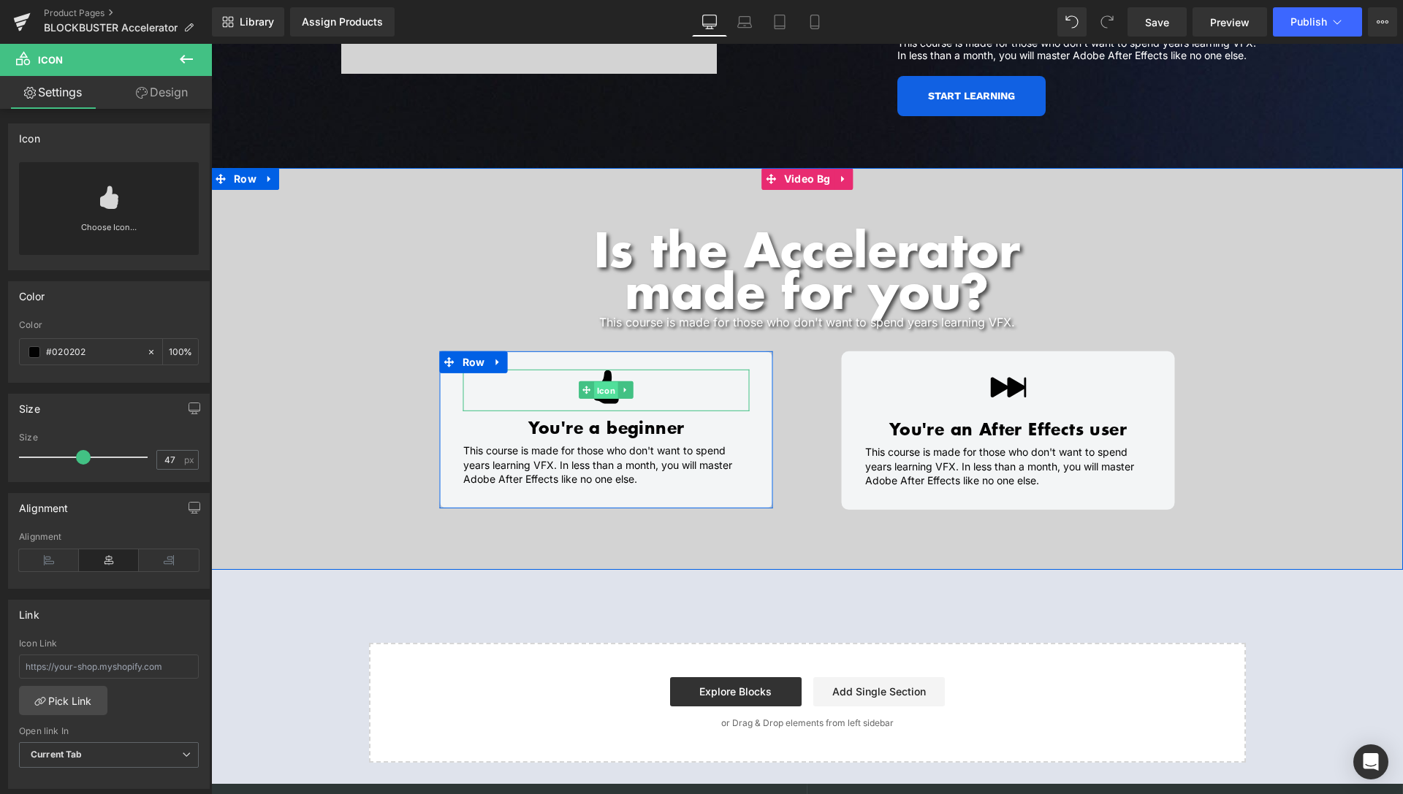
click at [604, 382] on span "Icon" at bounding box center [606, 391] width 24 height 18
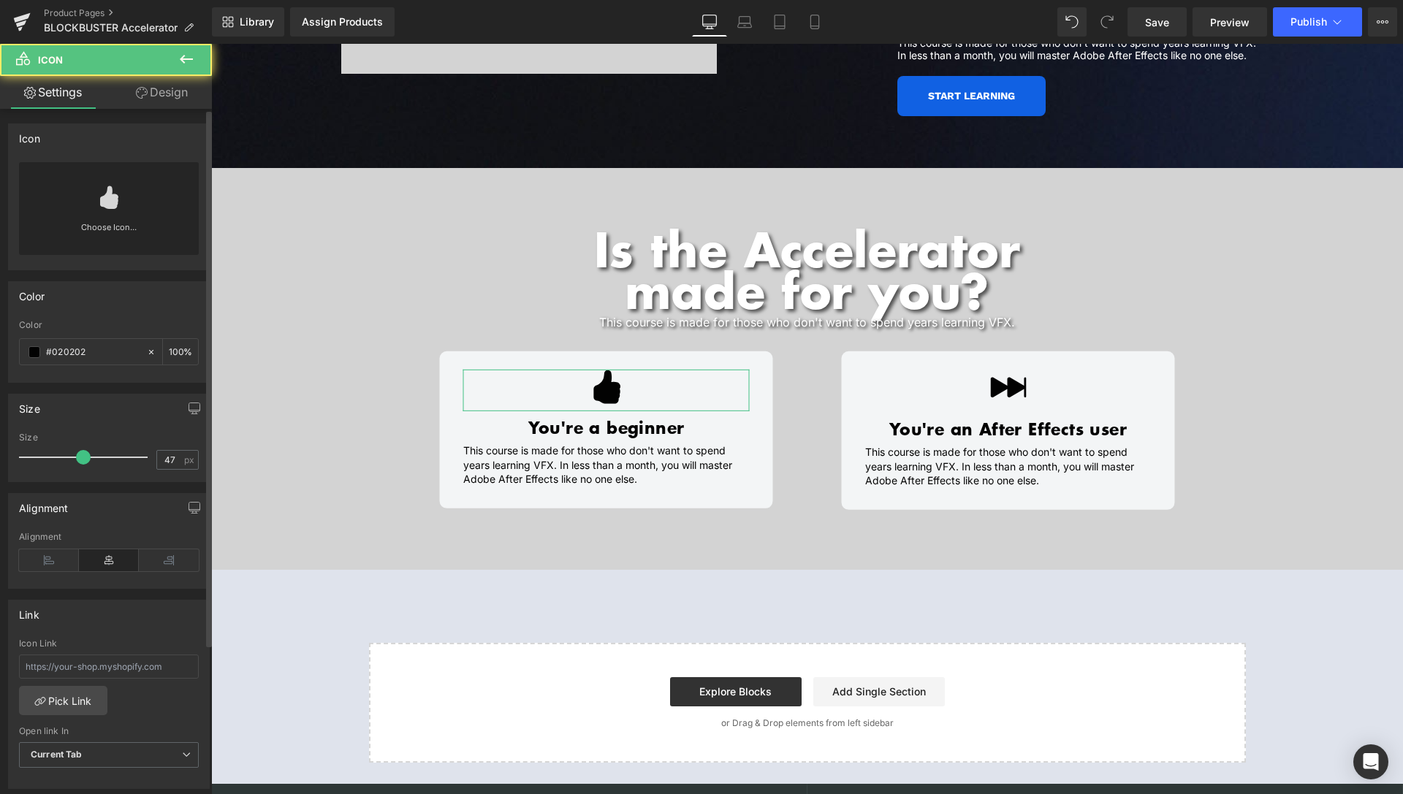
click at [110, 230] on link "Choose Icon..." at bounding box center [109, 238] width 180 height 34
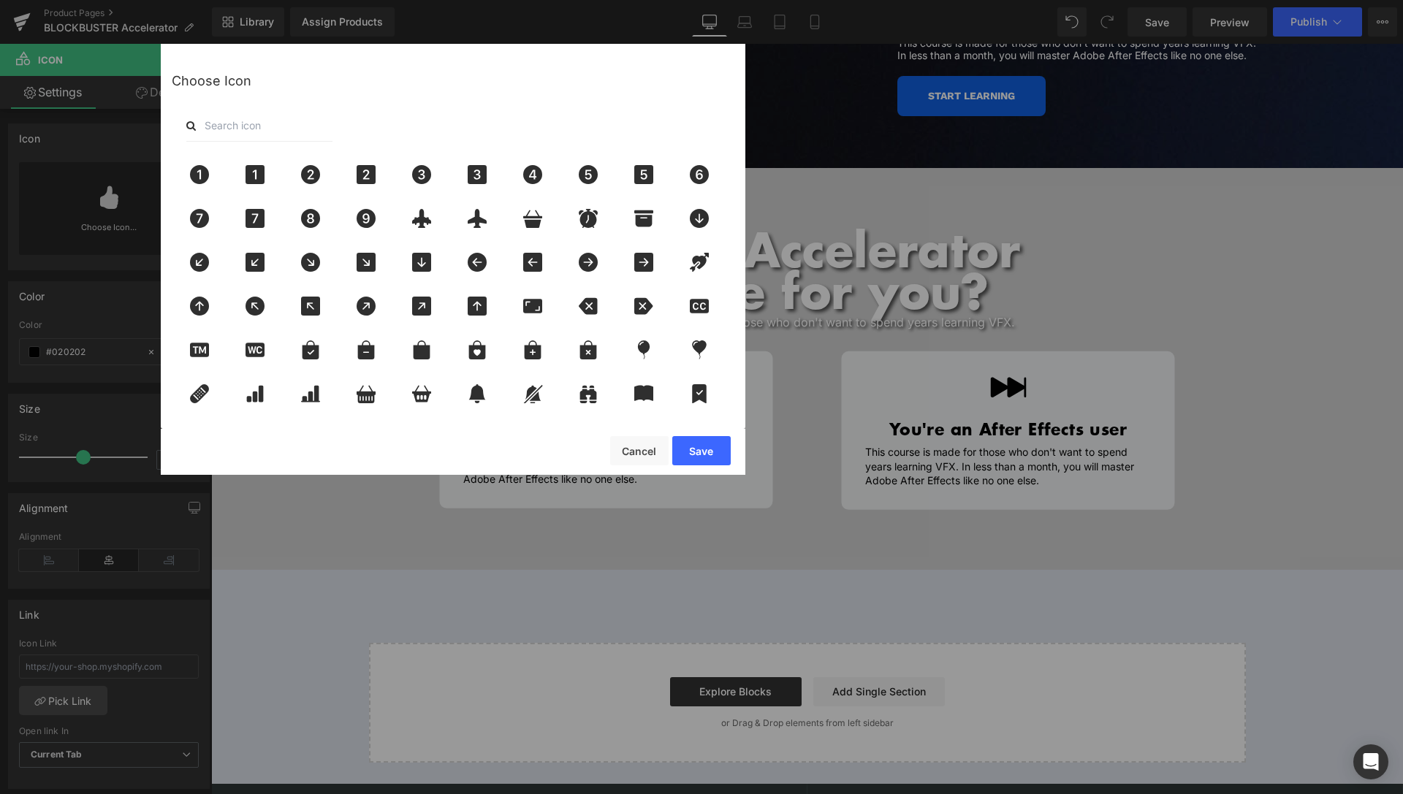
click at [266, 111] on input "text" at bounding box center [259, 126] width 146 height 32
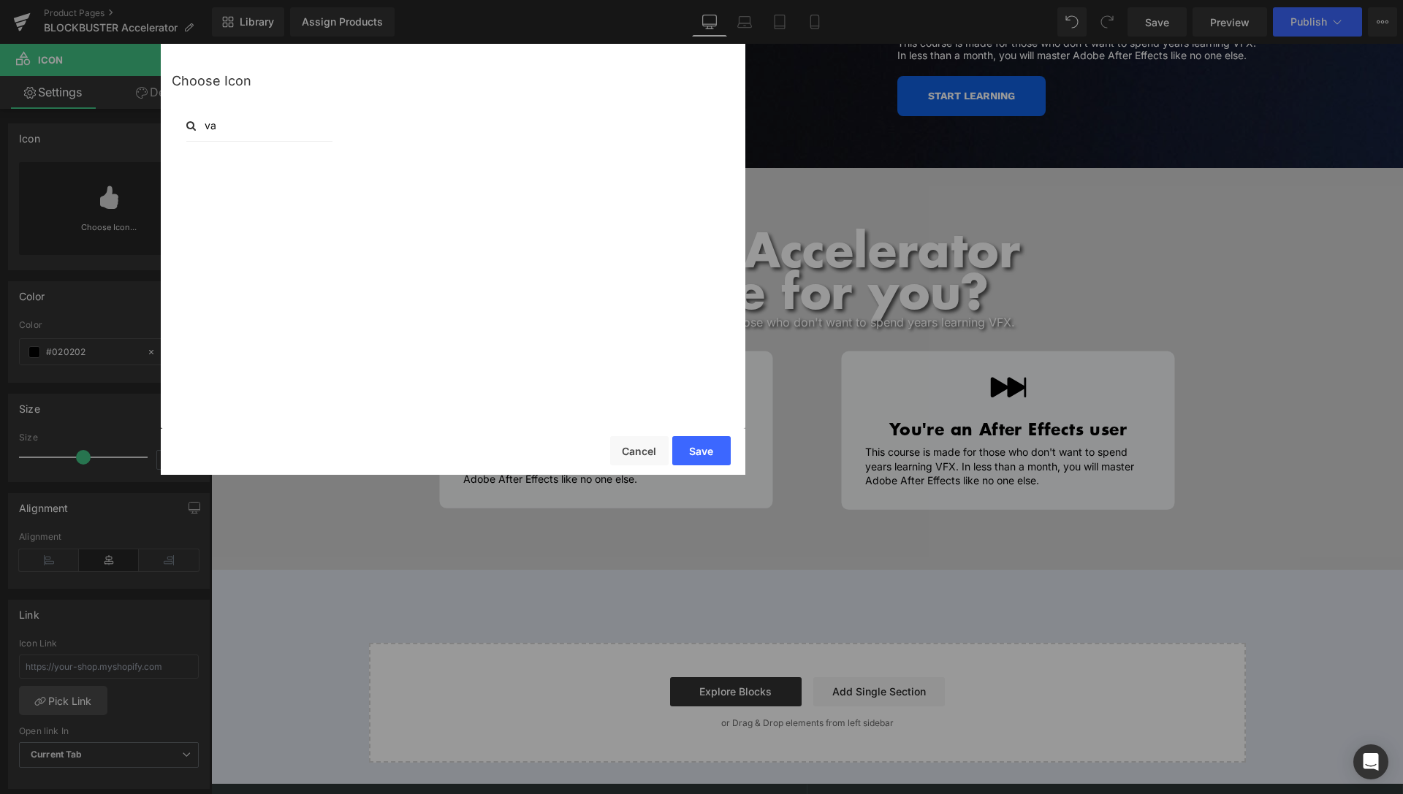
type input "v"
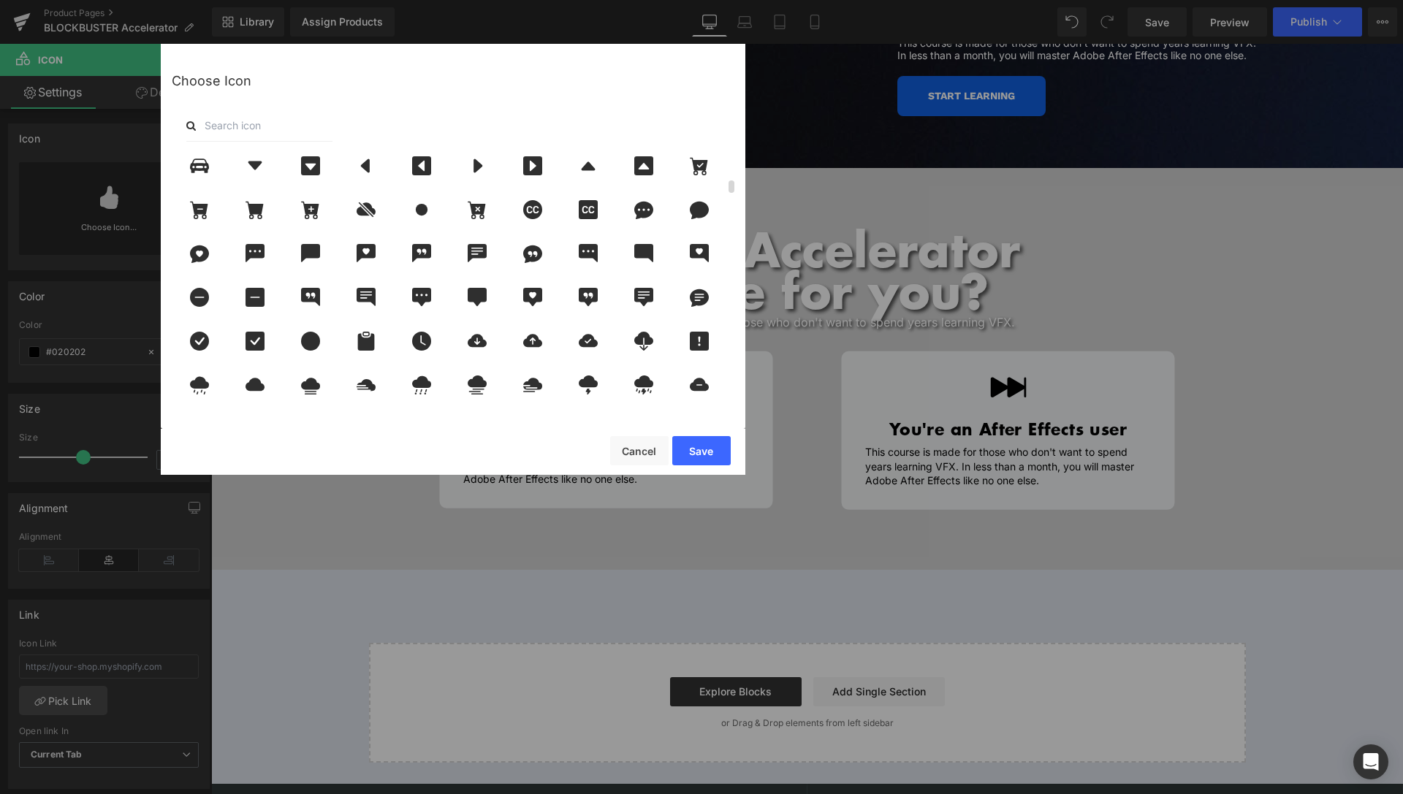
scroll to position [552, 0]
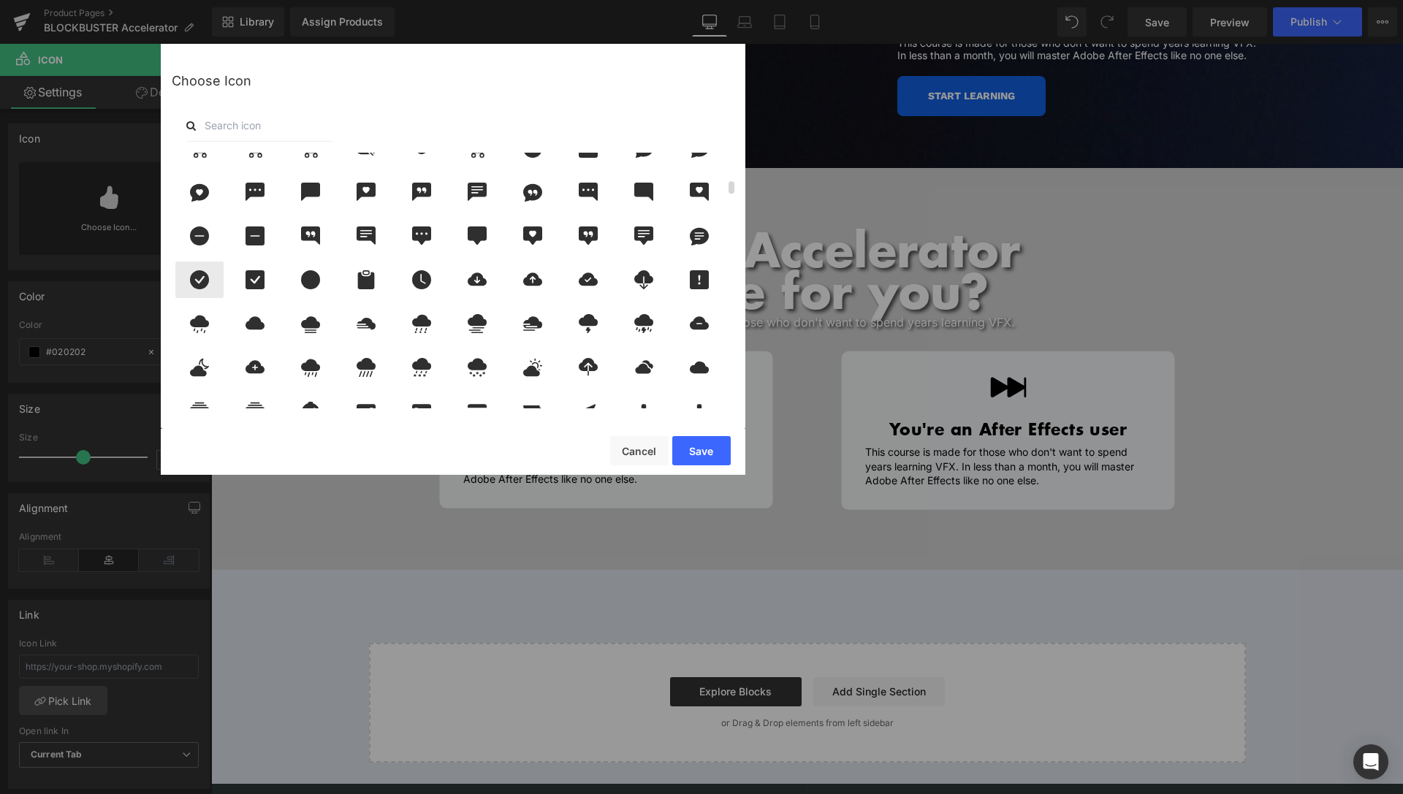
click at [197, 285] on icon at bounding box center [199, 279] width 19 height 19
click at [705, 454] on button "Save" at bounding box center [701, 450] width 58 height 29
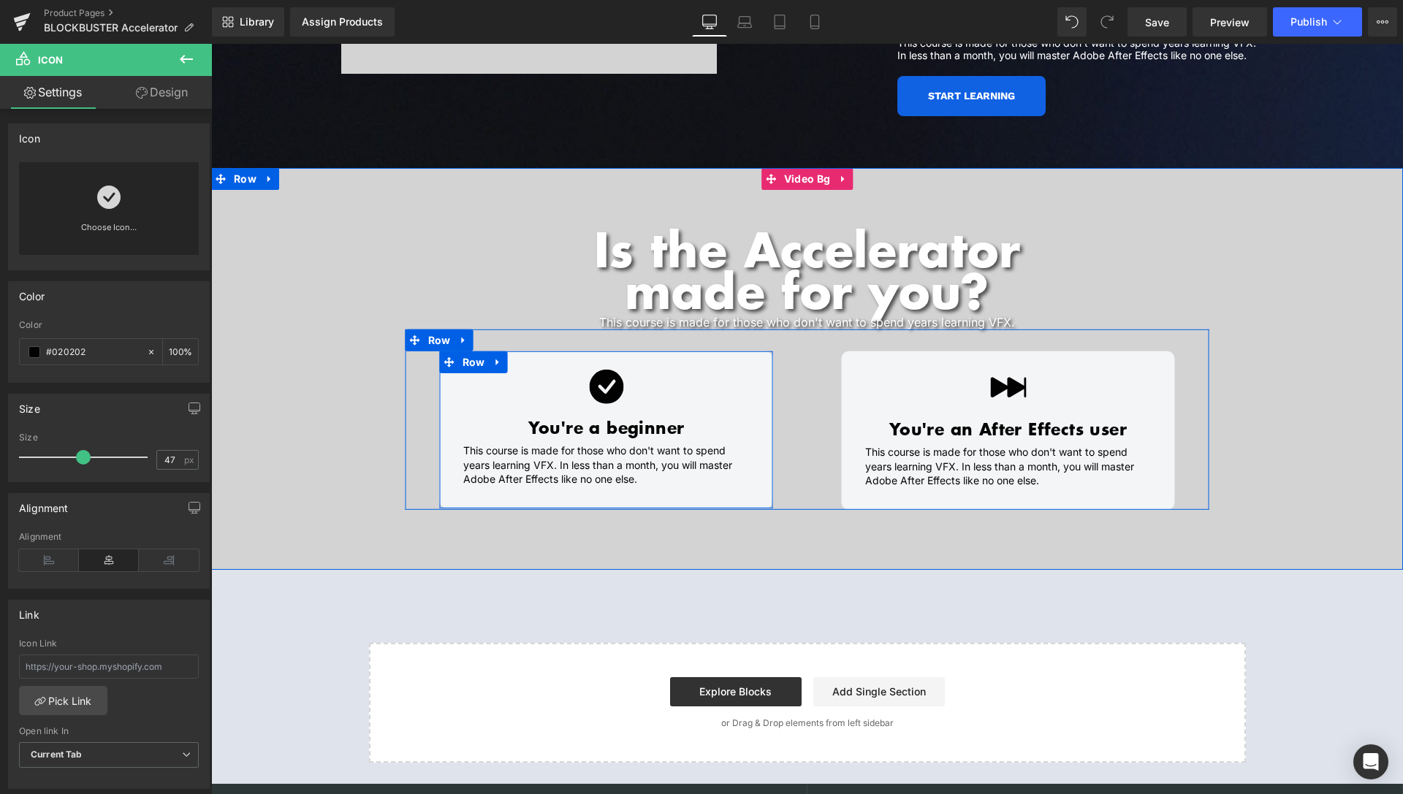
click at [594, 381] on span "Icon" at bounding box center [606, 390] width 24 height 18
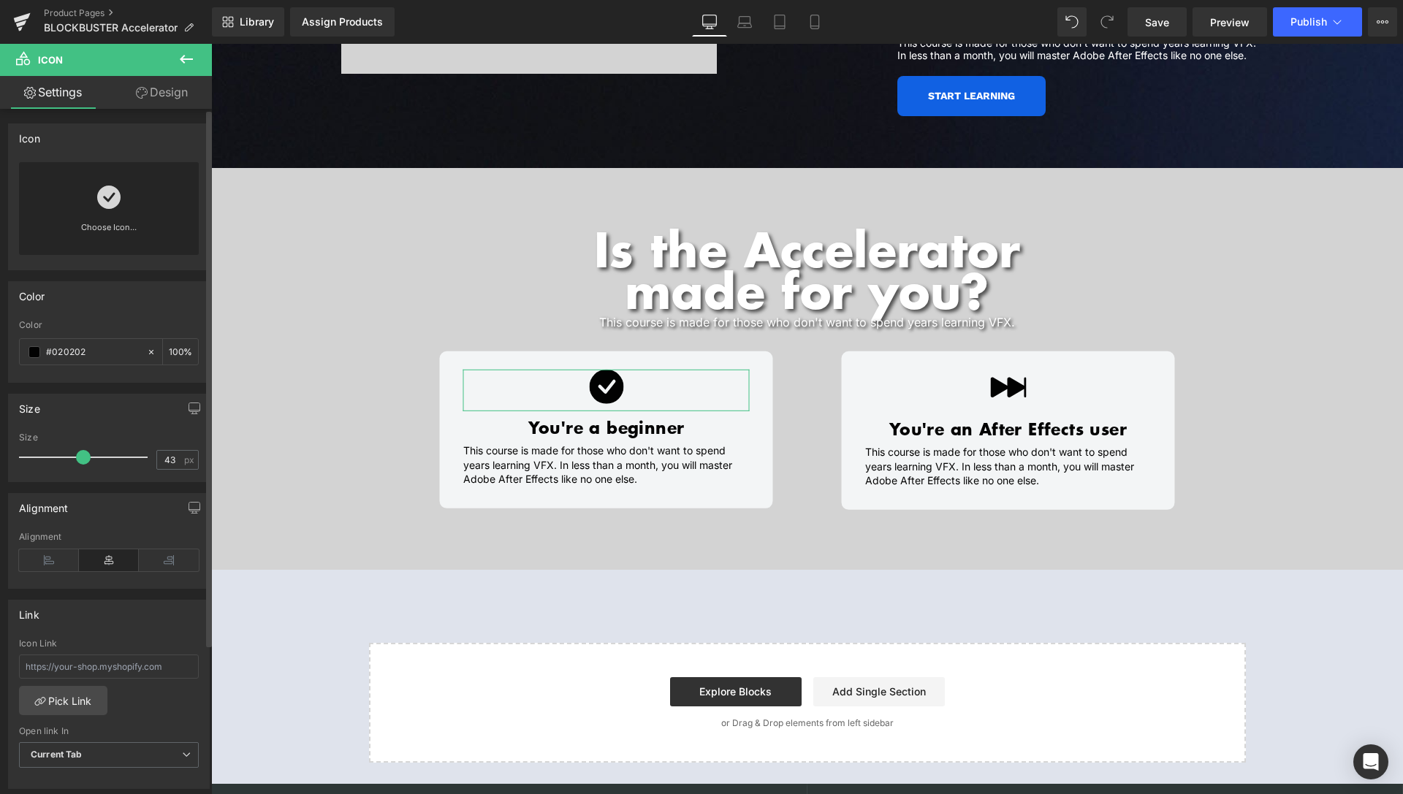
type input "42"
click at [72, 460] on span at bounding box center [77, 457] width 15 height 15
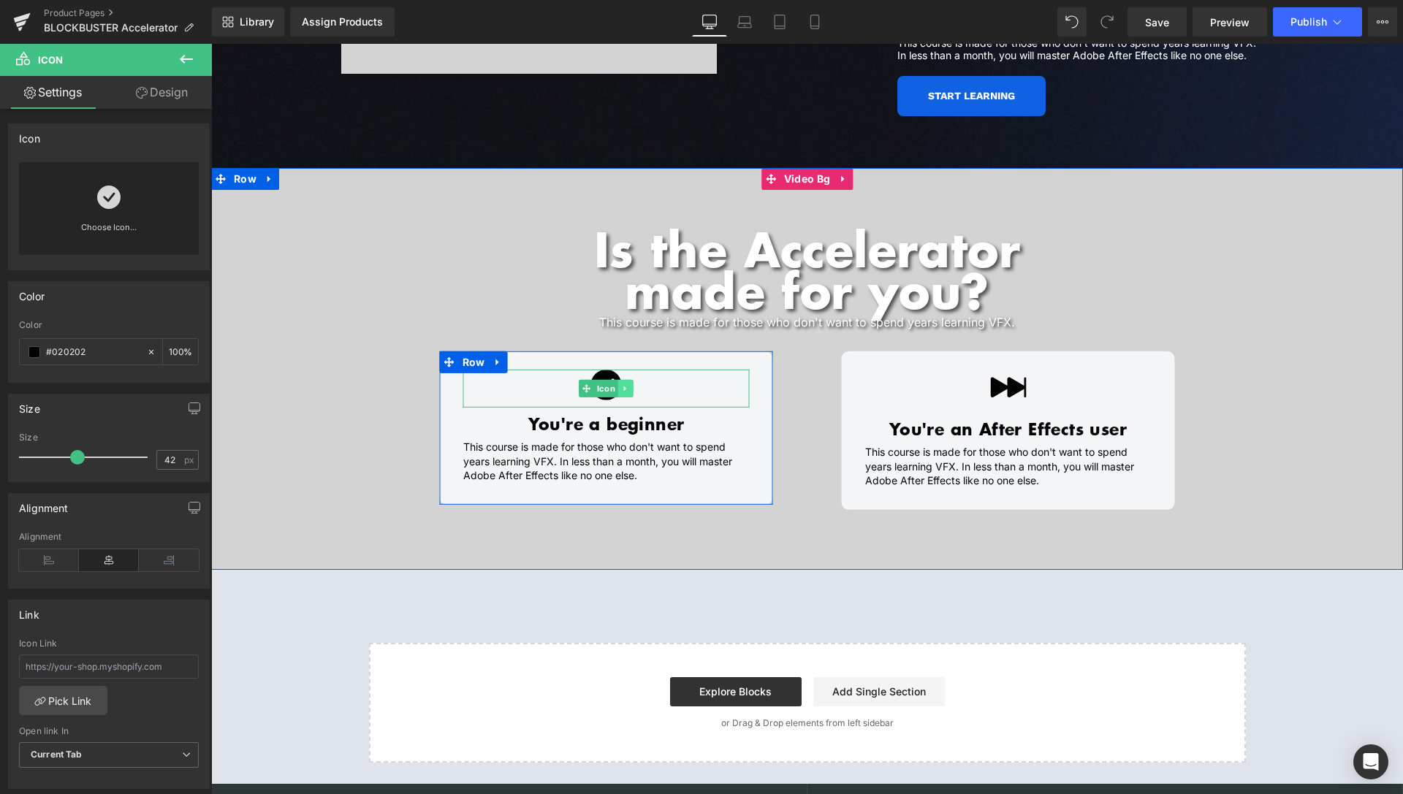
click at [623, 384] on icon at bounding box center [626, 388] width 8 height 9
click at [617, 380] on link at bounding box center [618, 389] width 15 height 18
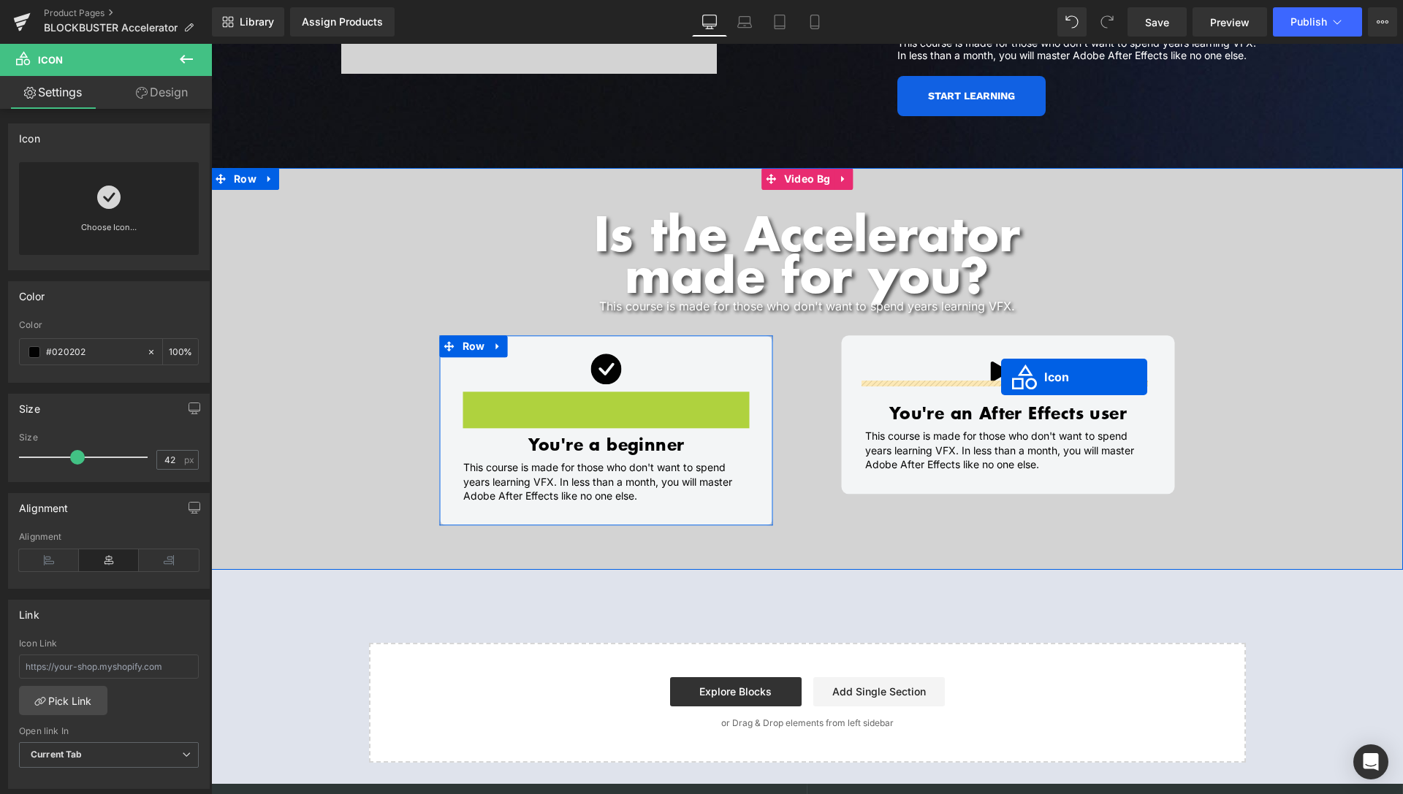
drag, startPoint x: 584, startPoint y: 396, endPoint x: 1001, endPoint y: 377, distance: 417.7
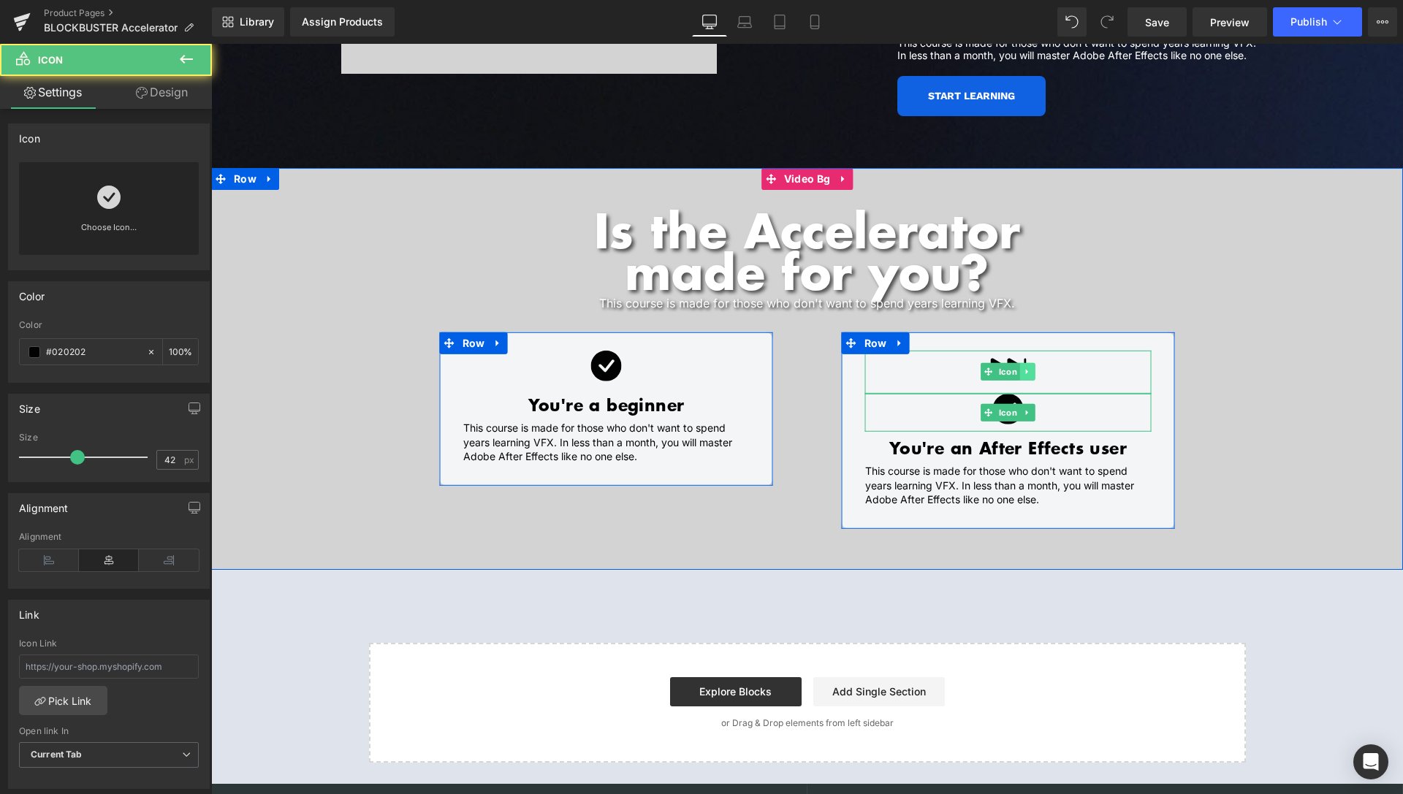
click at [1024, 368] on icon at bounding box center [1028, 372] width 8 height 9
click at [1031, 368] on icon at bounding box center [1035, 372] width 8 height 8
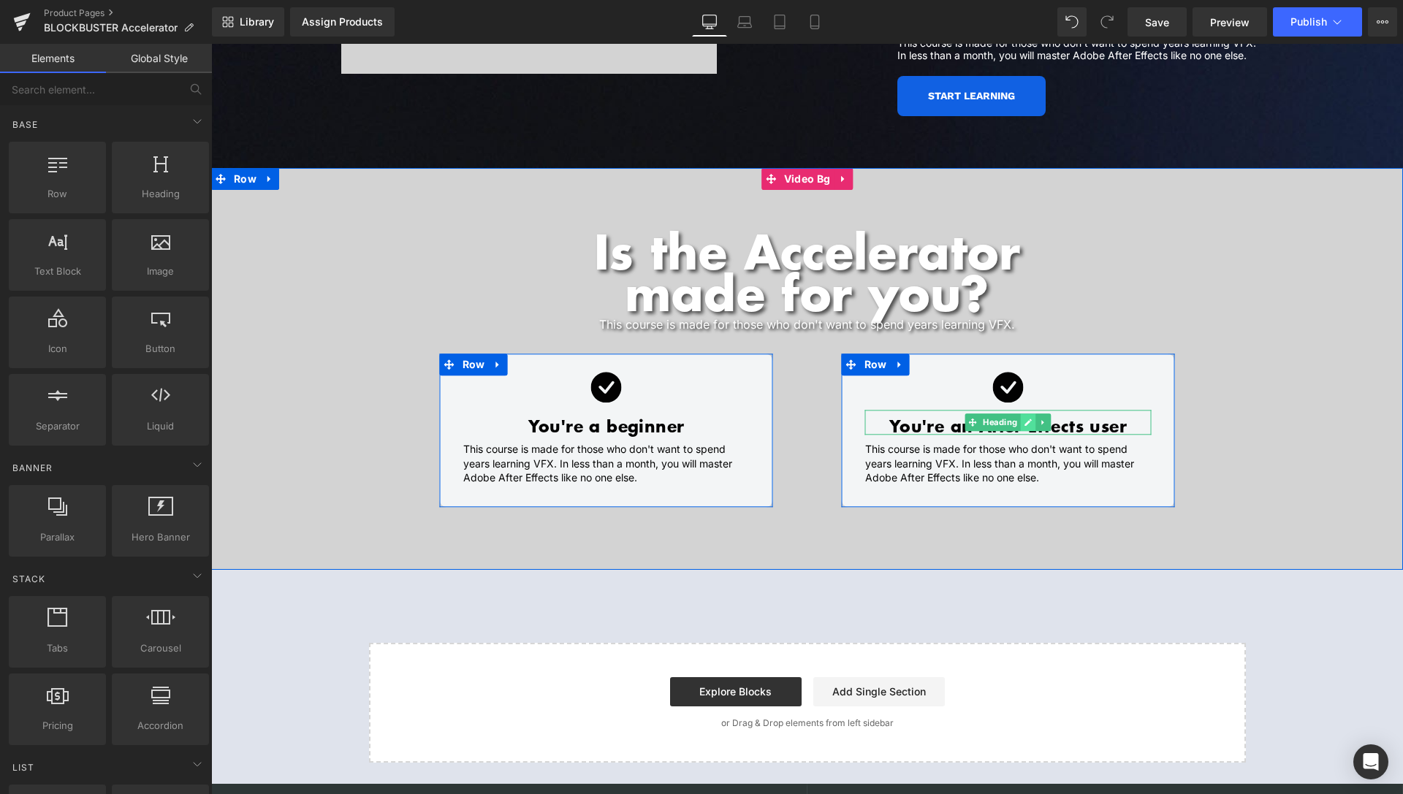
click at [1021, 414] on link at bounding box center [1028, 423] width 15 height 18
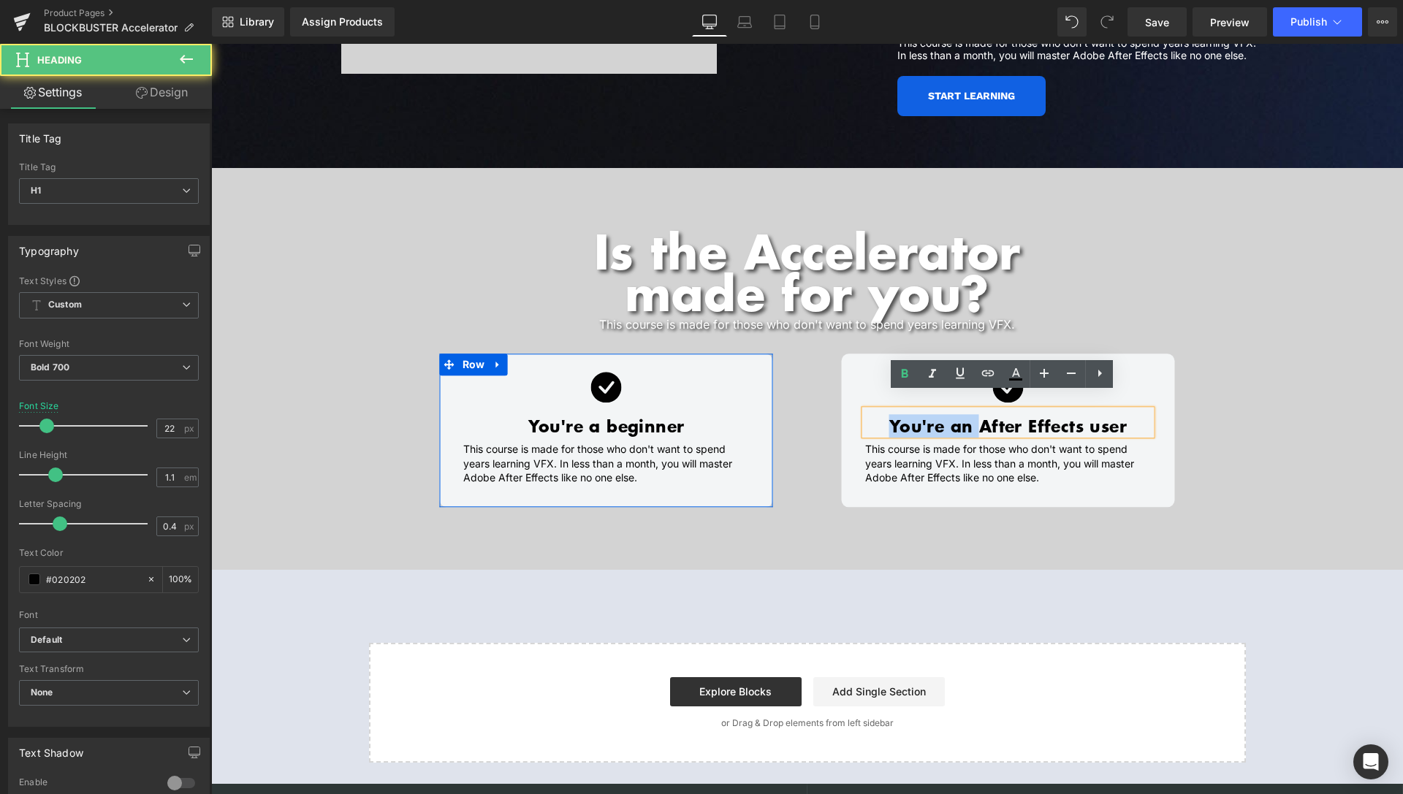
drag, startPoint x: 975, startPoint y: 408, endPoint x: 845, endPoint y: 411, distance: 129.4
click at [845, 411] on div "Icon You're an After Effects user Heading This course is made for those who don…" at bounding box center [1008, 428] width 333 height 113
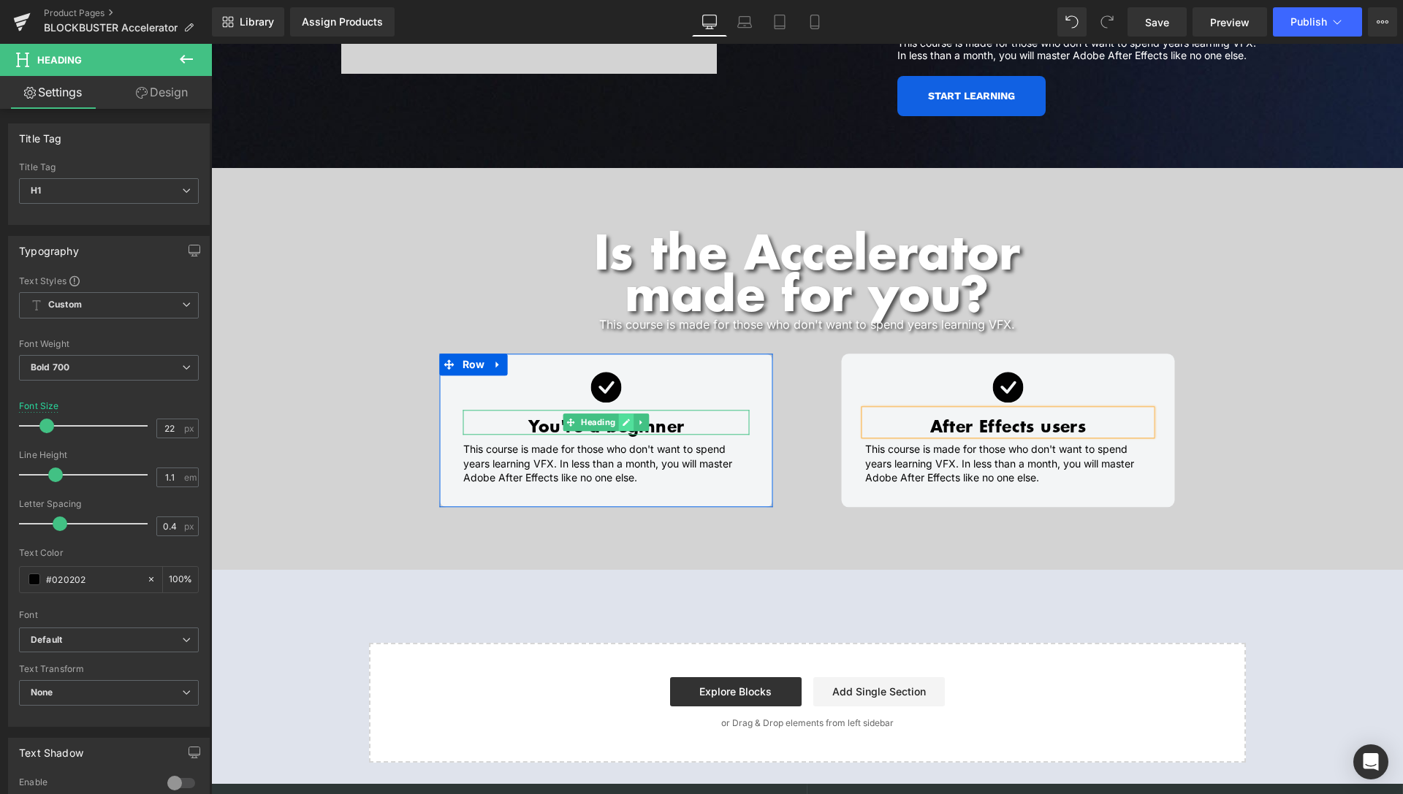
click at [625, 414] on link at bounding box center [626, 423] width 15 height 18
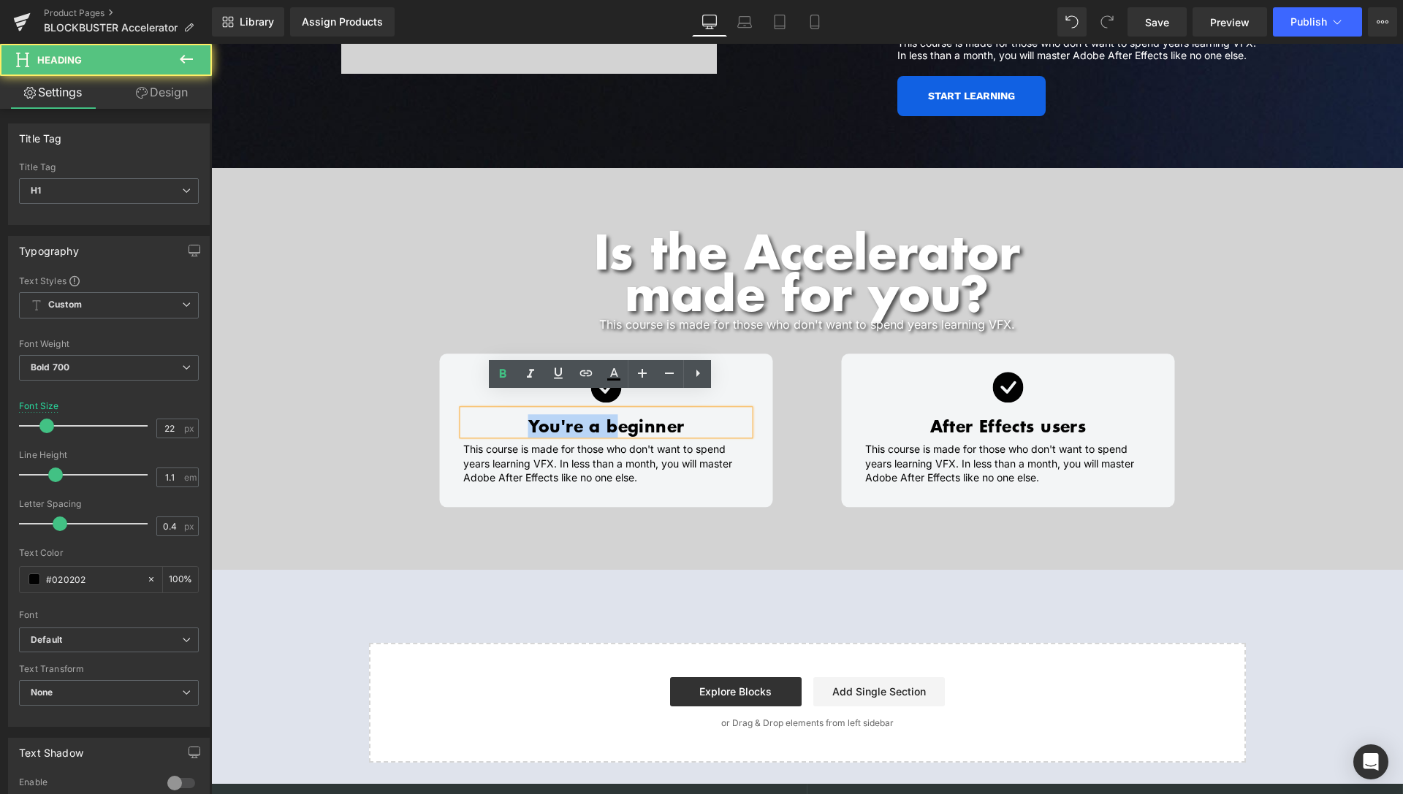
drag, startPoint x: 554, startPoint y: 411, endPoint x: 489, endPoint y: 411, distance: 65.0
click at [489, 417] on h1 "You're a beginner" at bounding box center [606, 426] width 286 height 18
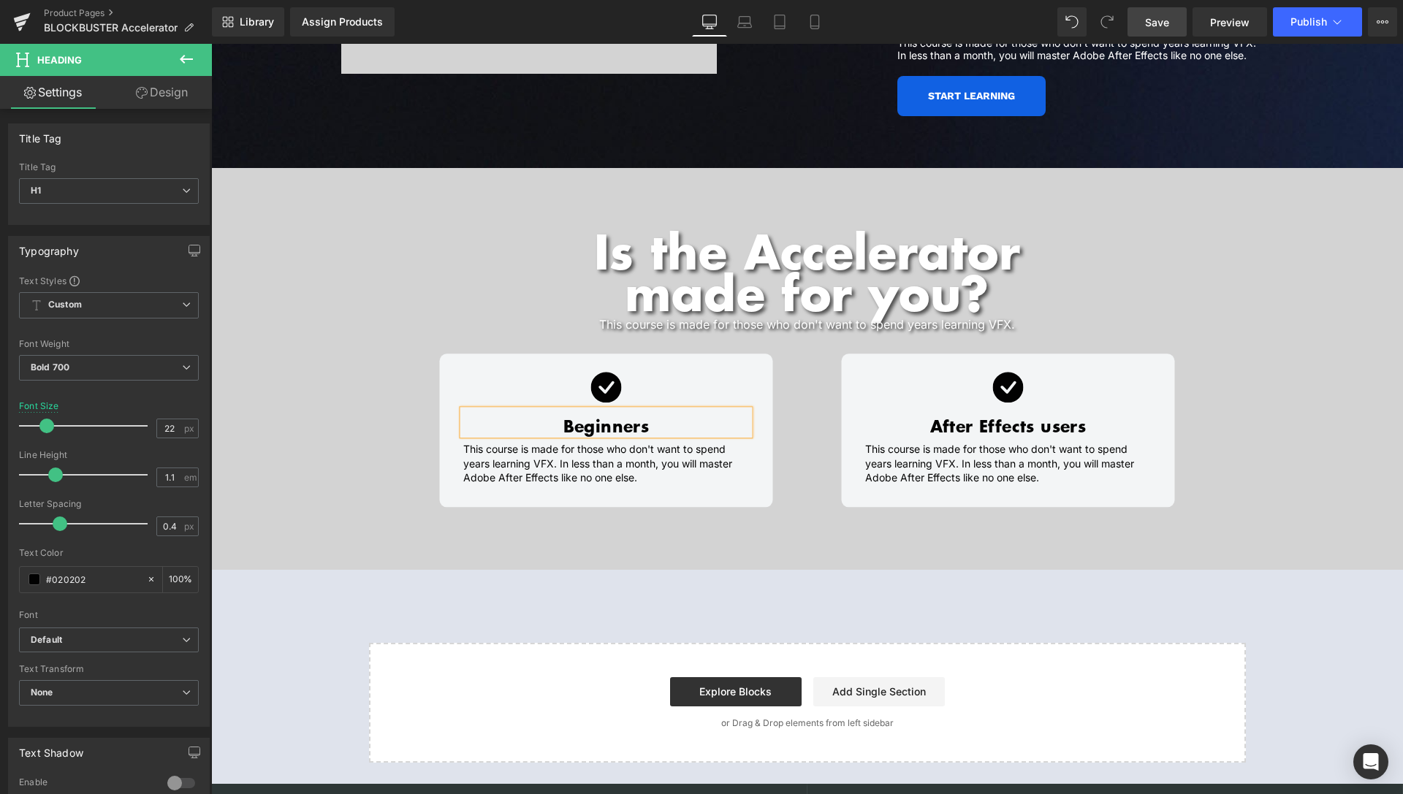
click at [1181, 20] on link "Save" at bounding box center [1156, 21] width 59 height 29
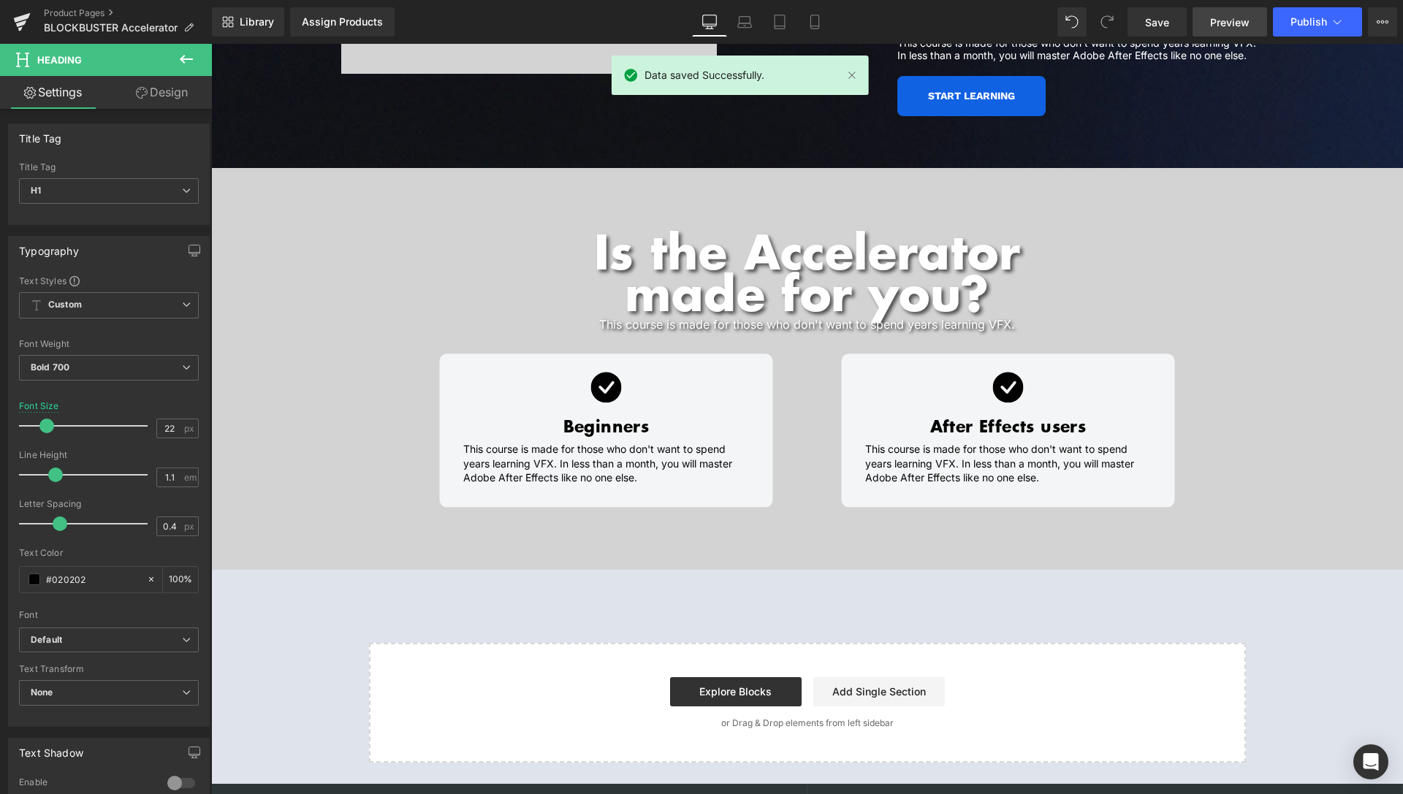
click at [1221, 24] on span "Preview" at bounding box center [1229, 22] width 39 height 15
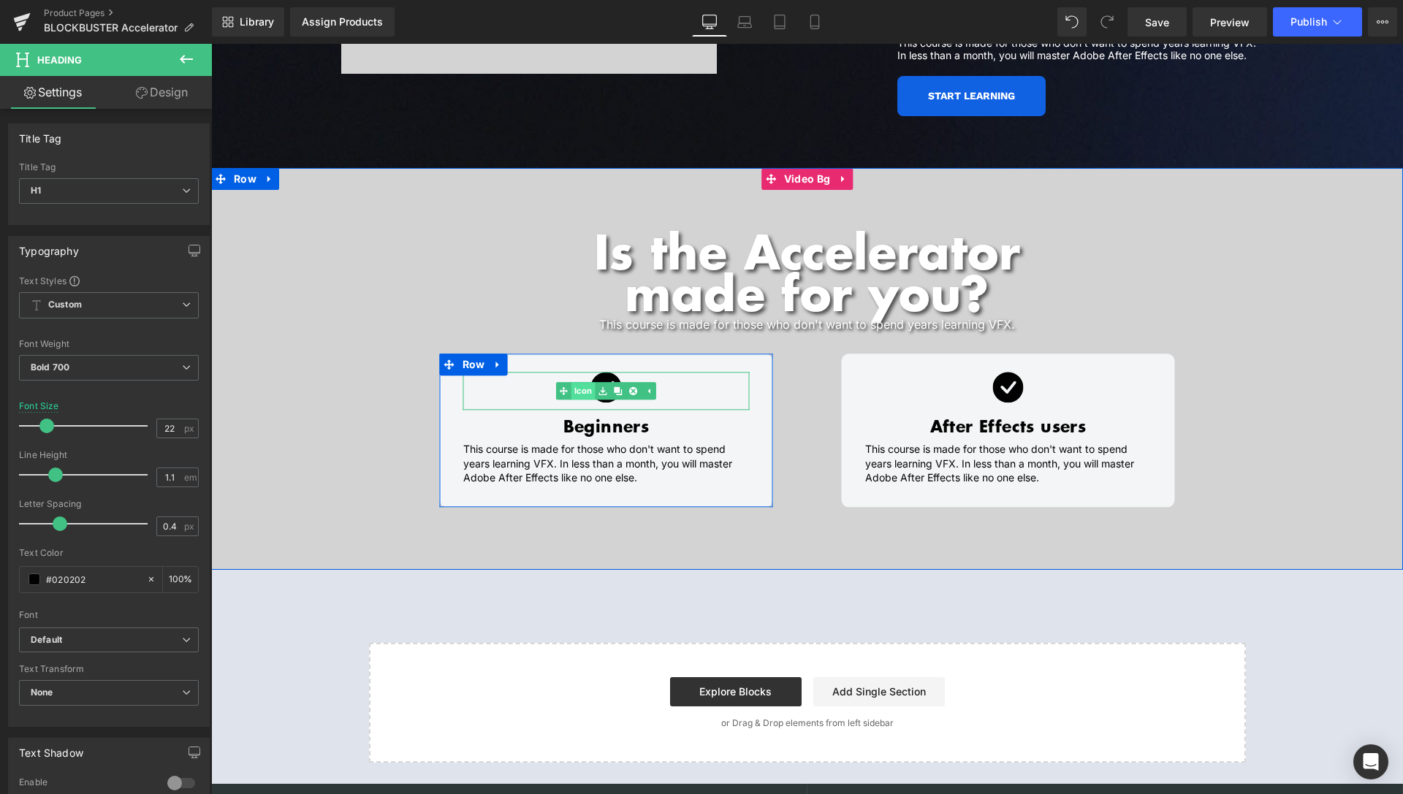
click at [581, 382] on link "Icon" at bounding box center [575, 391] width 39 height 18
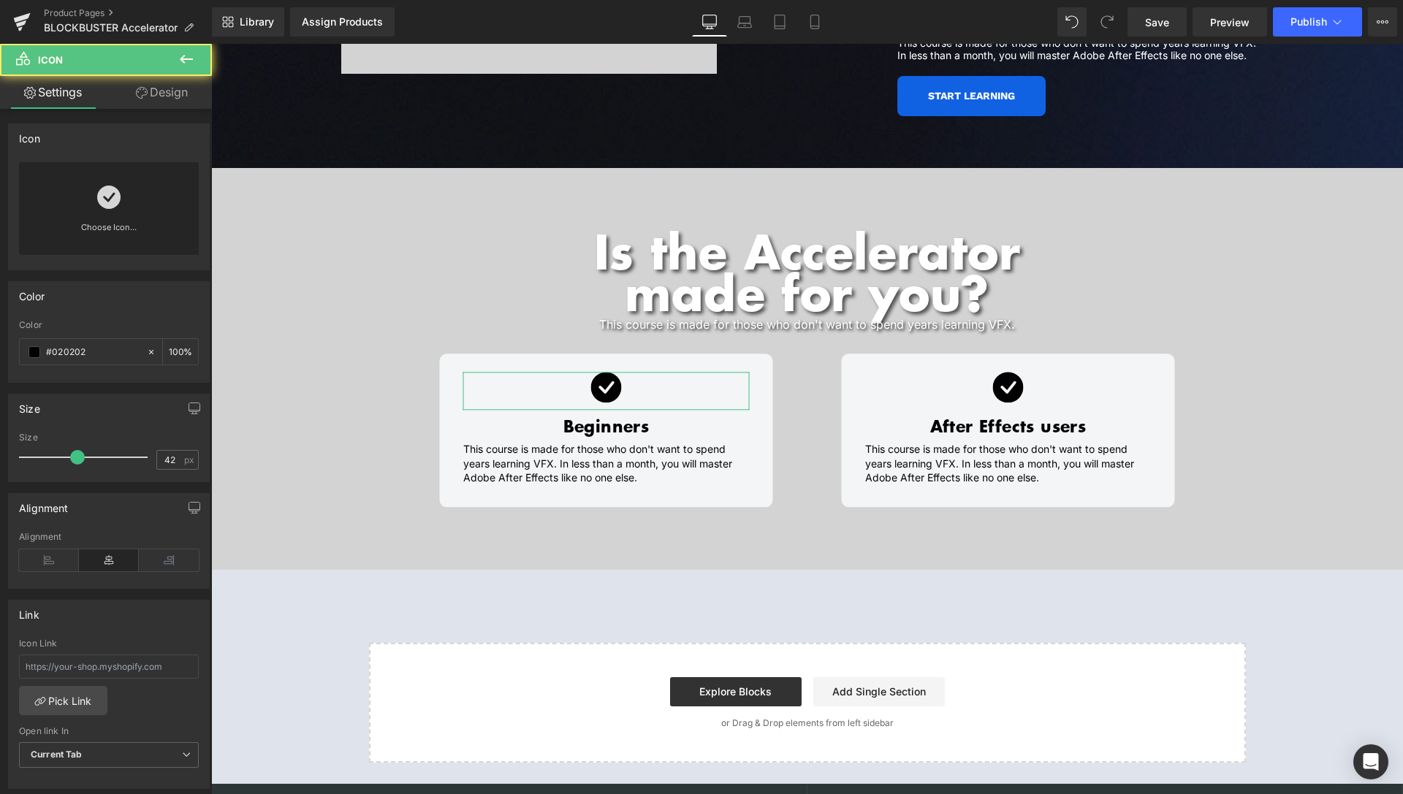
click at [156, 95] on link "Design" at bounding box center [162, 92] width 106 height 33
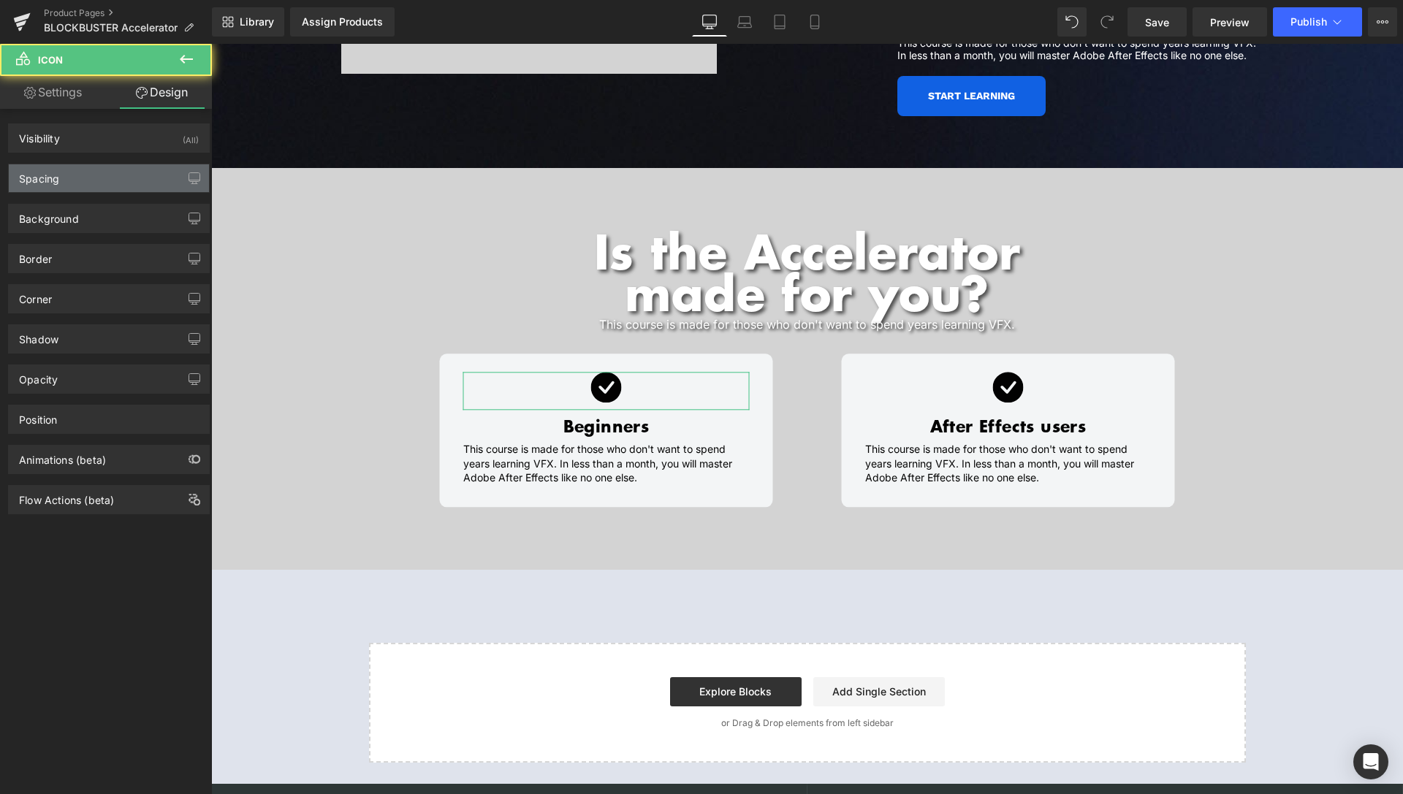
click at [88, 181] on div "Spacing" at bounding box center [109, 178] width 200 height 28
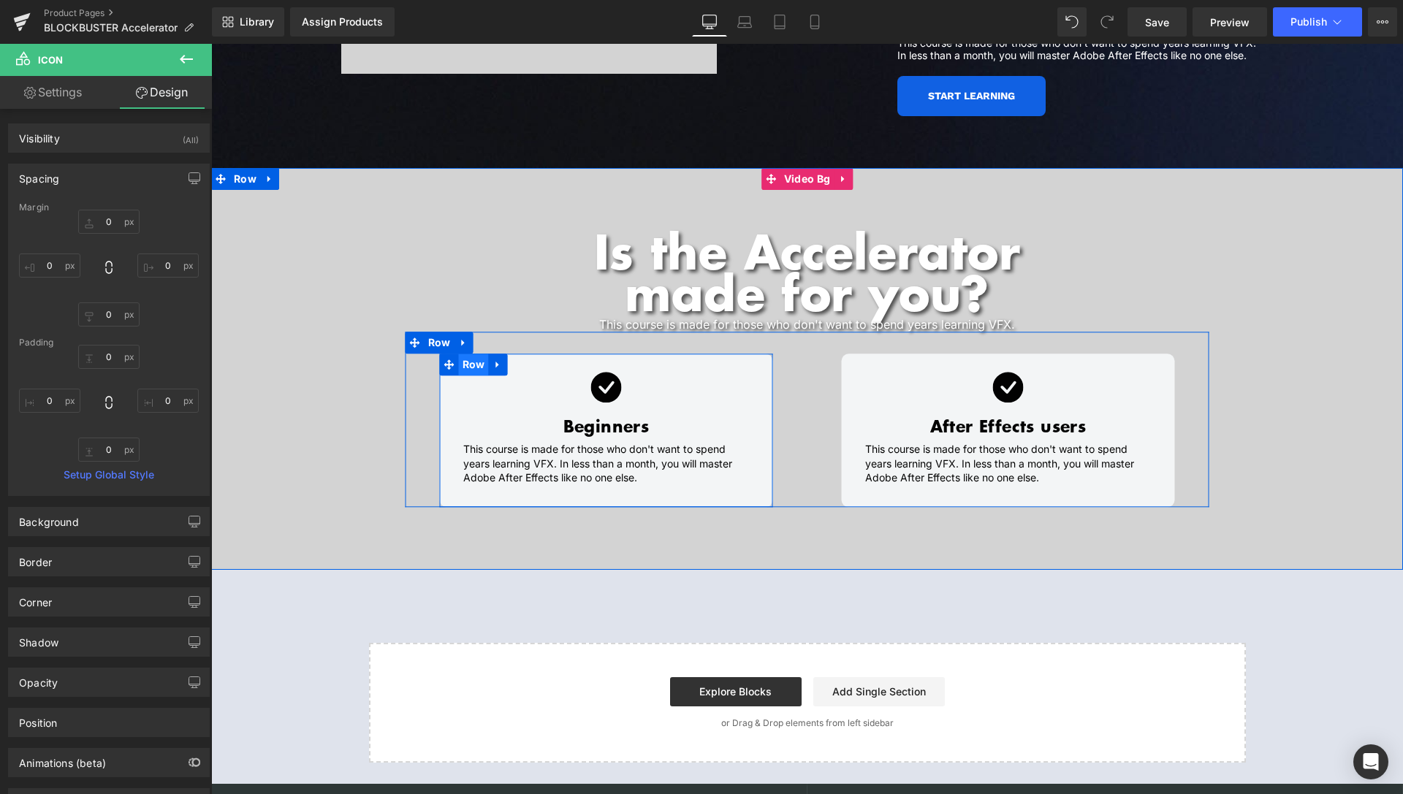
click at [465, 354] on span "Row" at bounding box center [474, 365] width 30 height 22
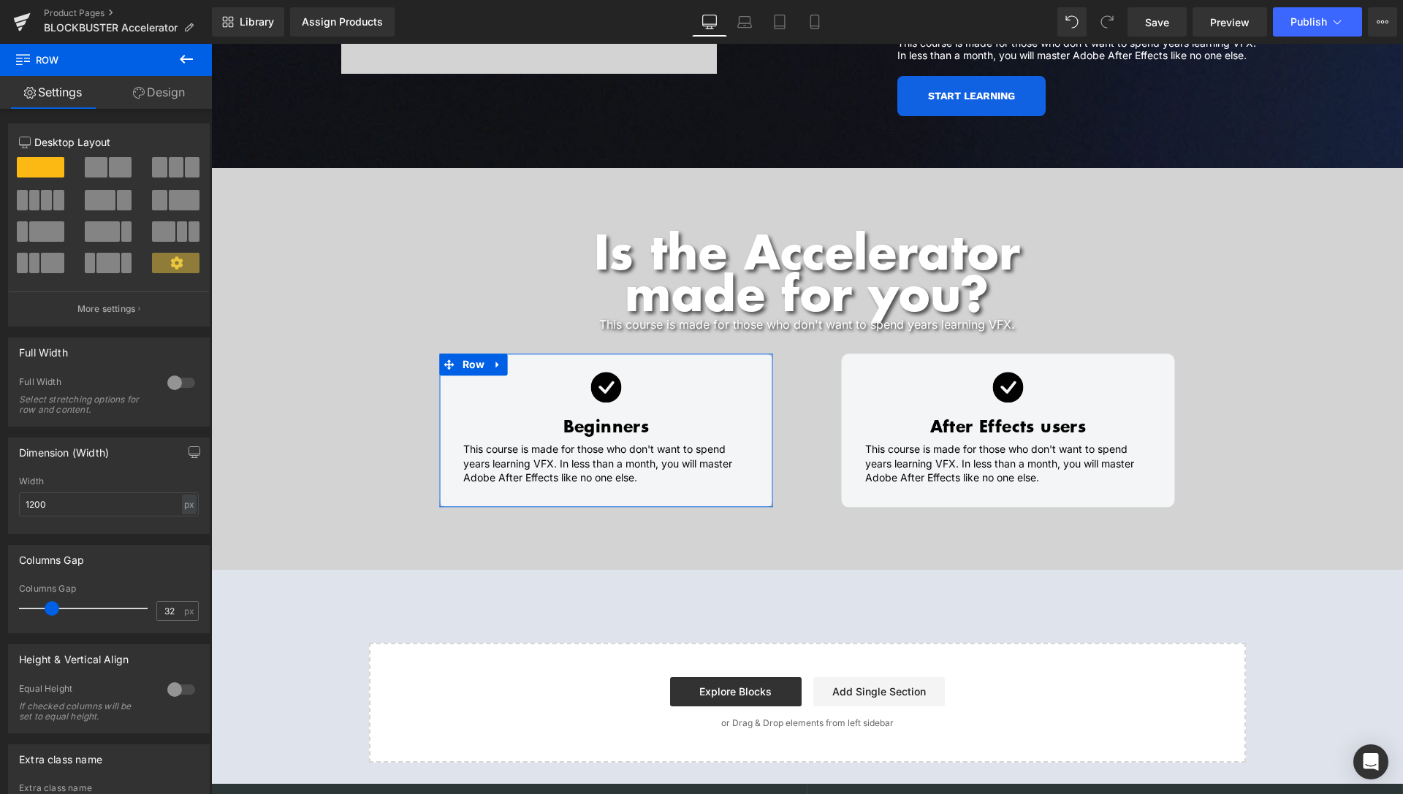
click at [159, 99] on link "Design" at bounding box center [159, 92] width 106 height 33
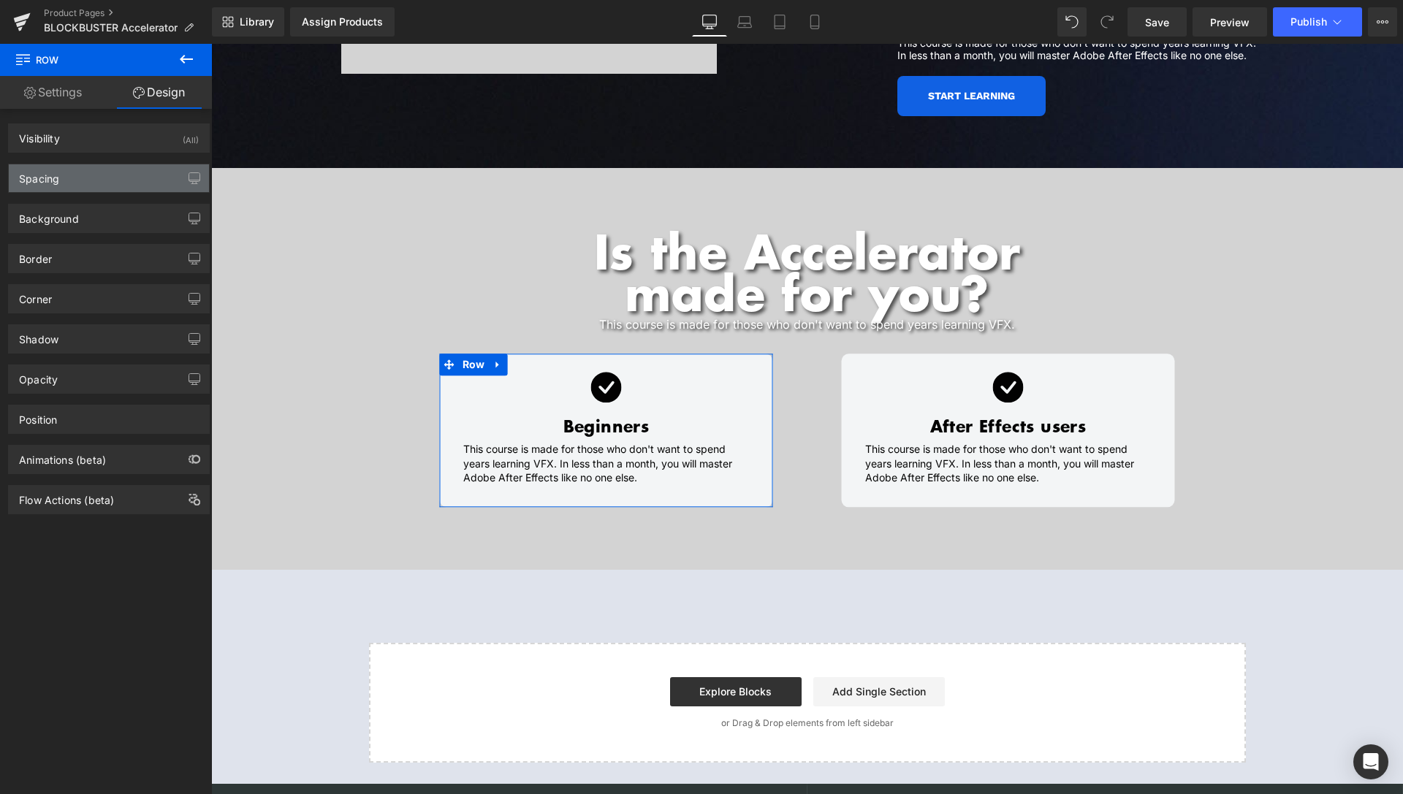
click at [87, 180] on div "Spacing" at bounding box center [109, 178] width 200 height 28
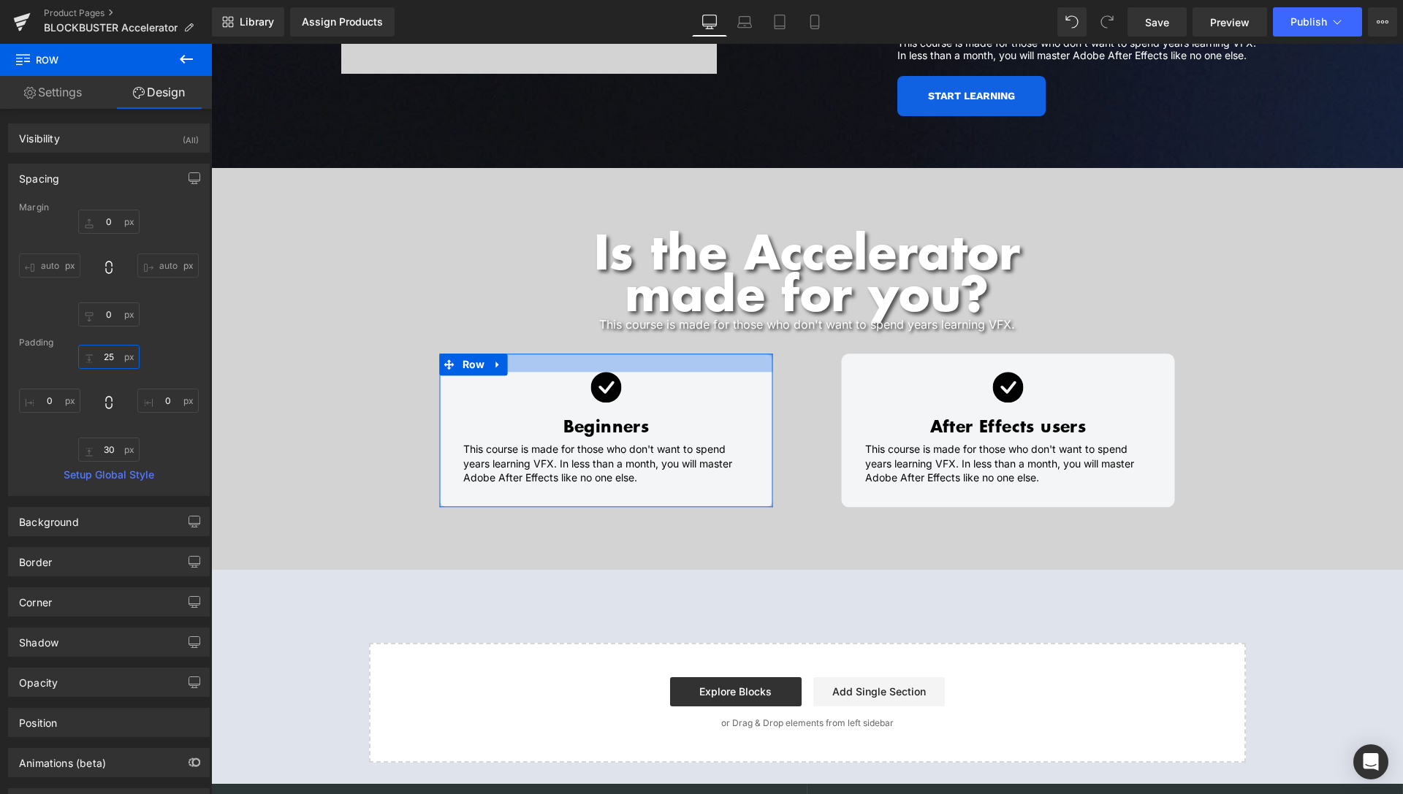
click at [102, 361] on input "25" at bounding box center [108, 357] width 61 height 24
type input "0"
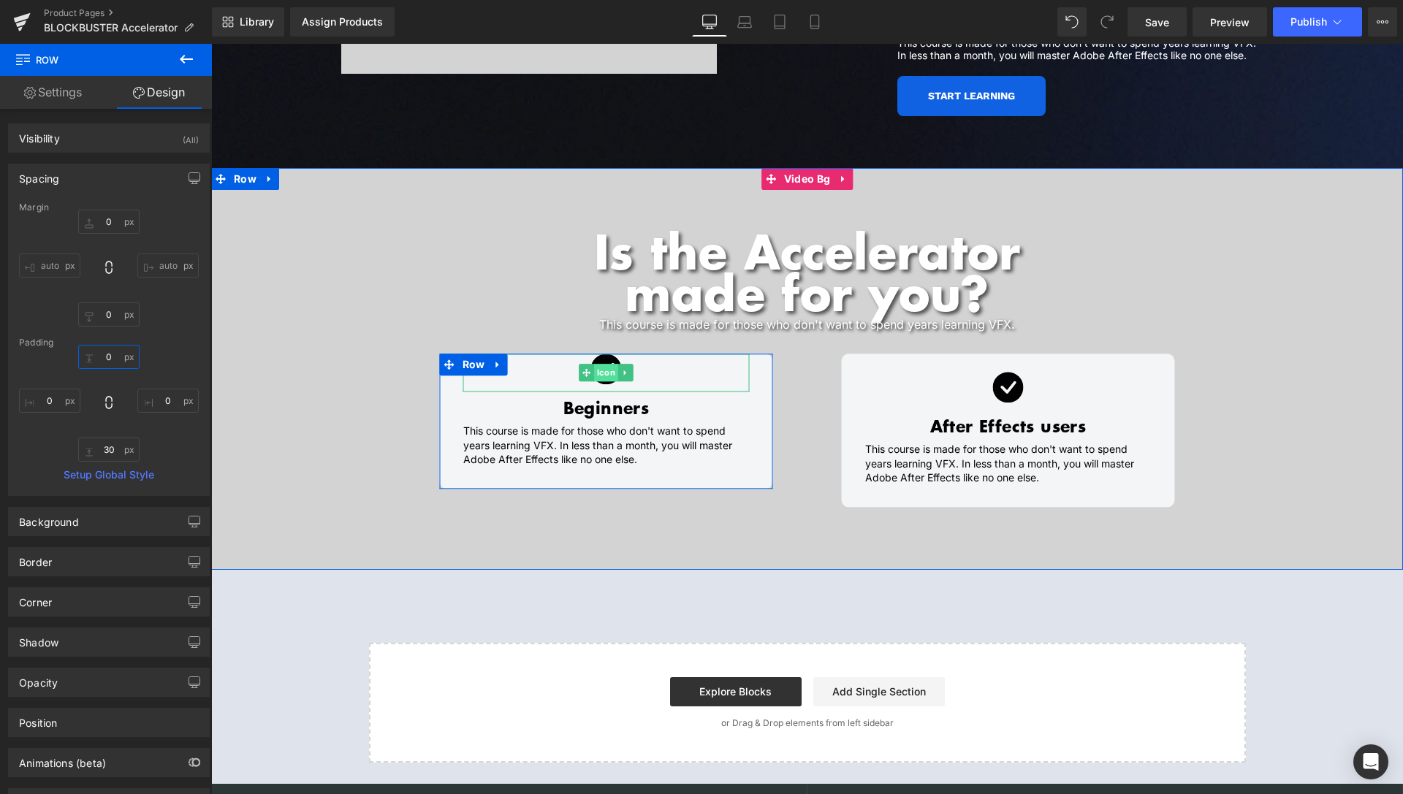
click at [596, 364] on span "Icon" at bounding box center [606, 373] width 24 height 18
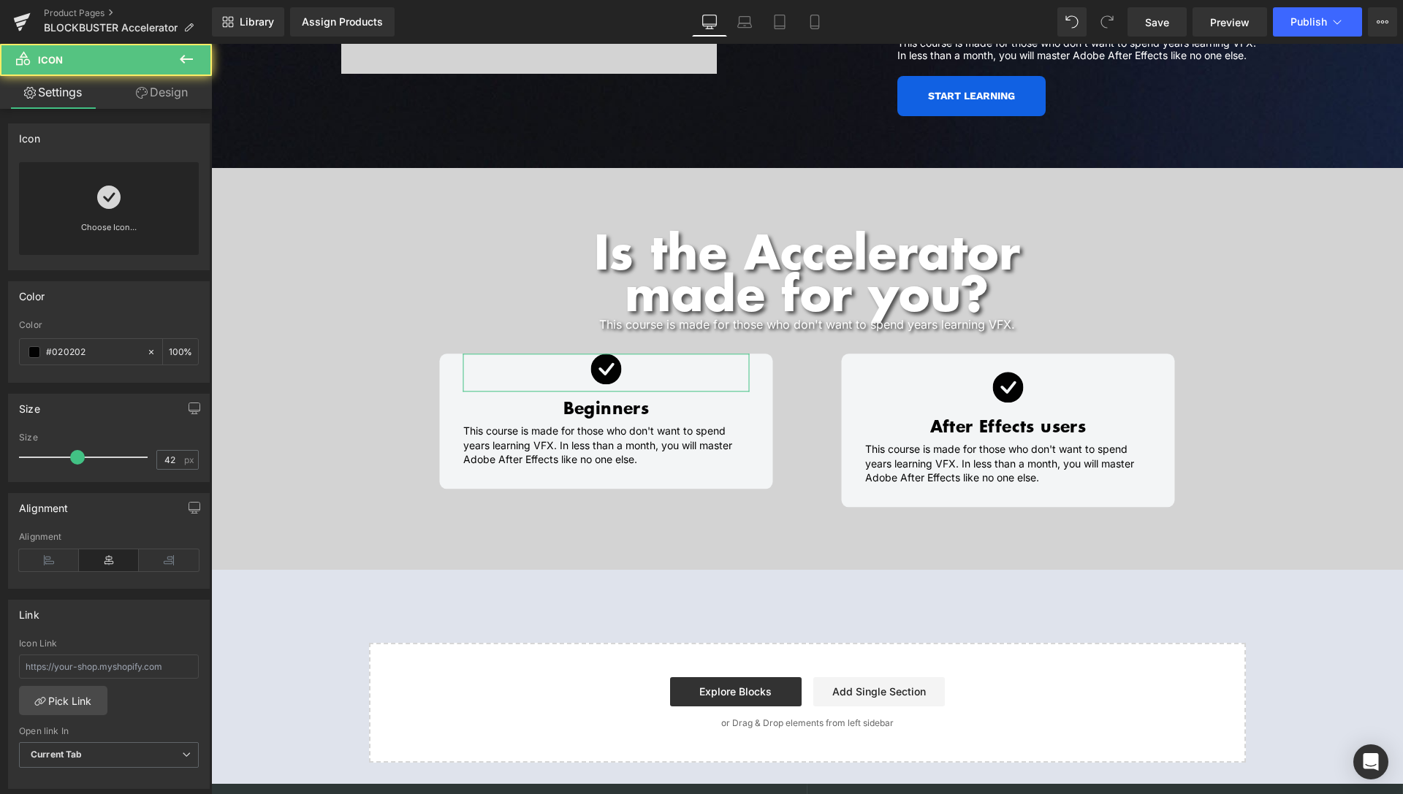
click at [167, 100] on link "Design" at bounding box center [162, 92] width 106 height 33
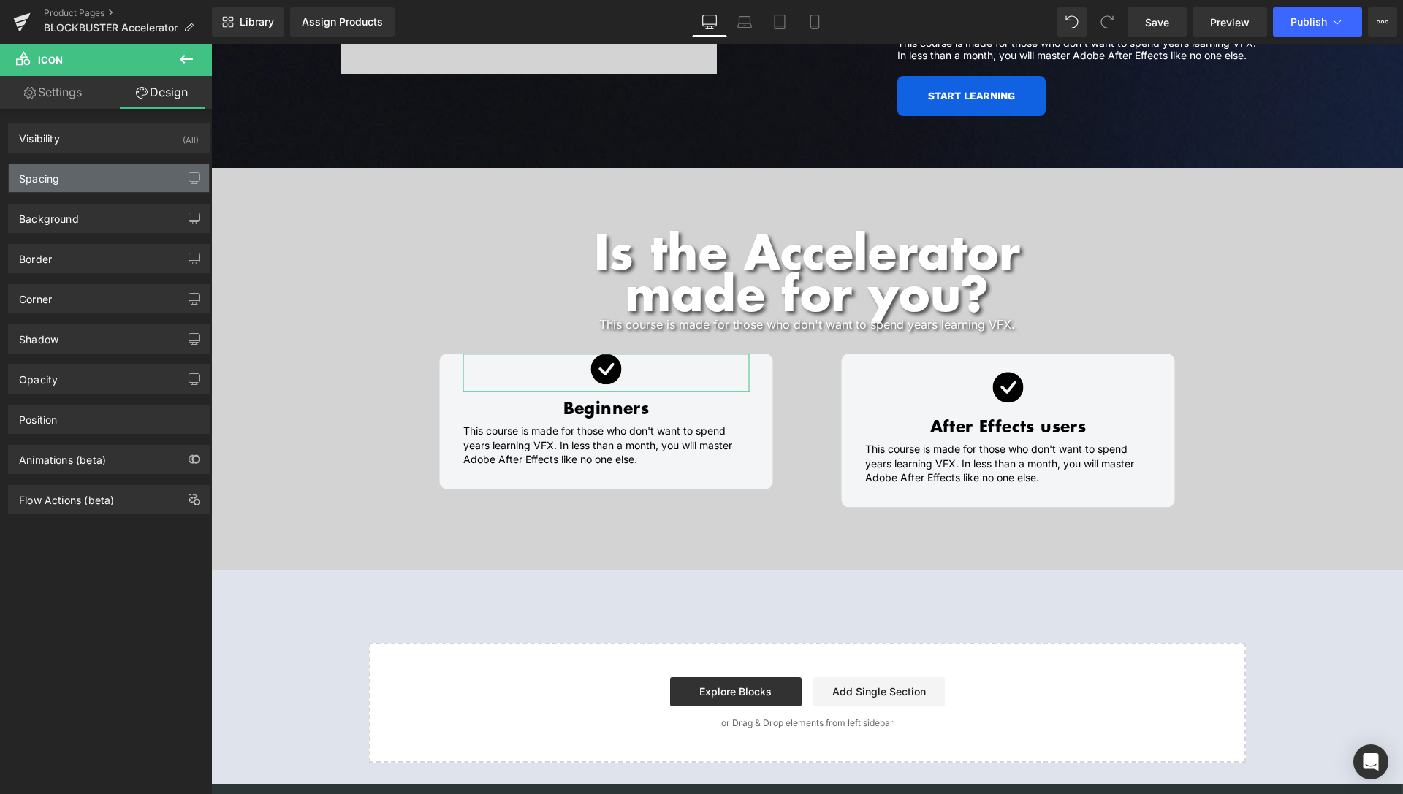
click at [63, 185] on div "Spacing" at bounding box center [109, 178] width 200 height 28
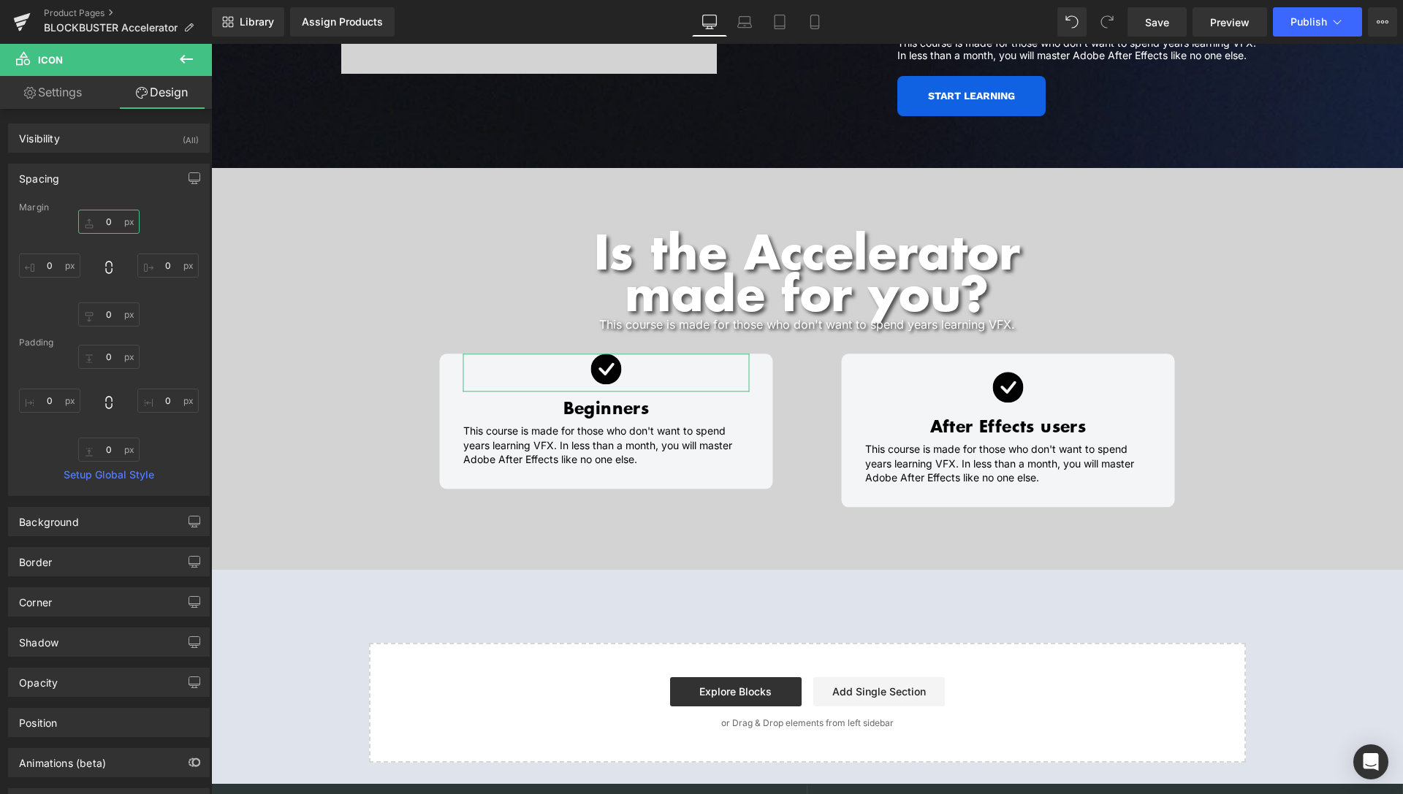
click at [102, 224] on input "0" at bounding box center [108, 222] width 61 height 24
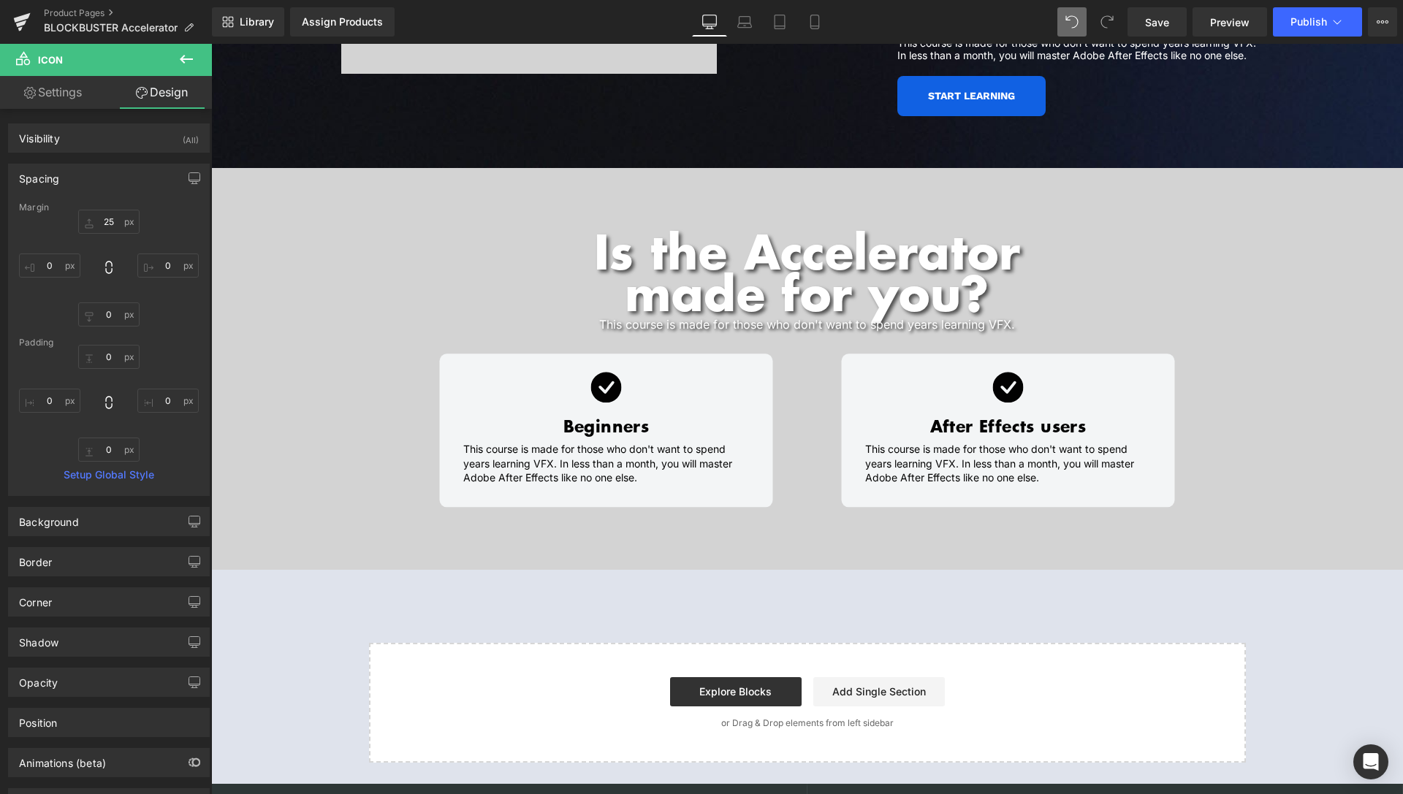
click at [1066, 19] on span at bounding box center [1071, 21] width 29 height 29
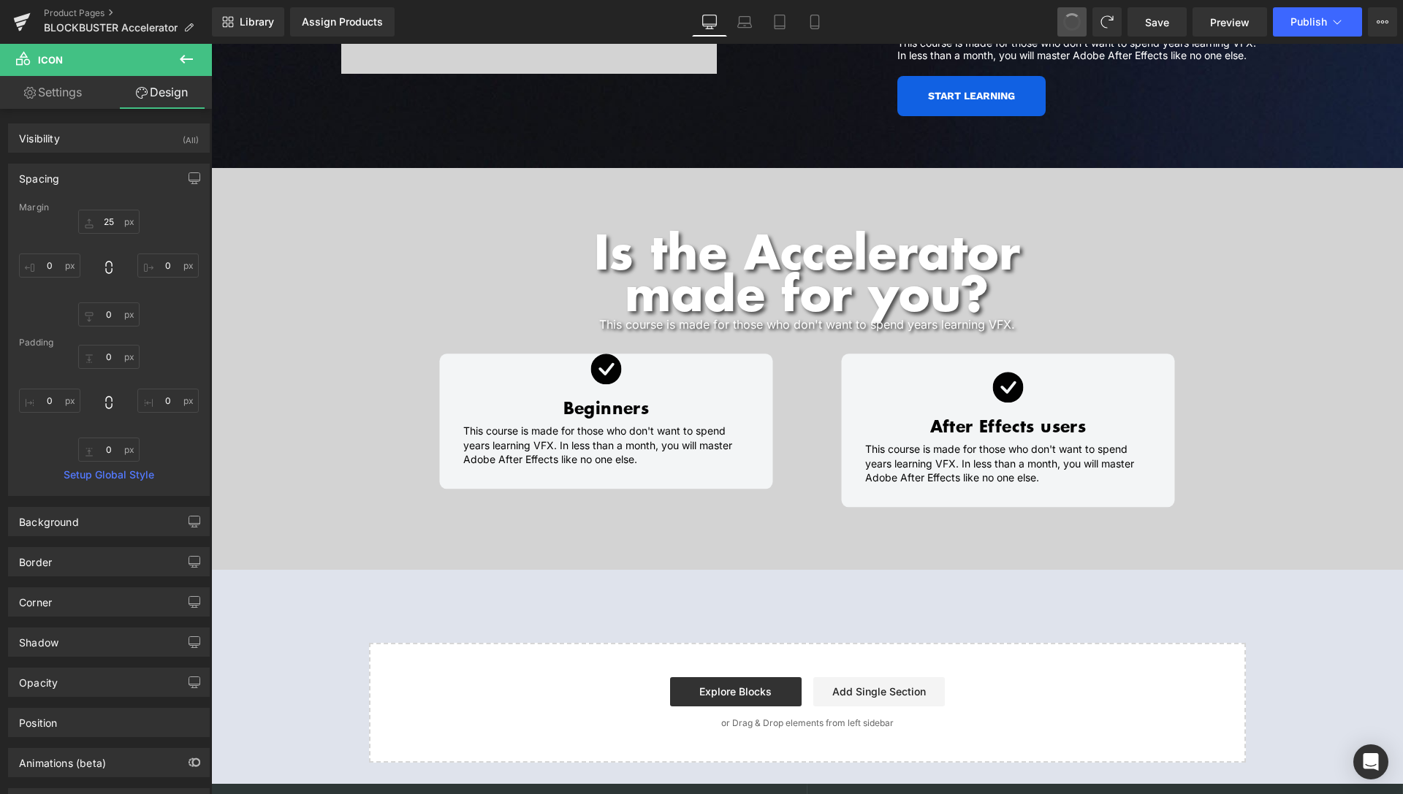
type input "0"
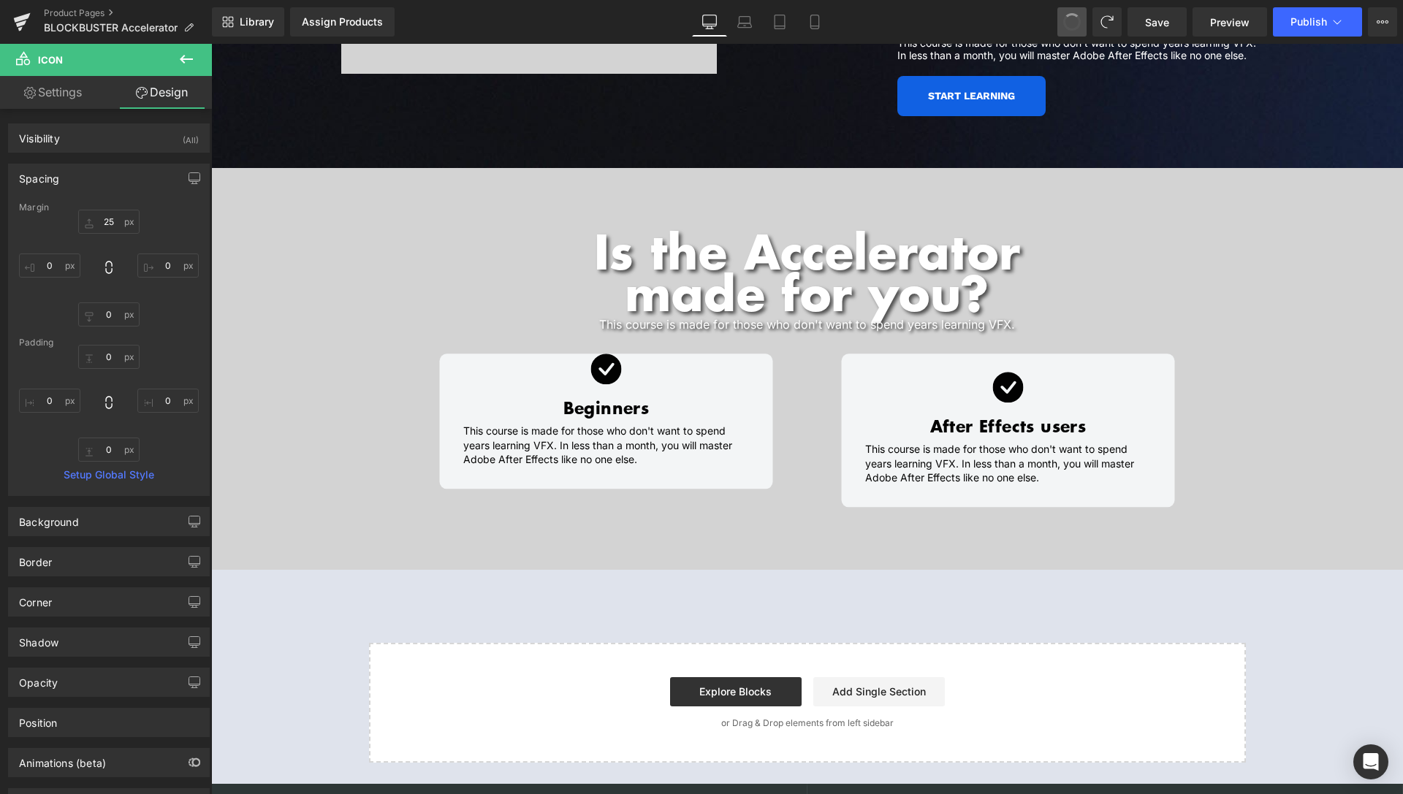
type input "0"
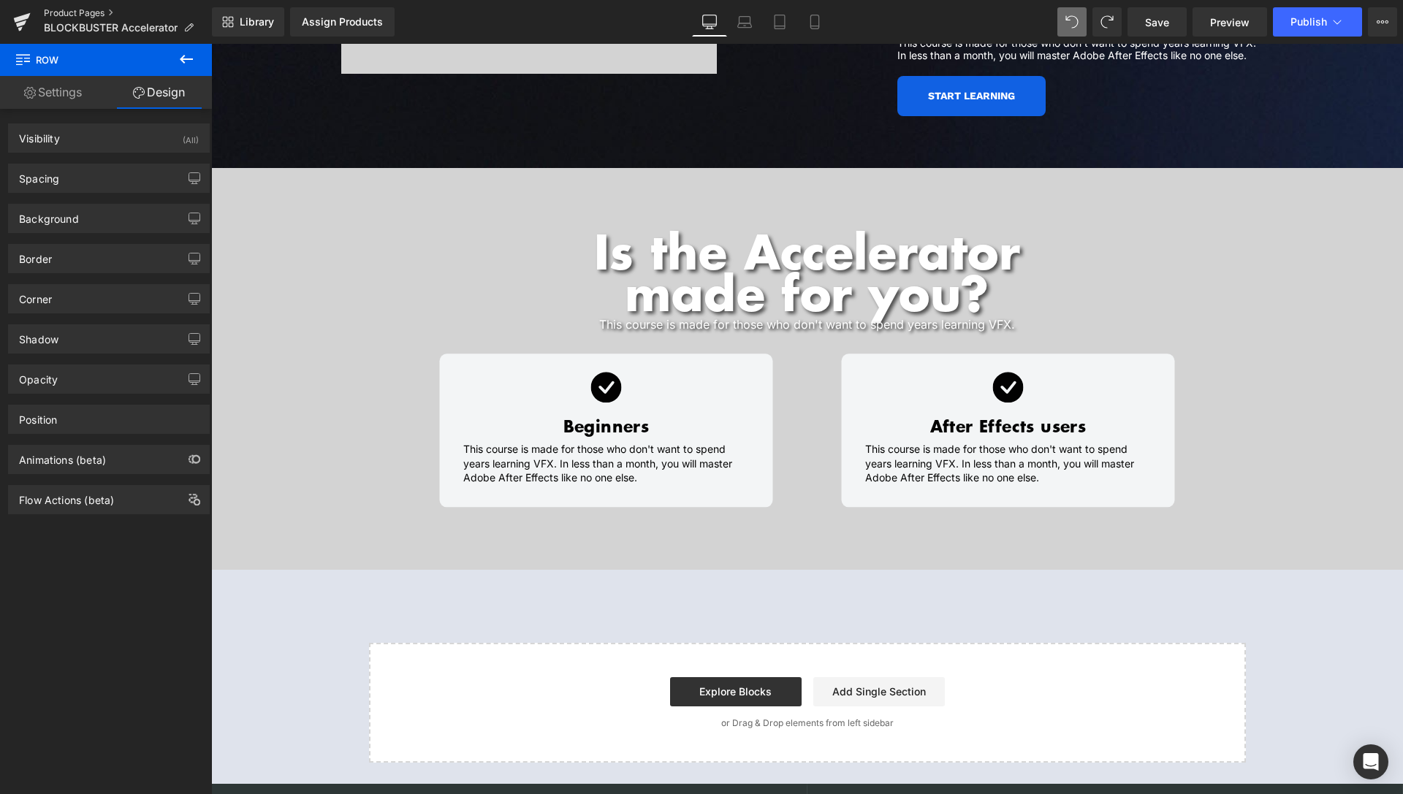
click at [91, 11] on link "Product Pages" at bounding box center [128, 13] width 168 height 12
click at [1171, 31] on link "Save" at bounding box center [1156, 21] width 59 height 29
click at [86, 15] on link "Product Pages" at bounding box center [128, 13] width 168 height 12
